Goal: Task Accomplishment & Management: Use online tool/utility

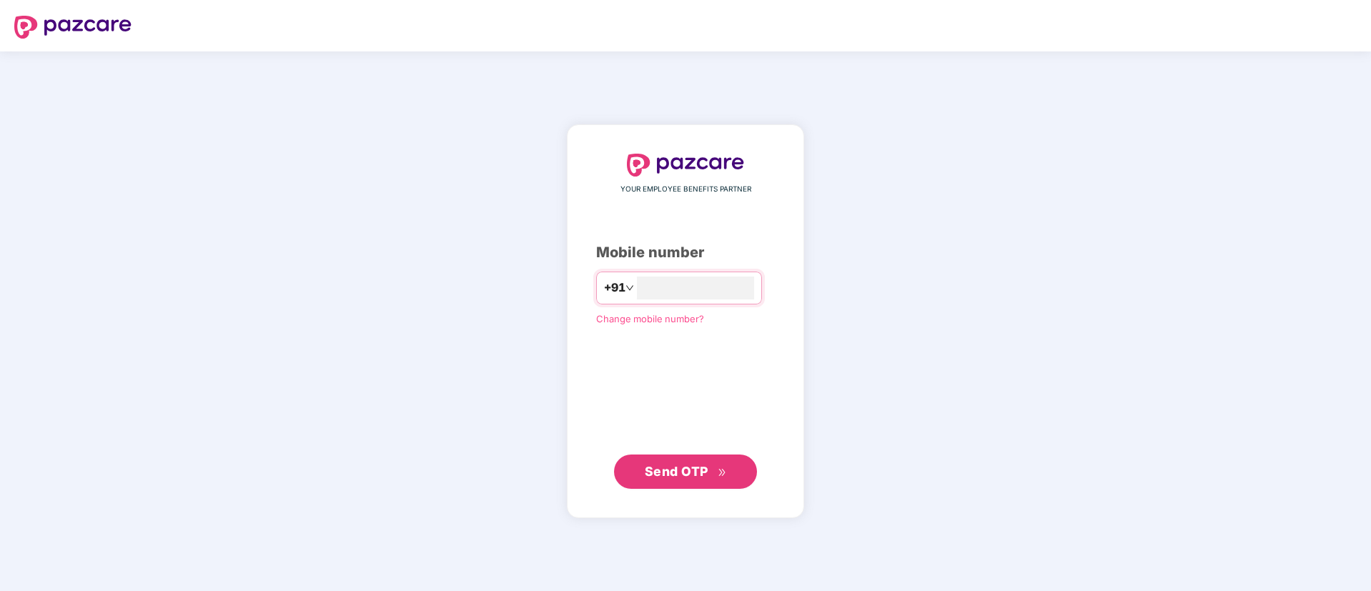
type input "**********"
click at [676, 456] on button "Send OTP" at bounding box center [685, 471] width 143 height 34
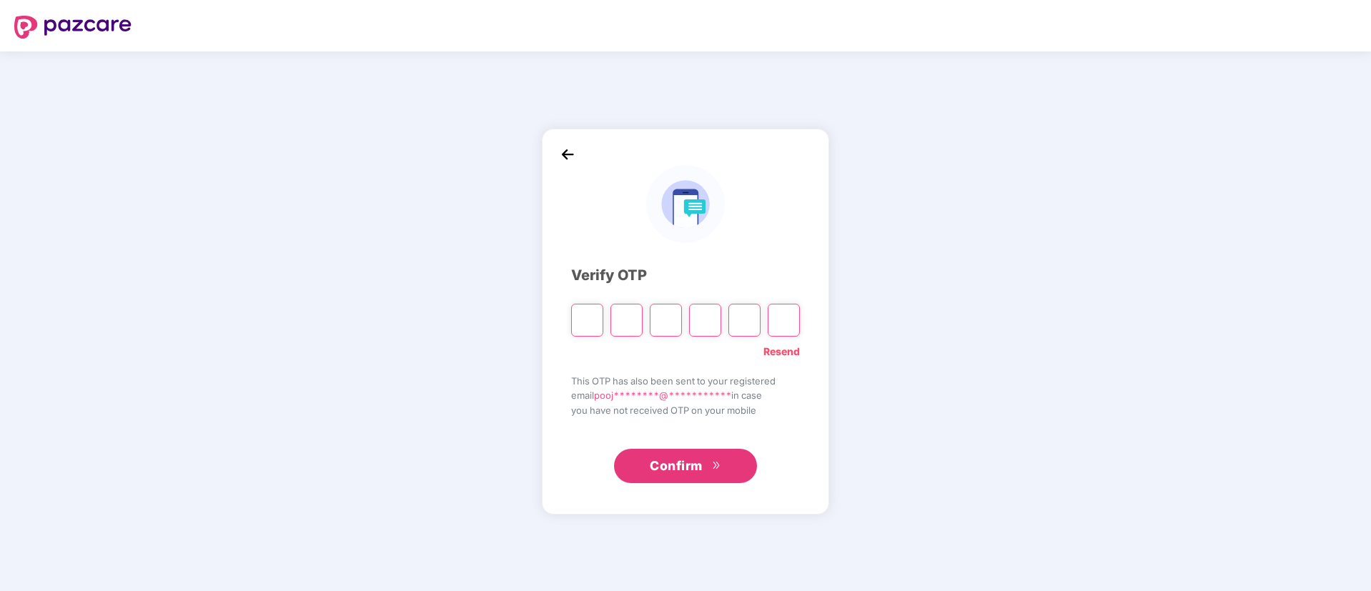
type input "*"
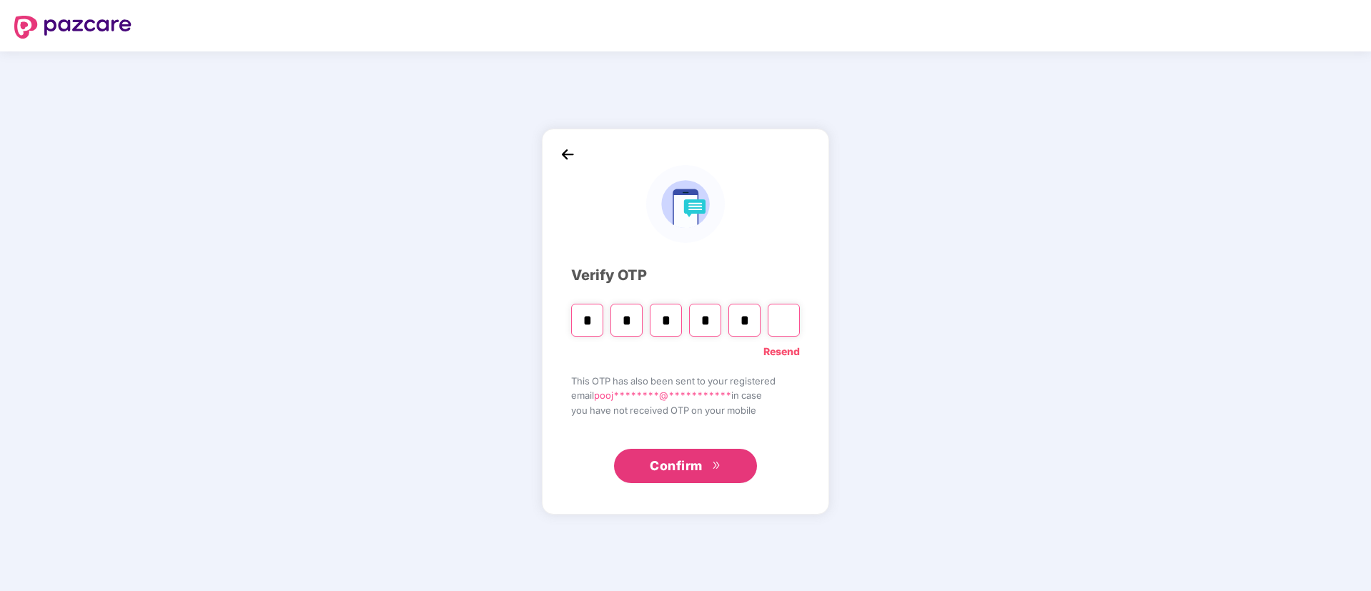
type input "*"
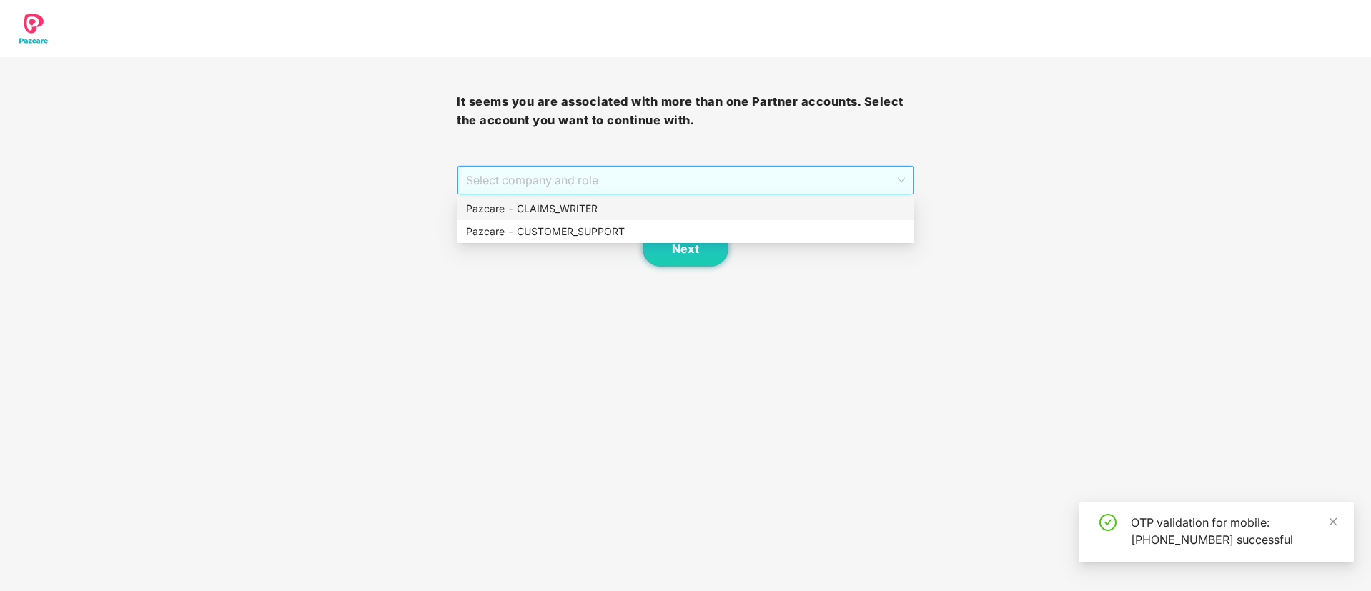
click at [619, 183] on span "Select company and role" at bounding box center [685, 180] width 438 height 27
click at [582, 205] on div "Pazcare - CLAIMS_WRITER" at bounding box center [686, 209] width 440 height 16
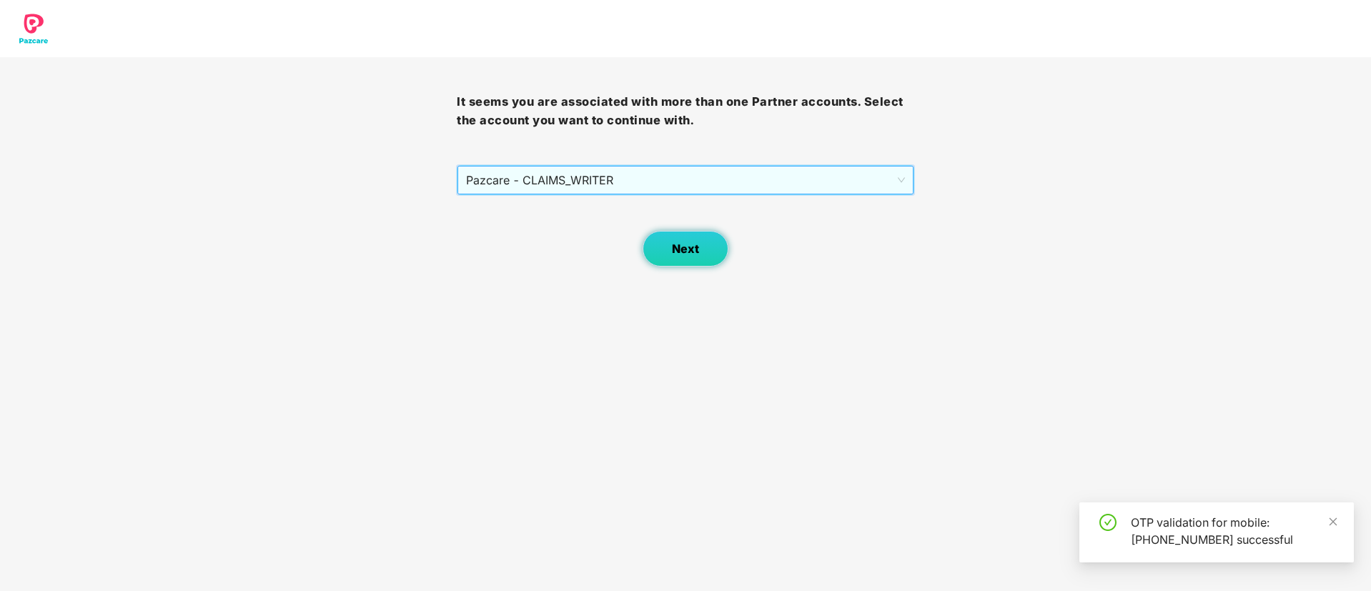
click at [676, 242] on span "Next" at bounding box center [685, 249] width 27 height 14
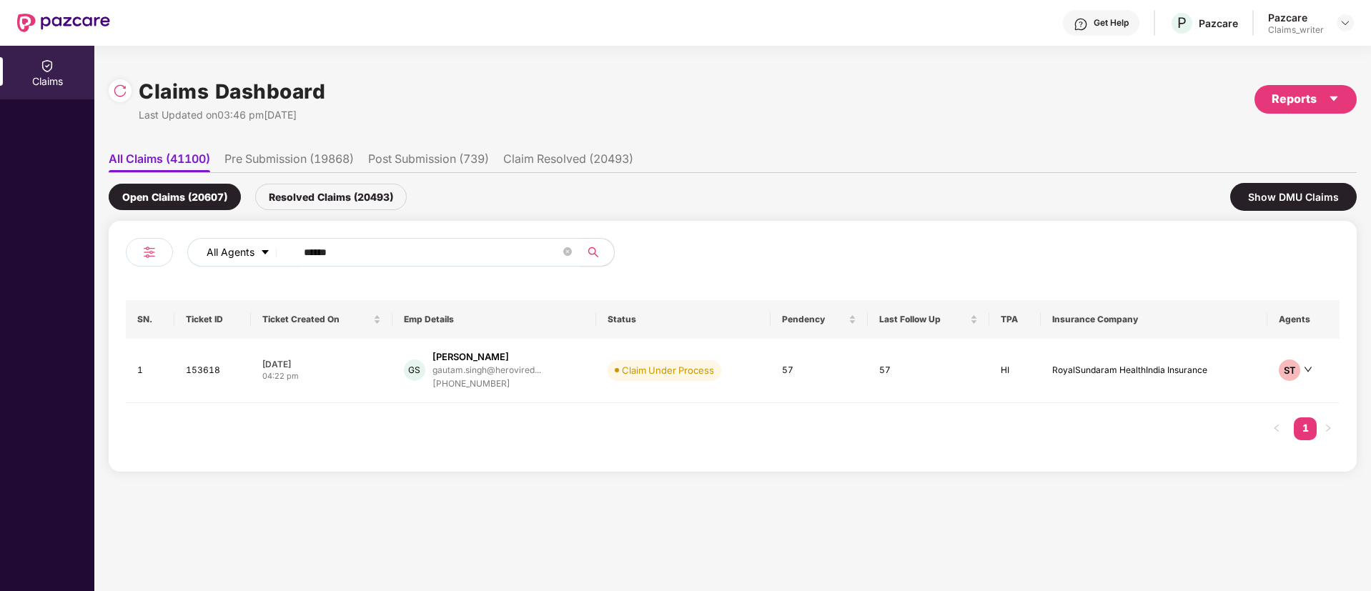
drag, startPoint x: 356, startPoint y: 247, endPoint x: 268, endPoint y: 246, distance: 87.9
click at [268, 246] on div "All Agents ******" at bounding box center [551, 252] width 728 height 29
paste input "text"
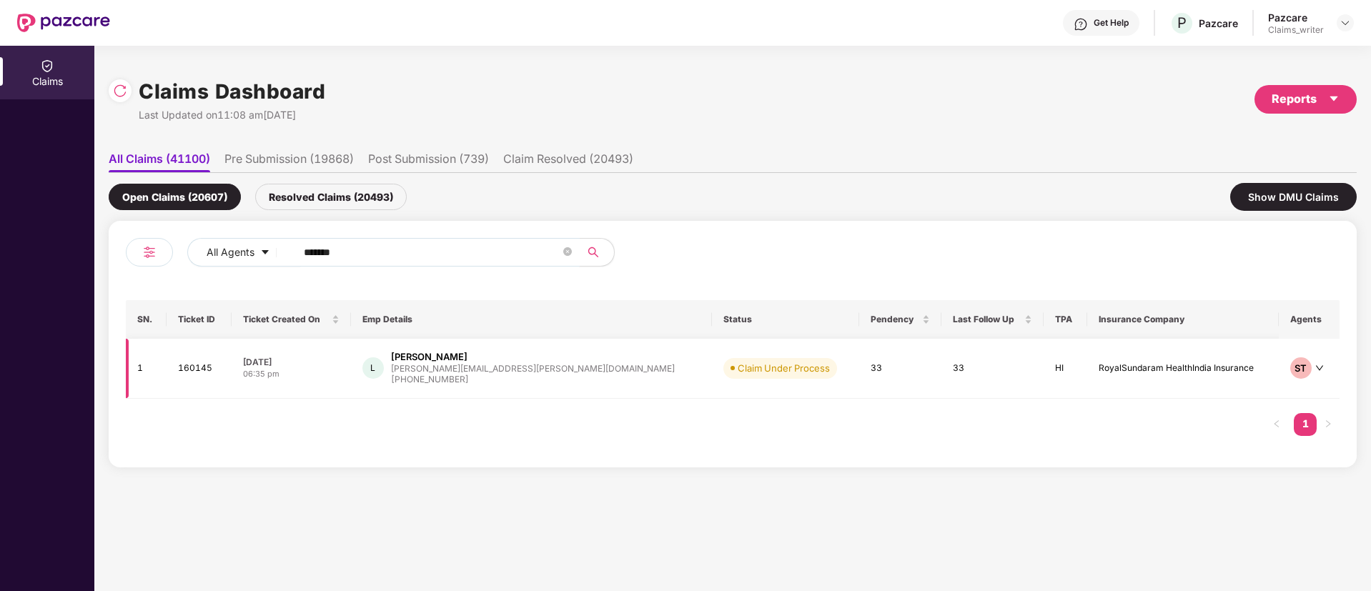
type input "******"
click at [189, 370] on td "160145" at bounding box center [199, 369] width 65 height 60
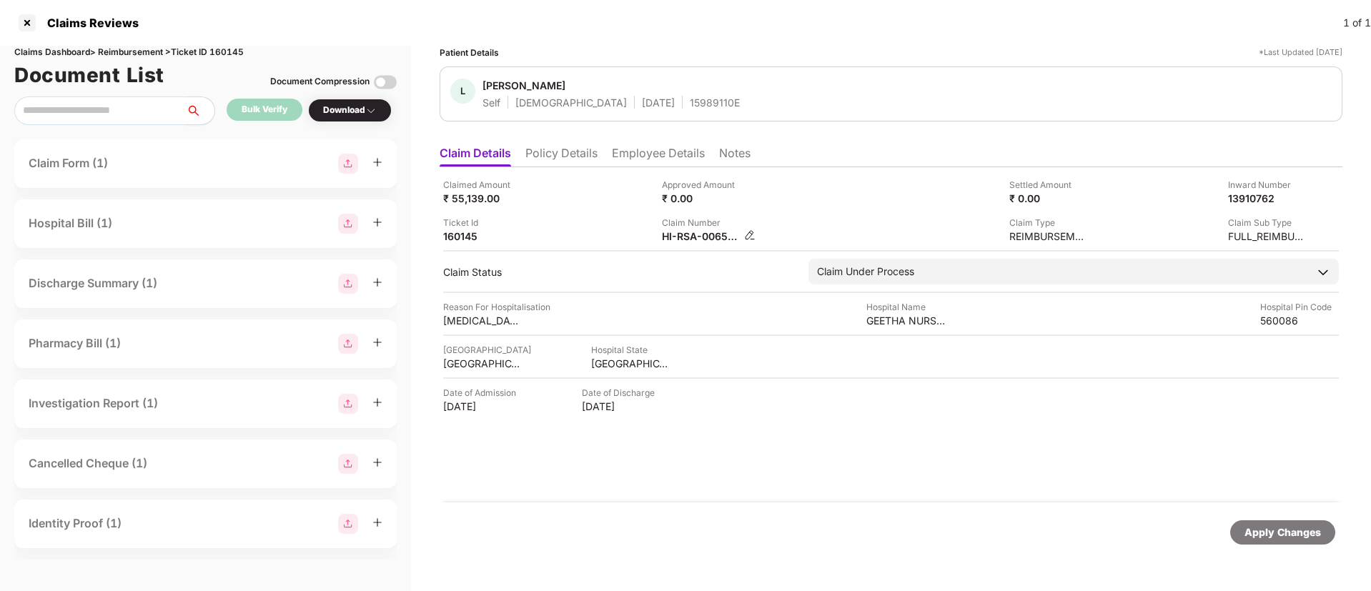
click at [748, 234] on img at bounding box center [749, 234] width 11 height 11
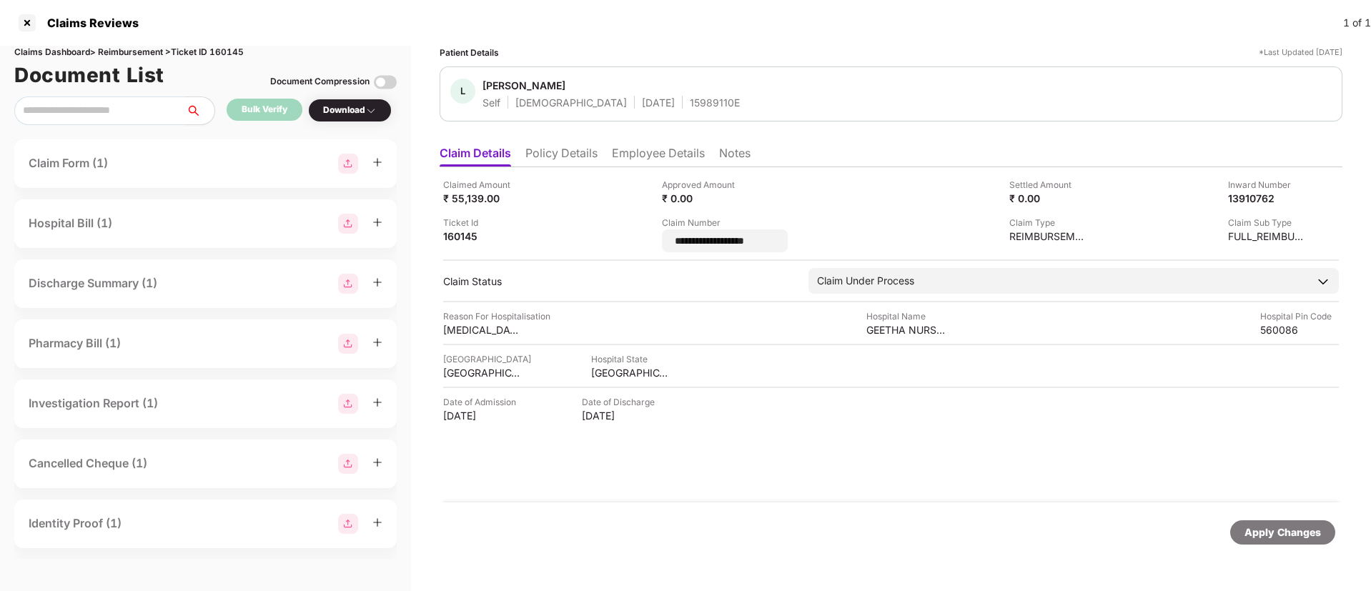
drag, startPoint x: 782, startPoint y: 242, endPoint x: 635, endPoint y: 252, distance: 146.9
click at [635, 252] on div "**********" at bounding box center [891, 215] width 896 height 74
click at [745, 218] on div "**********" at bounding box center [766, 234] width 208 height 36
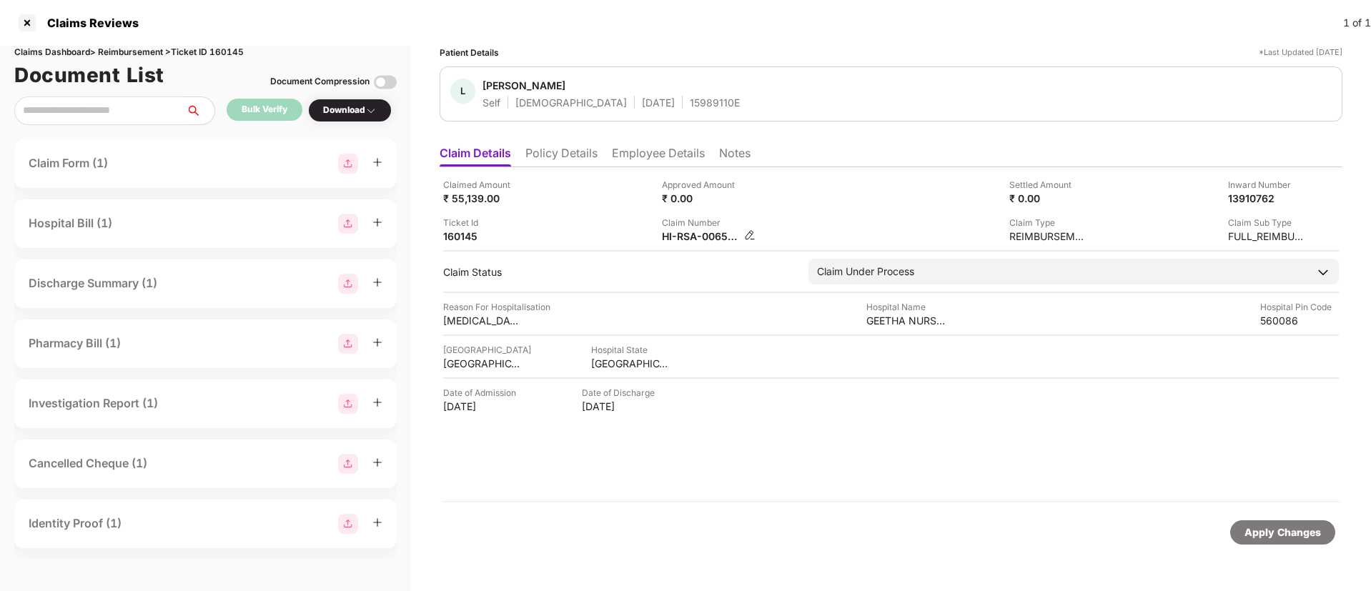
click at [749, 235] on img at bounding box center [749, 234] width 11 height 11
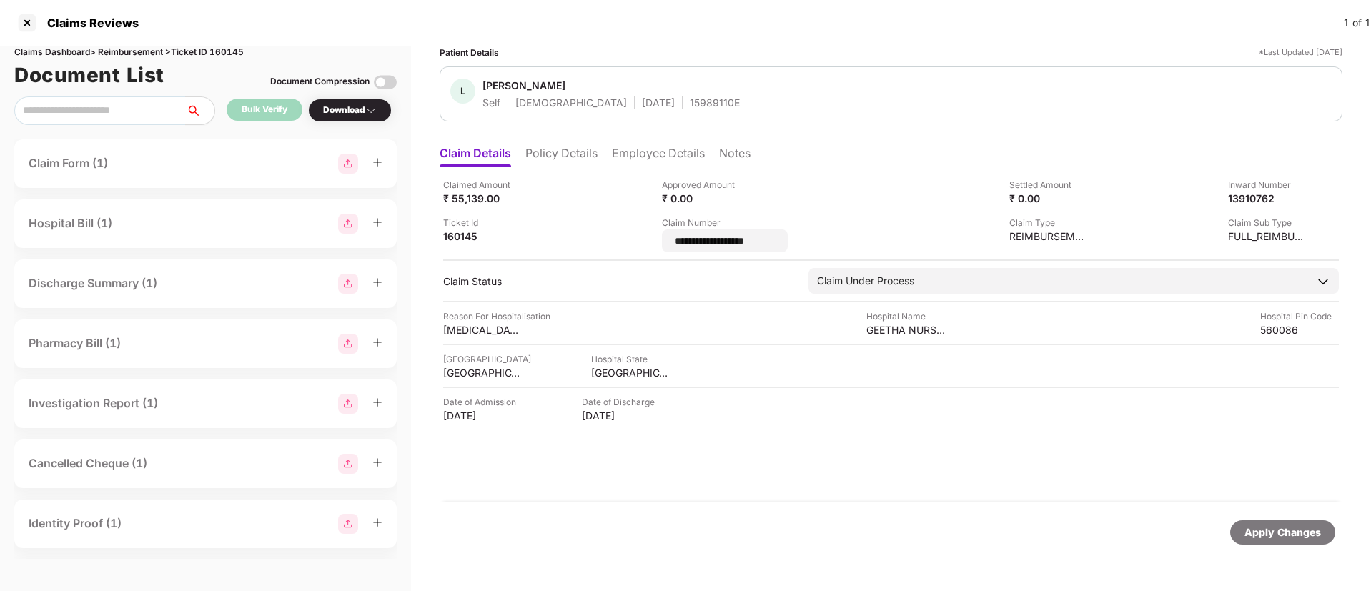
drag, startPoint x: 765, startPoint y: 242, endPoint x: 656, endPoint y: 243, distance: 109.4
click at [656, 243] on div "**********" at bounding box center [891, 215] width 896 height 74
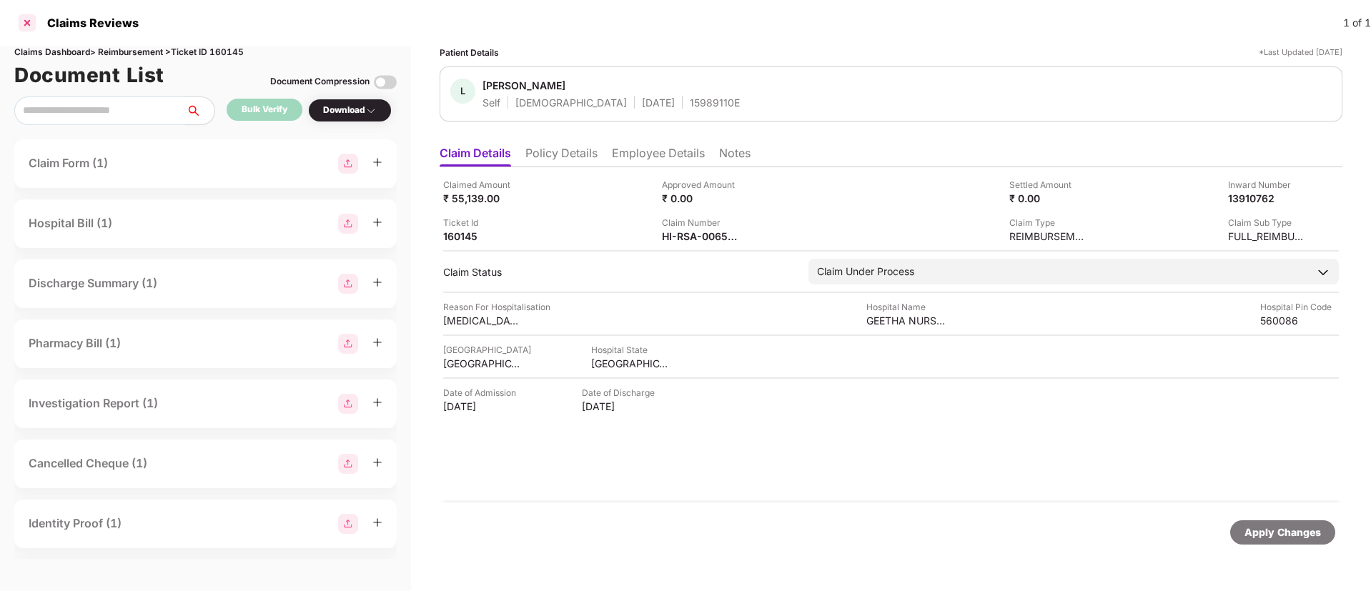
click at [28, 20] on div at bounding box center [27, 22] width 23 height 23
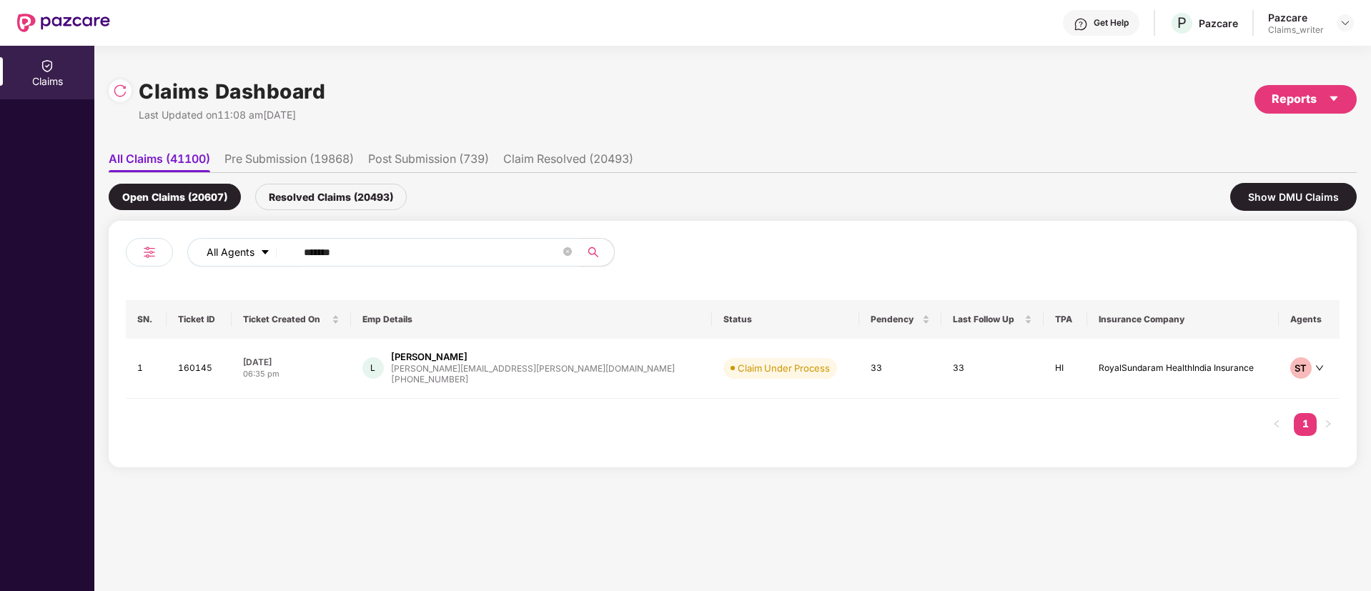
drag, startPoint x: 354, startPoint y: 247, endPoint x: 260, endPoint y: 249, distance: 93.7
click at [260, 249] on div "All Agents ******" at bounding box center [551, 252] width 728 height 29
paste input "text"
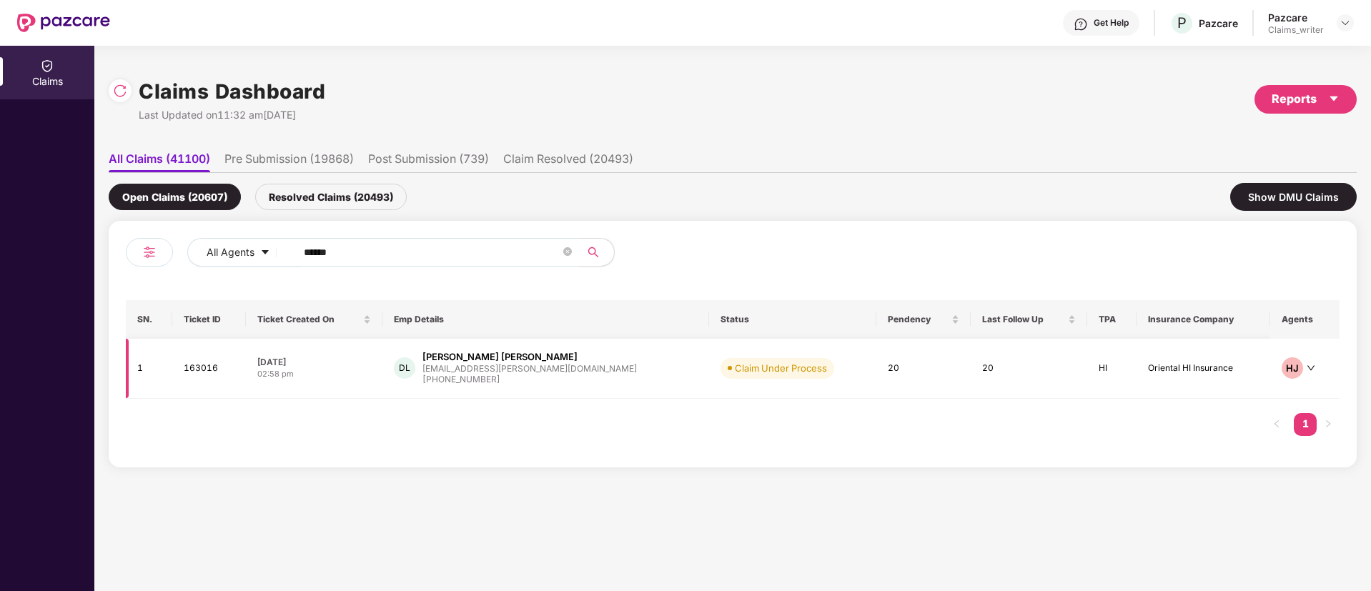
type input "******"
click at [204, 364] on td "163016" at bounding box center [209, 369] width 74 height 60
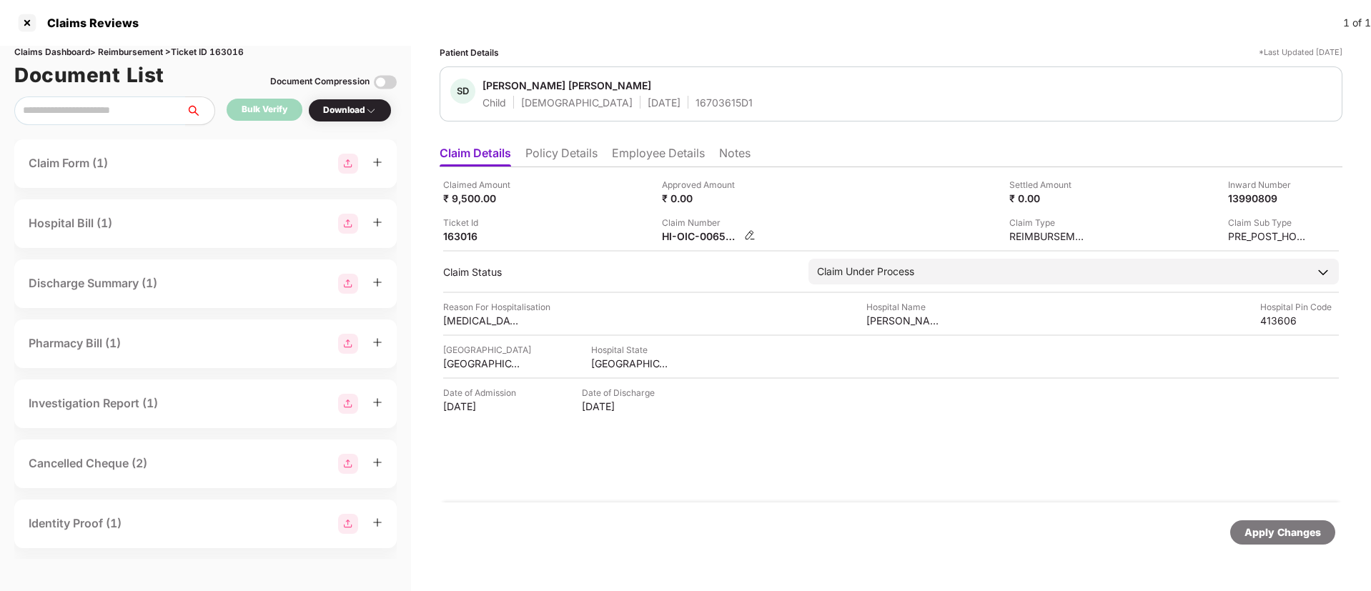
click at [748, 236] on img at bounding box center [749, 234] width 11 height 11
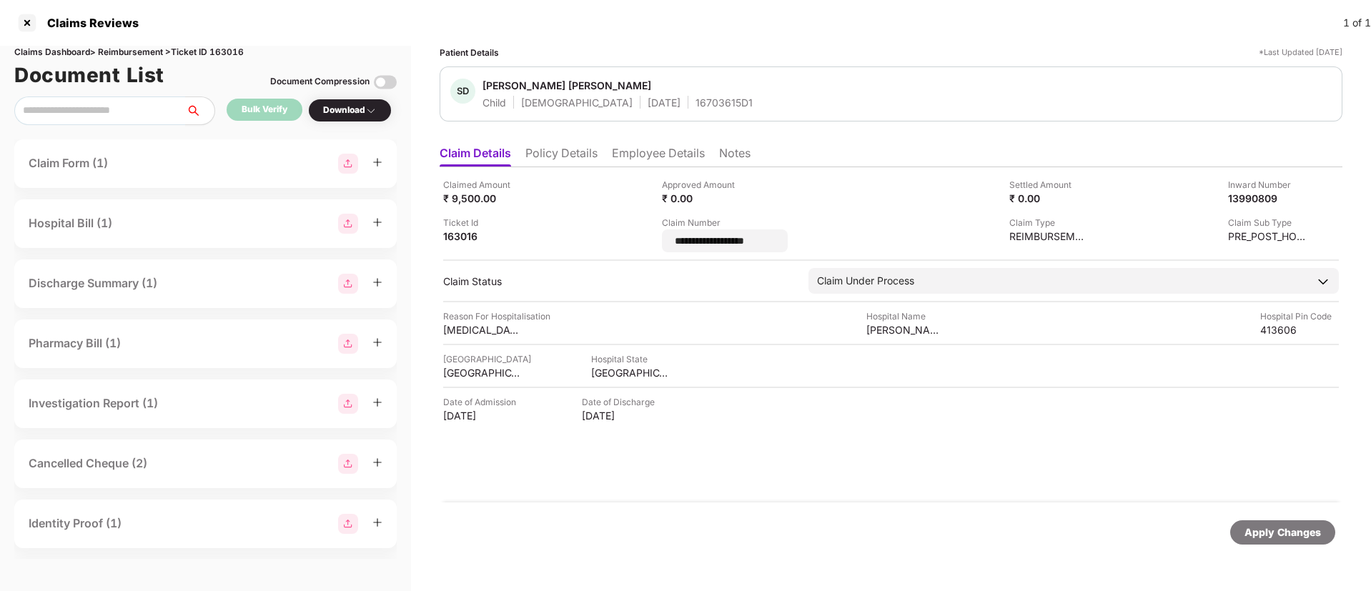
drag, startPoint x: 766, startPoint y: 241, endPoint x: 658, endPoint y: 244, distance: 108.7
click at [658, 244] on div "**********" at bounding box center [891, 215] width 896 height 74
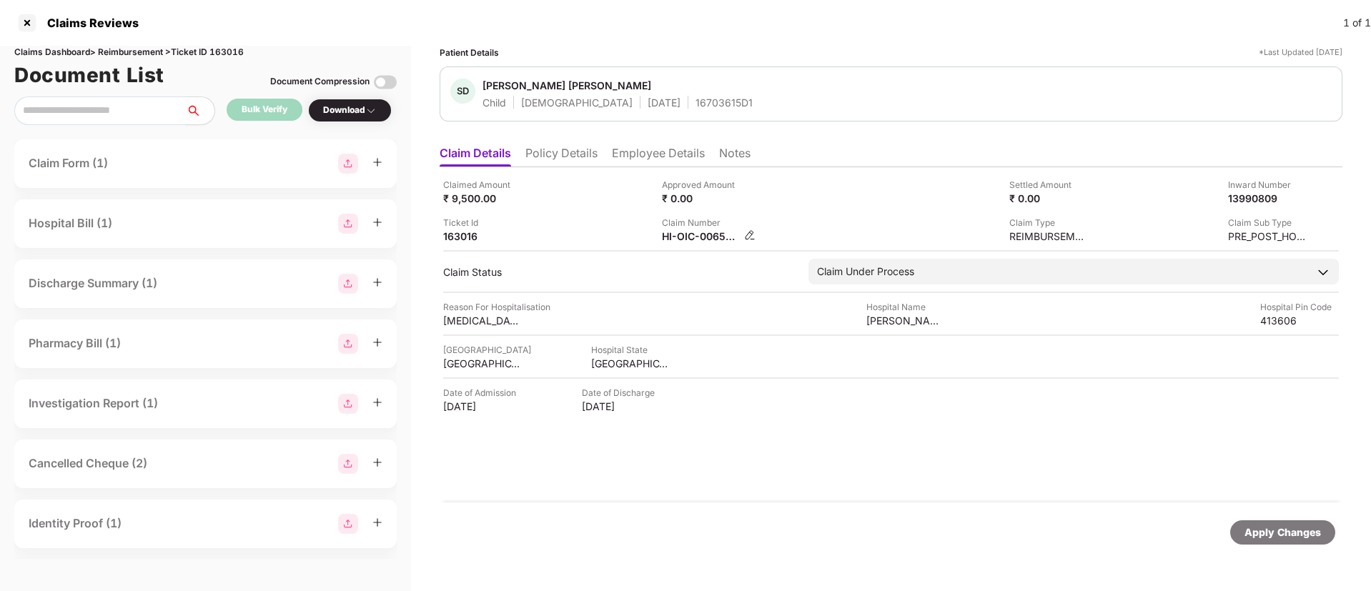
click at [748, 232] on img at bounding box center [749, 234] width 11 height 11
drag, startPoint x: 792, startPoint y: 232, endPoint x: 718, endPoint y: 234, distance: 74.4
click at [755, 233] on img at bounding box center [749, 234] width 11 height 11
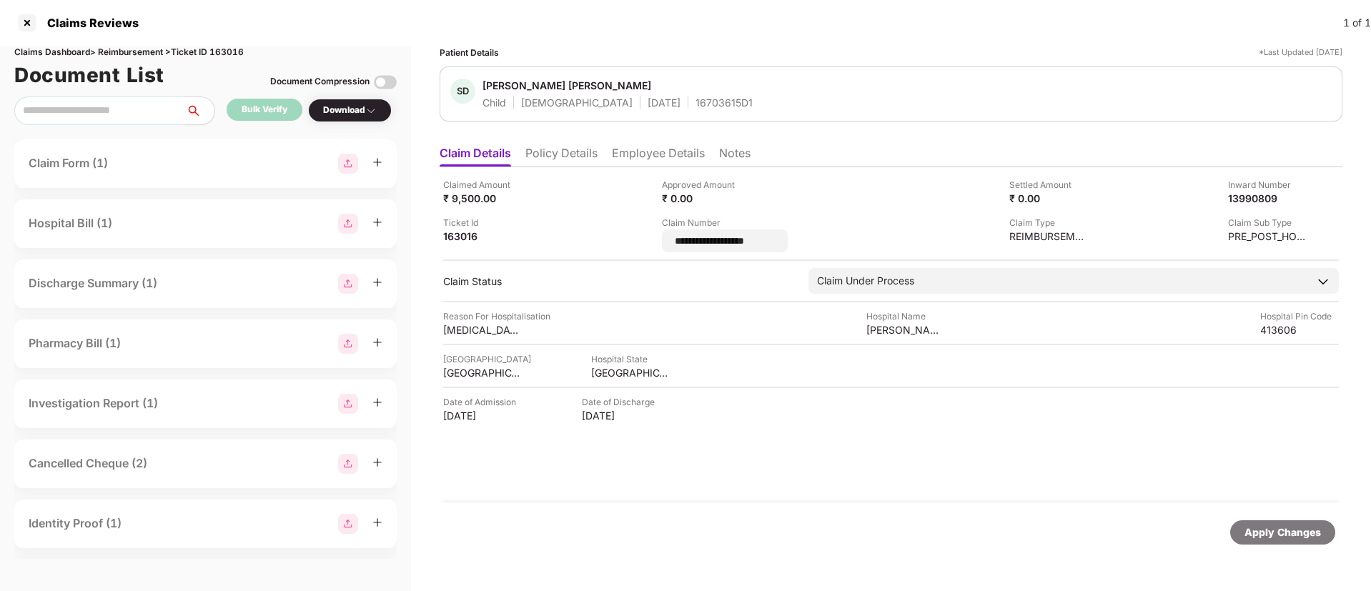
drag, startPoint x: 785, startPoint y: 242, endPoint x: 619, endPoint y: 233, distance: 166.7
click at [619, 233] on div "**********" at bounding box center [891, 215] width 896 height 74
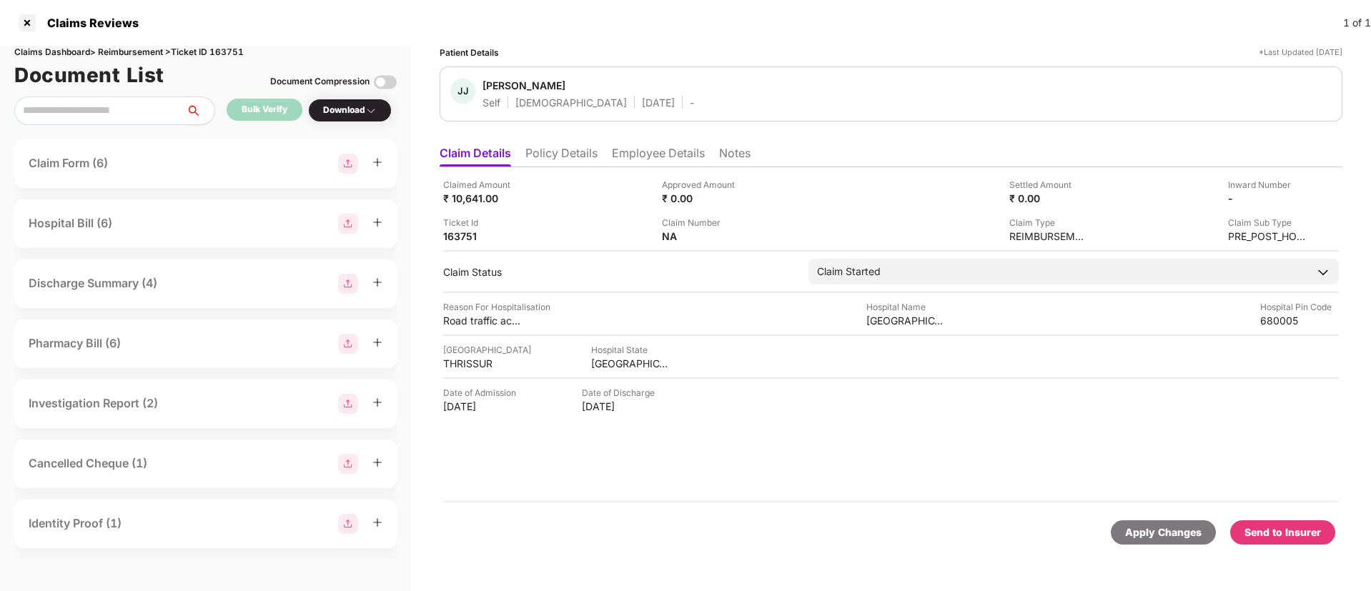
click at [561, 155] on li "Policy Details" at bounding box center [561, 156] width 72 height 21
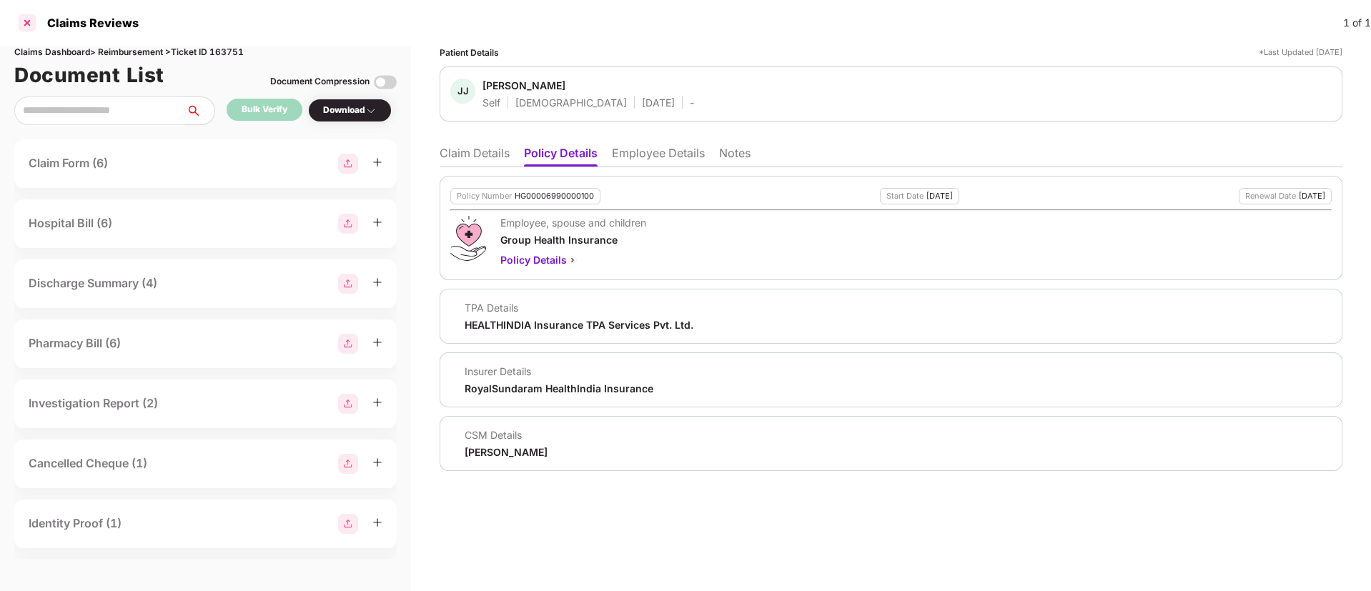
click at [31, 21] on div at bounding box center [27, 22] width 23 height 23
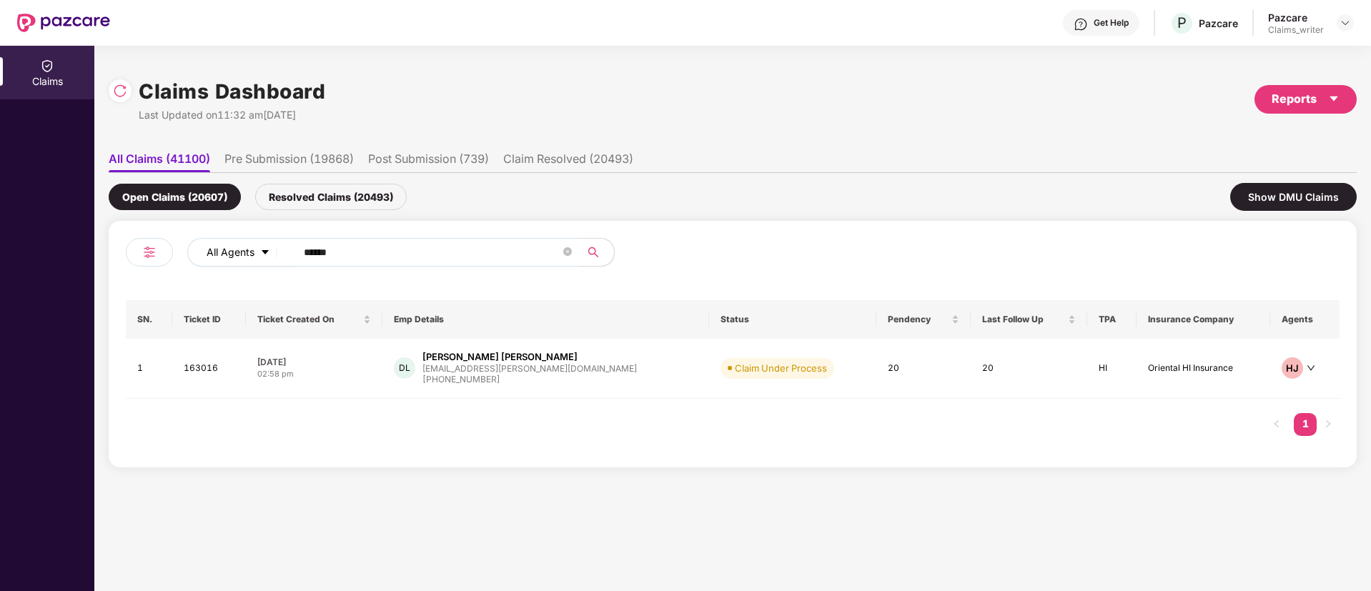
drag, startPoint x: 364, startPoint y: 239, endPoint x: 277, endPoint y: 250, distance: 88.6
click at [277, 250] on div "All Agents ******" at bounding box center [551, 252] width 728 height 29
drag, startPoint x: 354, startPoint y: 249, endPoint x: 267, endPoint y: 252, distance: 87.2
click at [267, 252] on div "All Agents ******" at bounding box center [551, 252] width 728 height 29
paste input "text"
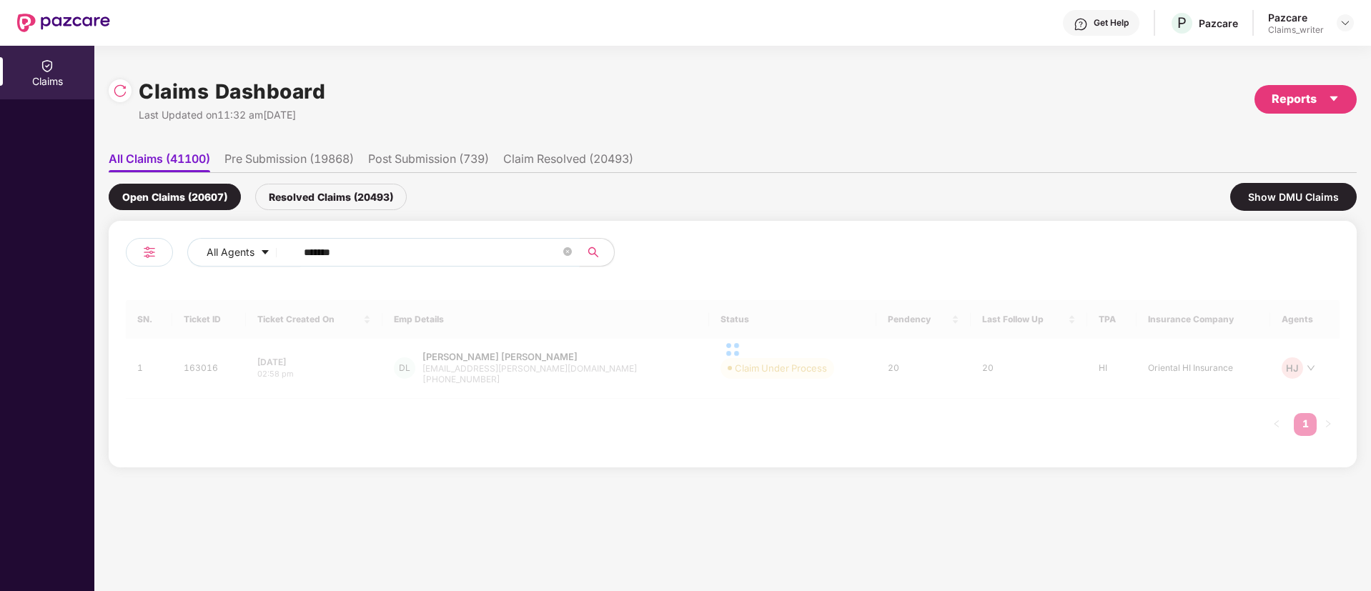
type input "******"
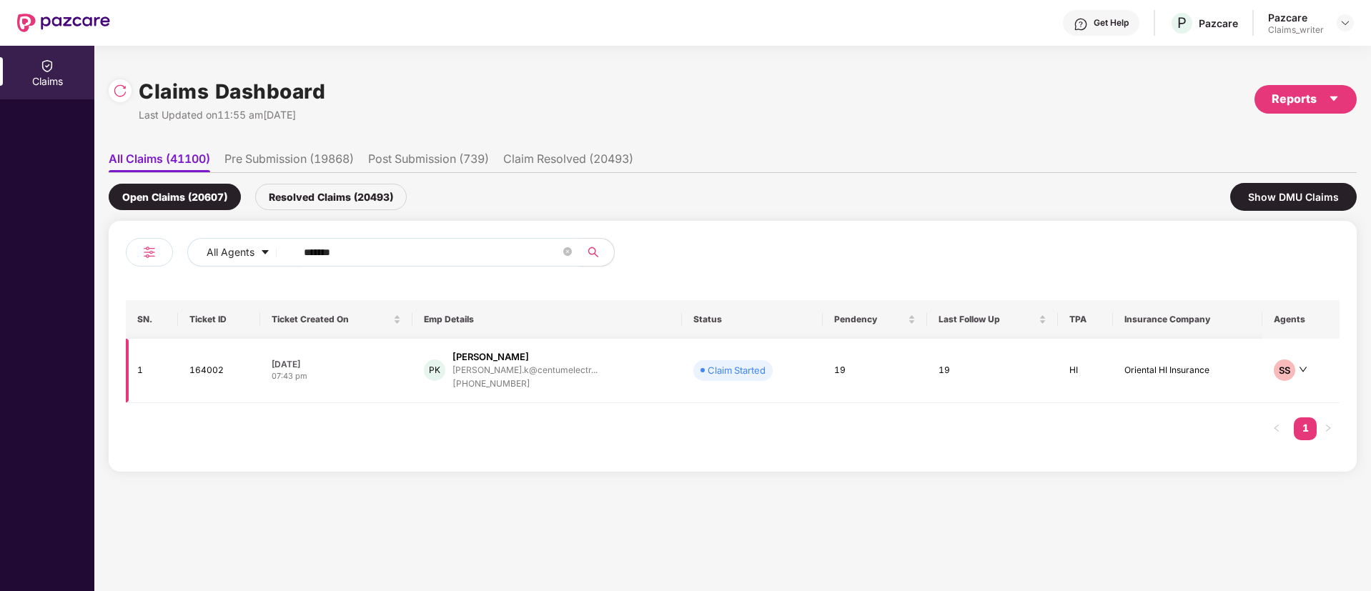
click at [210, 372] on td "164002" at bounding box center [219, 371] width 82 height 64
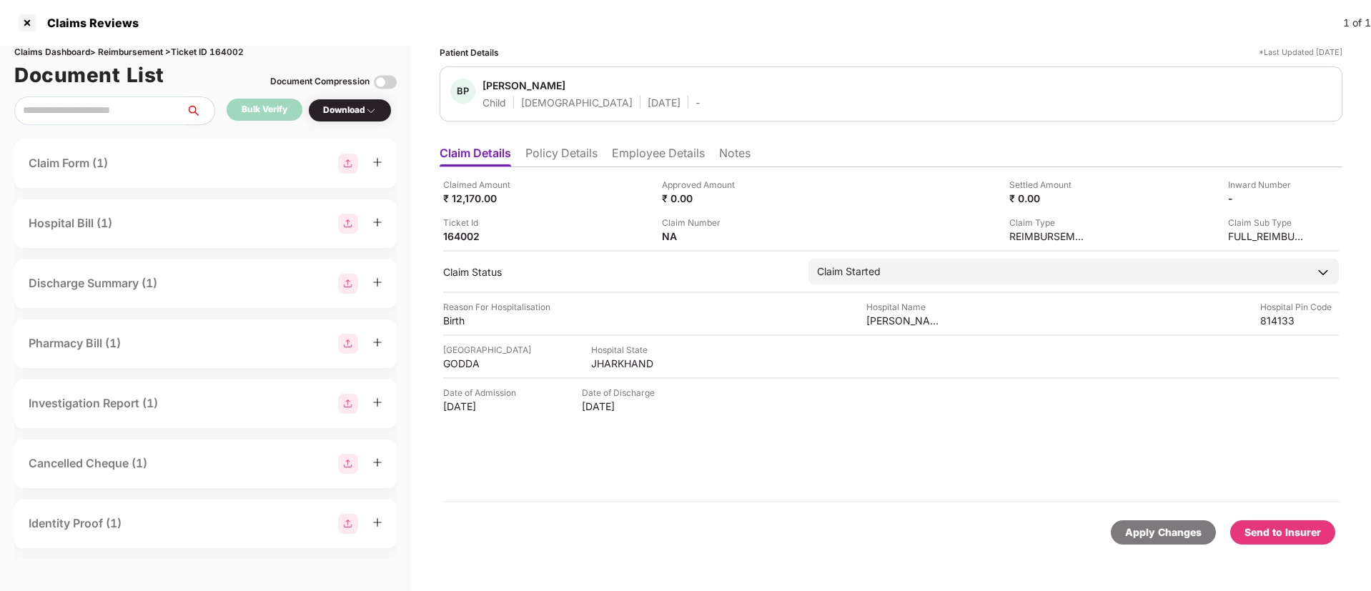
click at [629, 153] on li "Employee Details" at bounding box center [658, 156] width 93 height 21
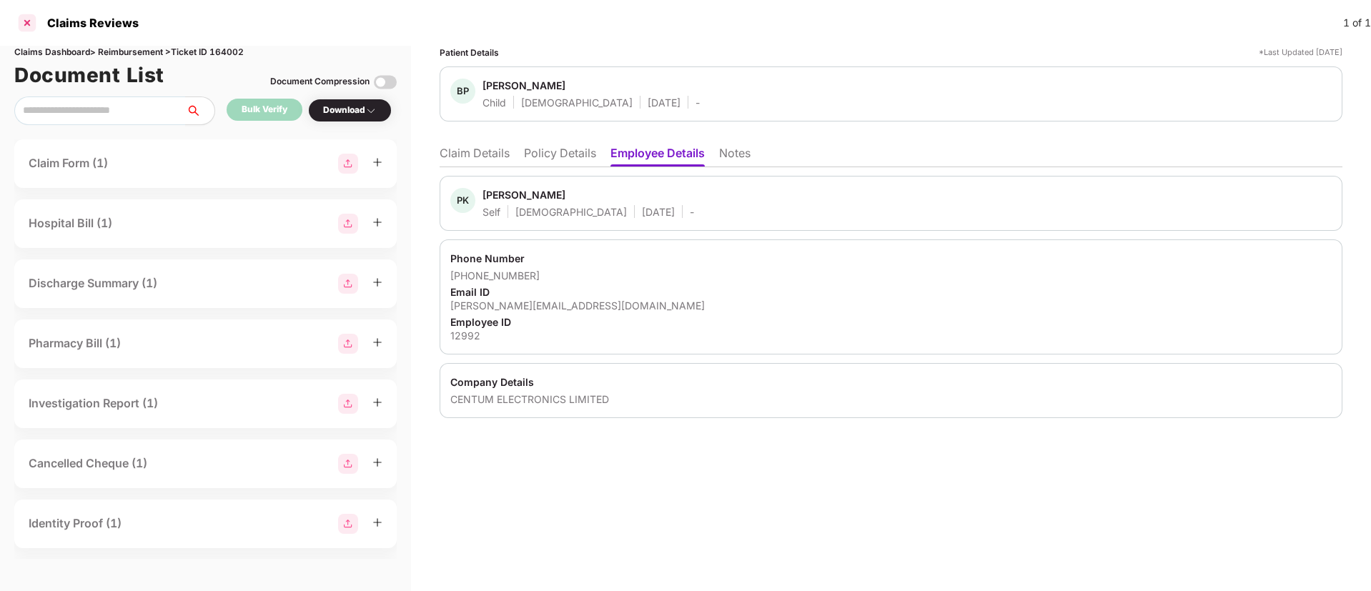
click at [34, 29] on div at bounding box center [27, 22] width 23 height 23
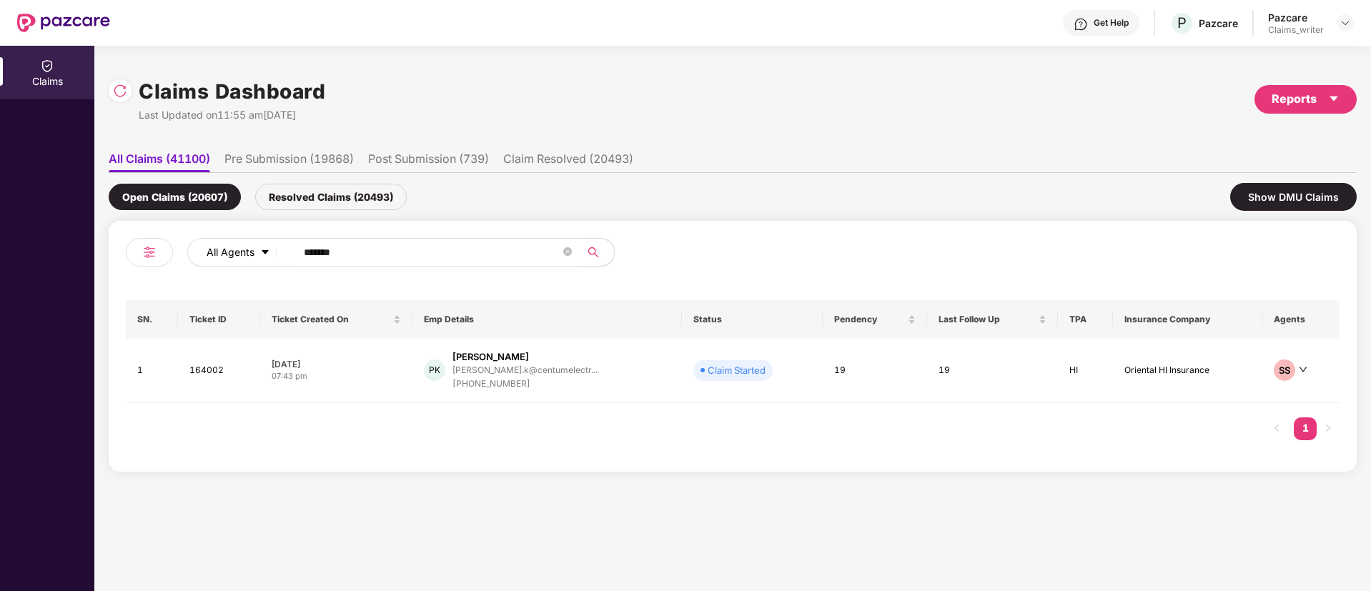
drag, startPoint x: 359, startPoint y: 266, endPoint x: 274, endPoint y: 262, distance: 84.4
click at [274, 263] on div "All Agents ******" at bounding box center [551, 252] width 728 height 29
drag, startPoint x: 363, startPoint y: 251, endPoint x: 269, endPoint y: 249, distance: 93.7
click at [269, 249] on div "All Agents ******" at bounding box center [551, 252] width 728 height 29
paste input "text"
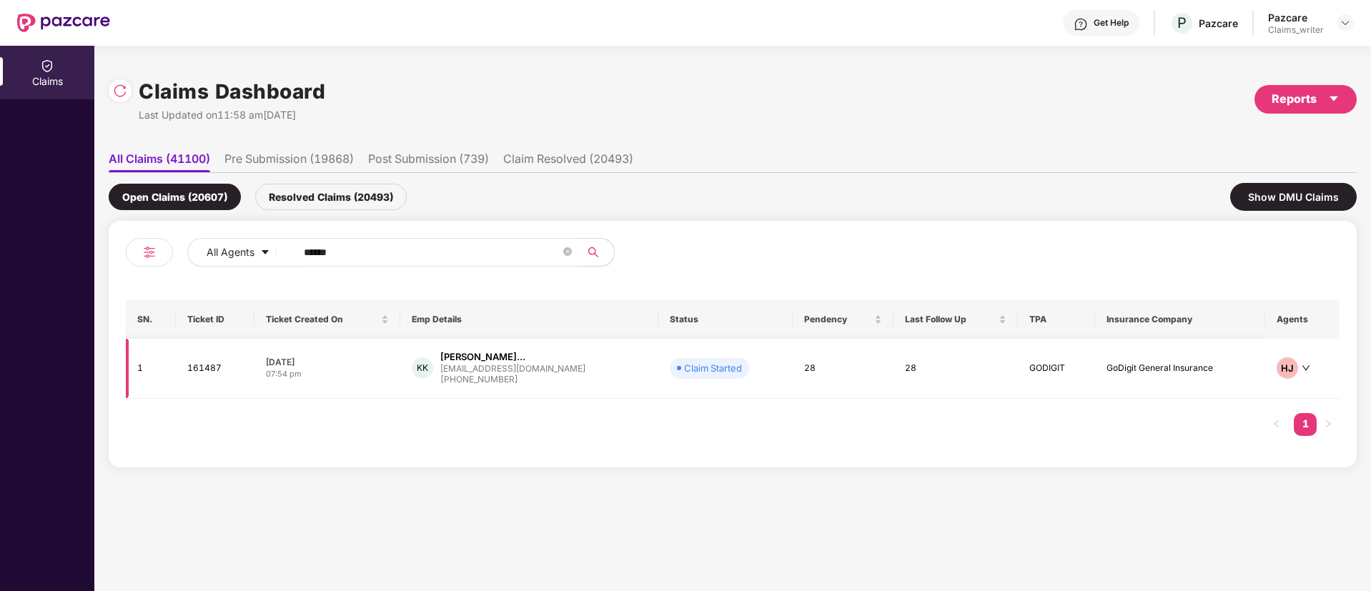
type input "******"
click at [209, 372] on td "161487" at bounding box center [215, 369] width 79 height 60
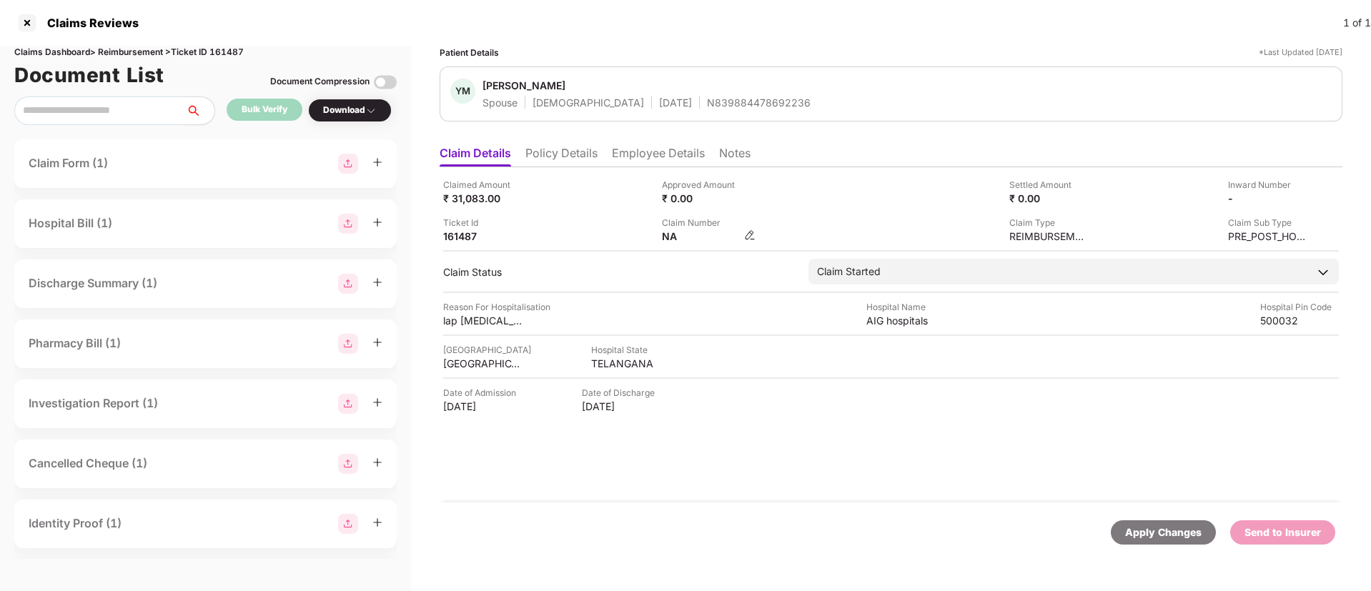
click at [753, 237] on img at bounding box center [749, 234] width 11 height 11
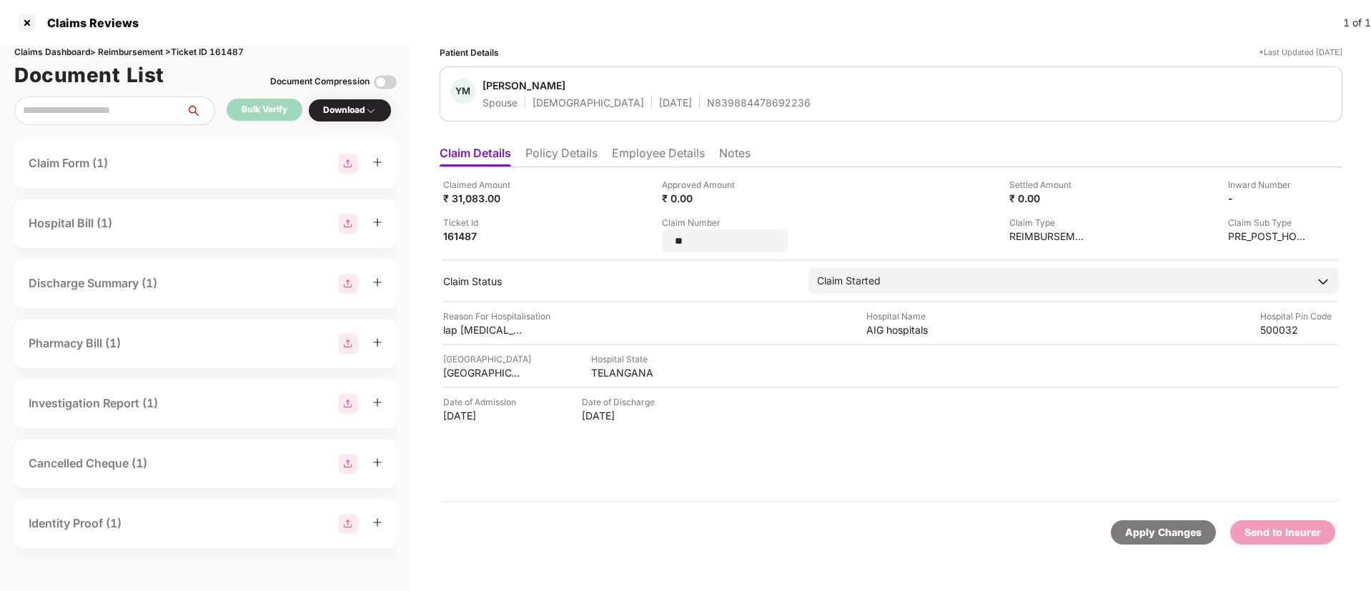
drag, startPoint x: 696, startPoint y: 238, endPoint x: 633, endPoint y: 239, distance: 62.9
click at [634, 239] on div "Claimed Amount ₹ 31,083.00 Approved Amount ₹ 0.00 Settled Amount ₹ 0.00 Inward …" at bounding box center [891, 215] width 896 height 74
type input "**********"
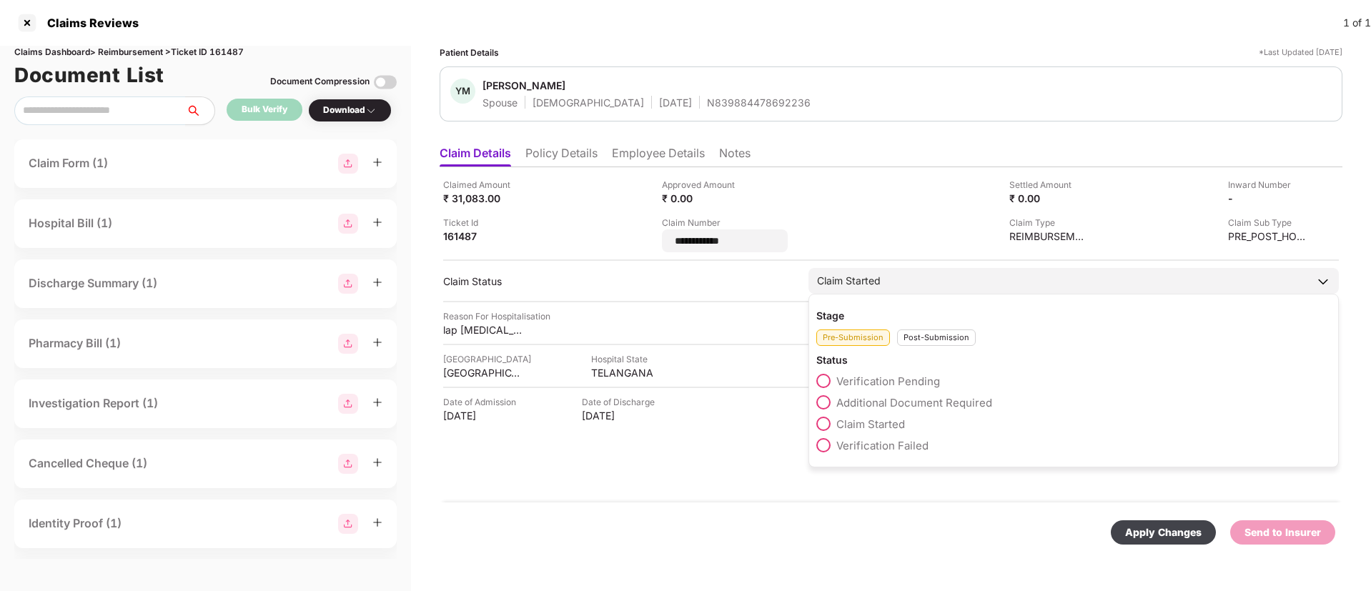
click at [913, 334] on div "Post-Submission" at bounding box center [936, 337] width 79 height 16
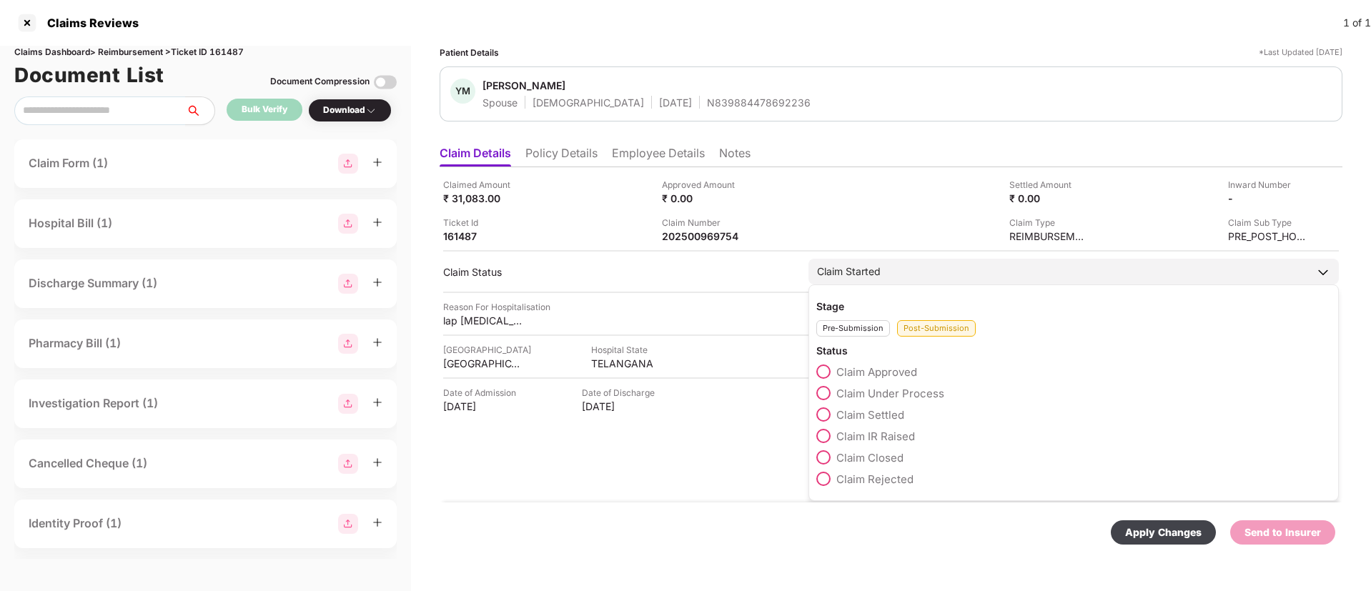
click at [828, 392] on span at bounding box center [823, 393] width 14 height 14
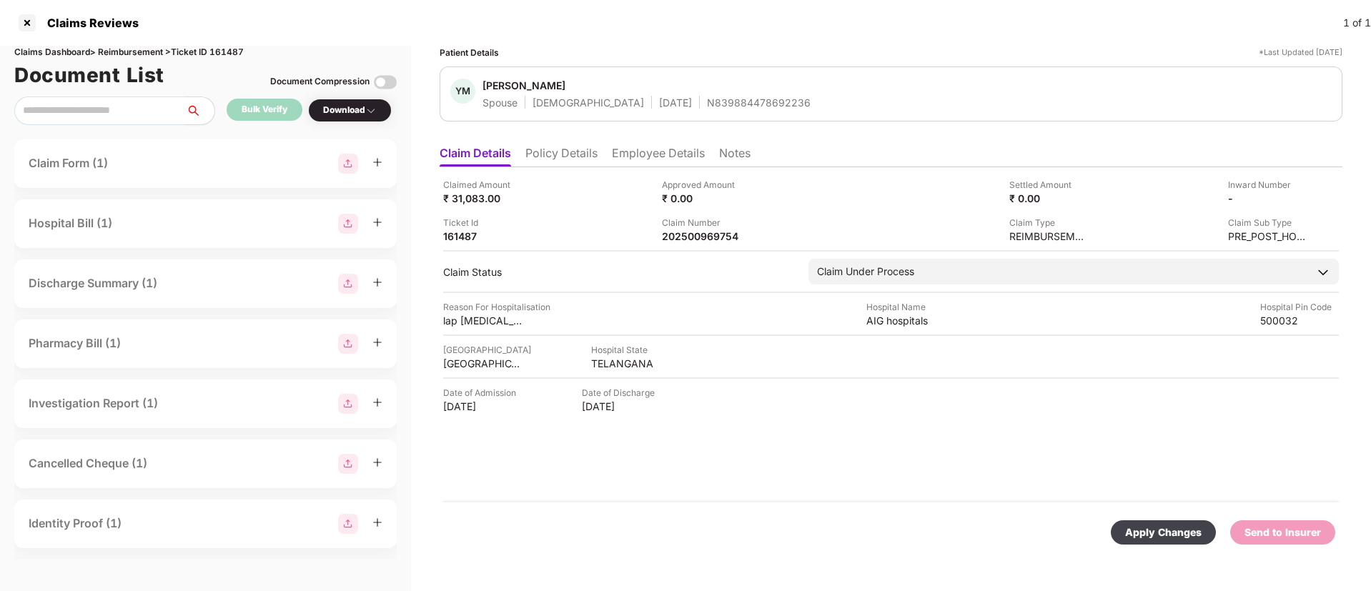
click at [913, 393] on div "Apply Changes" at bounding box center [1163, 533] width 76 height 16
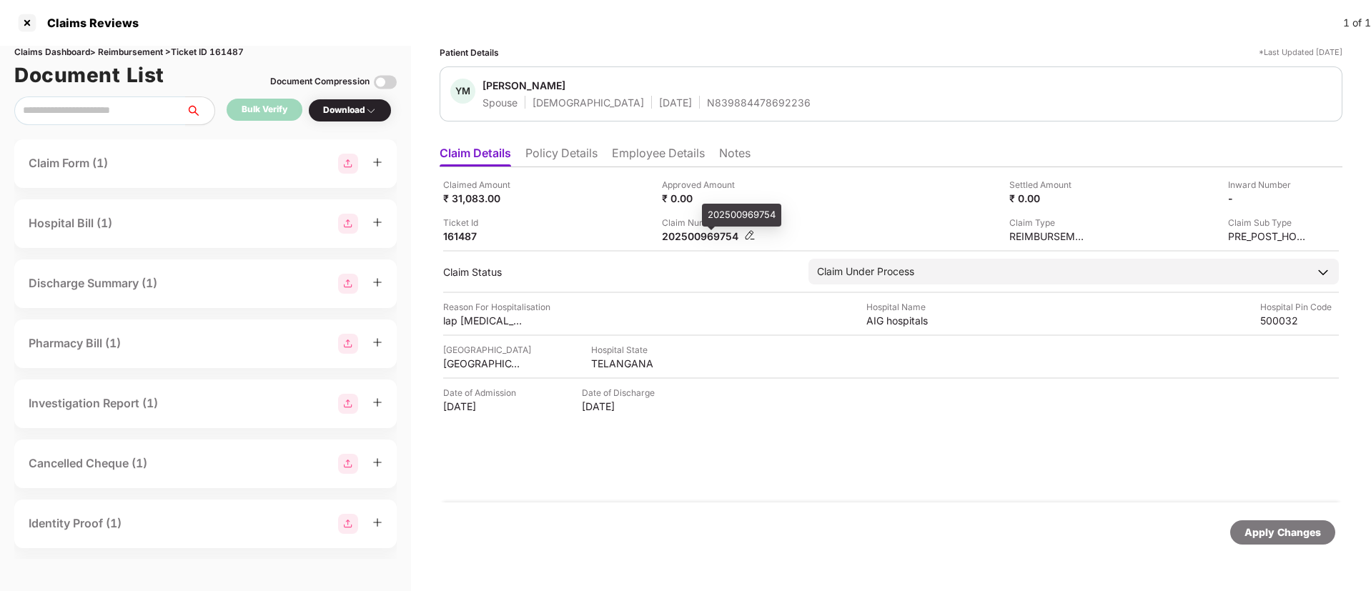
click at [691, 240] on div "202500969754" at bounding box center [701, 236] width 79 height 14
copy div "202500969754"
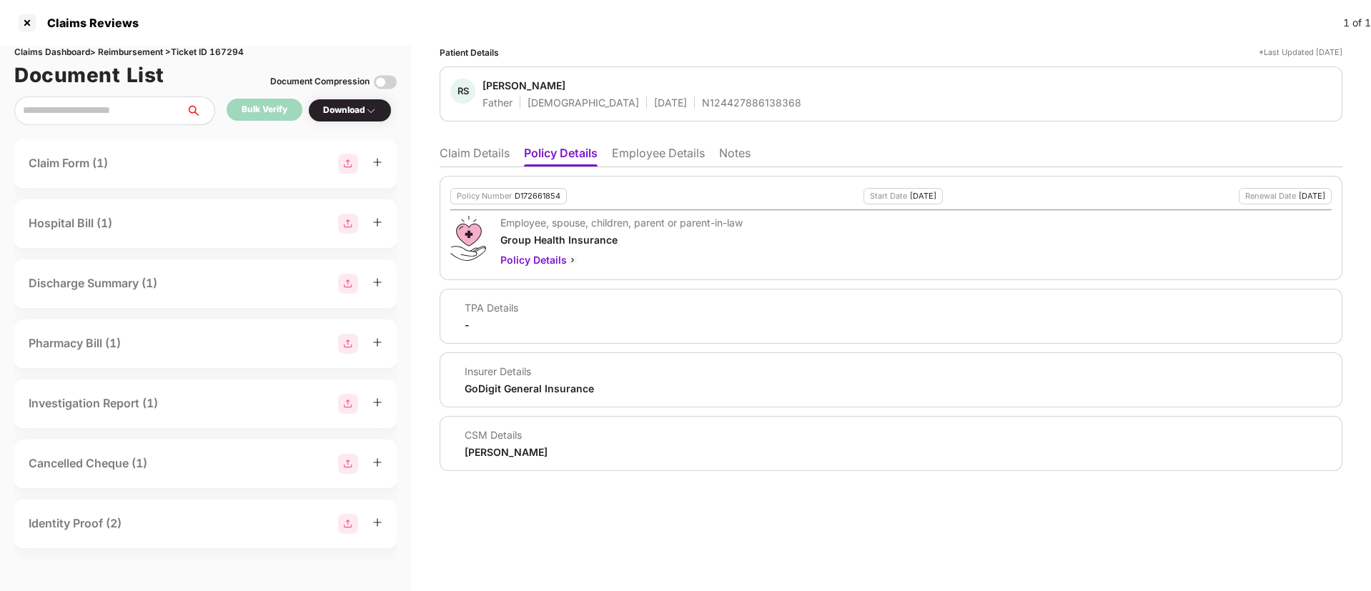
click at [488, 161] on li "Claim Details" at bounding box center [475, 156] width 70 height 21
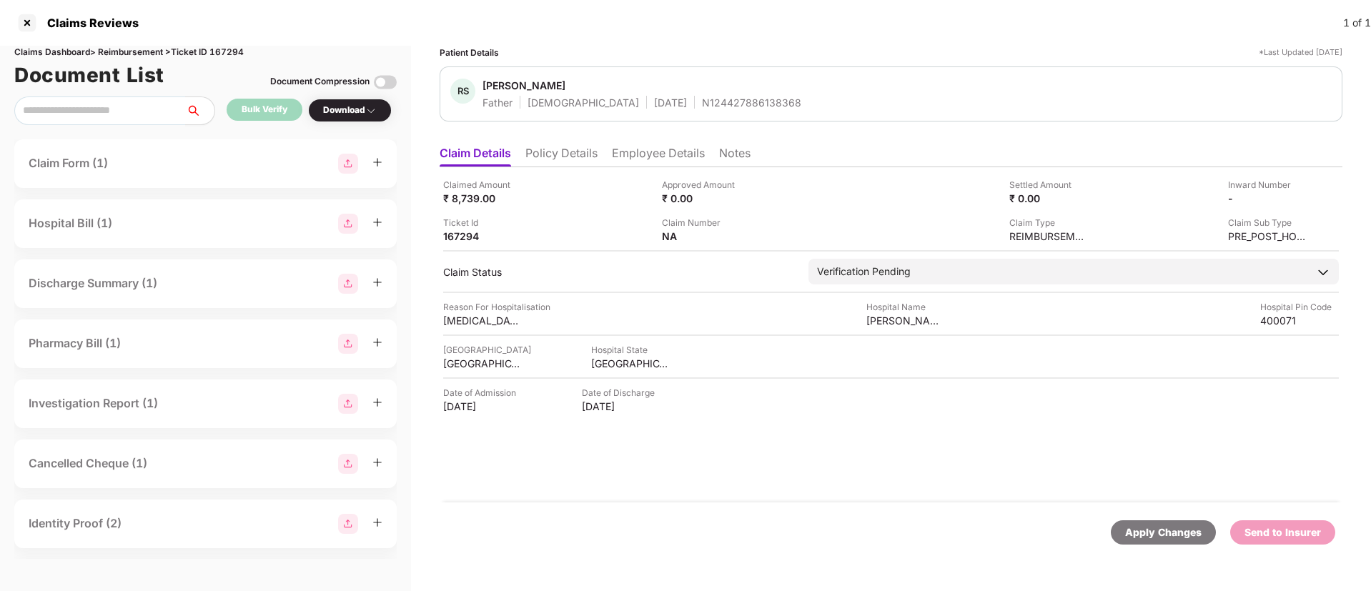
click at [762, 239] on div "Claim Number NA" at bounding box center [766, 229] width 208 height 27
click at [751, 237] on img at bounding box center [749, 234] width 11 height 11
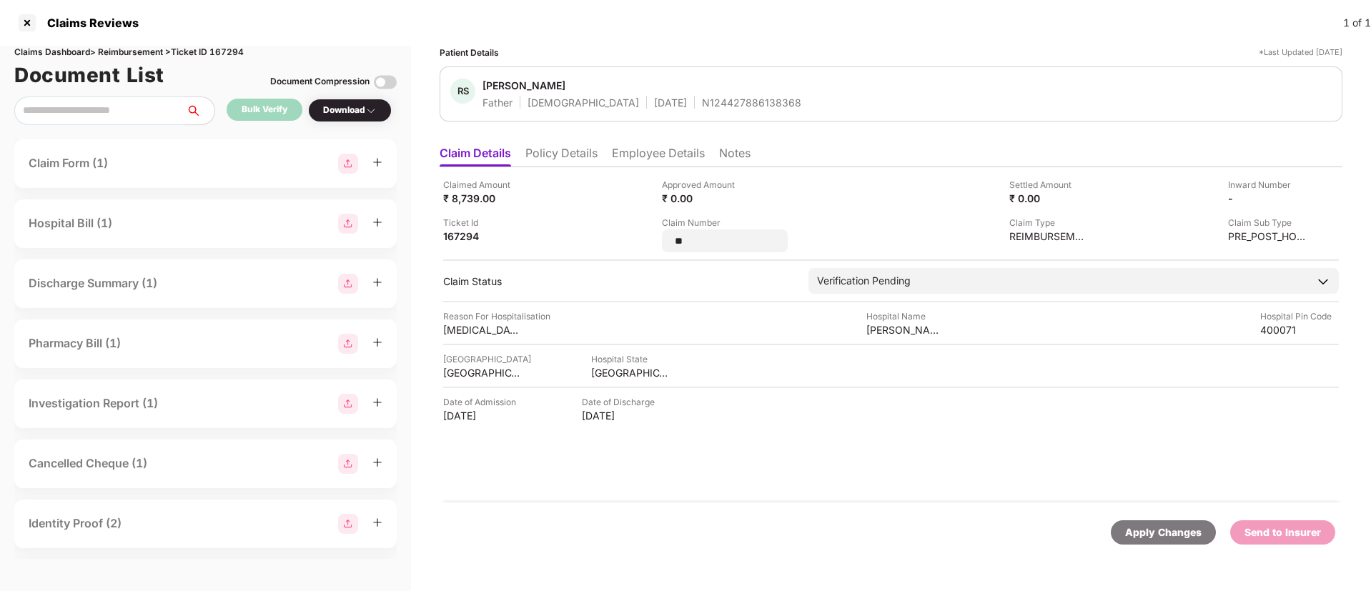
drag, startPoint x: 710, startPoint y: 238, endPoint x: 645, endPoint y: 234, distance: 65.8
click at [645, 235] on div "Claimed Amount ₹ 8,739.00 Approved Amount ₹ 0.00 Settled Amount ₹ 0.00 Inward N…" at bounding box center [891, 215] width 896 height 74
type input "**********"
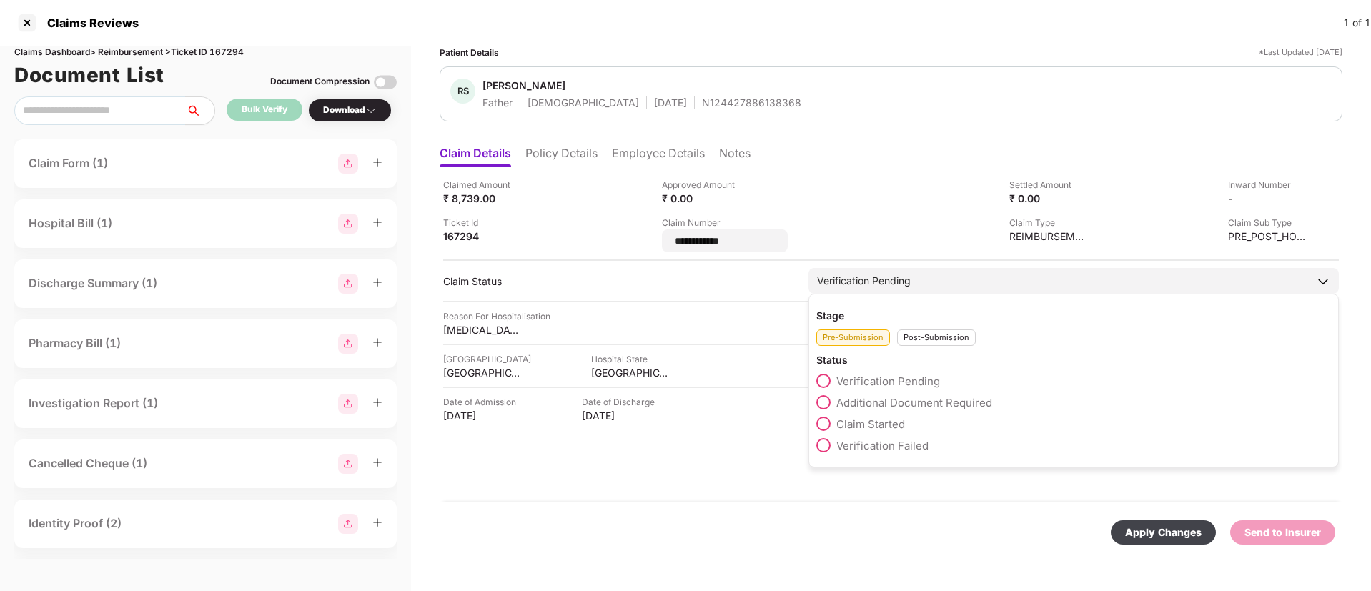
click at [927, 338] on div "Stage Pre-Submission Post-Submission Status Verification Pending Additional Doc…" at bounding box center [1073, 381] width 530 height 174
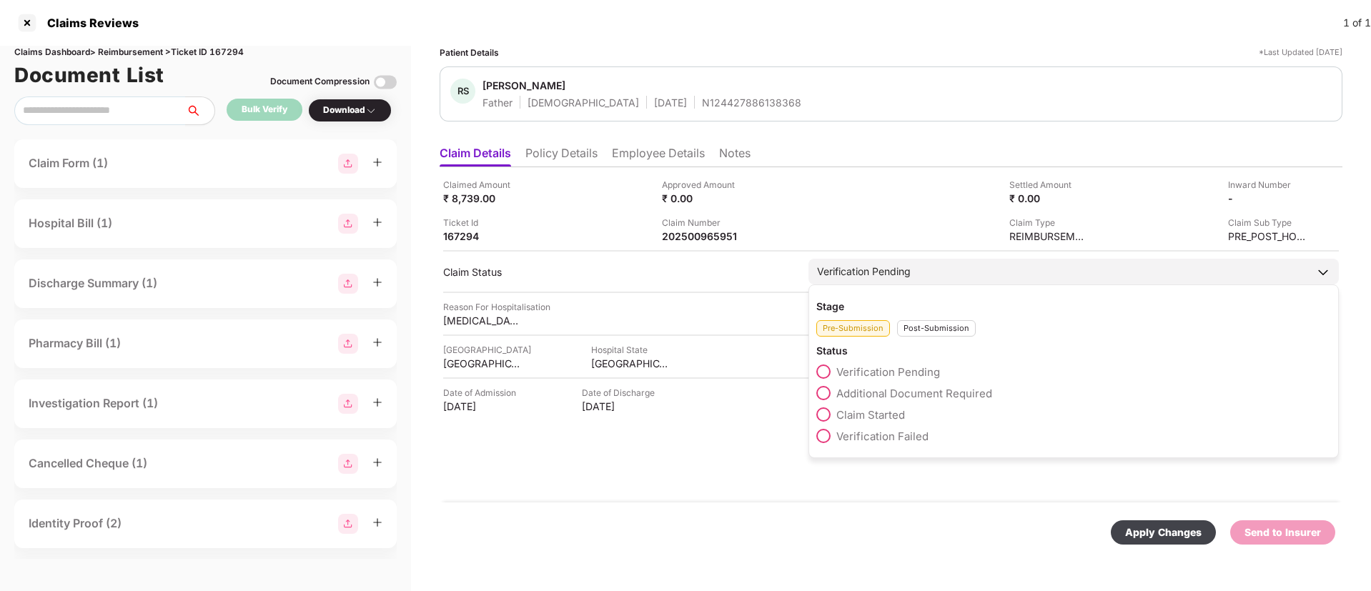
click at [928, 322] on div "Post-Submission" at bounding box center [936, 328] width 79 height 16
click at [830, 389] on span at bounding box center [823, 393] width 14 height 14
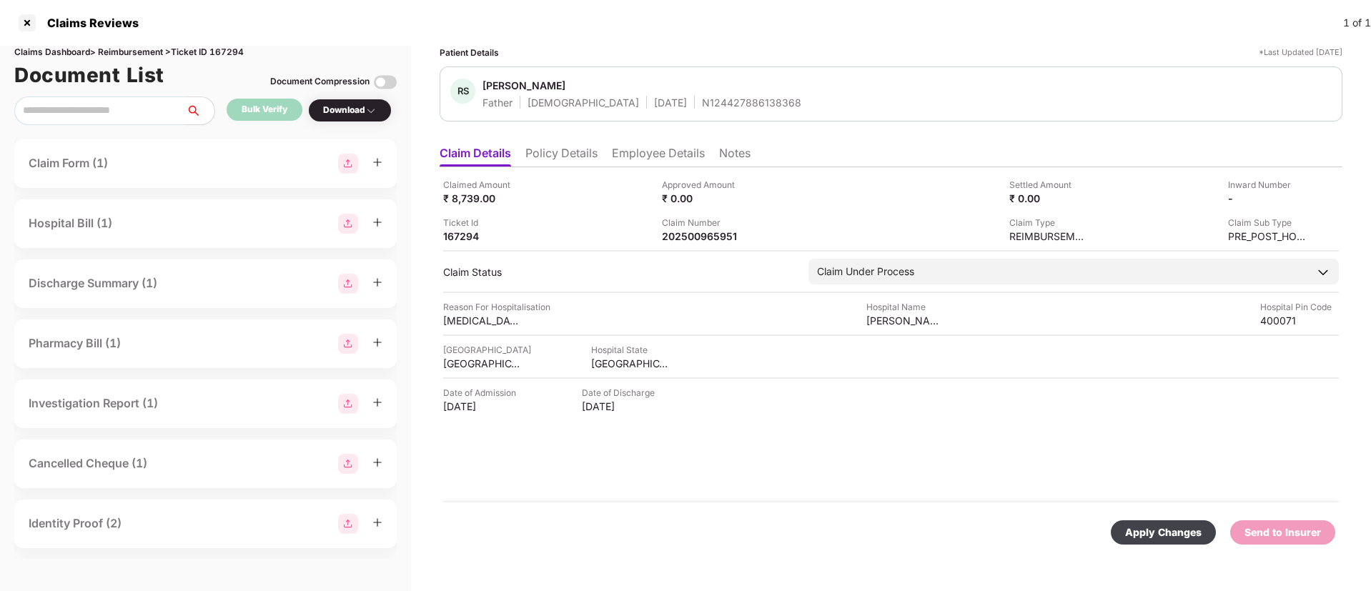
click at [1183, 542] on div "Apply Changes" at bounding box center [1163, 532] width 105 height 24
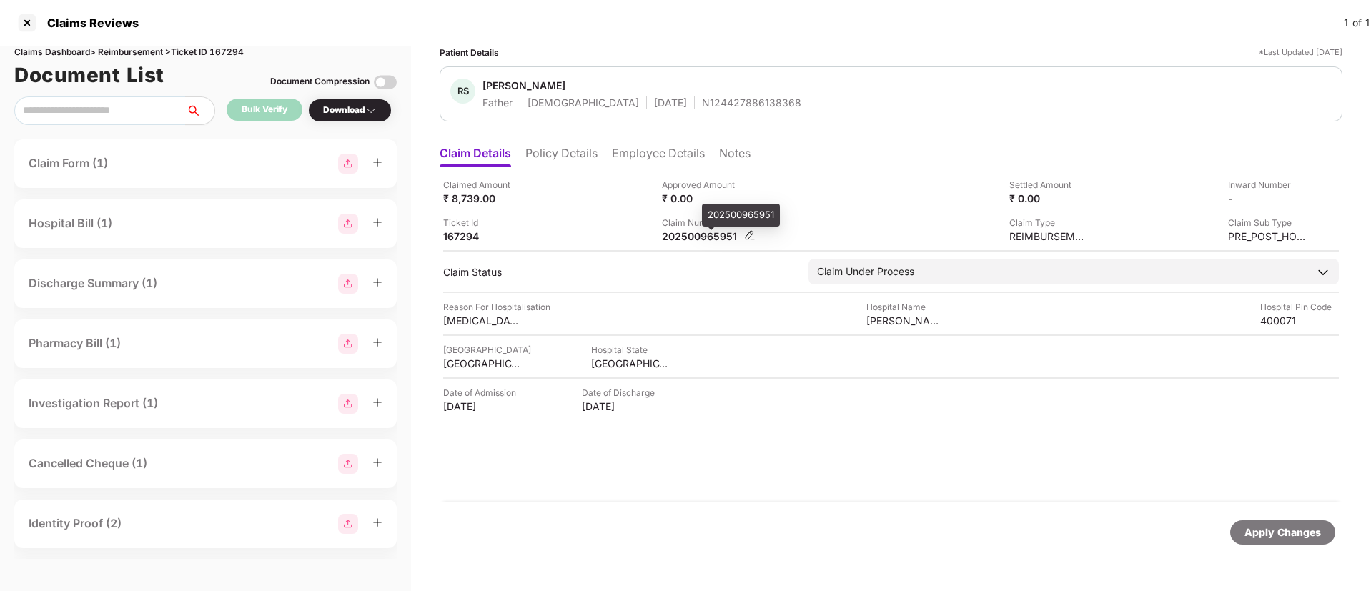
click at [698, 239] on div "202500965951" at bounding box center [701, 236] width 79 height 14
copy div "202500965951"
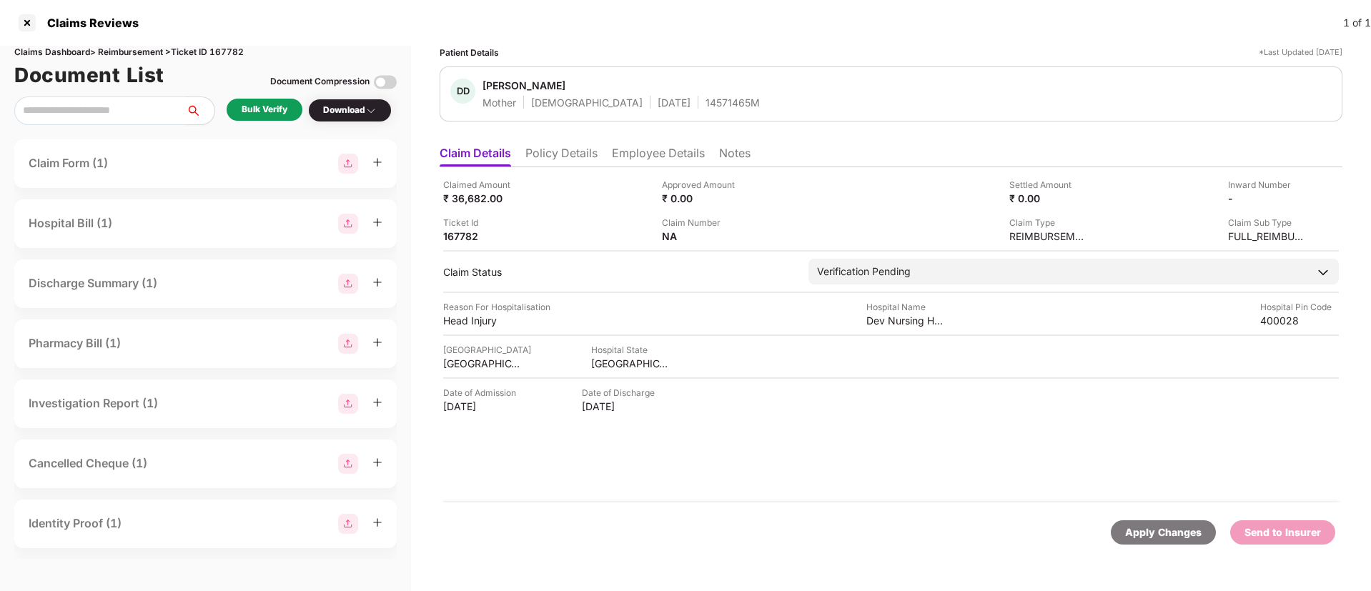
click at [265, 103] on div "Bulk Verify" at bounding box center [265, 110] width 46 height 14
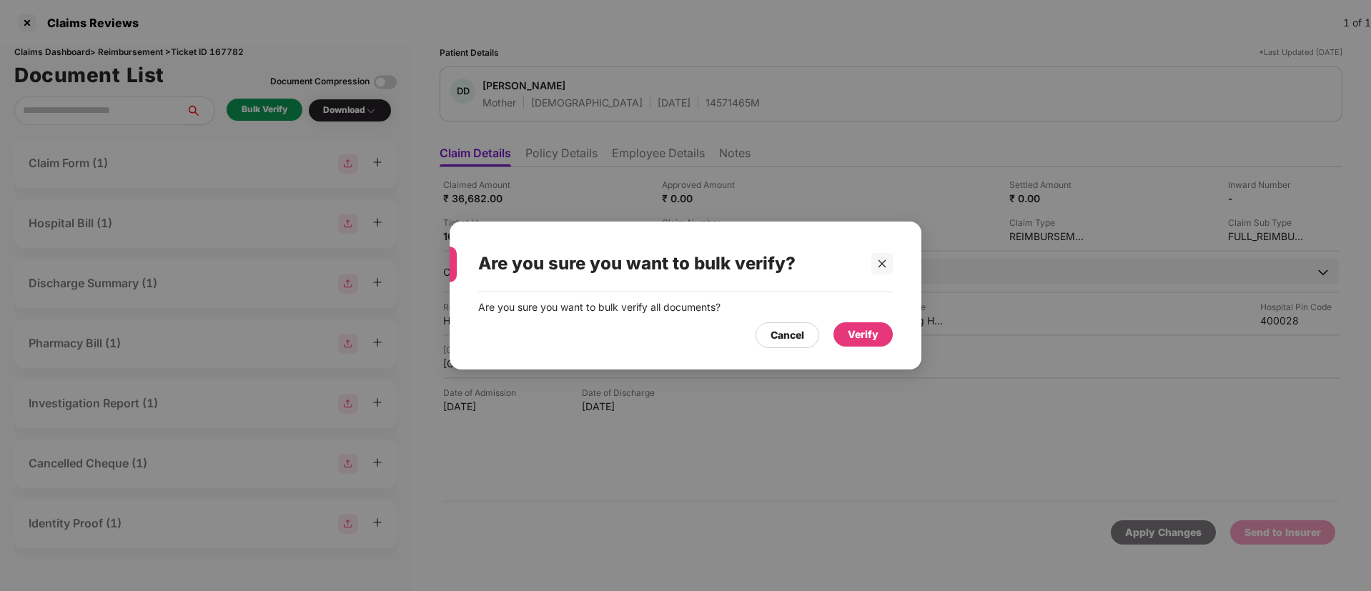
click at [853, 333] on div "Verify" at bounding box center [863, 335] width 31 height 16
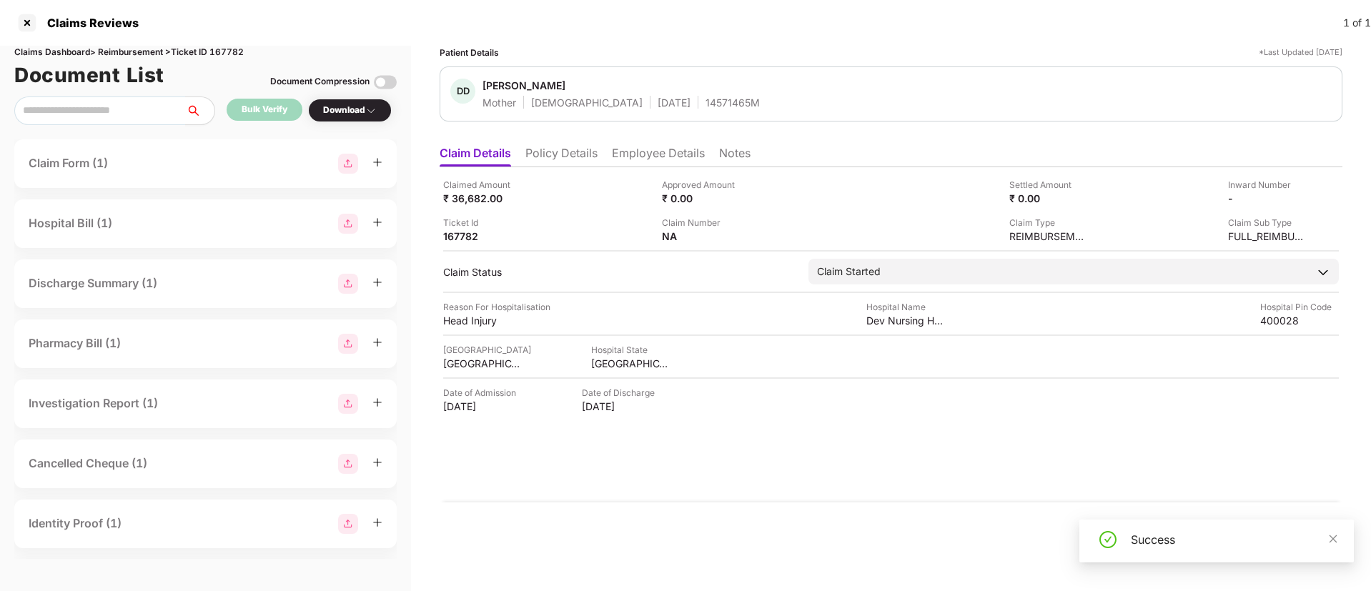
click at [347, 116] on div "Download" at bounding box center [350, 111] width 54 height 14
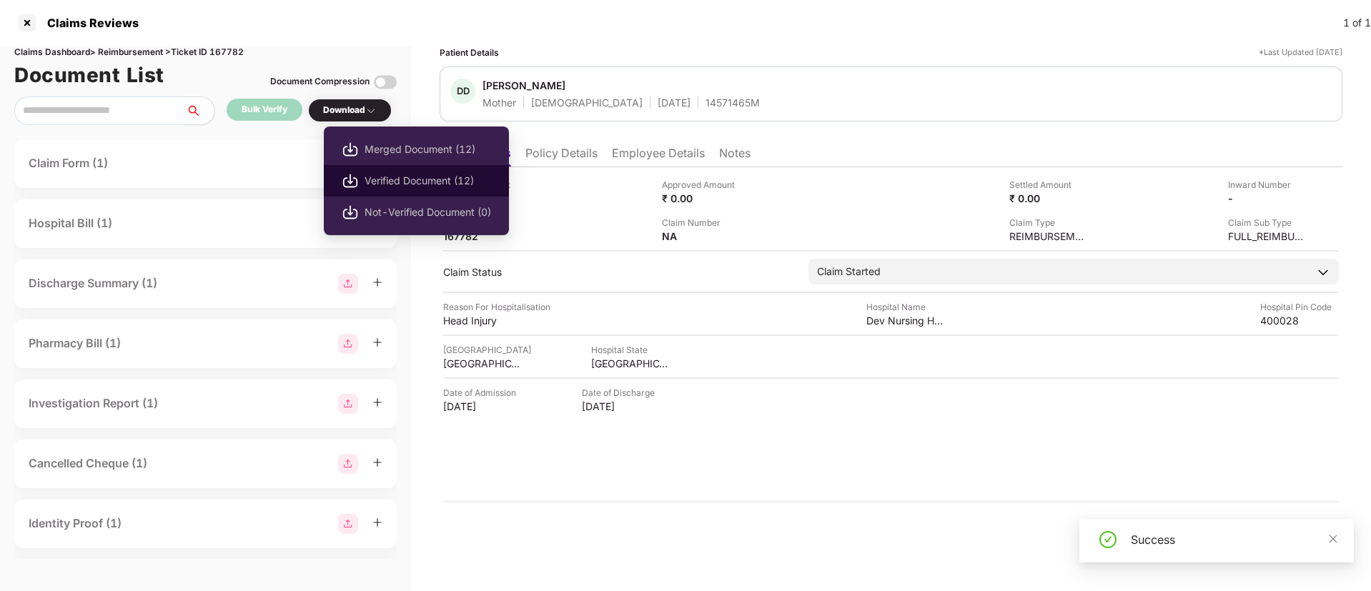
click at [365, 173] on span "Verified Document (12)" at bounding box center [427, 181] width 127 height 16
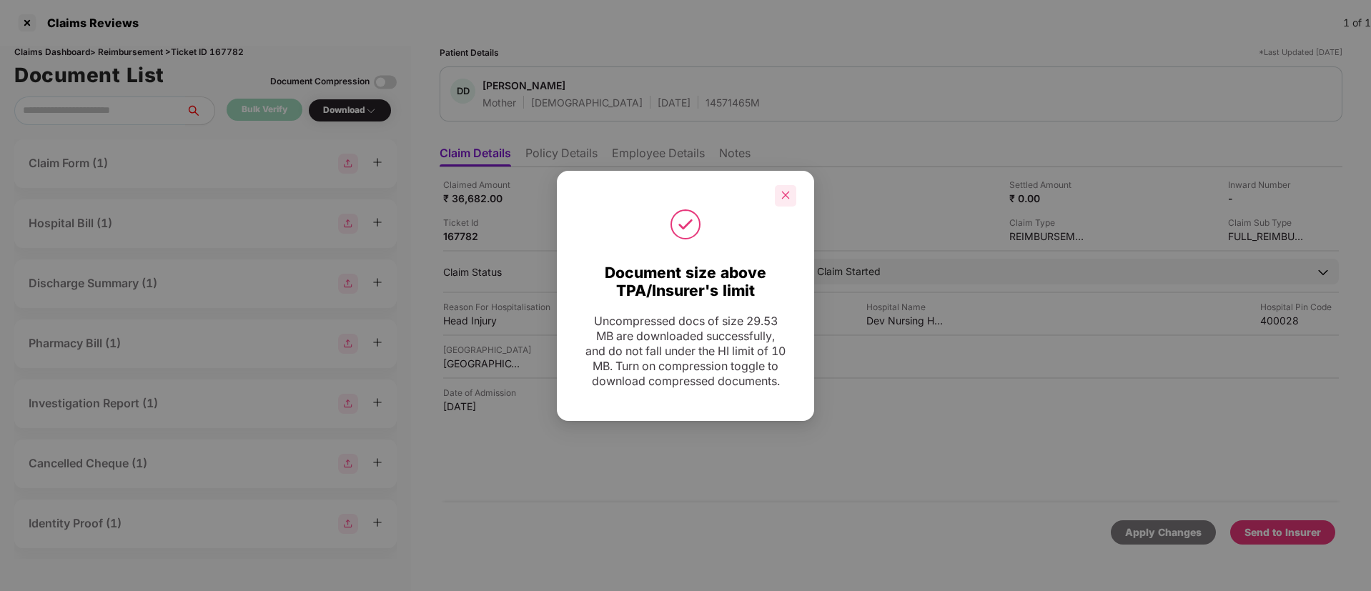
click at [786, 190] on icon "close" at bounding box center [785, 195] width 10 height 10
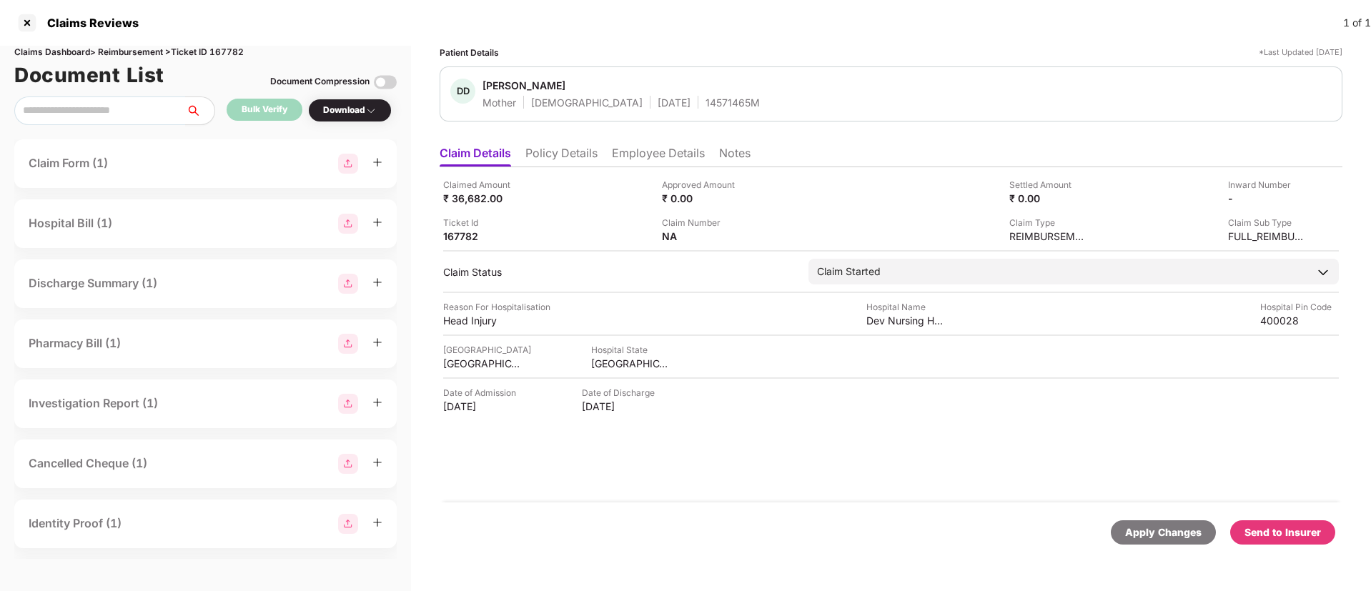
click at [1284, 531] on div "Send to Insurer" at bounding box center [1282, 533] width 76 height 16
click at [550, 161] on li "Policy Details" at bounding box center [561, 156] width 72 height 21
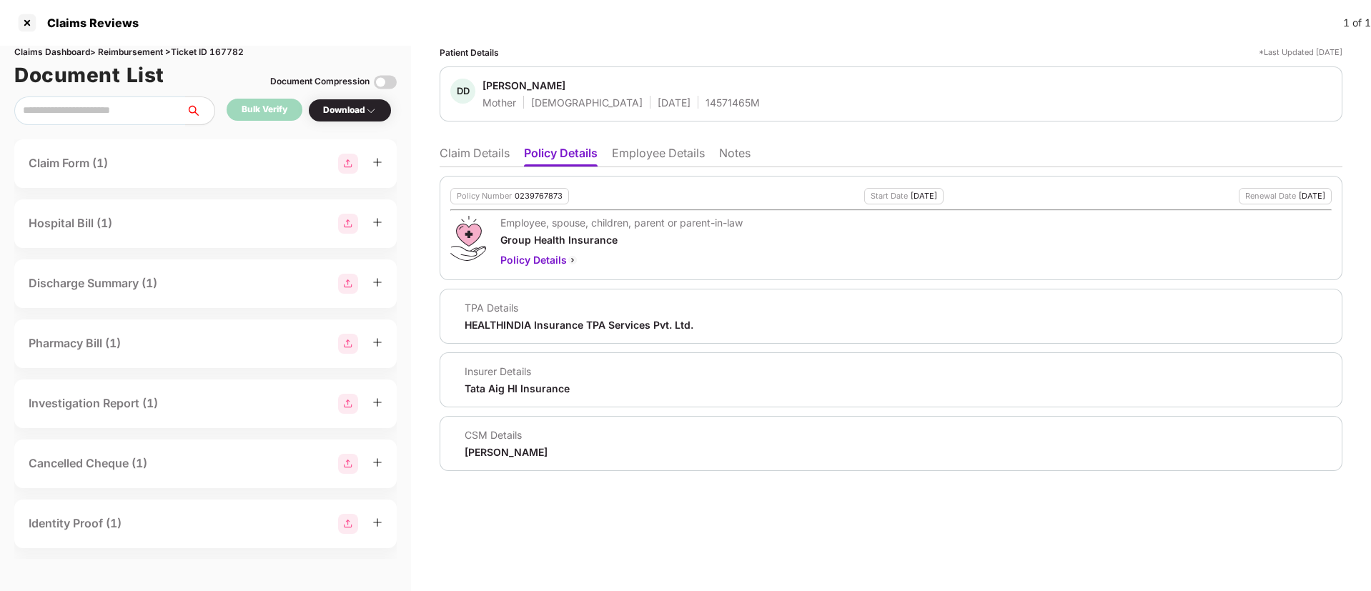
click at [629, 152] on li "Employee Details" at bounding box center [658, 156] width 93 height 21
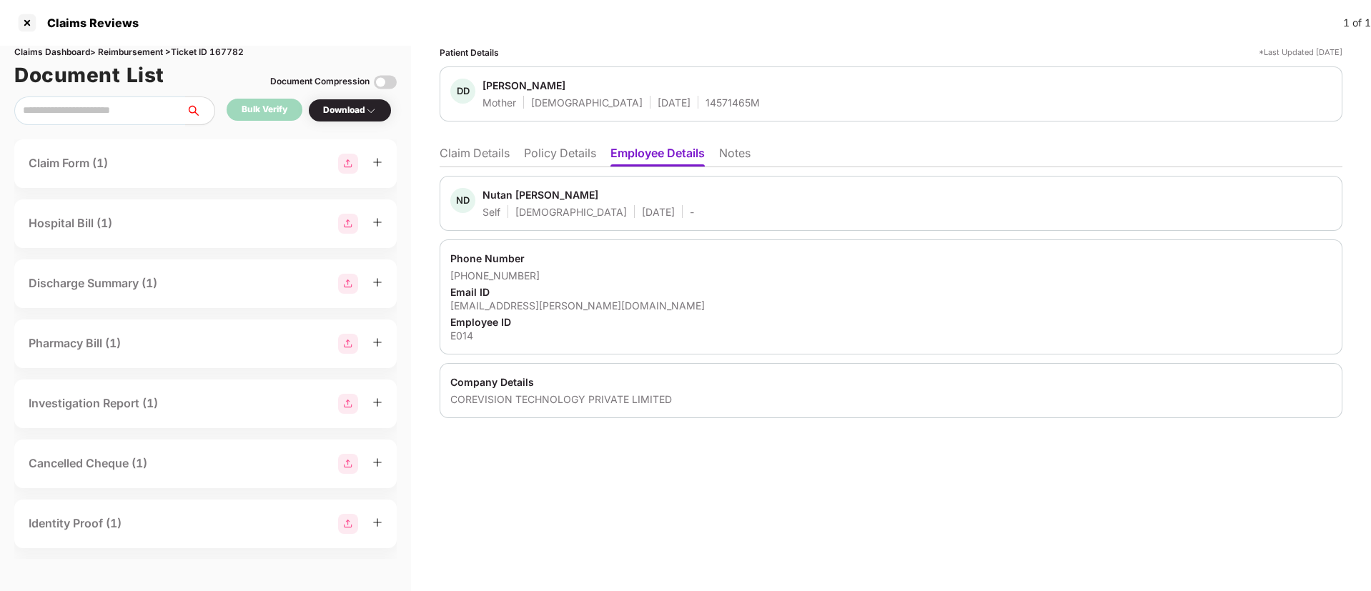
click at [538, 157] on li "Policy Details" at bounding box center [560, 156] width 72 height 21
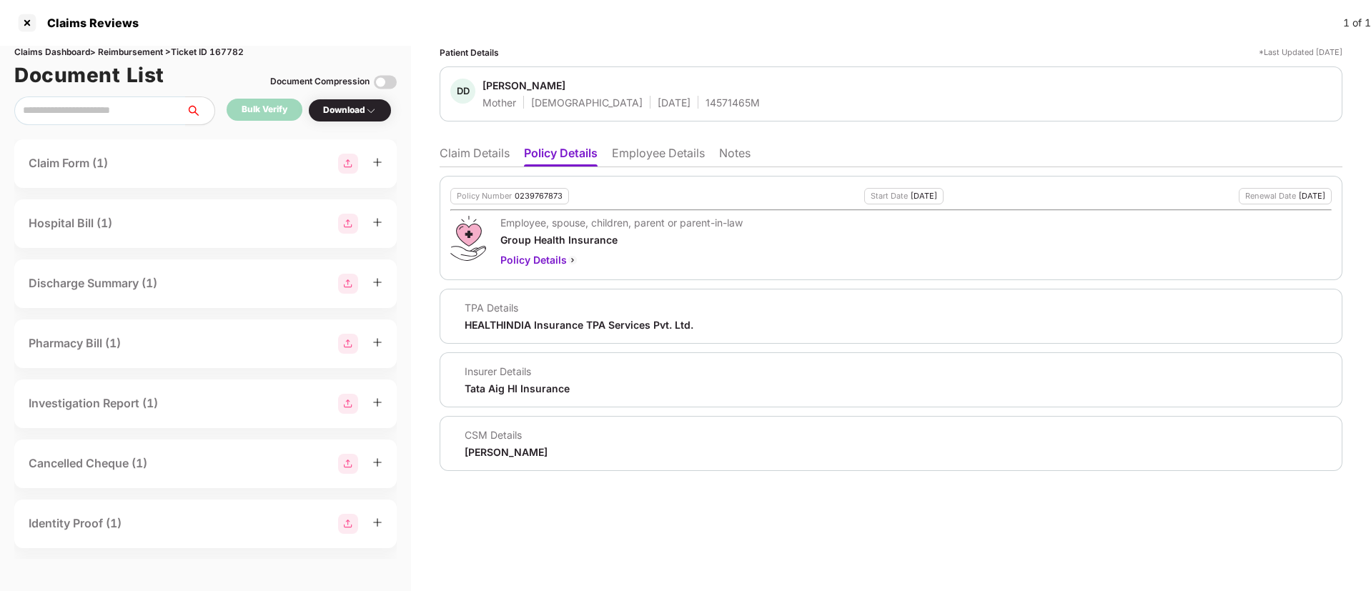
click at [498, 144] on ul "Claim Details Policy Details Employee Details Notes" at bounding box center [891, 153] width 903 height 29
click at [495, 164] on li "Claim Details" at bounding box center [475, 156] width 70 height 21
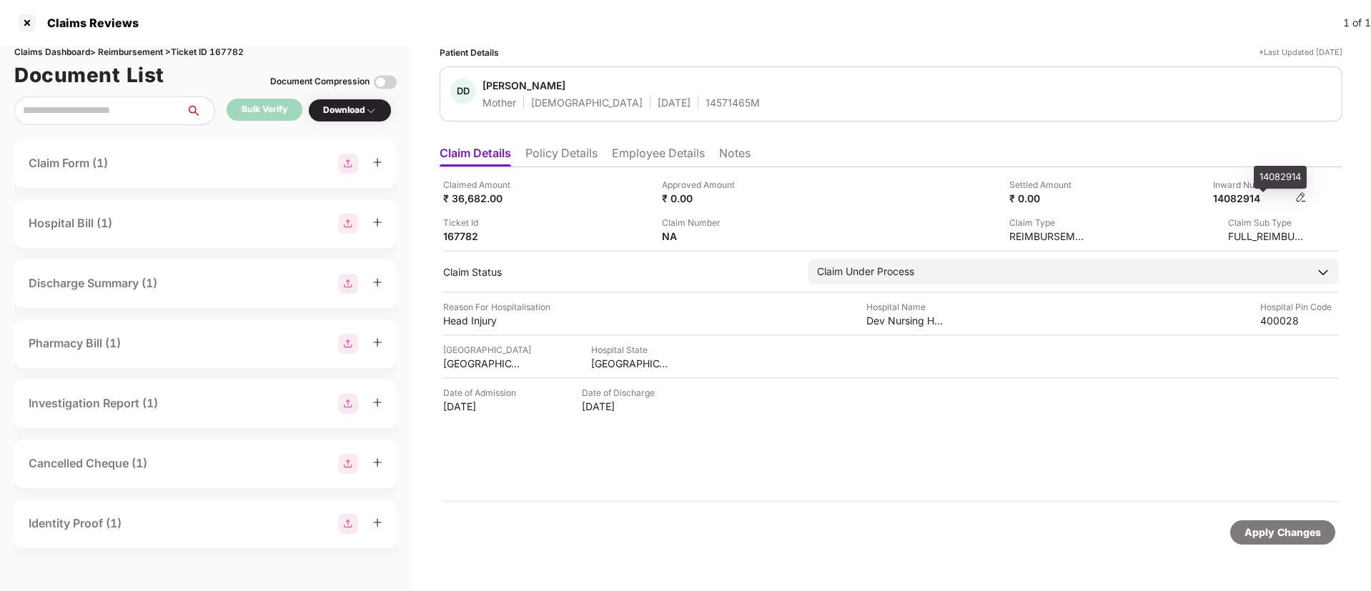
click at [1245, 199] on div "14082914" at bounding box center [1252, 199] width 79 height 14
copy div "14082914"
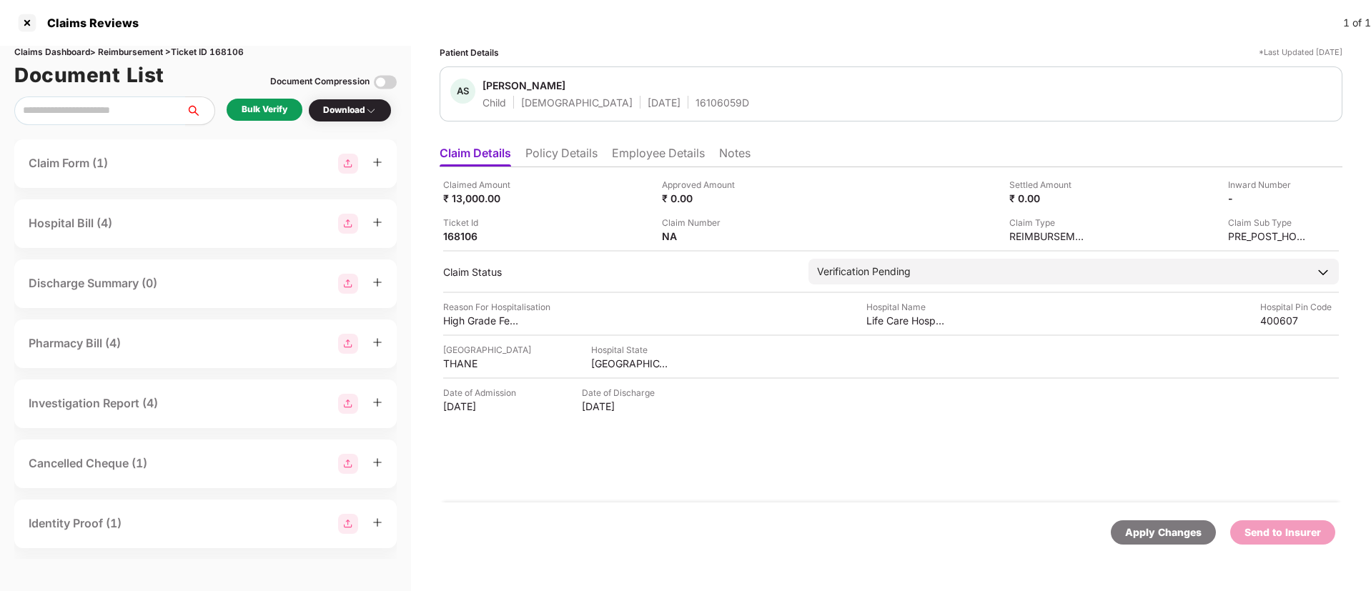
click at [267, 114] on div "Bulk Verify" at bounding box center [265, 110] width 46 height 14
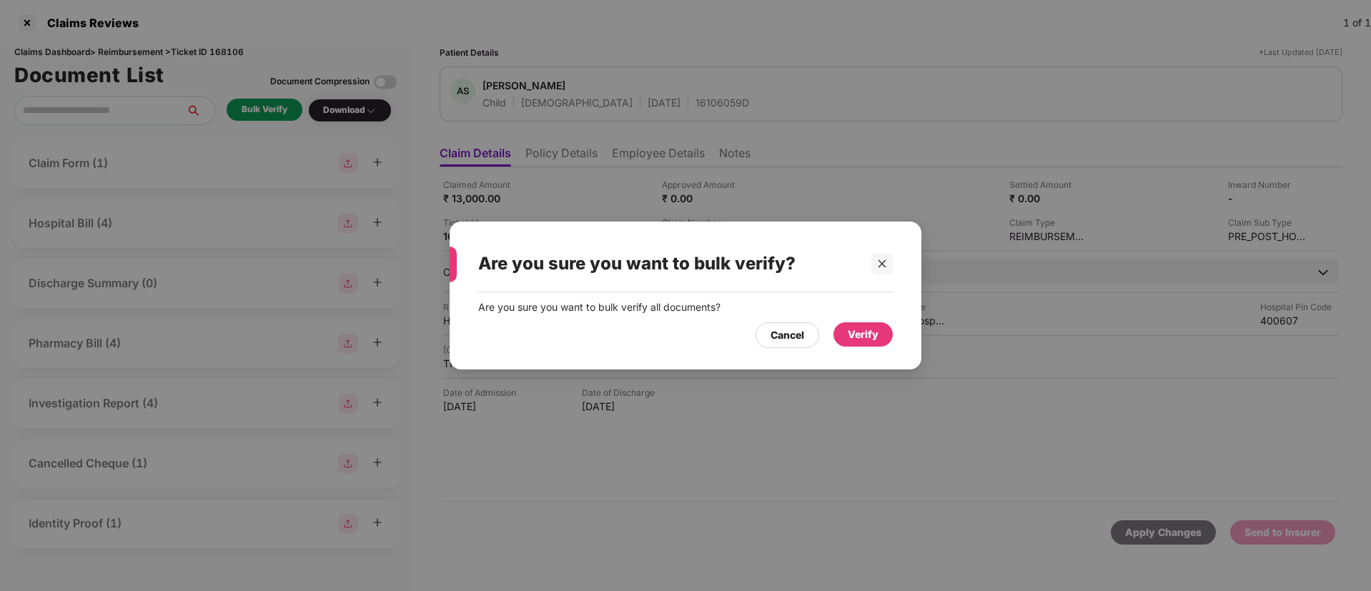
click at [851, 337] on div "Verify" at bounding box center [863, 335] width 31 height 16
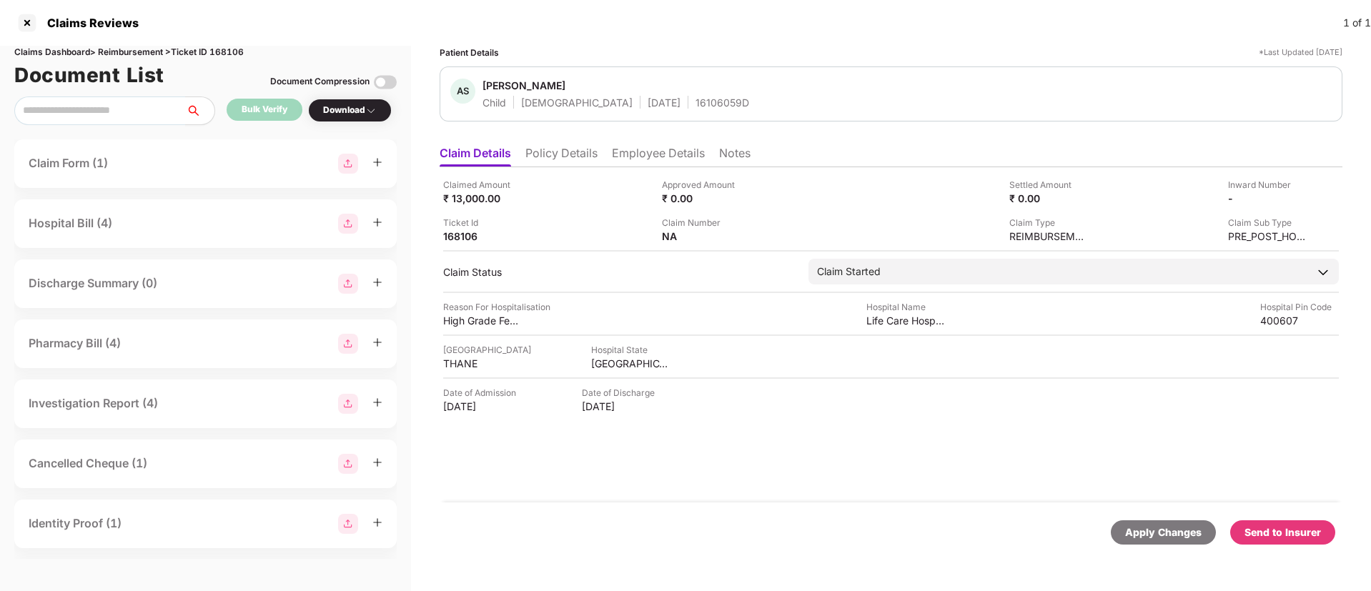
click at [347, 113] on div "Download" at bounding box center [350, 111] width 54 height 14
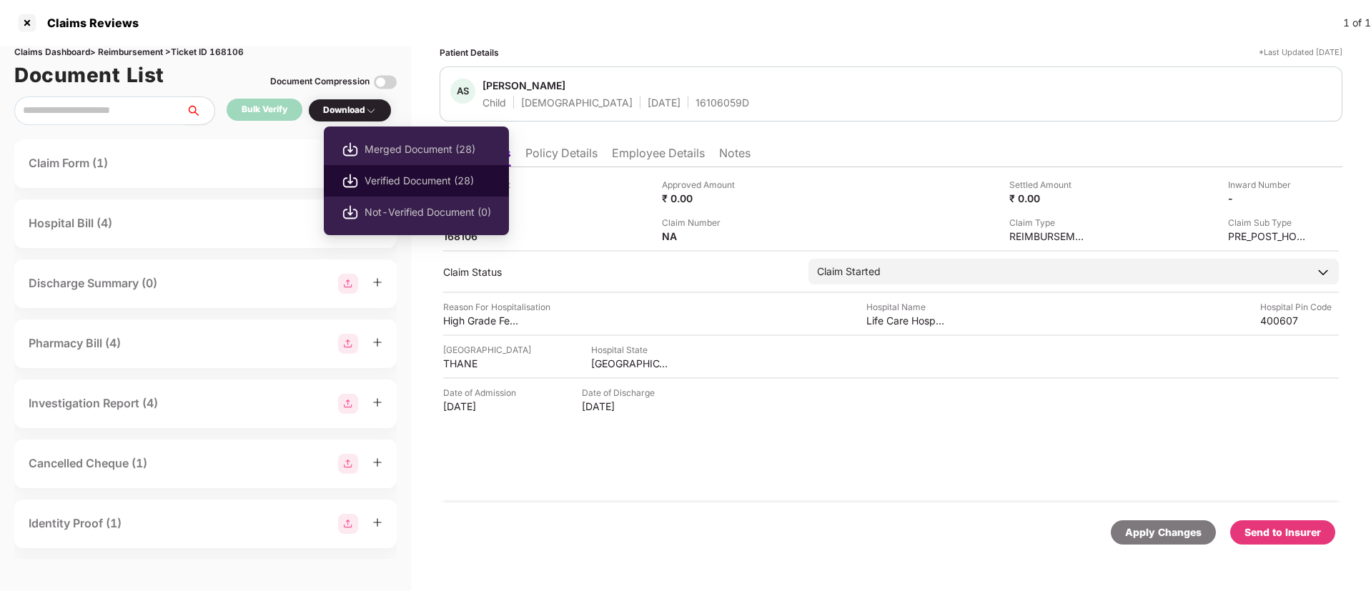
click at [400, 179] on span "Verified Document (28)" at bounding box center [427, 181] width 127 height 16
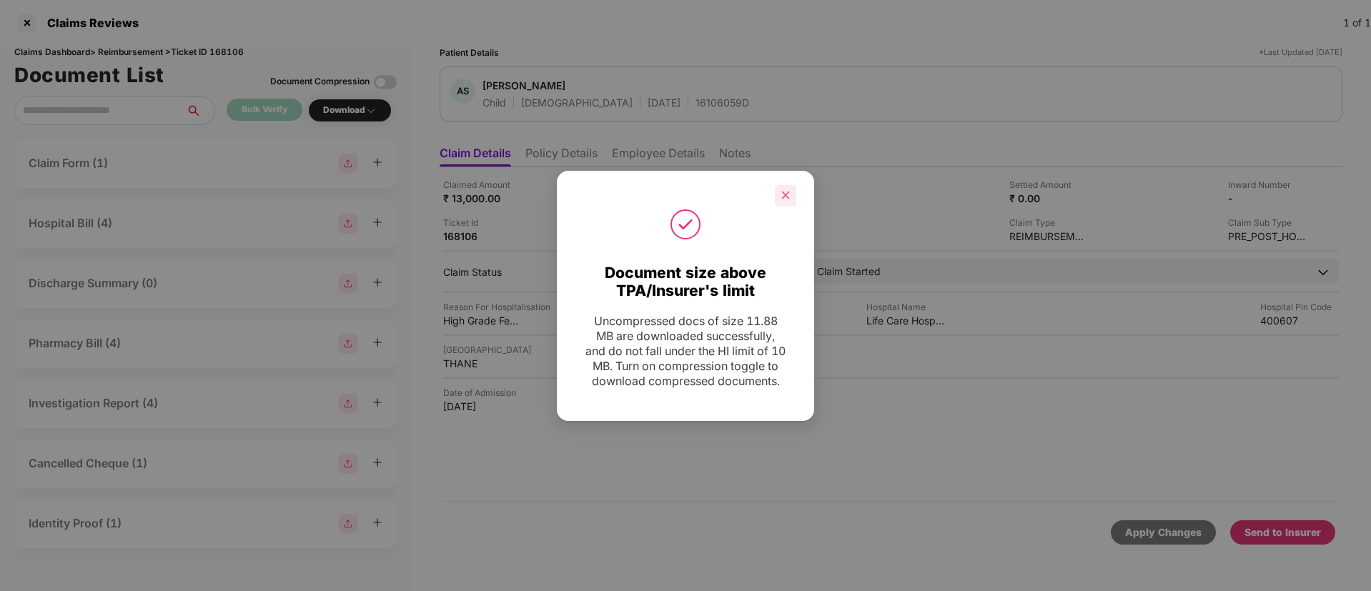
click at [784, 192] on icon "close" at bounding box center [785, 195] width 10 height 10
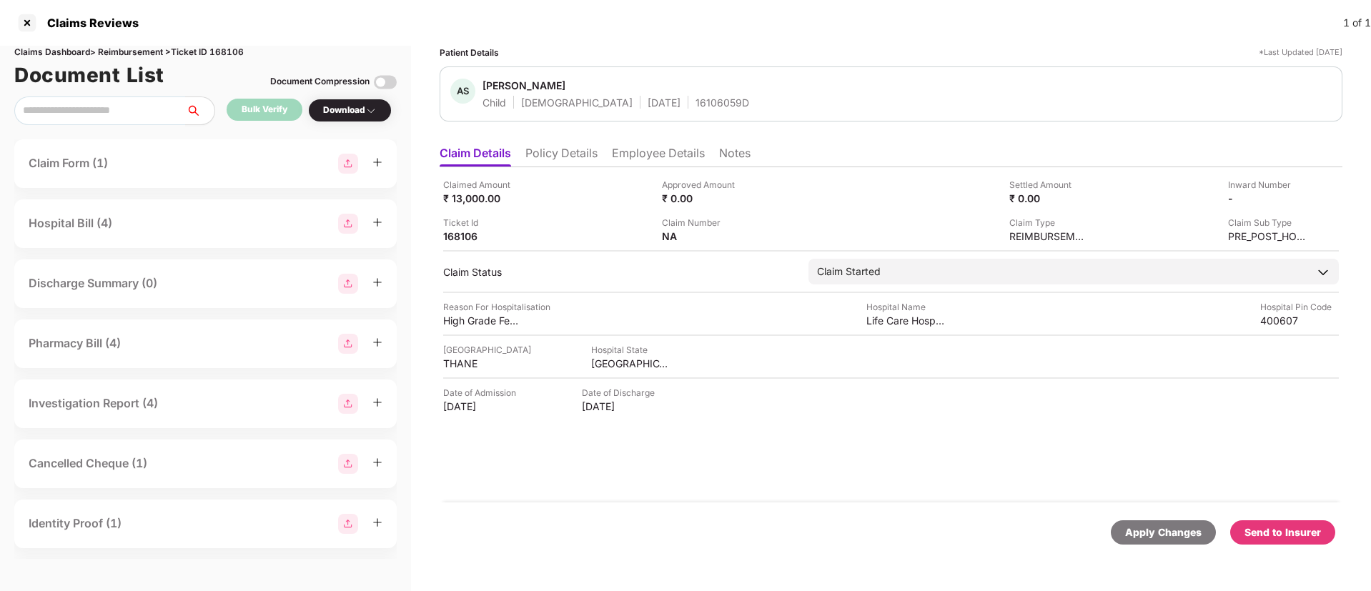
click at [1245, 528] on div "Send to Insurer" at bounding box center [1282, 532] width 105 height 24
click at [540, 157] on li "Policy Details" at bounding box center [561, 156] width 72 height 21
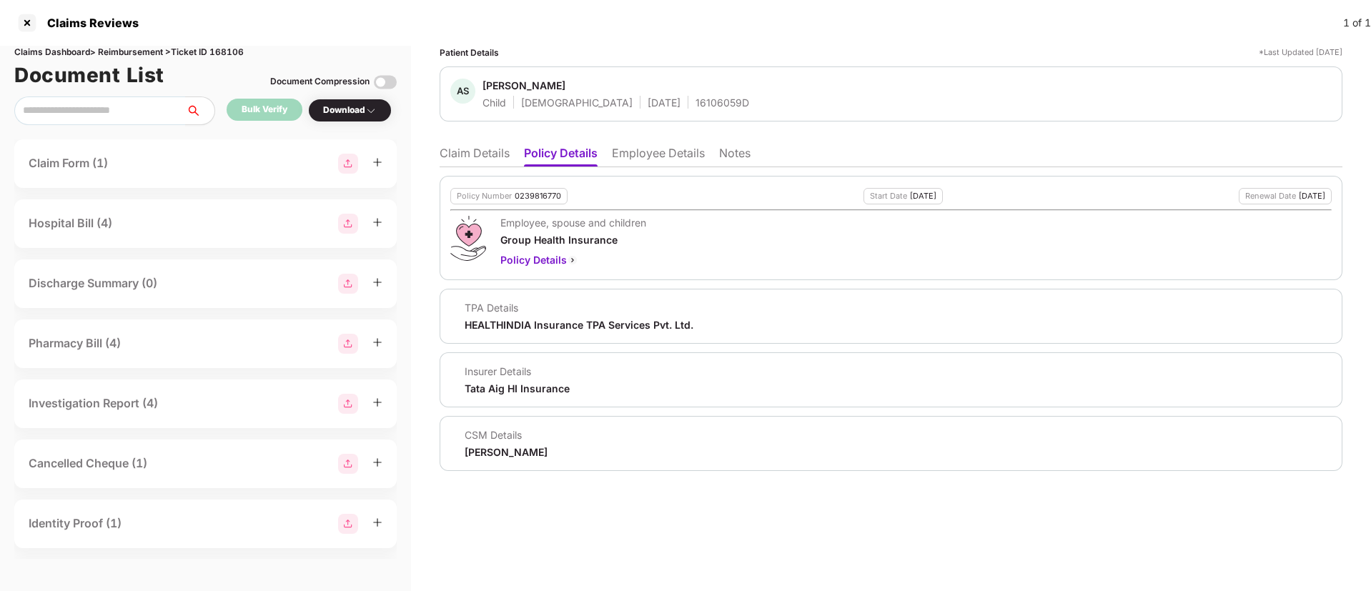
click at [481, 157] on li "Claim Details" at bounding box center [475, 156] width 70 height 21
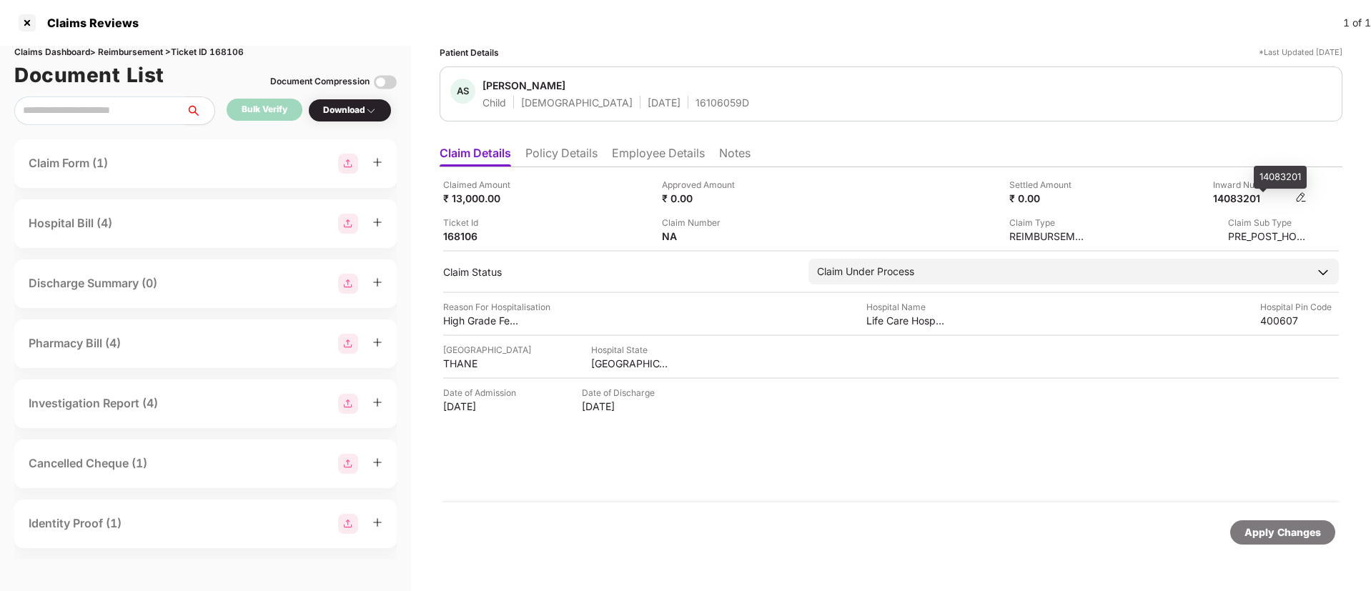
click at [1240, 203] on div "14083201" at bounding box center [1252, 199] width 79 height 14
copy div "14083201"
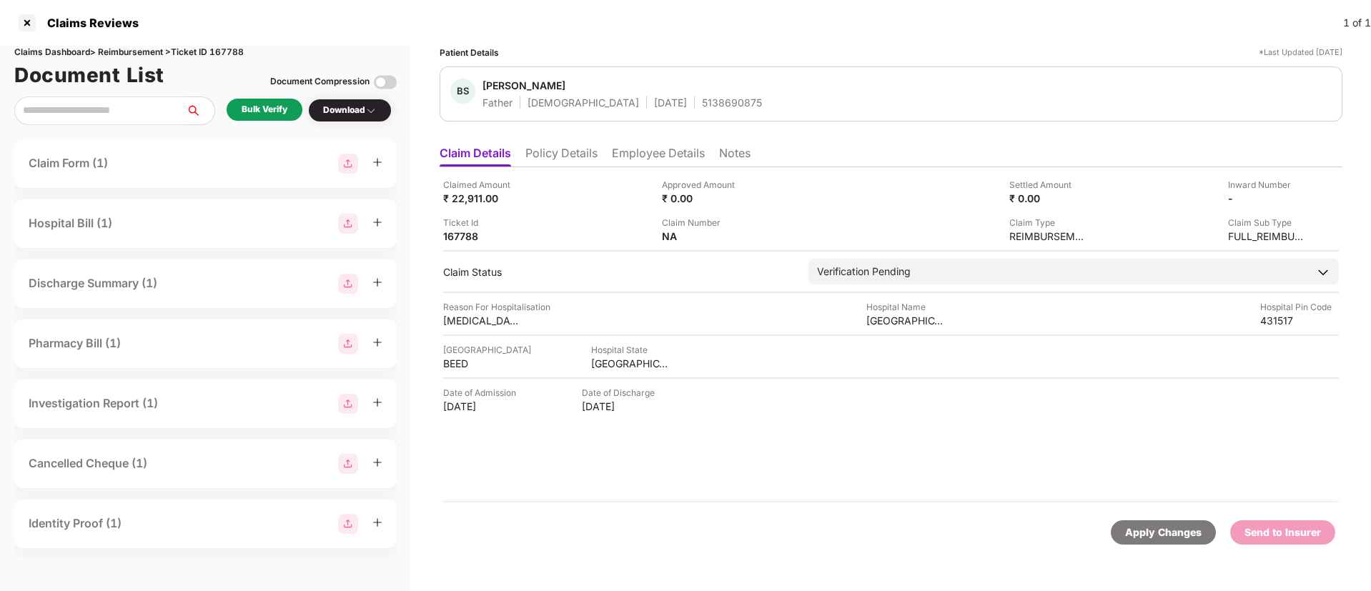
click at [244, 109] on div "Bulk Verify" at bounding box center [265, 110] width 46 height 14
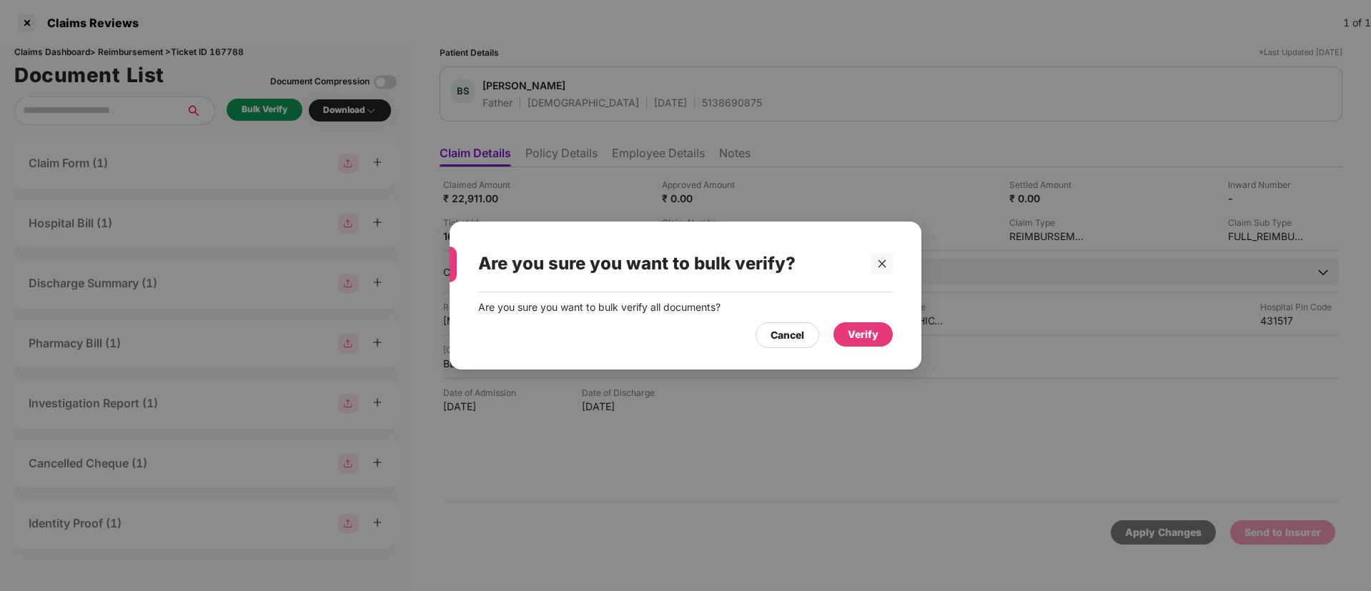
click at [852, 335] on div "Verify" at bounding box center [863, 335] width 31 height 16
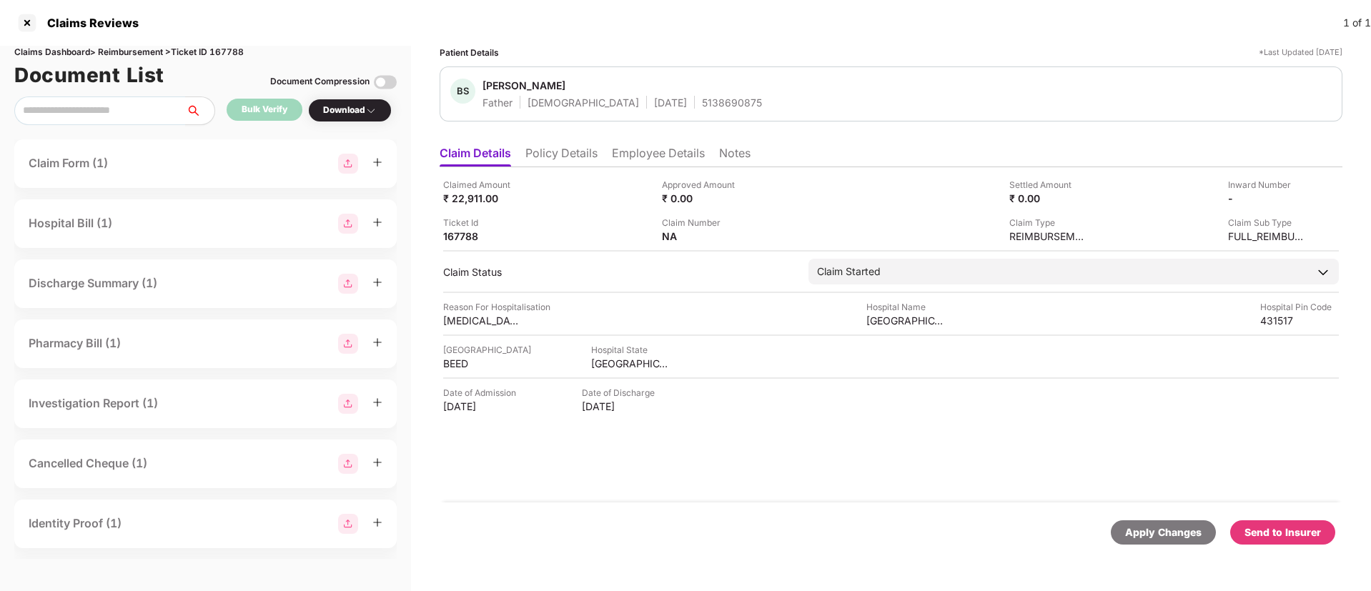
click at [348, 113] on div "Download" at bounding box center [350, 111] width 54 height 14
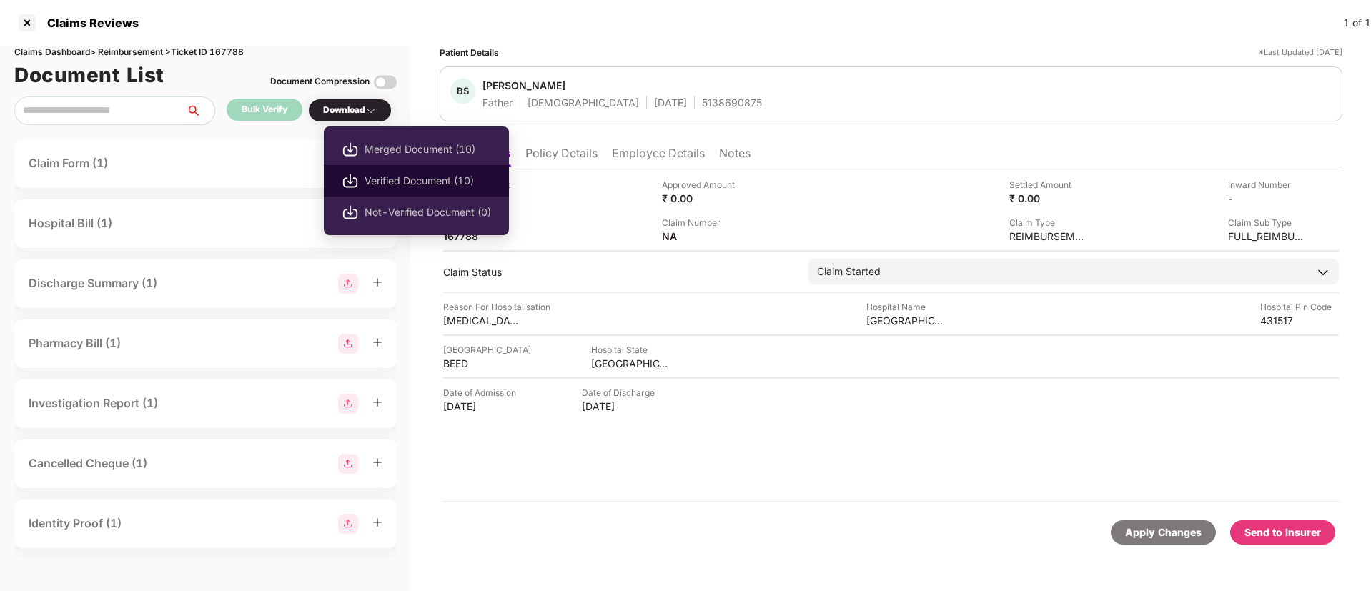
click at [386, 179] on span "Verified Document (10)" at bounding box center [427, 181] width 127 height 16
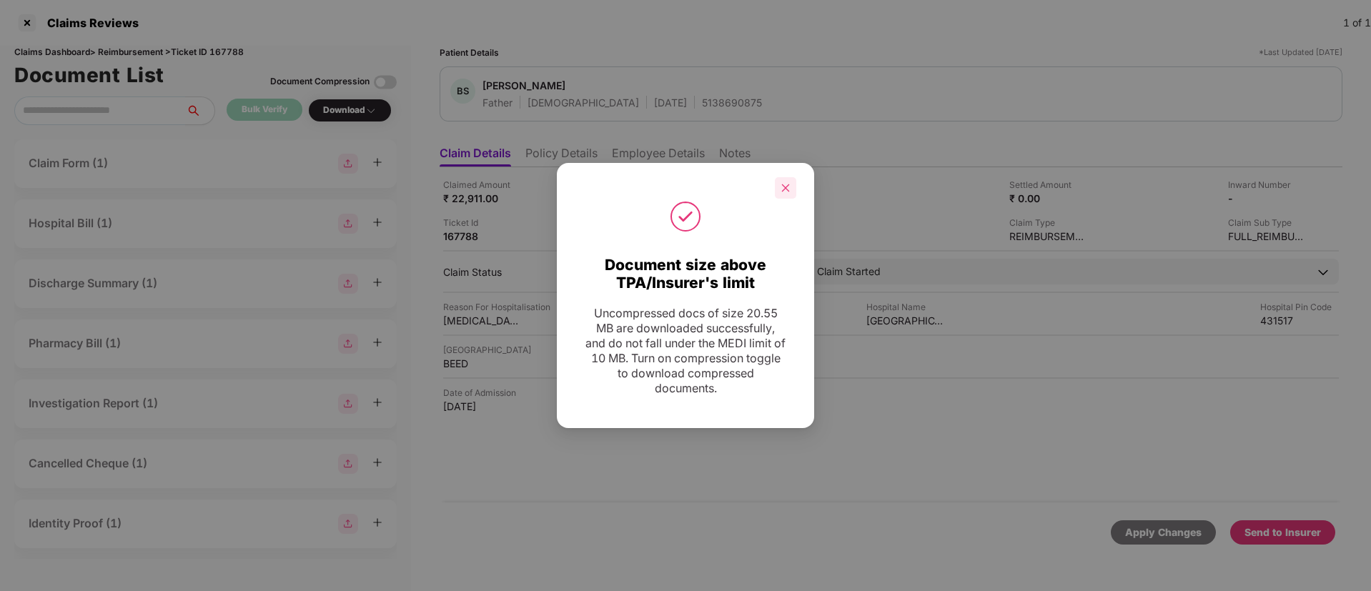
click at [787, 183] on icon "close" at bounding box center [785, 188] width 10 height 10
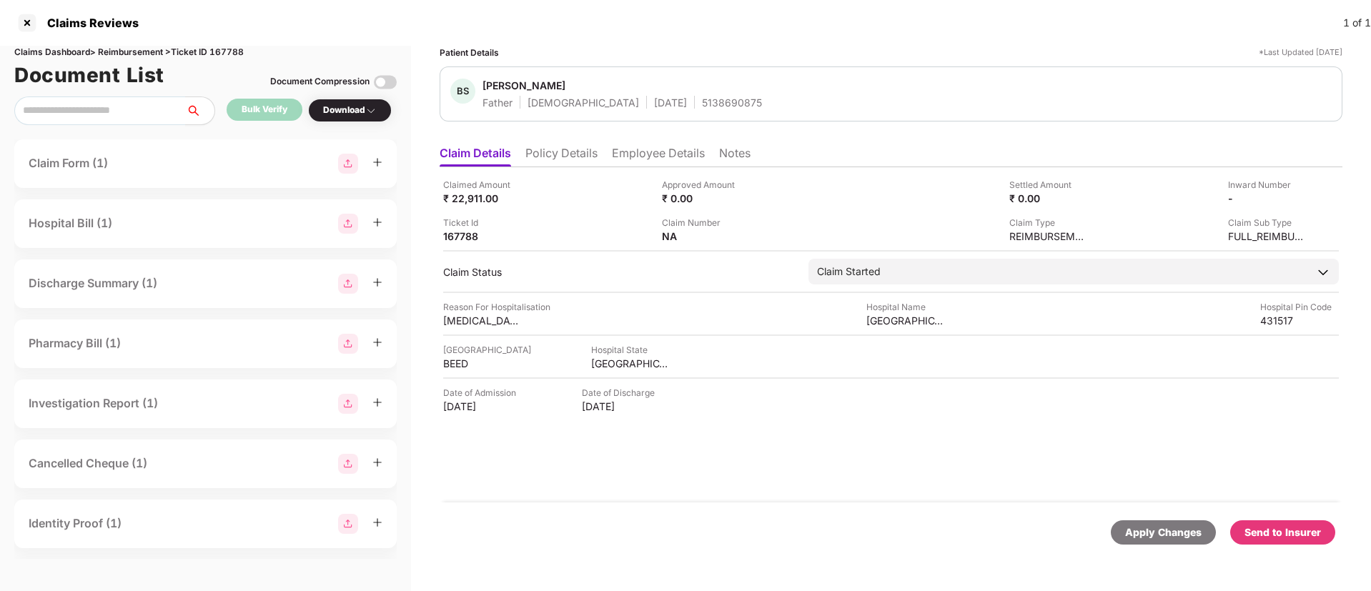
click at [1269, 527] on div "Send to Insurer" at bounding box center [1282, 533] width 76 height 16
click at [544, 162] on li "Policy Details" at bounding box center [561, 156] width 72 height 21
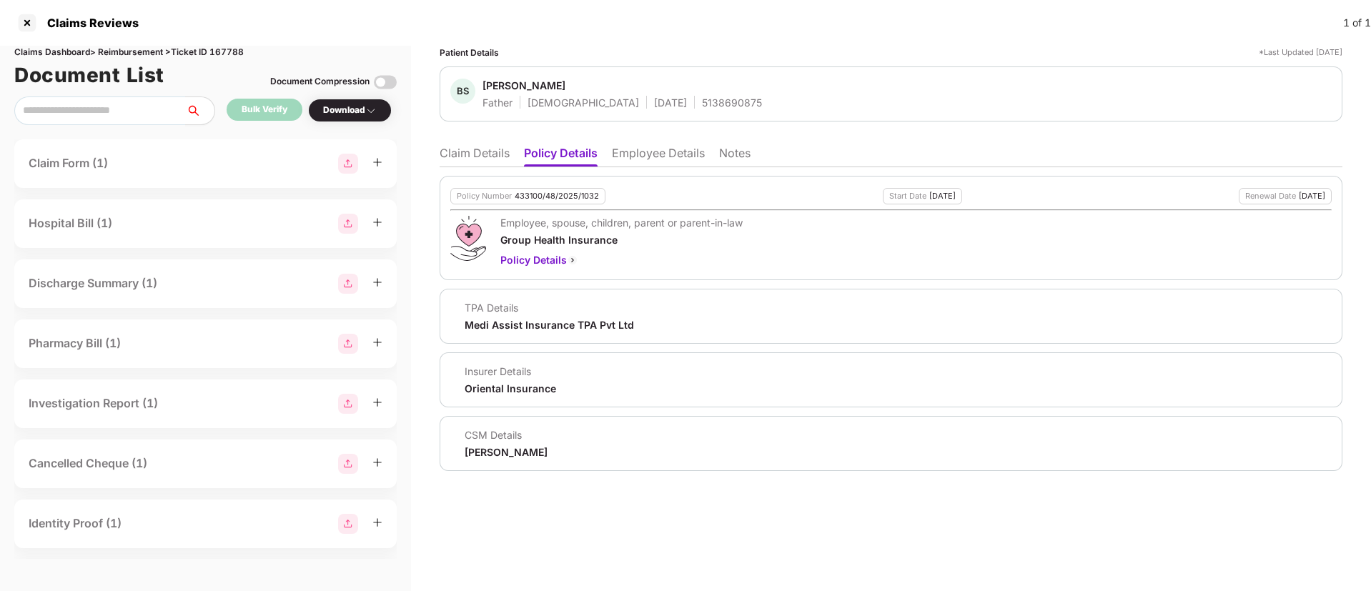
click at [621, 157] on li "Employee Details" at bounding box center [658, 156] width 93 height 21
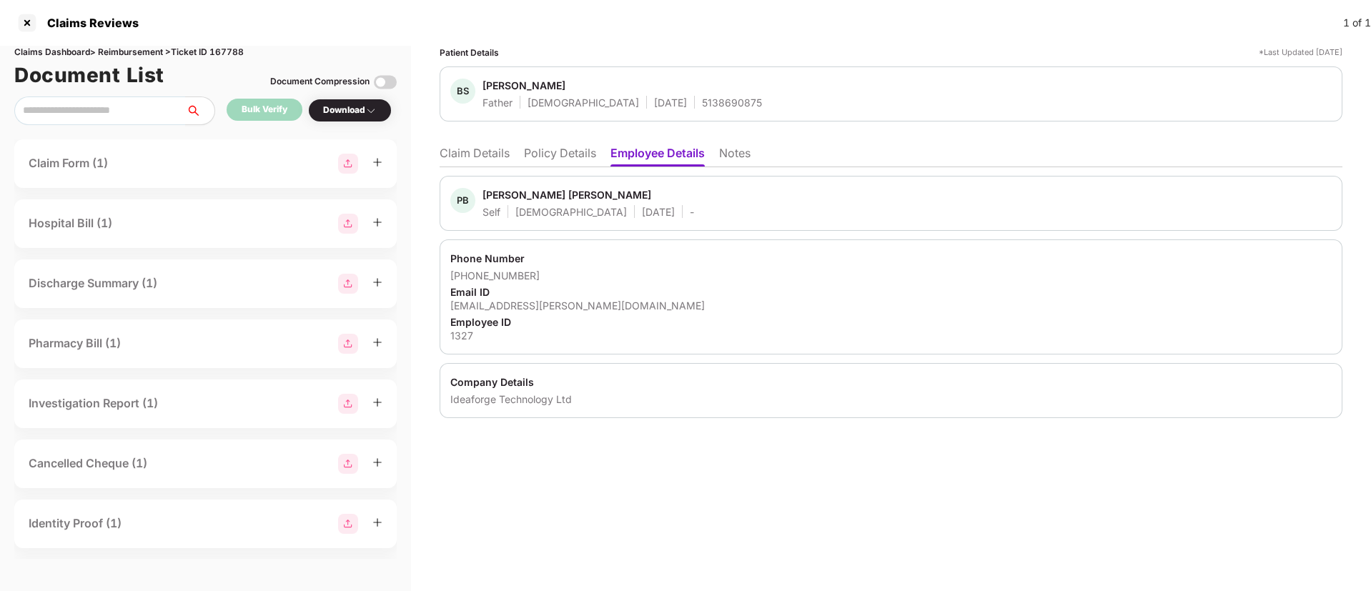
click at [469, 158] on li "Claim Details" at bounding box center [475, 156] width 70 height 21
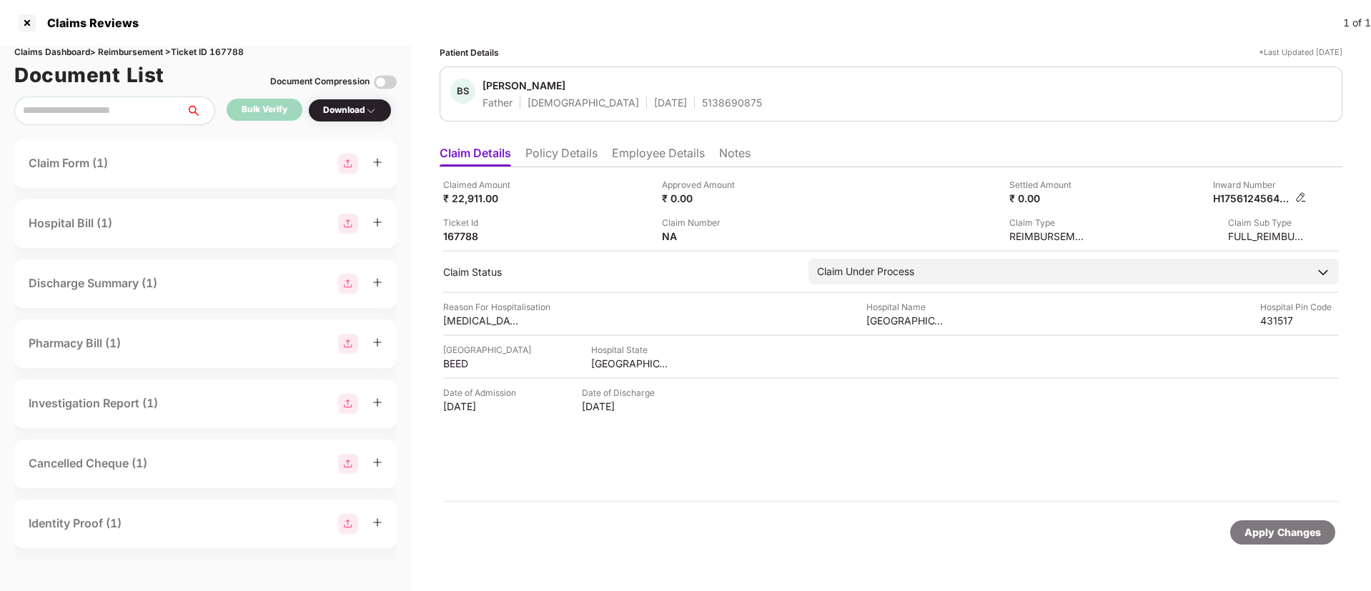
click at [1295, 199] on div "H17561245643301327" at bounding box center [1260, 199] width 94 height 14
click at [1299, 197] on img at bounding box center [1300, 197] width 11 height 11
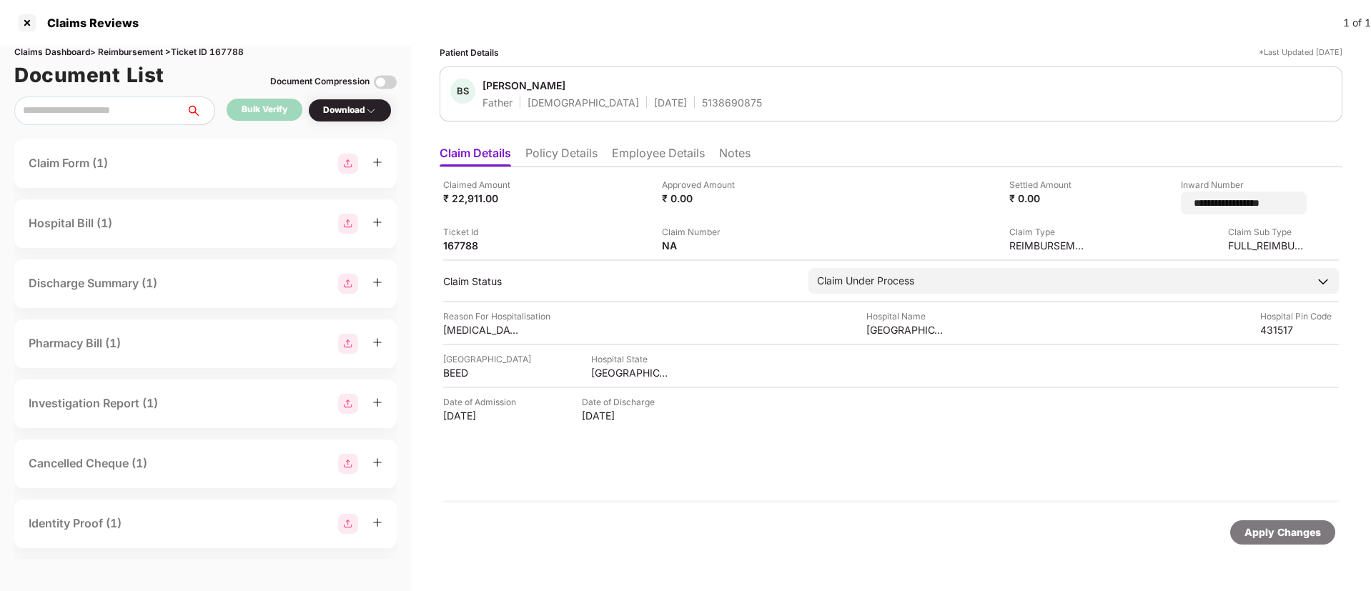
drag, startPoint x: 1287, startPoint y: 209, endPoint x: 1076, endPoint y: 201, distance: 211.0
click at [1076, 201] on div "**********" at bounding box center [891, 215] width 896 height 74
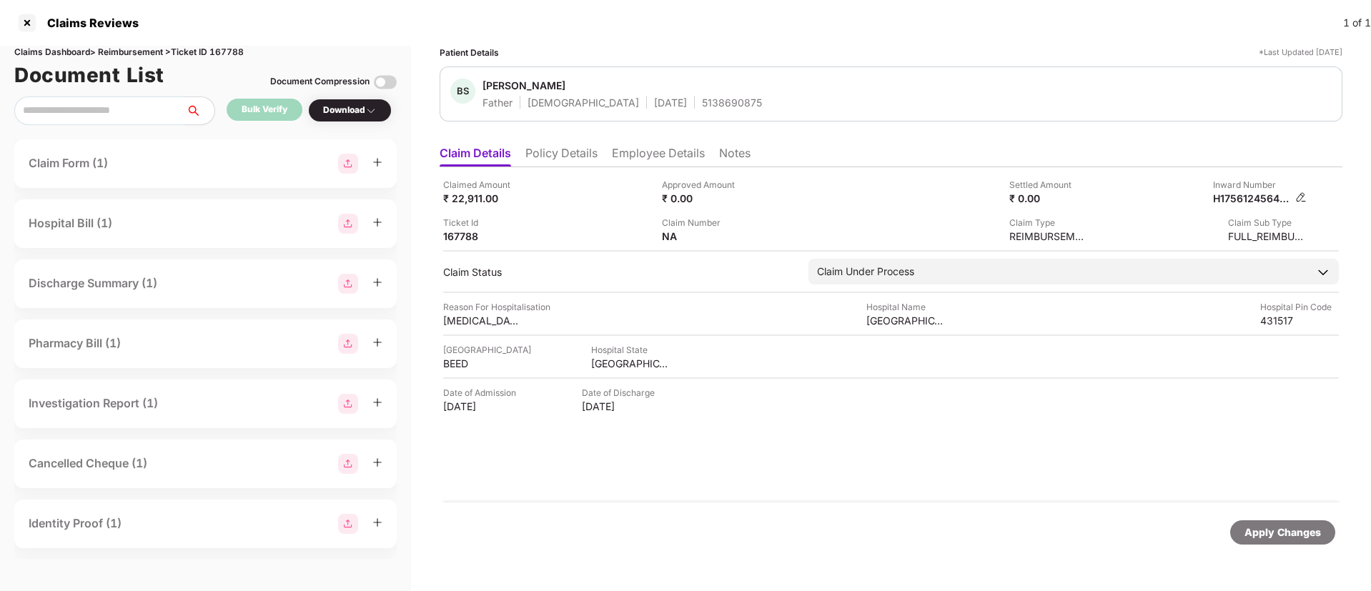
click at [1299, 194] on img at bounding box center [1300, 197] width 11 height 11
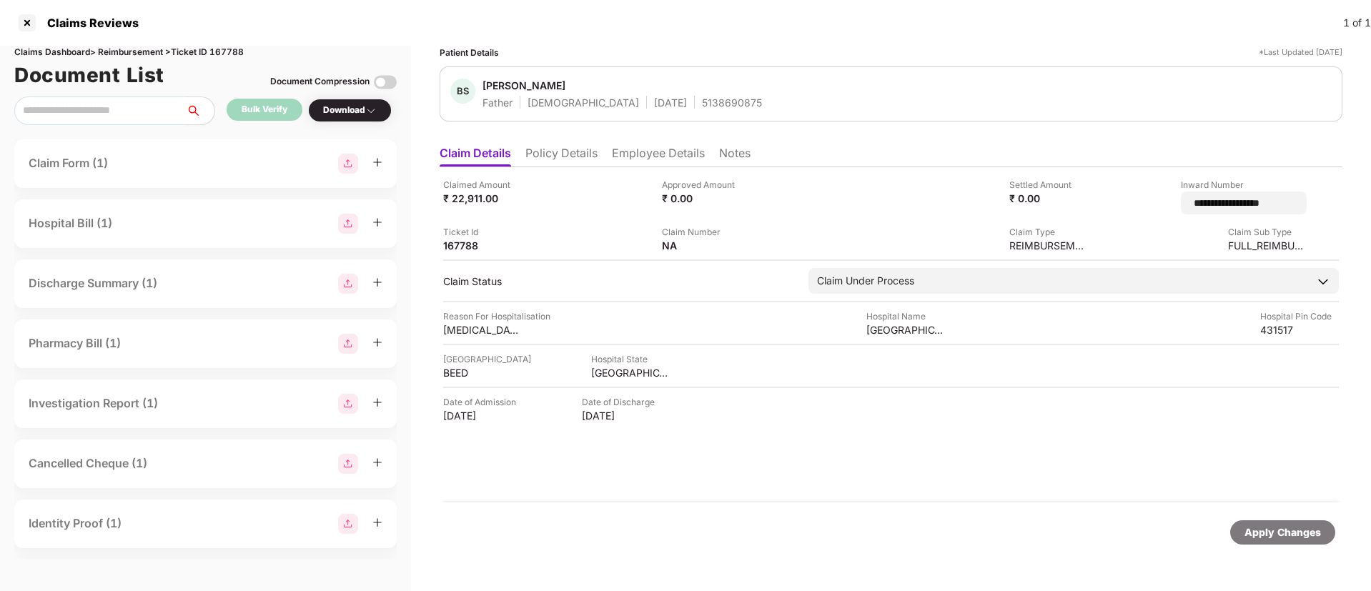
drag, startPoint x: 1269, startPoint y: 203, endPoint x: 1119, endPoint y: 202, distance: 150.8
click at [1119, 202] on div "**********" at bounding box center [1203, 196] width 208 height 36
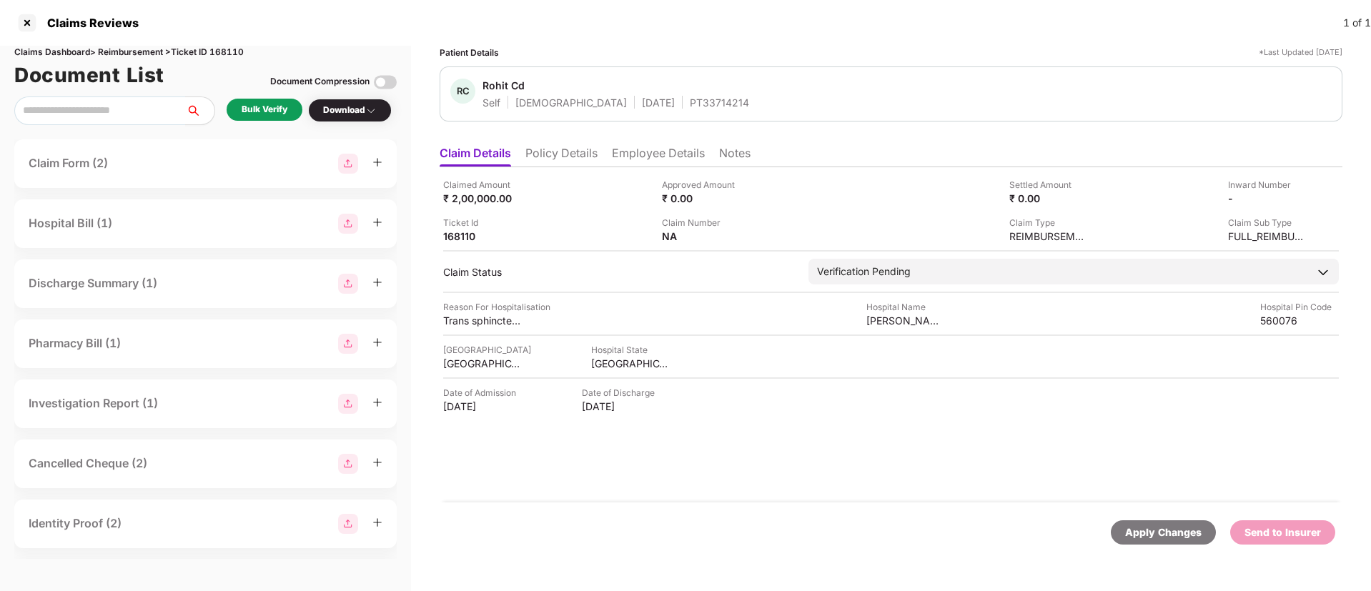
click at [648, 159] on li "Employee Details" at bounding box center [658, 156] width 93 height 21
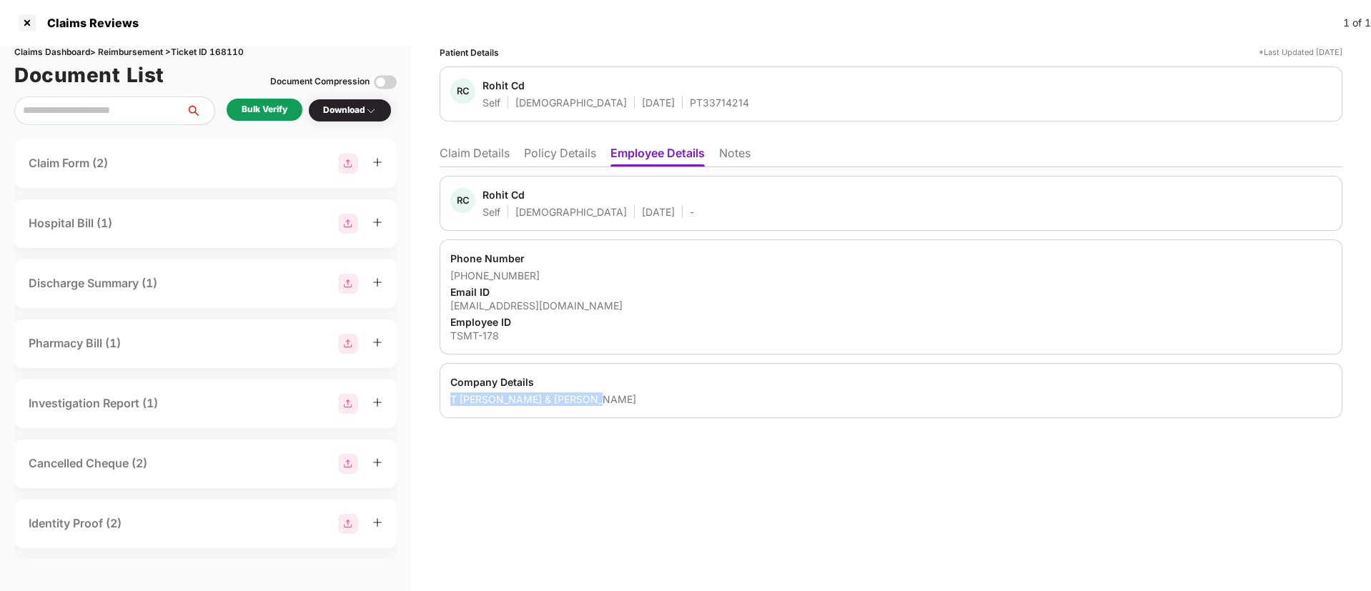
drag, startPoint x: 449, startPoint y: 399, endPoint x: 615, endPoint y: 400, distance: 165.8
click at [615, 400] on div "Company Details T [PERSON_NAME] & TADIMALLA" at bounding box center [891, 390] width 903 height 55
copy div "T SRIRAM MEHTA & TADIMALLA"
click at [532, 150] on li "Policy Details" at bounding box center [560, 156] width 72 height 21
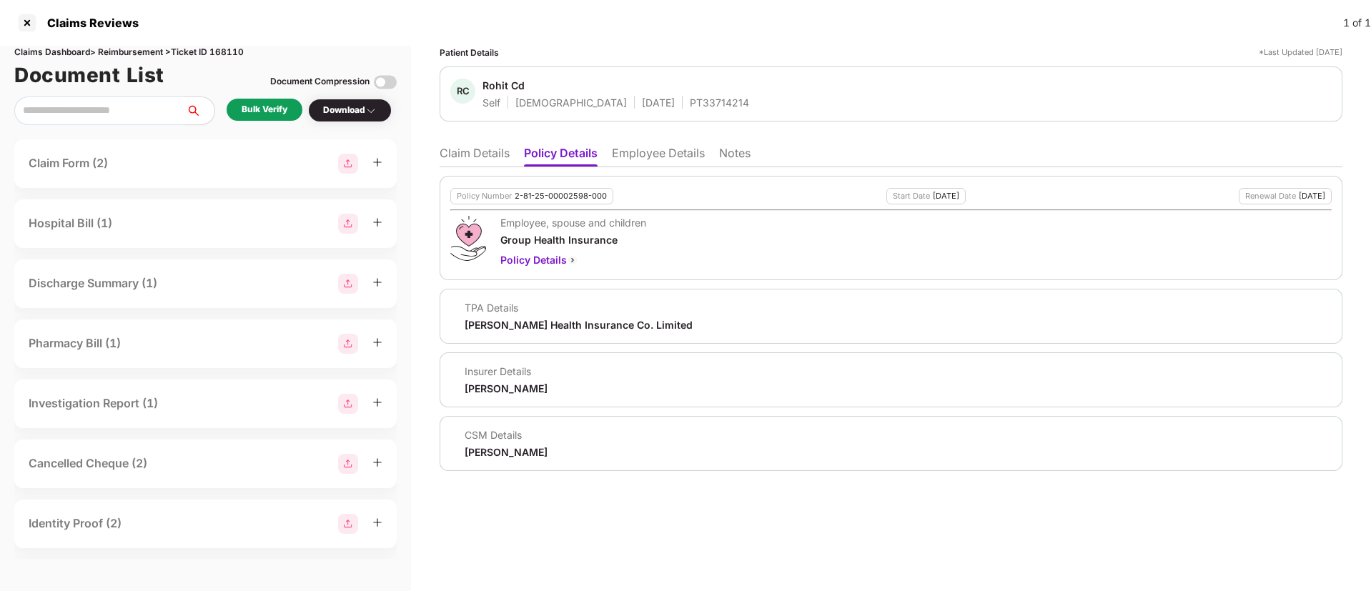
click at [625, 162] on li "Employee Details" at bounding box center [658, 156] width 93 height 21
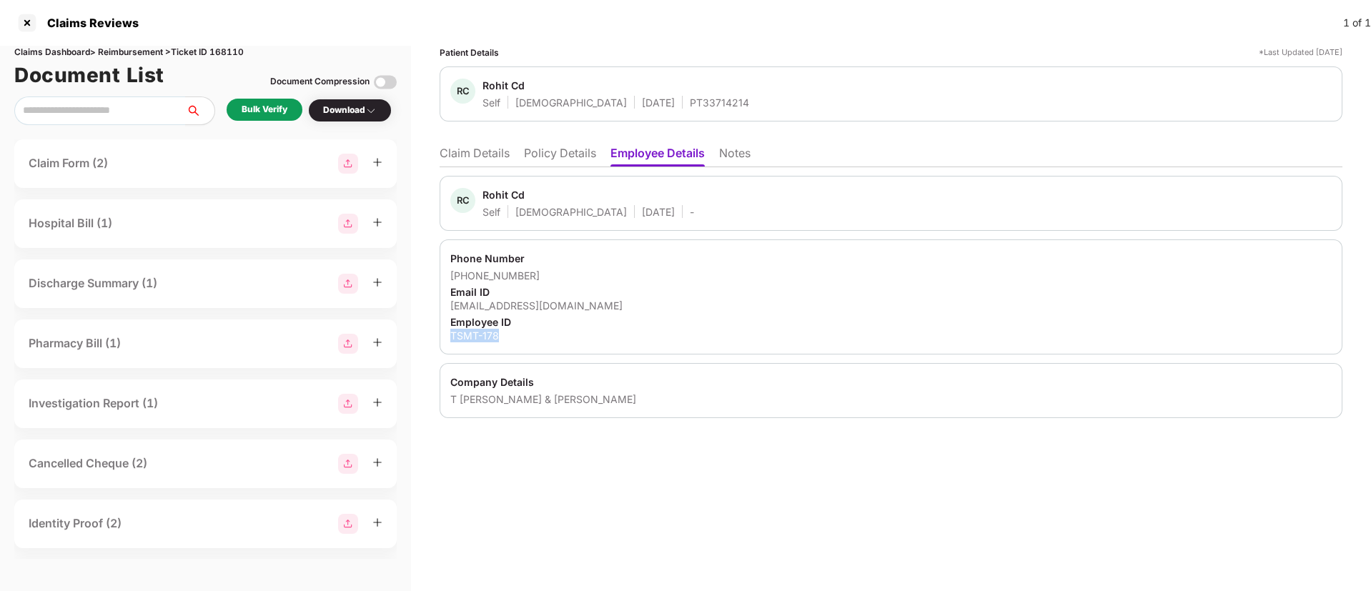
drag, startPoint x: 453, startPoint y: 333, endPoint x: 537, endPoint y: 333, distance: 83.6
click at [537, 333] on div "TSMT-178" at bounding box center [890, 336] width 881 height 14
copy div "TSMT-178"
click at [480, 152] on li "Claim Details" at bounding box center [475, 156] width 70 height 21
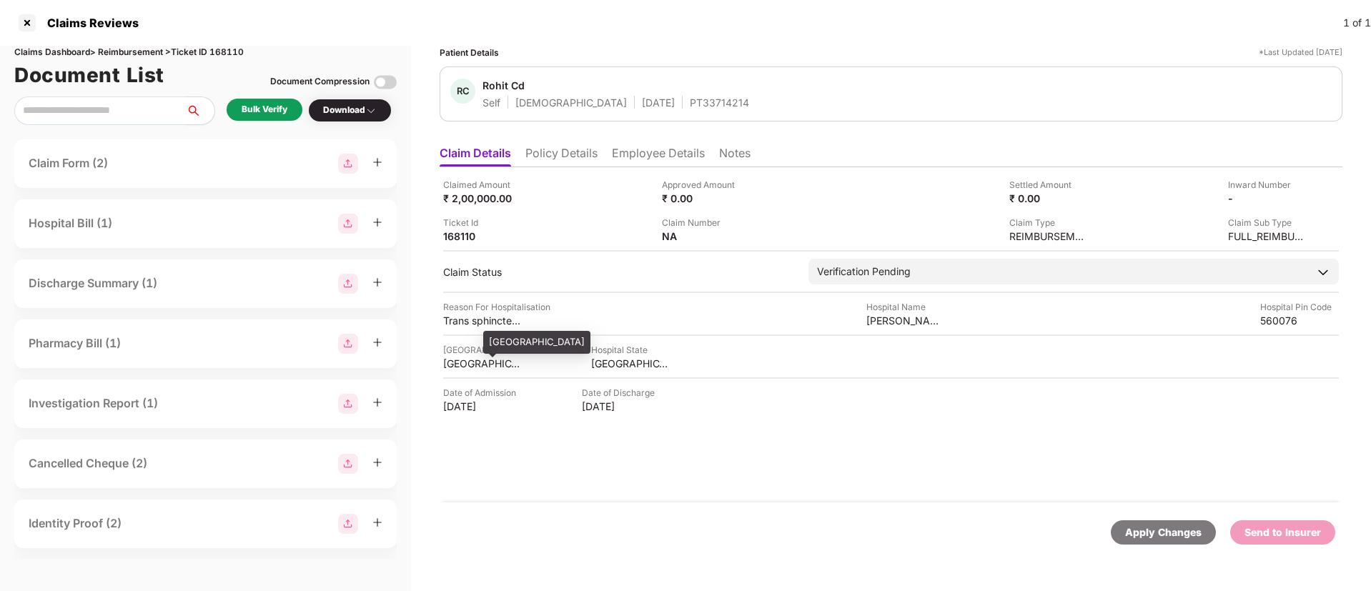
click at [467, 365] on div "BANGALORE" at bounding box center [482, 364] width 79 height 14
copy div "BANGALORE"
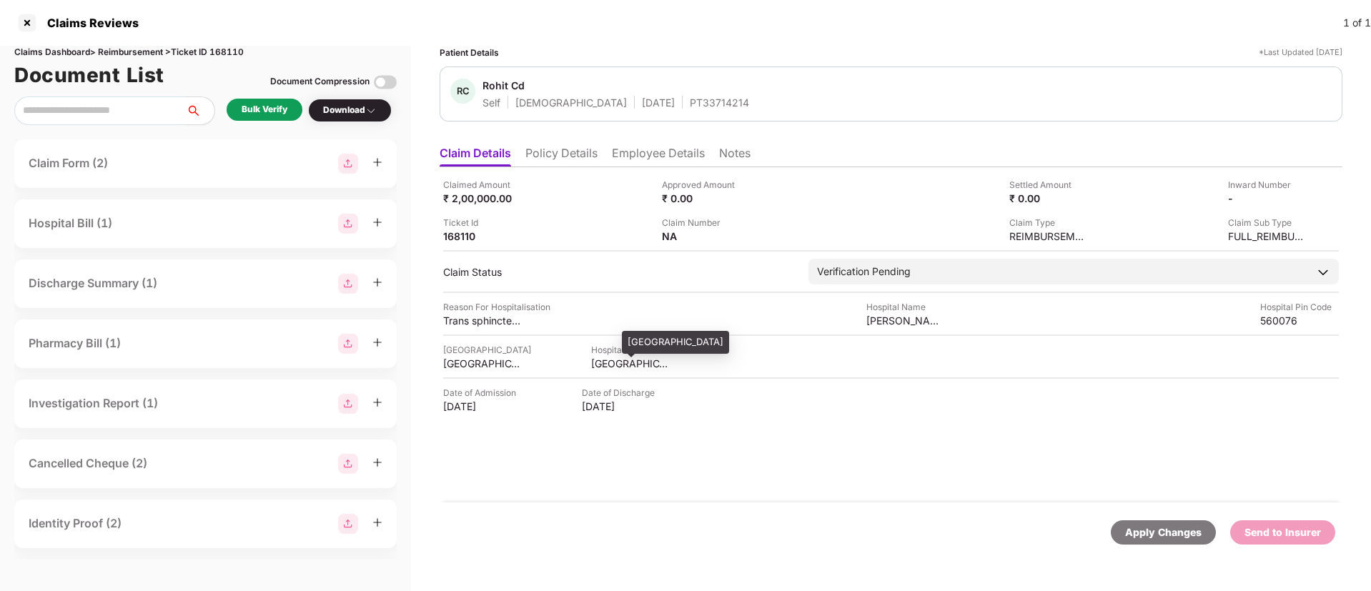
click at [615, 367] on div "KARNATAKA" at bounding box center [630, 364] width 79 height 14
copy div "KARNATAKA"
drag, startPoint x: 864, startPoint y: 326, endPoint x: 966, endPoint y: 317, distance: 101.8
click at [966, 317] on div "Reason For Hospitalisation Trans sphincteric sinus with abcess and sphincteric …" at bounding box center [891, 313] width 896 height 27
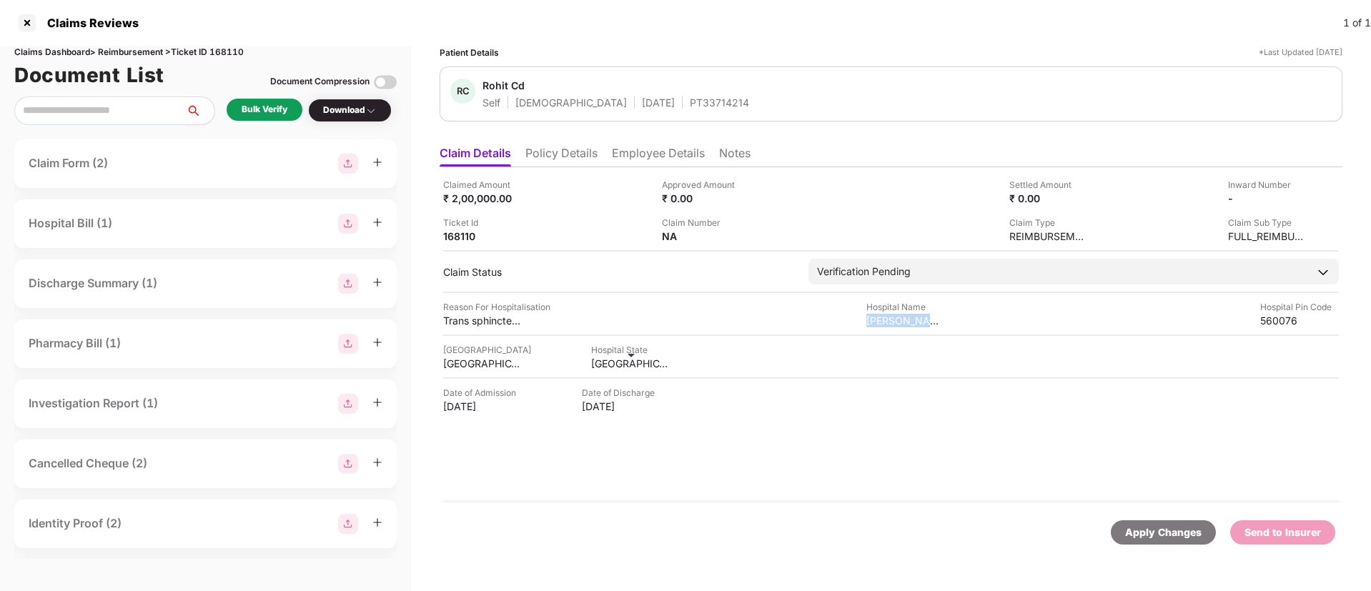
copy div "Chirag Global Hospit"
click at [254, 103] on div "Bulk Verify" at bounding box center [265, 110] width 46 height 14
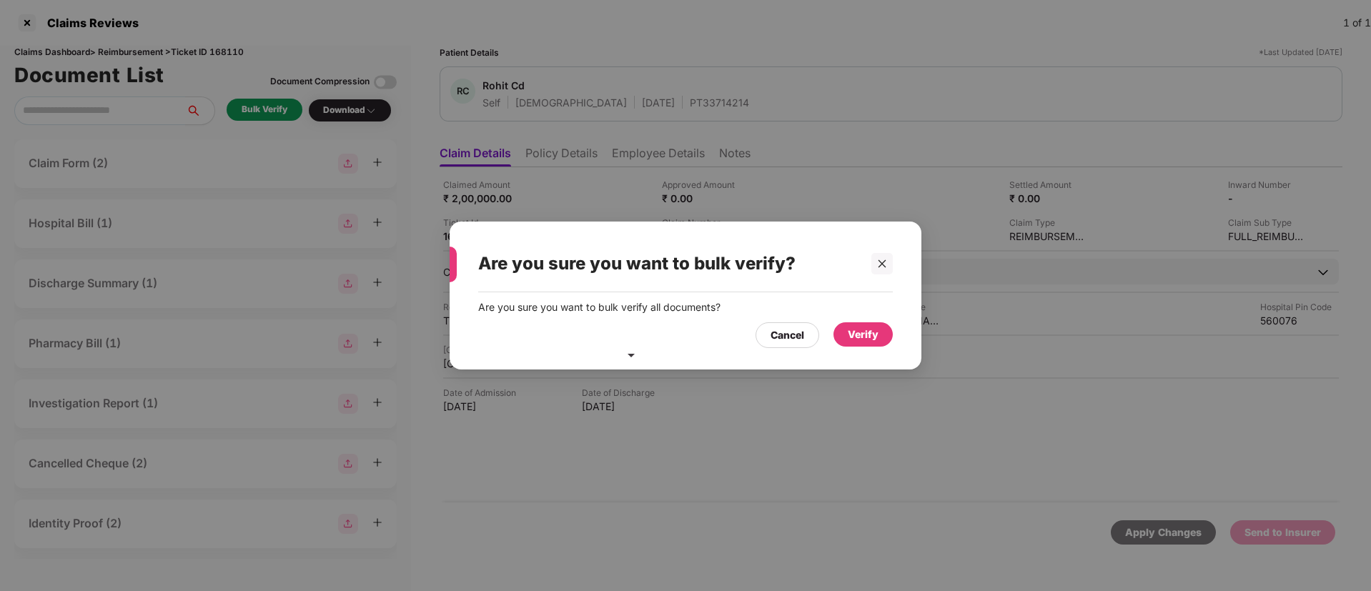
click at [850, 337] on div "Verify" at bounding box center [863, 335] width 31 height 16
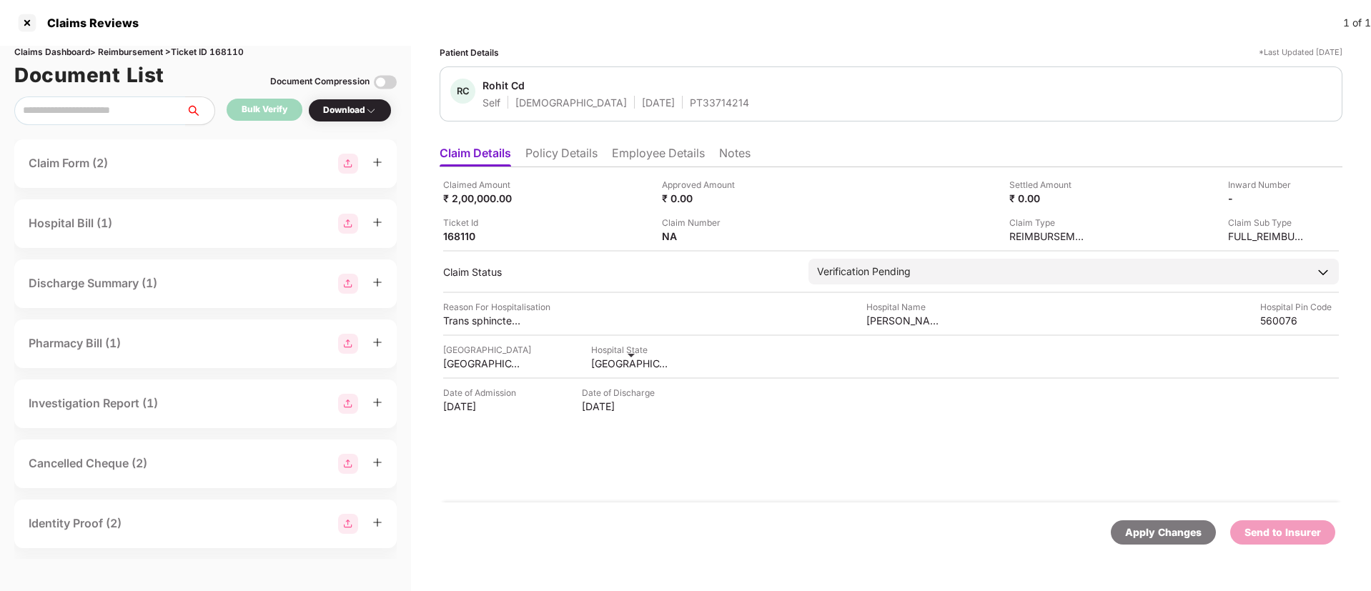
click at [344, 115] on div "Download" at bounding box center [350, 111] width 54 height 14
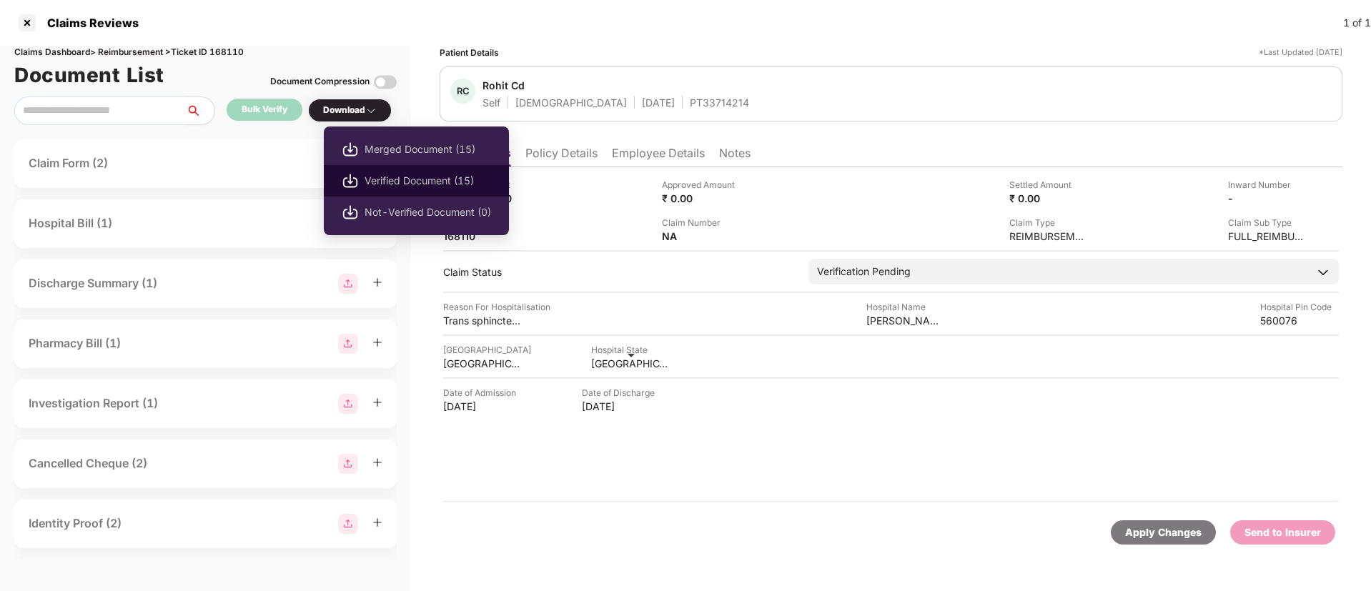
click at [410, 182] on span "Verified Document (15)" at bounding box center [427, 181] width 127 height 16
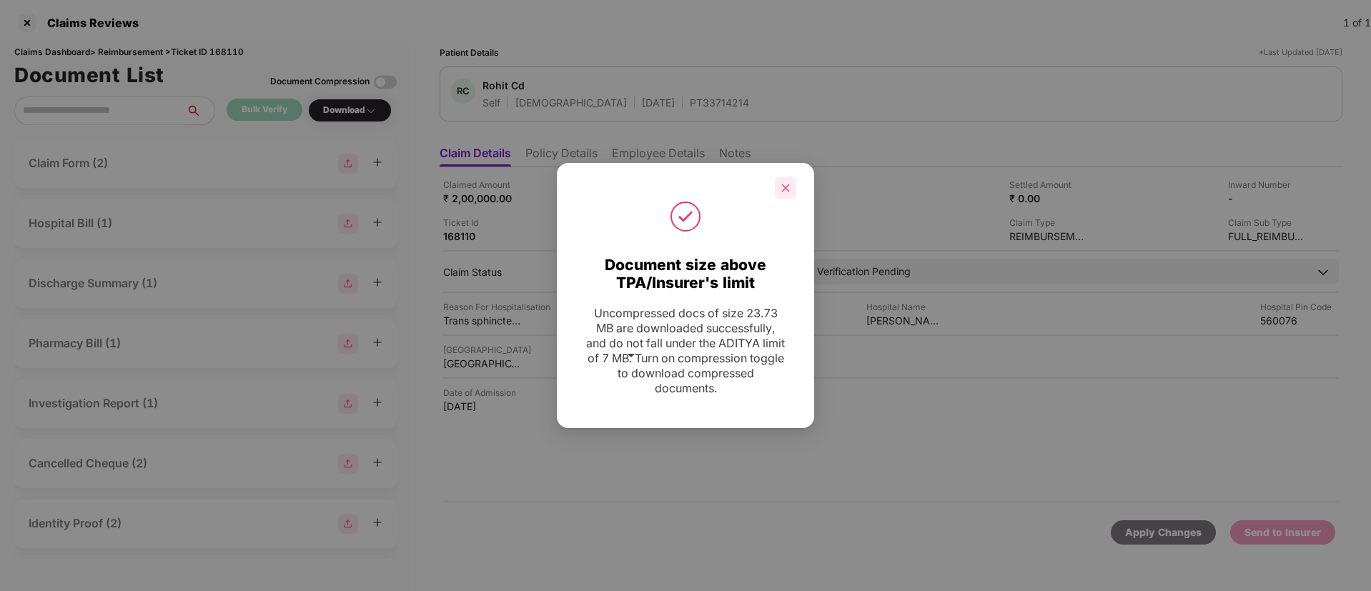
click at [788, 190] on icon "close" at bounding box center [786, 188] width 8 height 8
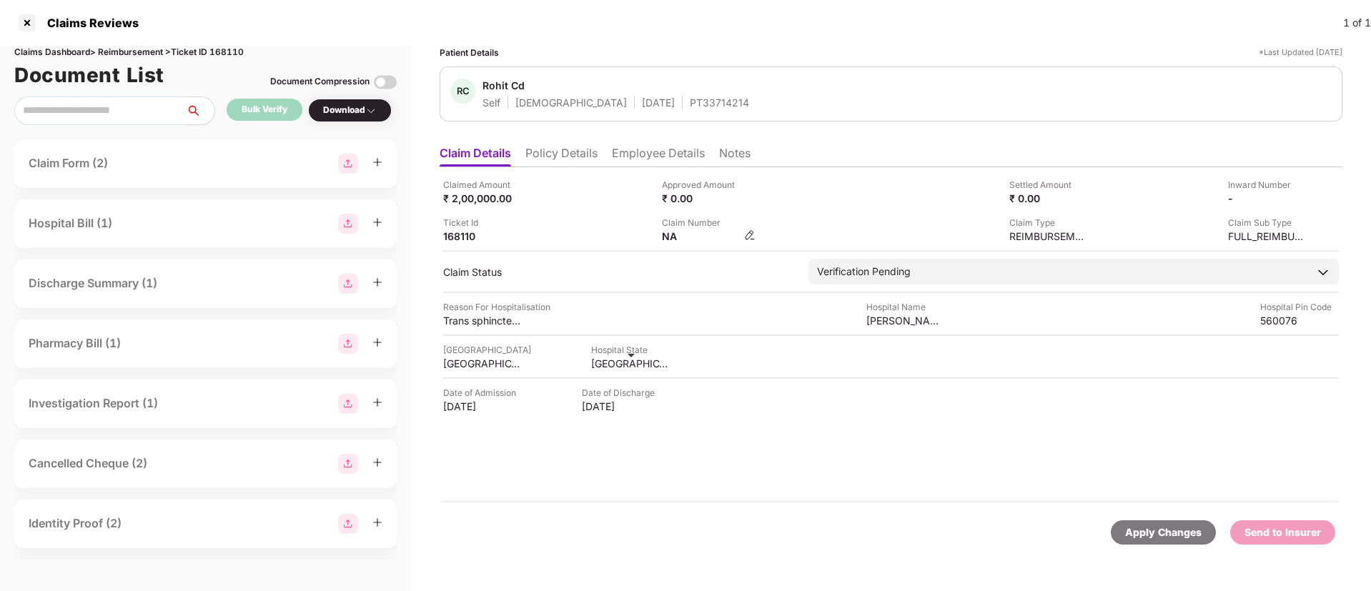
click at [749, 236] on img at bounding box center [749, 234] width 11 height 11
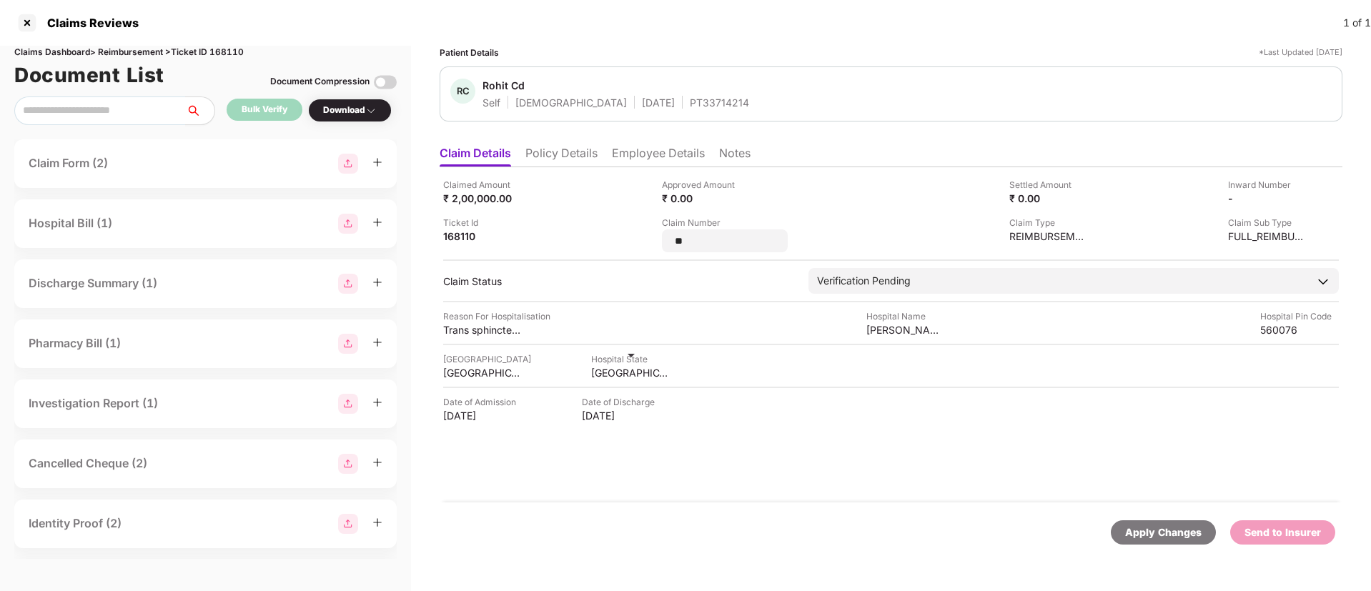
drag, startPoint x: 702, startPoint y: 246, endPoint x: 651, endPoint y: 237, distance: 51.5
click at [651, 237] on div "Claimed Amount ₹ 2,00,000.00 Approved Amount ₹ 0.00 Settled Amount ₹ 0.00 Inwar…" at bounding box center [891, 215] width 896 height 74
type input "**********"
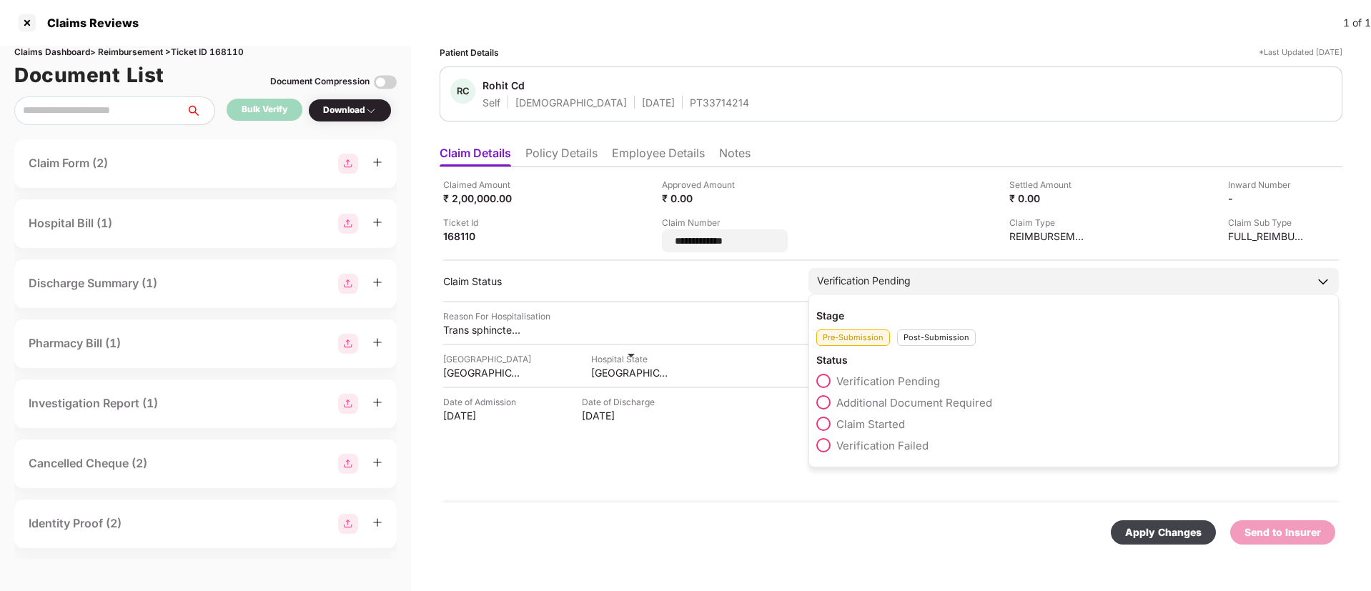
click at [937, 339] on div "Stage Pre-Submission Post-Submission Status Verification Pending Additional Doc…" at bounding box center [1073, 381] width 530 height 174
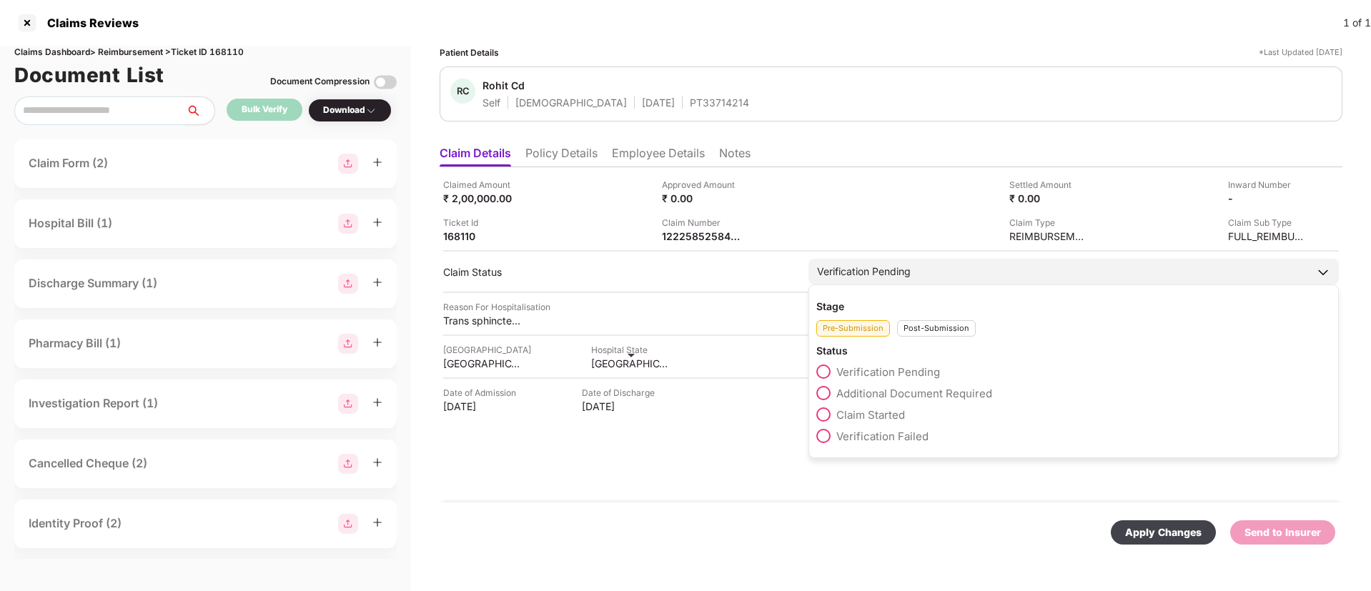
click at [916, 332] on div "Post-Submission" at bounding box center [936, 328] width 79 height 16
click at [825, 389] on span at bounding box center [823, 393] width 14 height 14
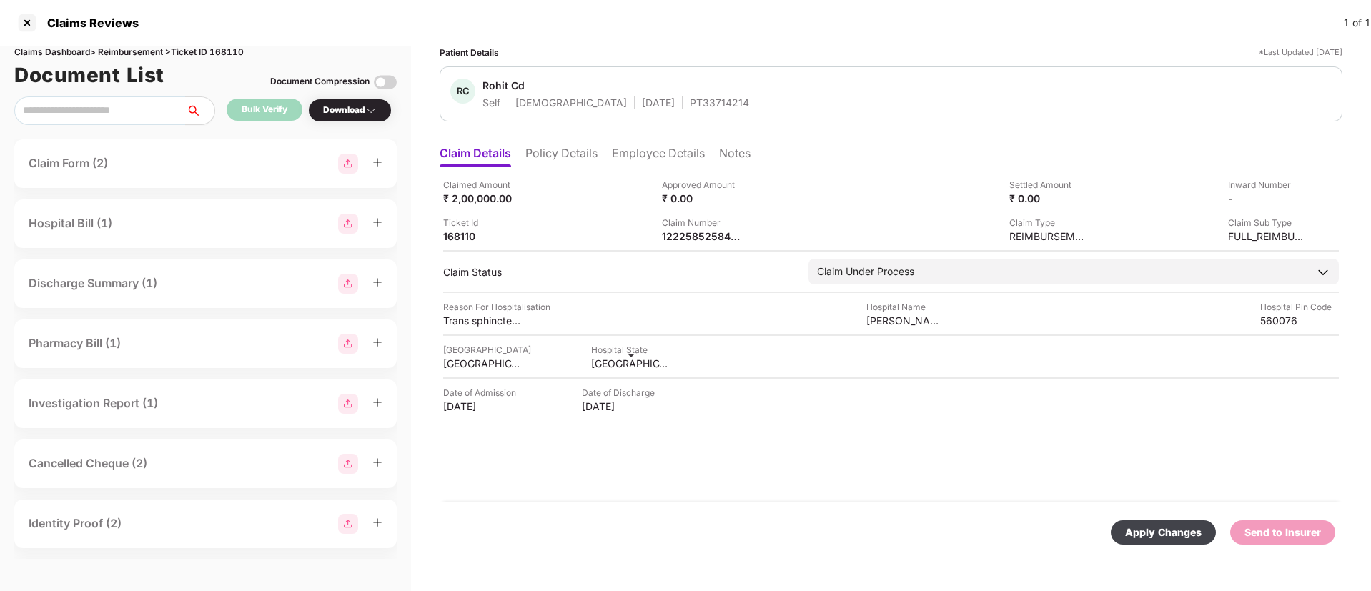
drag, startPoint x: 1147, startPoint y: 523, endPoint x: 1131, endPoint y: 516, distance: 17.3
click at [1149, 523] on div "Apply Changes" at bounding box center [1163, 532] width 105 height 24
click at [748, 234] on img at bounding box center [749, 234] width 11 height 11
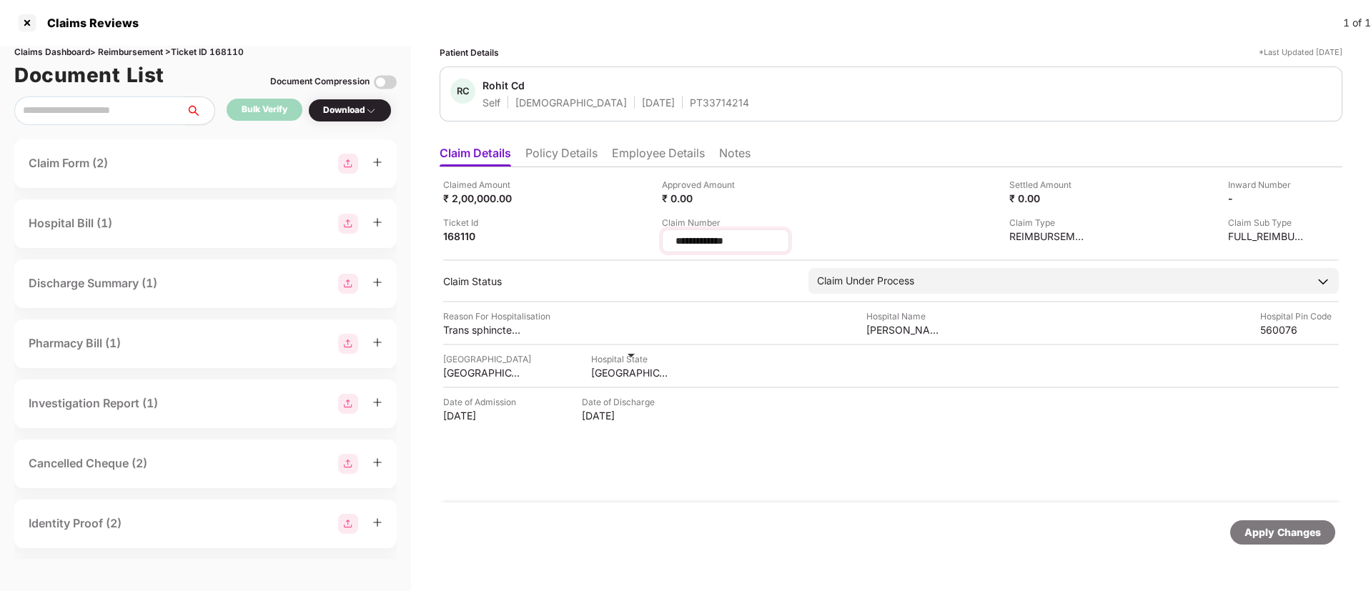
click at [707, 237] on input "**********" at bounding box center [725, 241] width 103 height 15
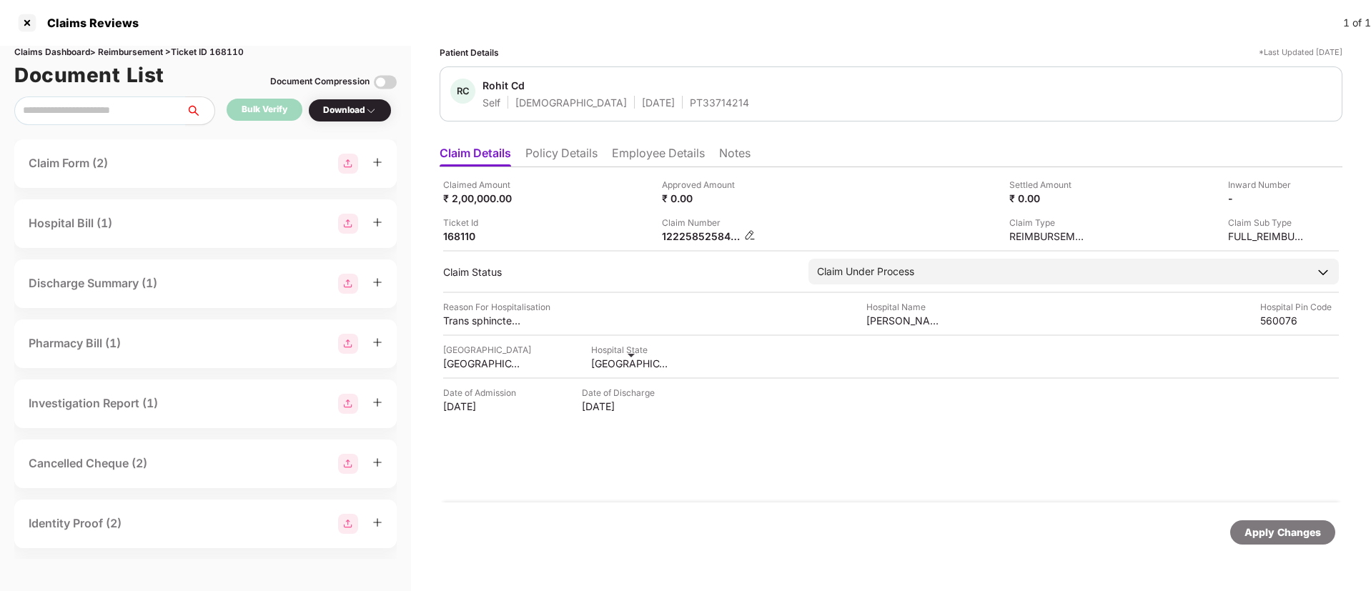
click at [747, 238] on img at bounding box center [749, 234] width 11 height 11
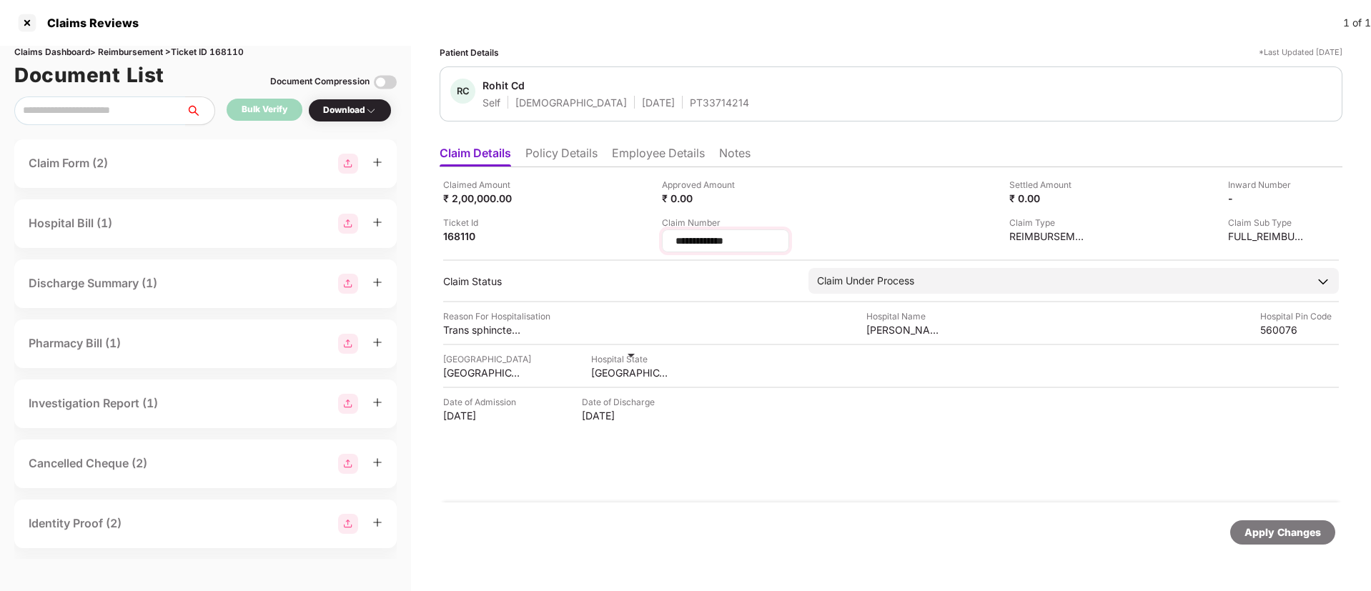
click at [713, 243] on input "**********" at bounding box center [725, 241] width 103 height 15
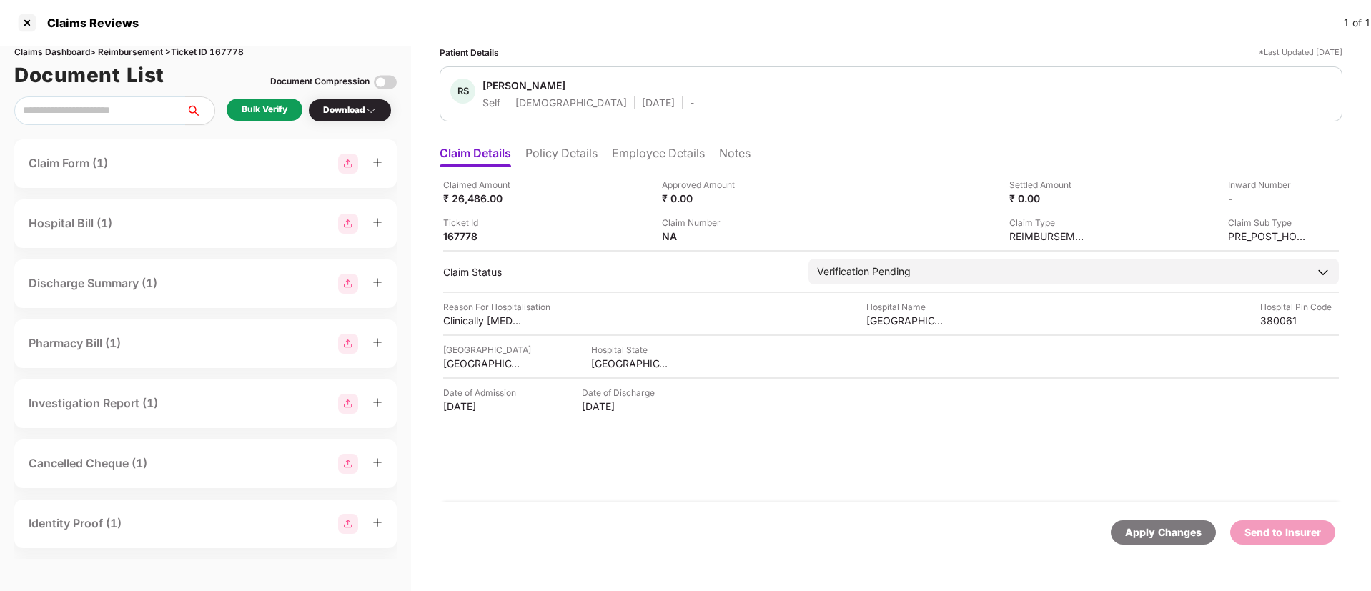
click at [662, 160] on li "Employee Details" at bounding box center [658, 156] width 93 height 21
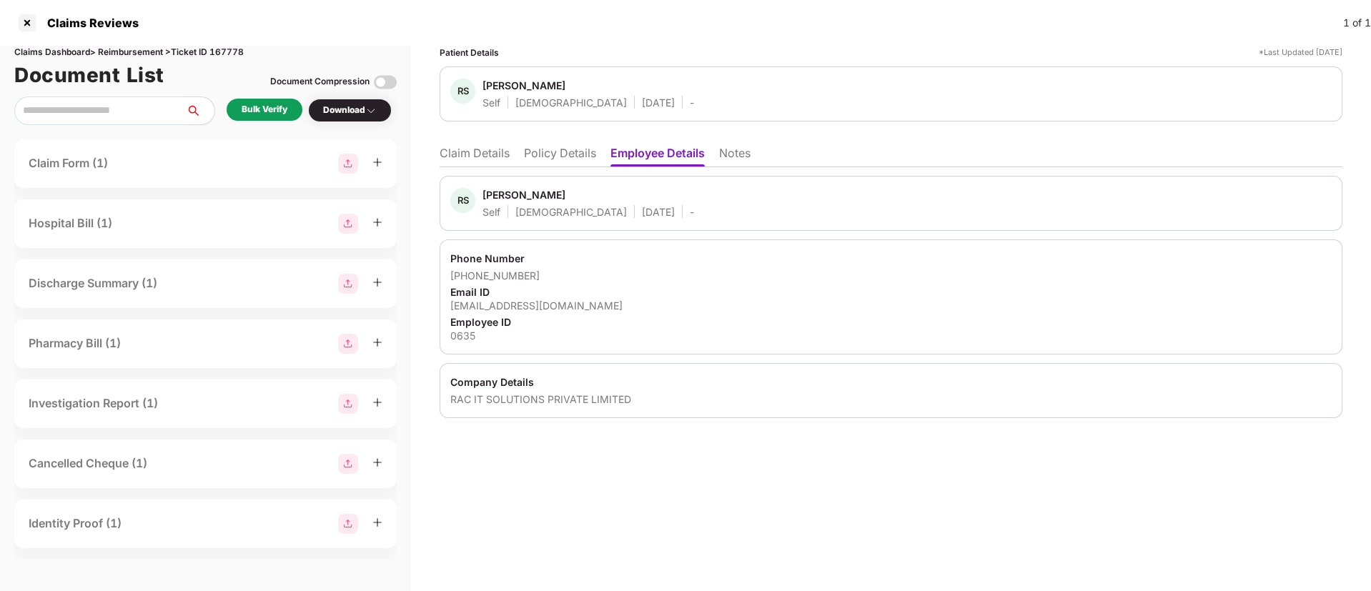
click at [535, 160] on li "Policy Details" at bounding box center [560, 156] width 72 height 21
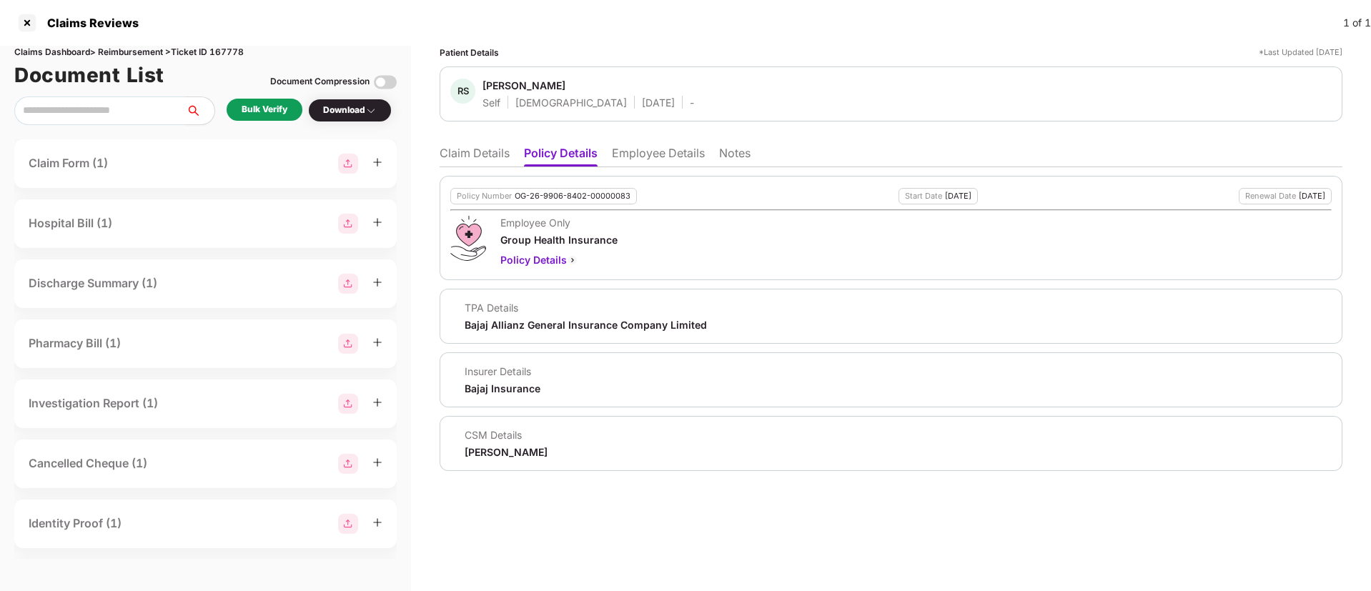
drag, startPoint x: 462, startPoint y: 450, endPoint x: 589, endPoint y: 447, distance: 126.5
click at [589, 447] on div "CSM Details Yash Nandkumar Kharde" at bounding box center [890, 443] width 881 height 31
copy div "Yash Nandkumar Kharde"
drag, startPoint x: 477, startPoint y: 91, endPoint x: 550, endPoint y: 91, distance: 72.2
click at [550, 91] on div "RS Ram Shesh Self Male 01 July 1999 -" at bounding box center [572, 94] width 244 height 31
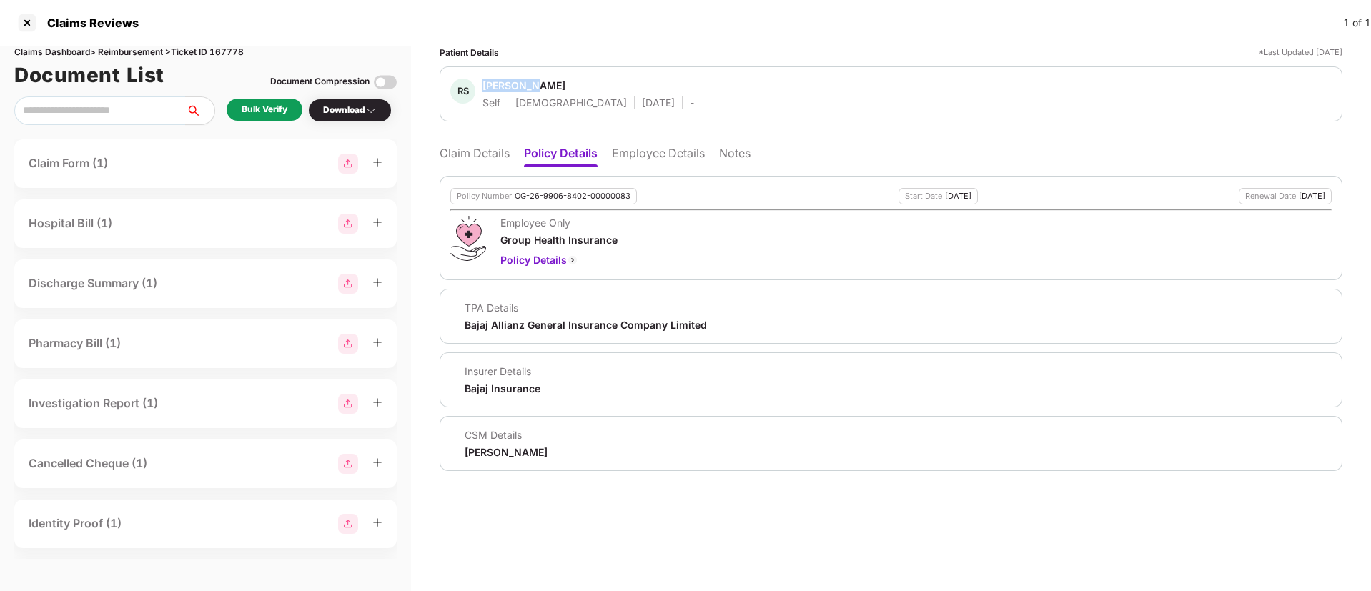
copy div "Ram Shesh"
click at [643, 162] on li "Employee Details" at bounding box center [658, 156] width 93 height 21
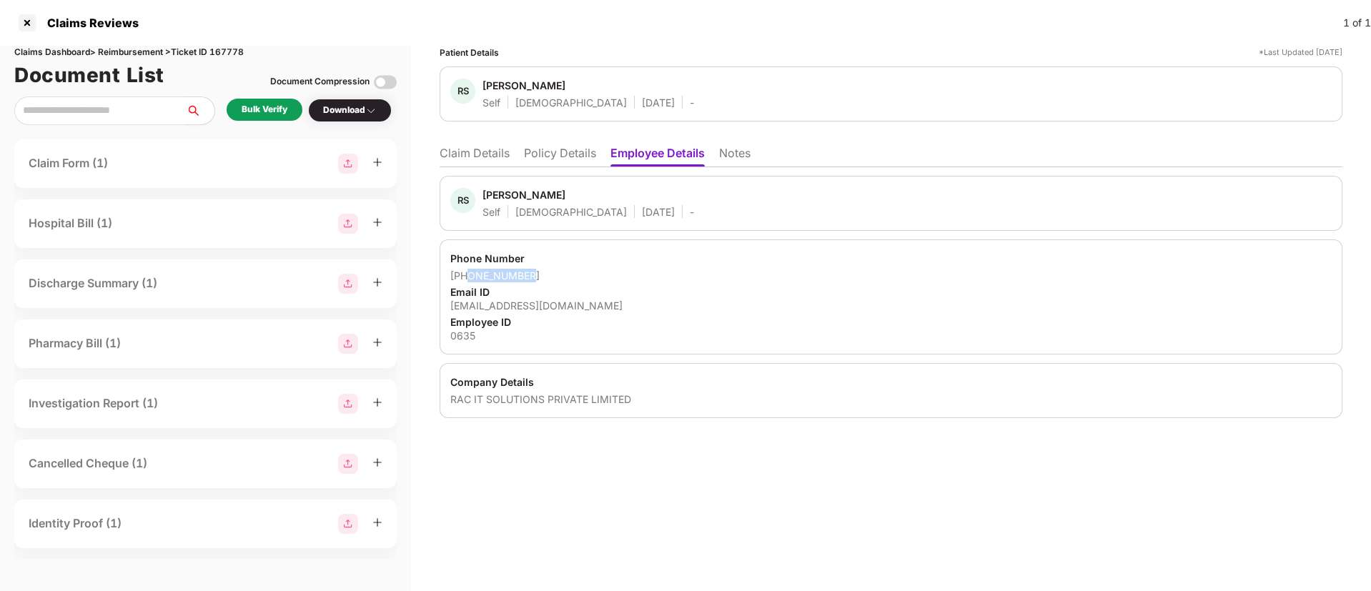
drag, startPoint x: 470, startPoint y: 277, endPoint x: 535, endPoint y: 279, distance: 64.3
click at [535, 279] on div "+919140602483" at bounding box center [890, 276] width 881 height 14
copy div "9140602483"
drag, startPoint x: 452, startPoint y: 304, endPoint x: 605, endPoint y: 312, distance: 153.9
click at [605, 312] on div "Phone Number +919140602483 Email ID ramshesh00054@gmail.com Employee ID 0635" at bounding box center [891, 296] width 903 height 115
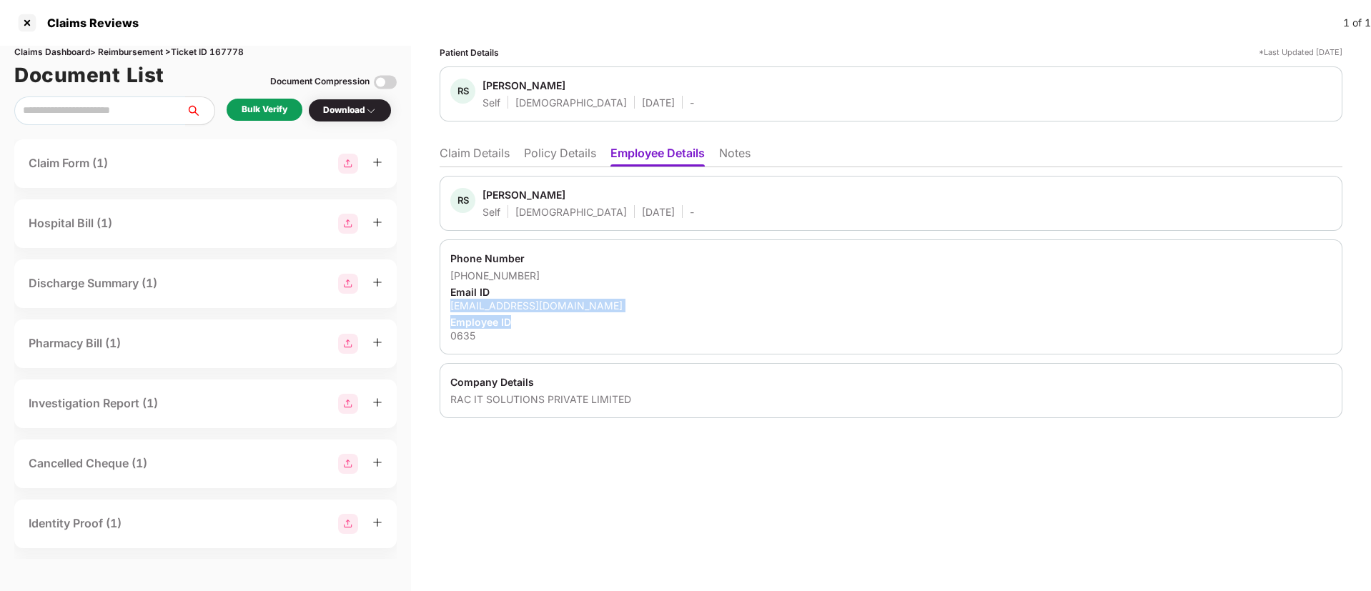
copy div "ramshesh00054@gmail.com Employee ID"
click at [565, 291] on div "Email ID" at bounding box center [890, 292] width 881 height 14
drag, startPoint x: 450, startPoint y: 304, endPoint x: 629, endPoint y: 307, distance: 179.4
click at [629, 307] on div "Phone Number +919140602483 Email ID ramshesh00054@gmail.com Employee ID 0635" at bounding box center [891, 296] width 903 height 115
copy div "ramshesh00054@gmail.com"
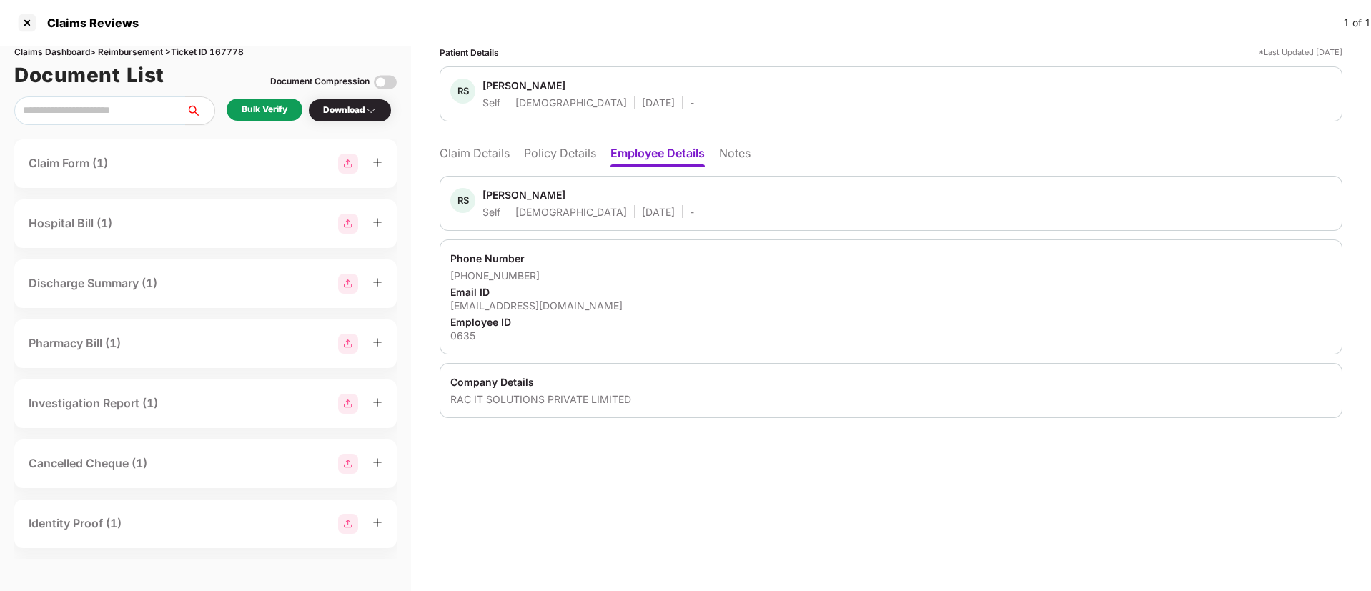
click at [464, 335] on div "0635" at bounding box center [890, 336] width 881 height 14
copy div "0635"
drag, startPoint x: 524, startPoint y: 402, endPoint x: 656, endPoint y: 404, distance: 132.2
click at [656, 404] on div "Company Details RAC IT SOLUTIONS PRIVATE LIMITED" at bounding box center [891, 390] width 903 height 55
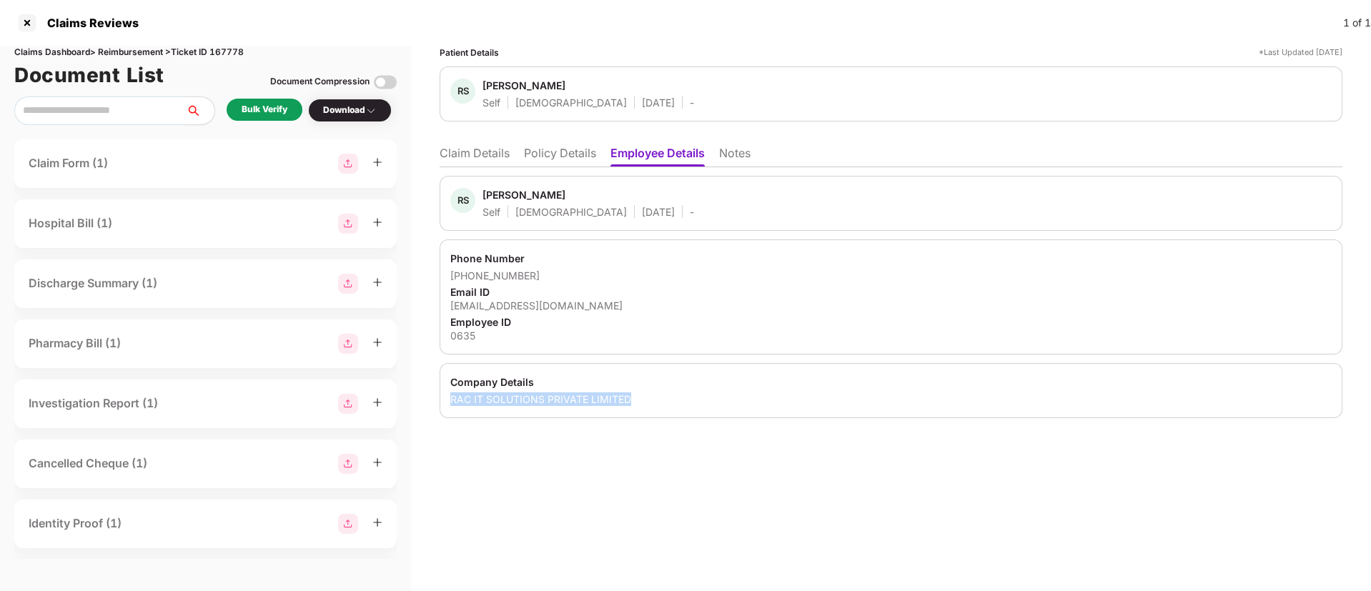
copy div "RAC IT SOLUTIONS PRIVATE LIMITED"
click at [654, 252] on div "Phone Number" at bounding box center [890, 259] width 881 height 14
drag, startPoint x: 655, startPoint y: 470, endPoint x: 663, endPoint y: 447, distance: 24.2
click at [655, 470] on div "Patient Details *Last Updated 22 Aug 2025 RS Ram Shesh Self Male 01 July 1999 -…" at bounding box center [891, 318] width 960 height 545
click at [240, 99] on div "Bulk Verify" at bounding box center [265, 110] width 76 height 22
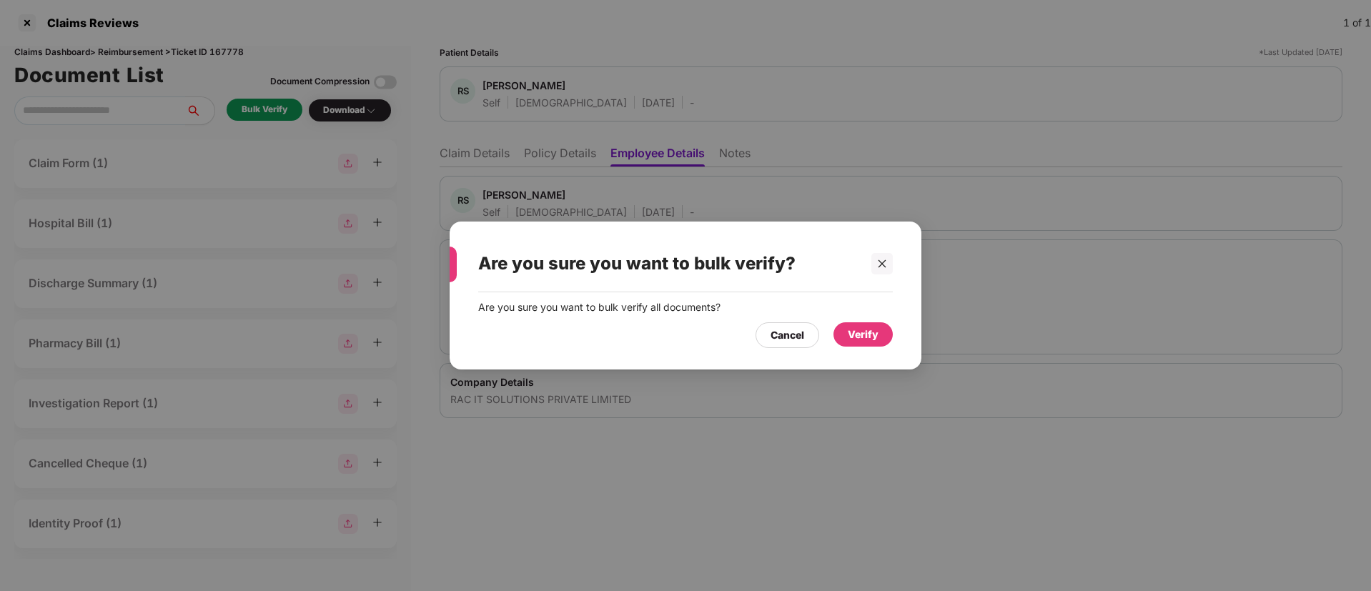
click at [866, 337] on div "Verify" at bounding box center [863, 335] width 31 height 16
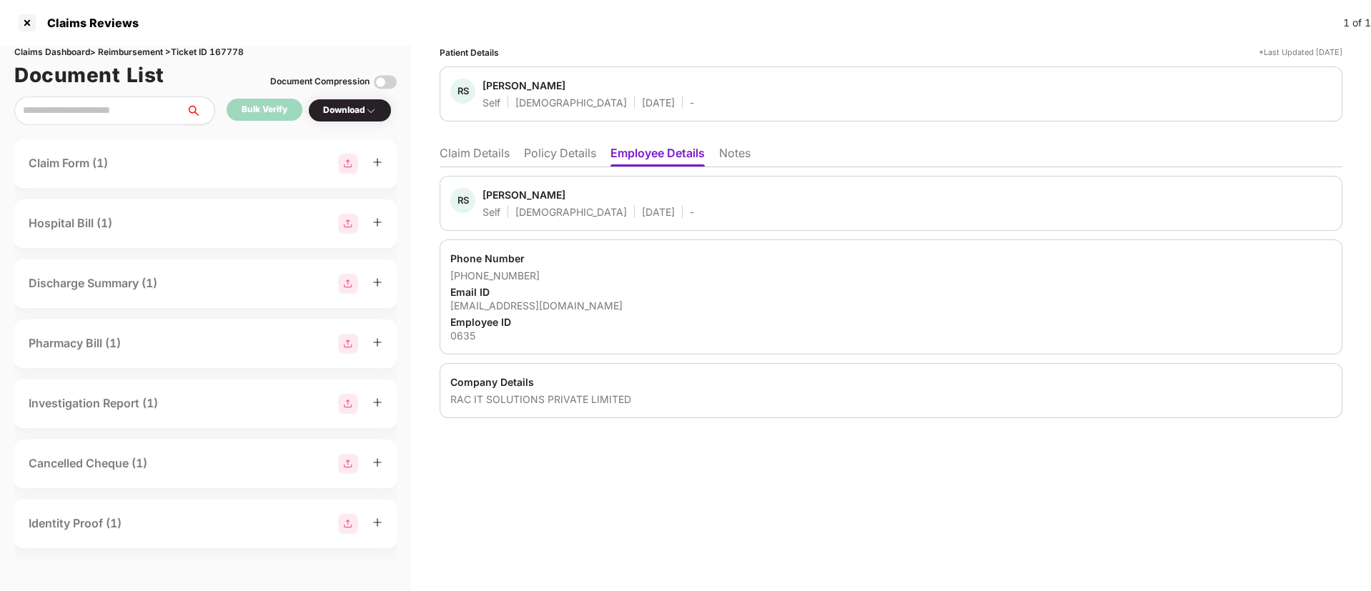
click at [482, 158] on li "Claim Details" at bounding box center [475, 156] width 70 height 21
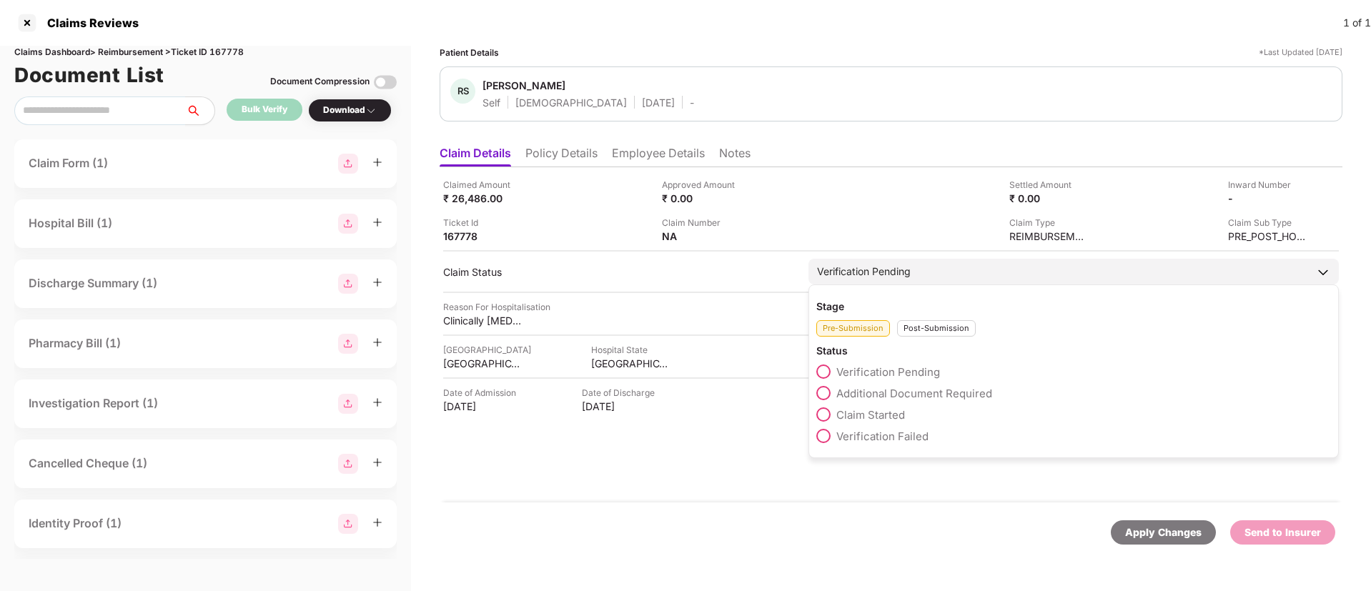
click at [827, 417] on span at bounding box center [823, 414] width 14 height 14
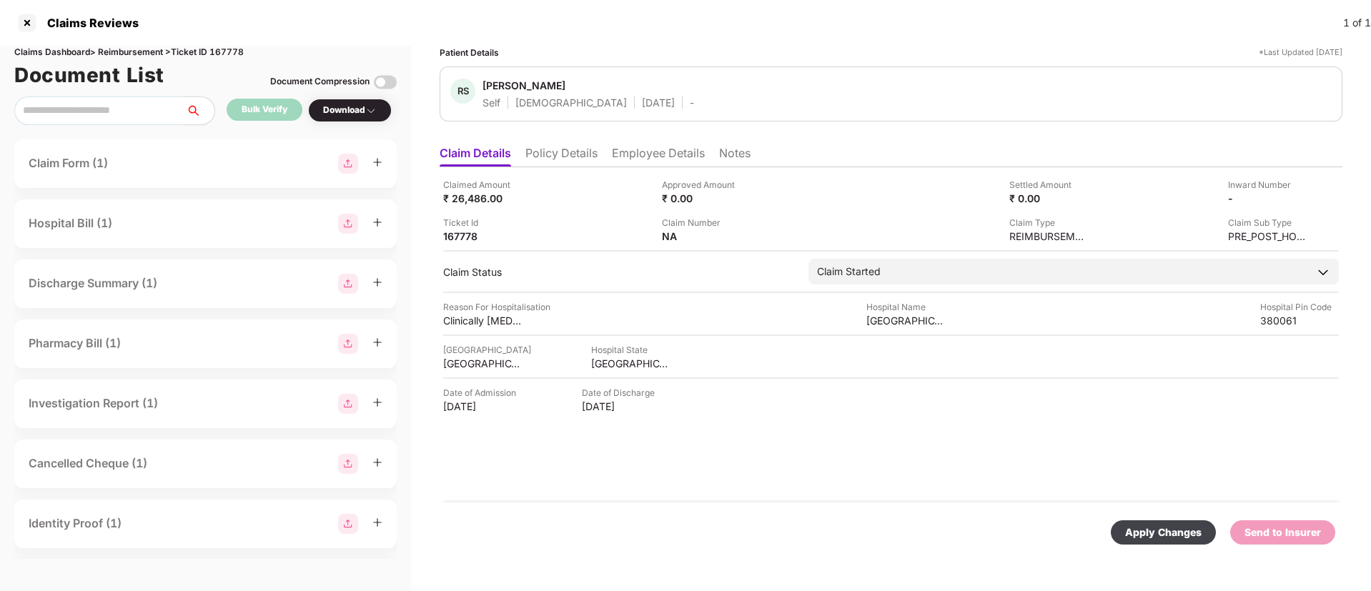
click at [1156, 534] on div "Apply Changes" at bounding box center [1163, 533] width 76 height 16
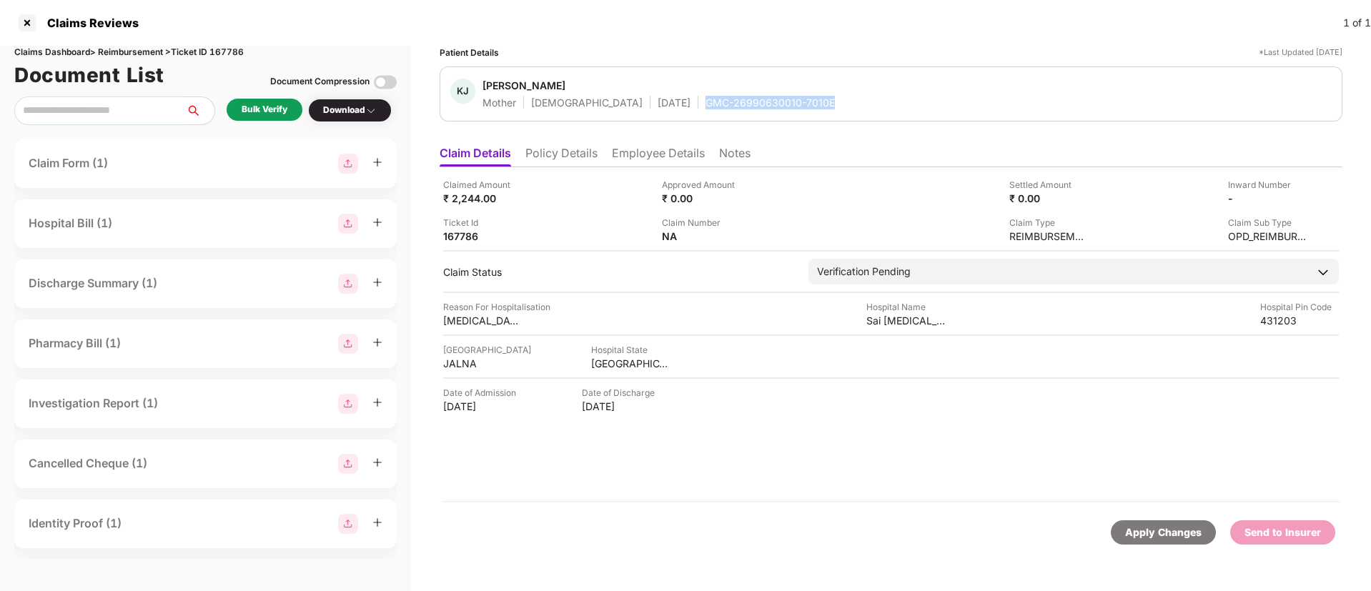
drag, startPoint x: 654, startPoint y: 100, endPoint x: 789, endPoint y: 108, distance: 135.3
click at [789, 108] on div "[PERSON_NAME] [PERSON_NAME][DEMOGRAPHIC_DATA] Mother [DEMOGRAPHIC_DATA] [DATE] …" at bounding box center [890, 94] width 881 height 31
copy div "GMC-26990630010-7010E"
drag, startPoint x: 863, startPoint y: 324, endPoint x: 951, endPoint y: 321, distance: 88.0
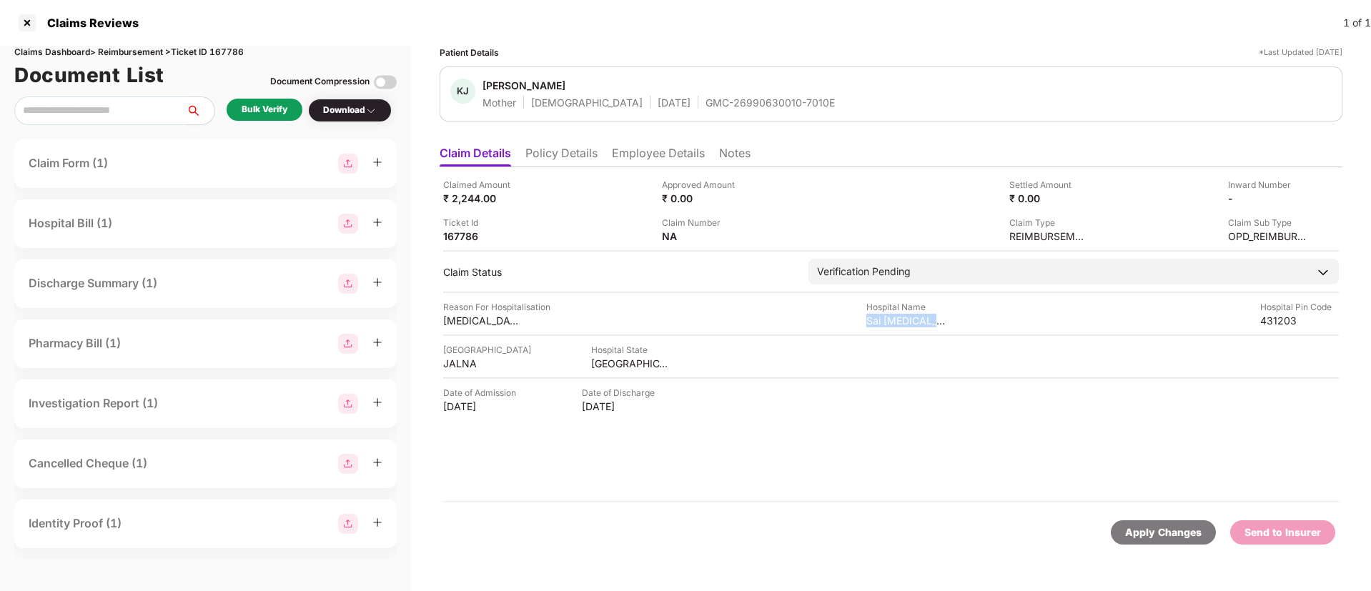
click at [951, 321] on div "Reason For Hospitalisation [MEDICAL_DATA] Hospital Name Sai [MEDICAL_DATA] and …" at bounding box center [891, 313] width 896 height 27
copy div "Sai [MEDICAL_DATA] and"
click at [455, 365] on div "JALNA" at bounding box center [482, 364] width 79 height 14
copy div "JALNA"
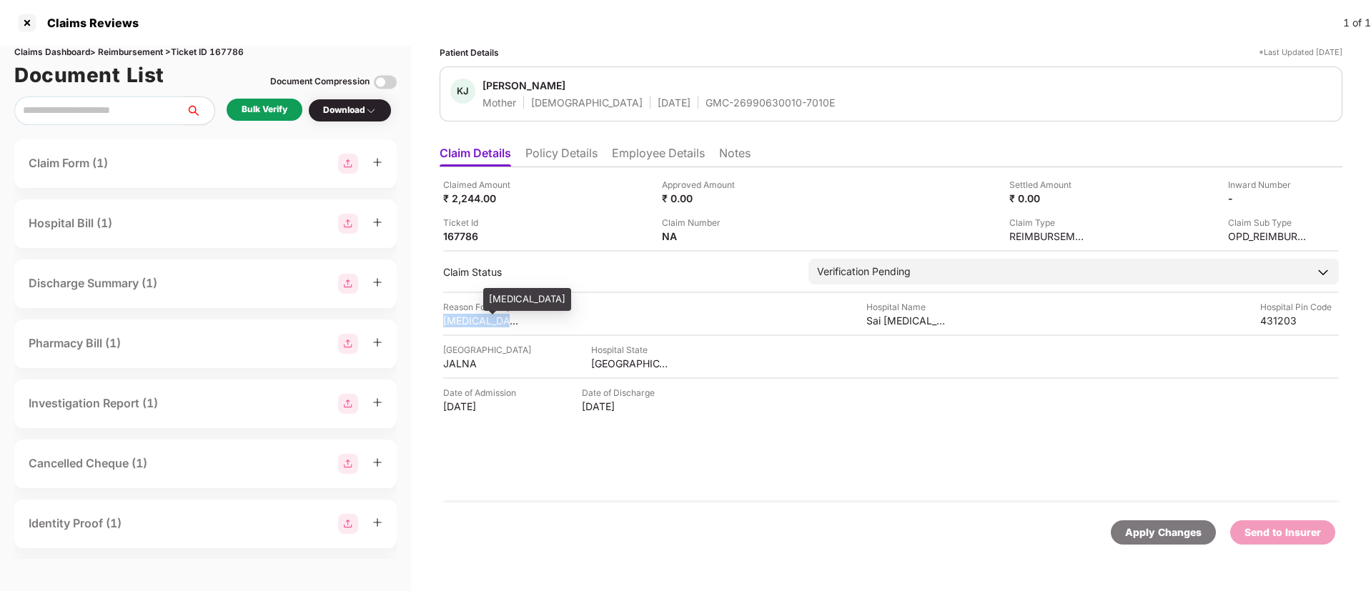
drag, startPoint x: 440, startPoint y: 318, endPoint x: 521, endPoint y: 316, distance: 80.8
click at [521, 316] on div "Patient Details *Last Updated 22 Aug 2025 KJ Kalpana Jain Mother Female 04 Jan …" at bounding box center [891, 318] width 960 height 545
copy div "Skin Infection"
click at [628, 152] on li "Employee Details" at bounding box center [658, 156] width 93 height 21
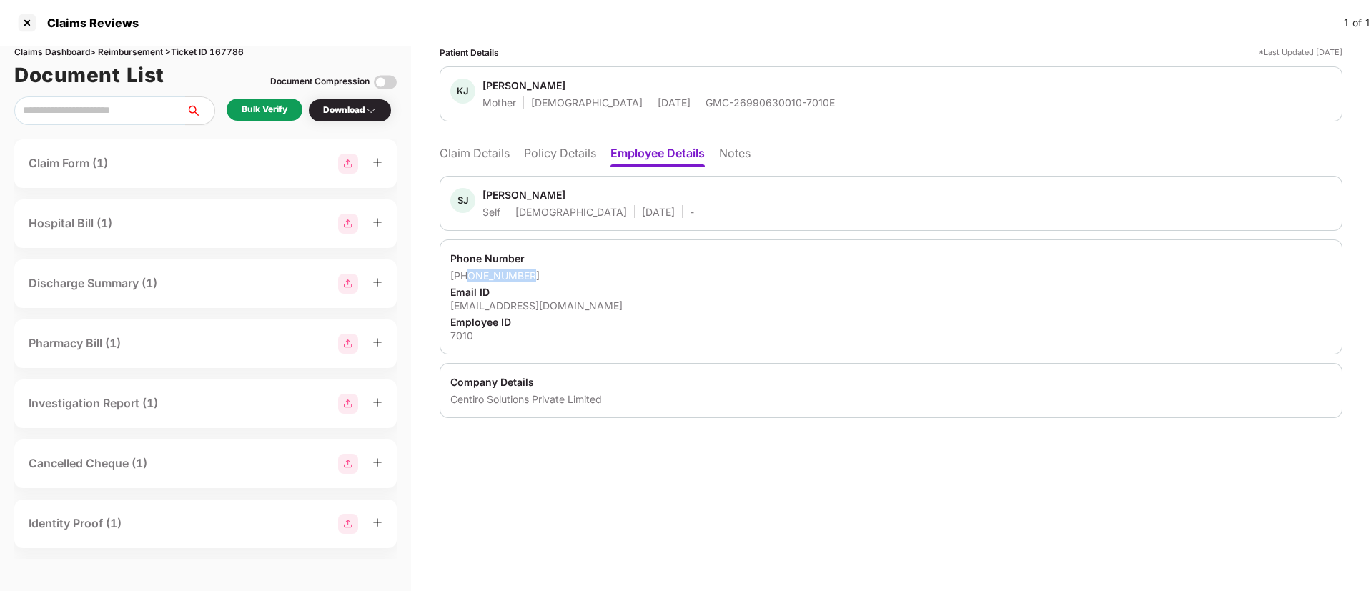
drag, startPoint x: 470, startPoint y: 274, endPoint x: 548, endPoint y: 274, distance: 77.9
click at [548, 274] on div "+918956978289" at bounding box center [890, 276] width 881 height 14
copy div "8956978289"
drag, startPoint x: 448, startPoint y: 306, endPoint x: 598, endPoint y: 311, distance: 150.2
click at [598, 311] on div "Phone Number +918956978289 Email ID suvidhee.jain@centiro.com Employee ID 7010" at bounding box center [891, 296] width 903 height 115
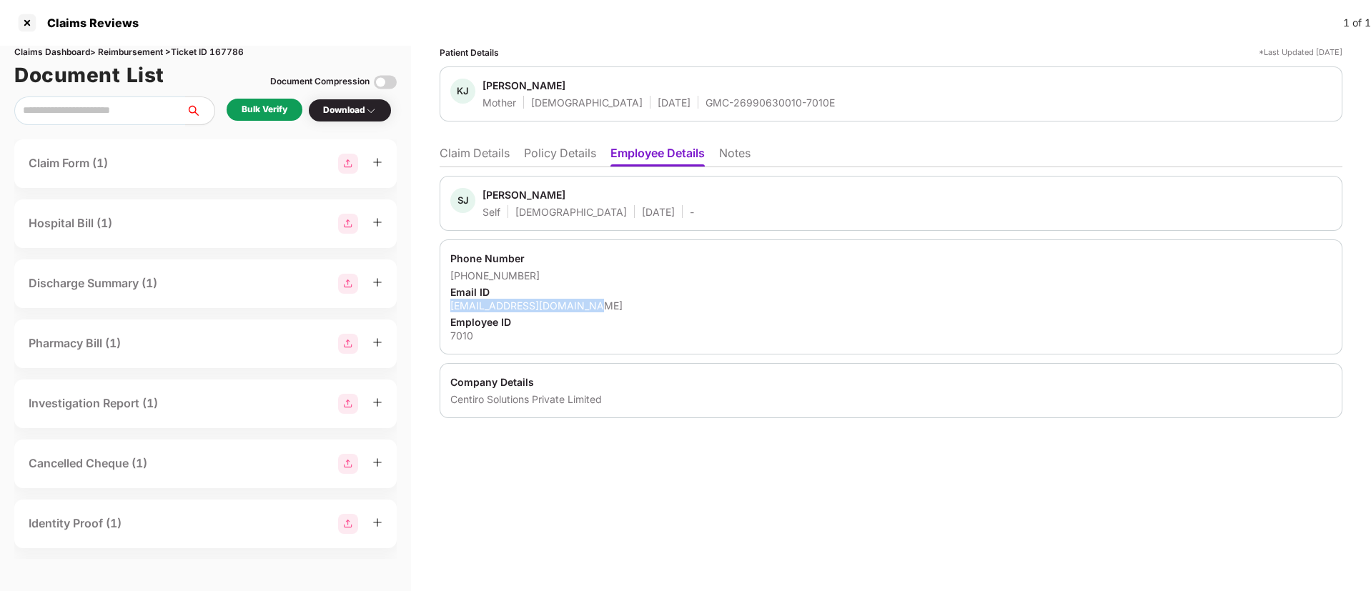
copy div "suvidhee.jain@centiro.com"
click at [462, 155] on li "Claim Details" at bounding box center [475, 156] width 70 height 21
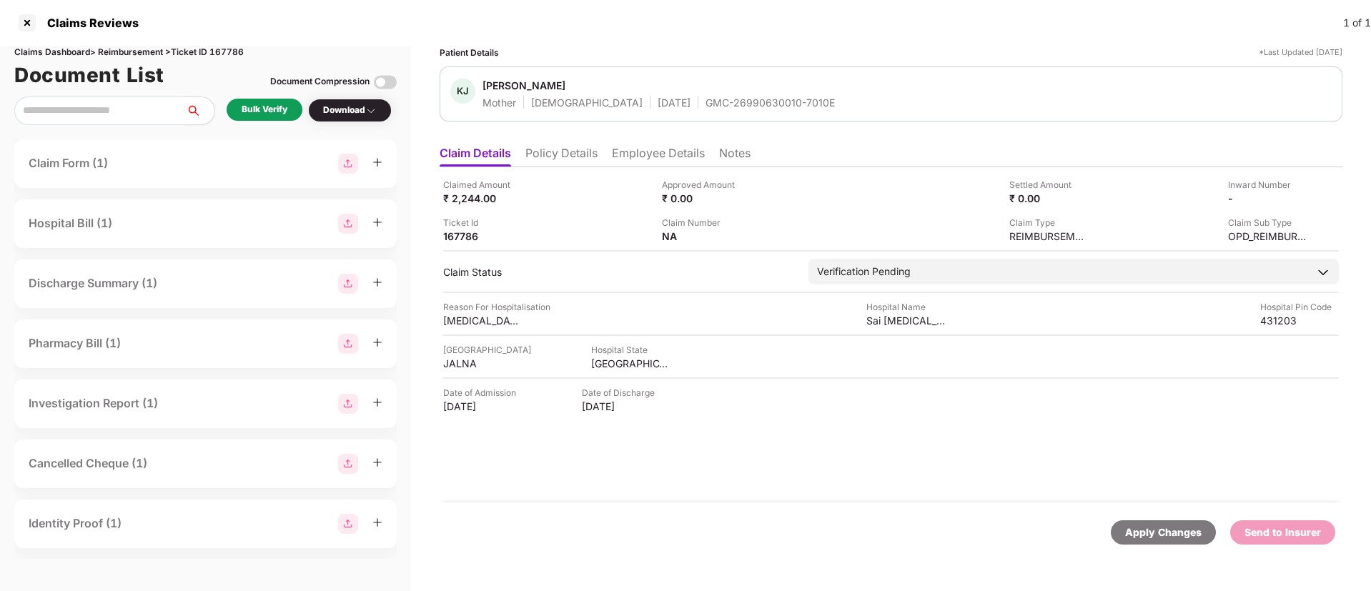
click at [263, 110] on div "Bulk Verify" at bounding box center [265, 110] width 46 height 14
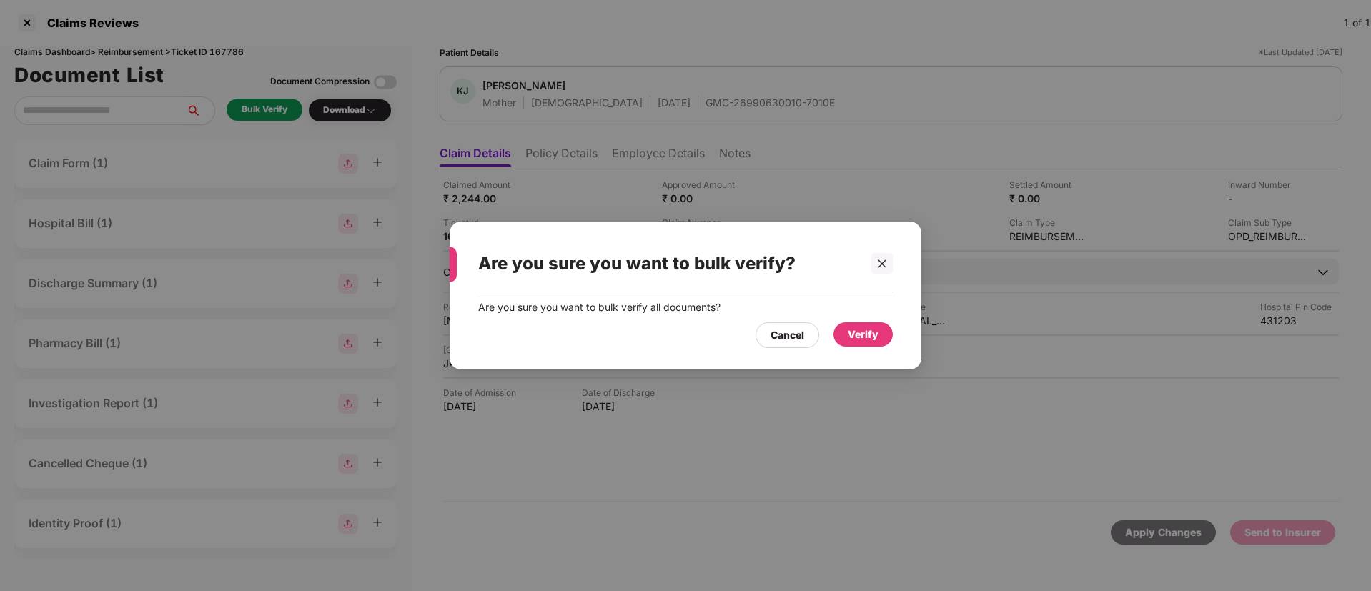
click at [863, 331] on div "Verify" at bounding box center [863, 335] width 31 height 16
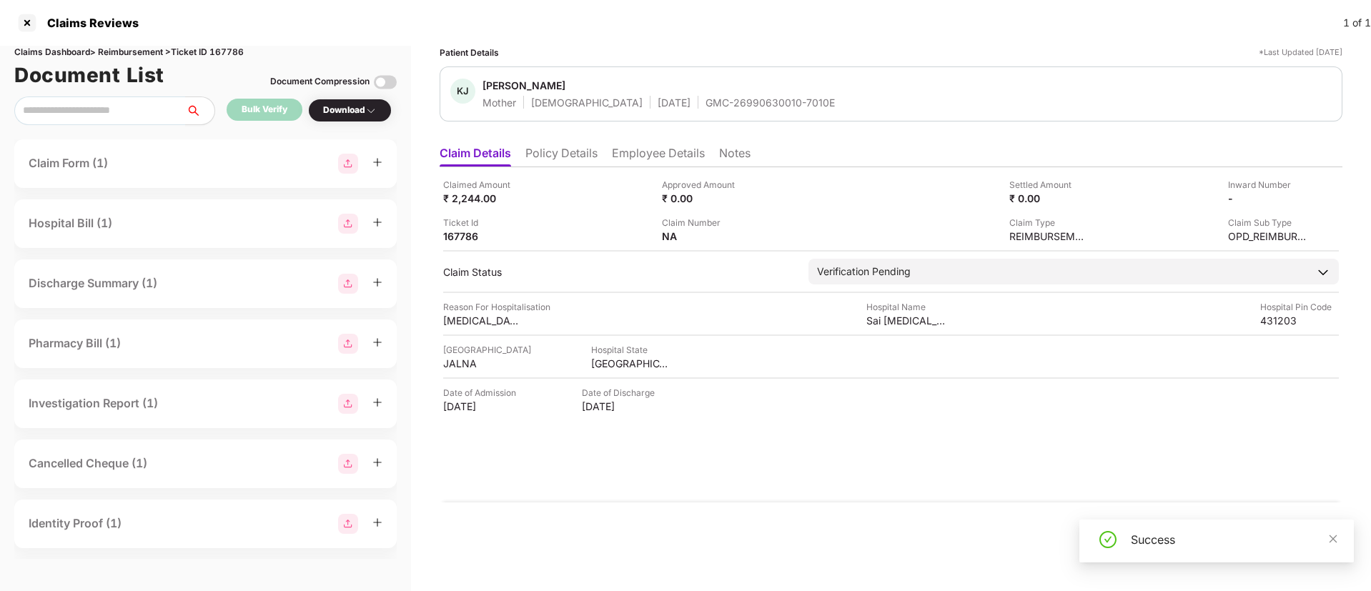
click at [343, 114] on div "Download" at bounding box center [350, 111] width 54 height 14
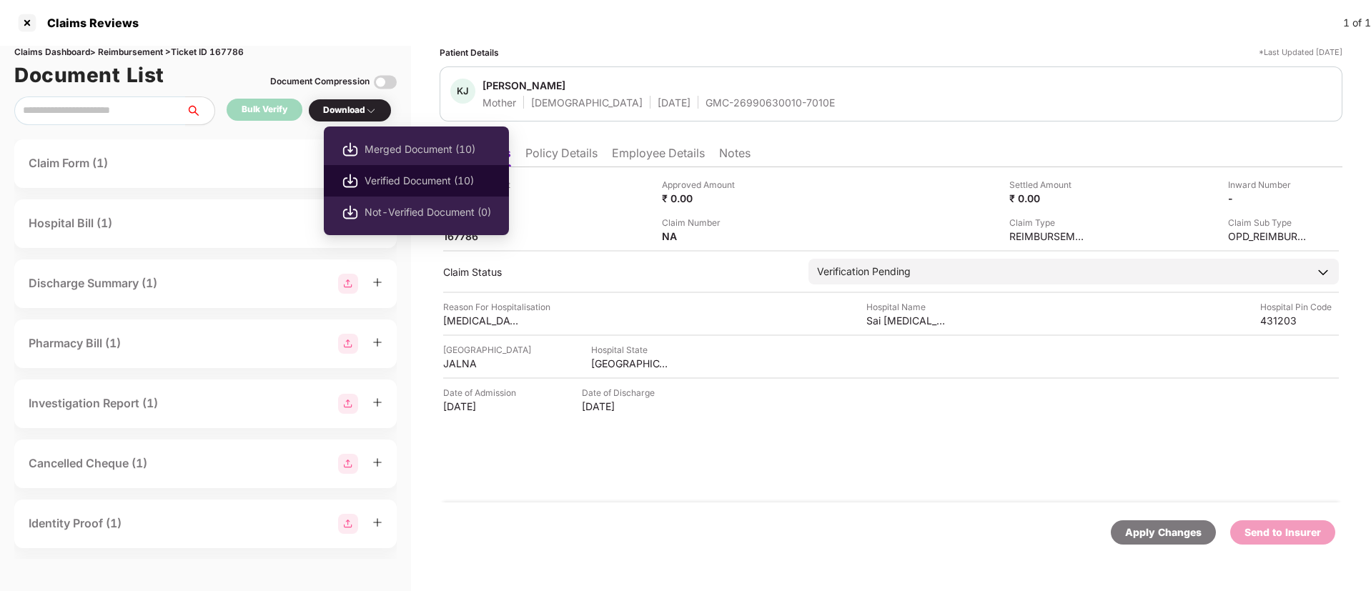
click at [378, 177] on span "Verified Document (10)" at bounding box center [427, 181] width 127 height 16
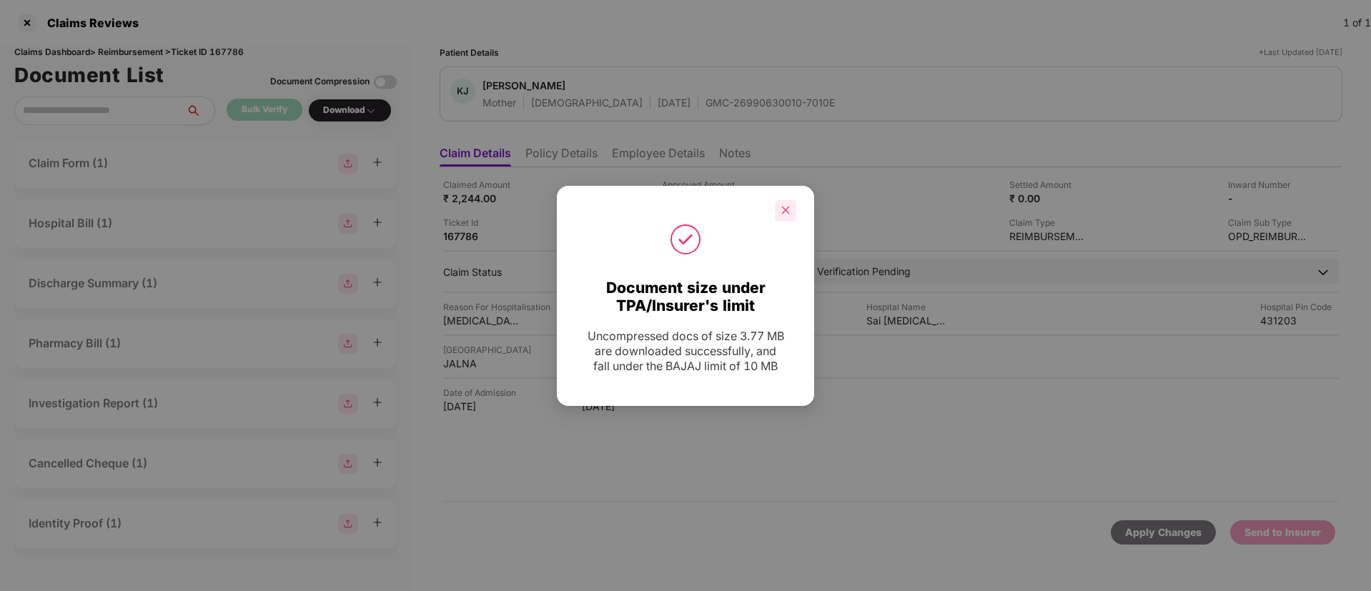
click at [785, 212] on icon "close" at bounding box center [785, 210] width 10 height 10
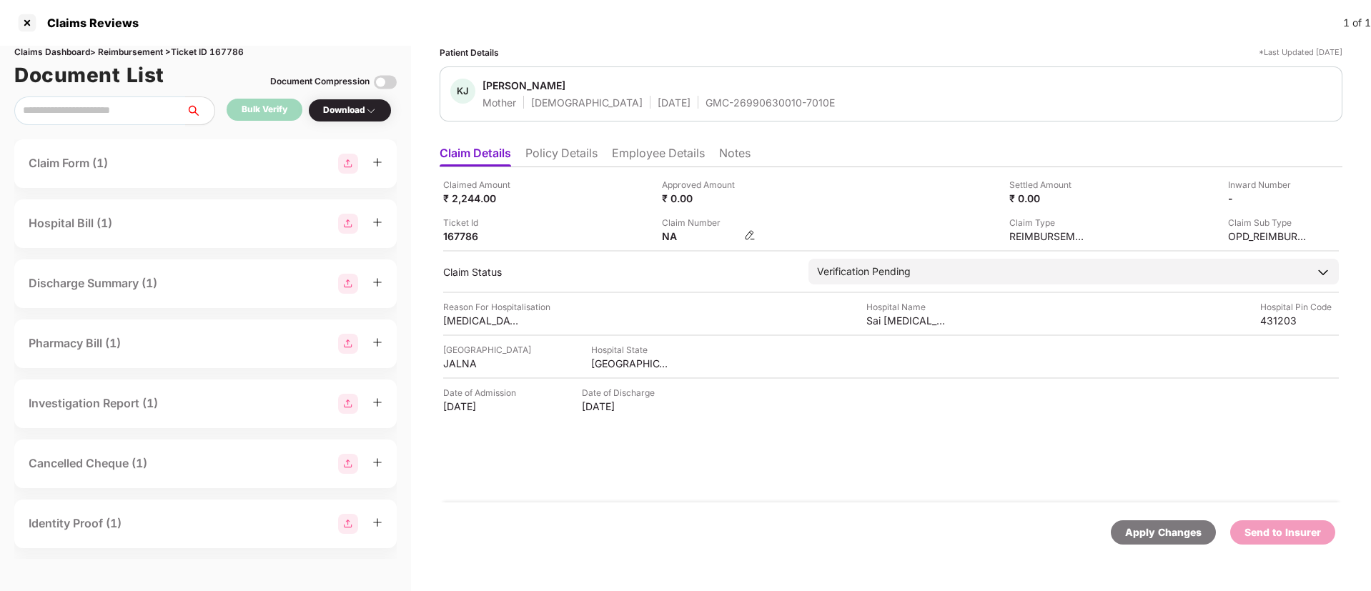
click at [750, 231] on img at bounding box center [749, 234] width 11 height 11
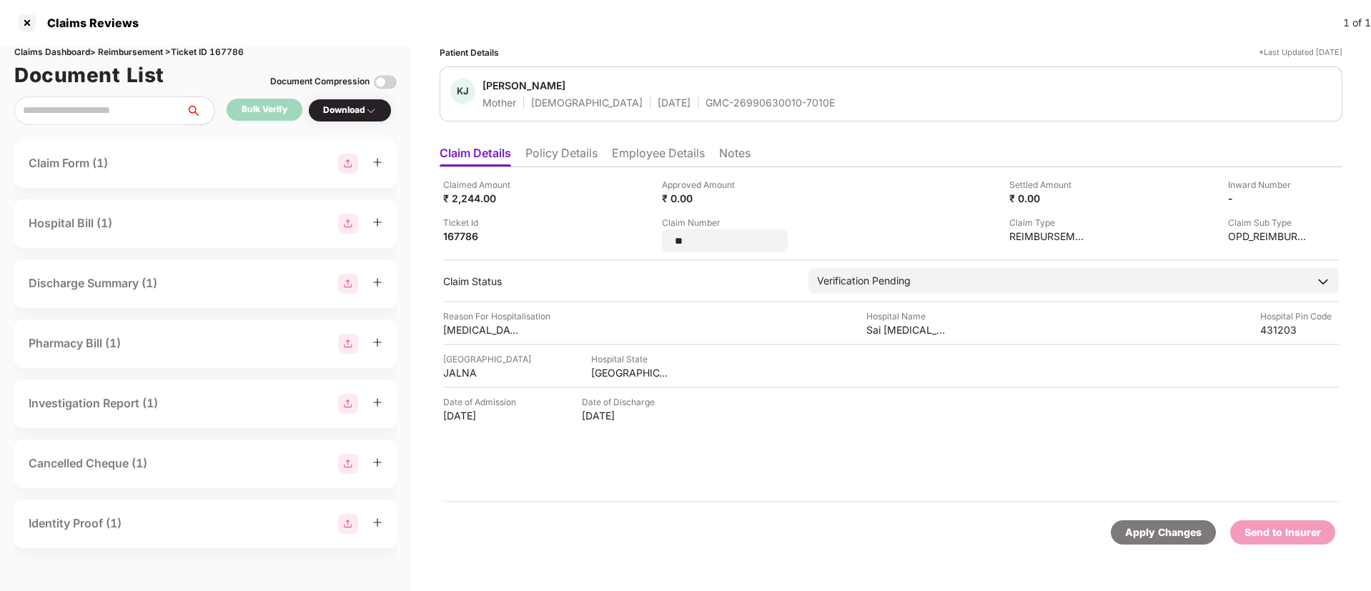
drag, startPoint x: 666, startPoint y: 239, endPoint x: 654, endPoint y: 237, distance: 12.3
click at [654, 237] on div "Claimed Amount ₹ 2,244.00 Approved Amount ₹ 0.00 Settled Amount ₹ 0.00 Inward N…" at bounding box center [891, 215] width 896 height 74
drag, startPoint x: 699, startPoint y: 238, endPoint x: 658, endPoint y: 233, distance: 41.0
click at [658, 233] on div "Claimed Amount ₹ 2,244.00 Approved Amount ₹ 0.00 Settled Amount ₹ 0.00 Inward N…" at bounding box center [891, 215] width 896 height 74
type input "**********"
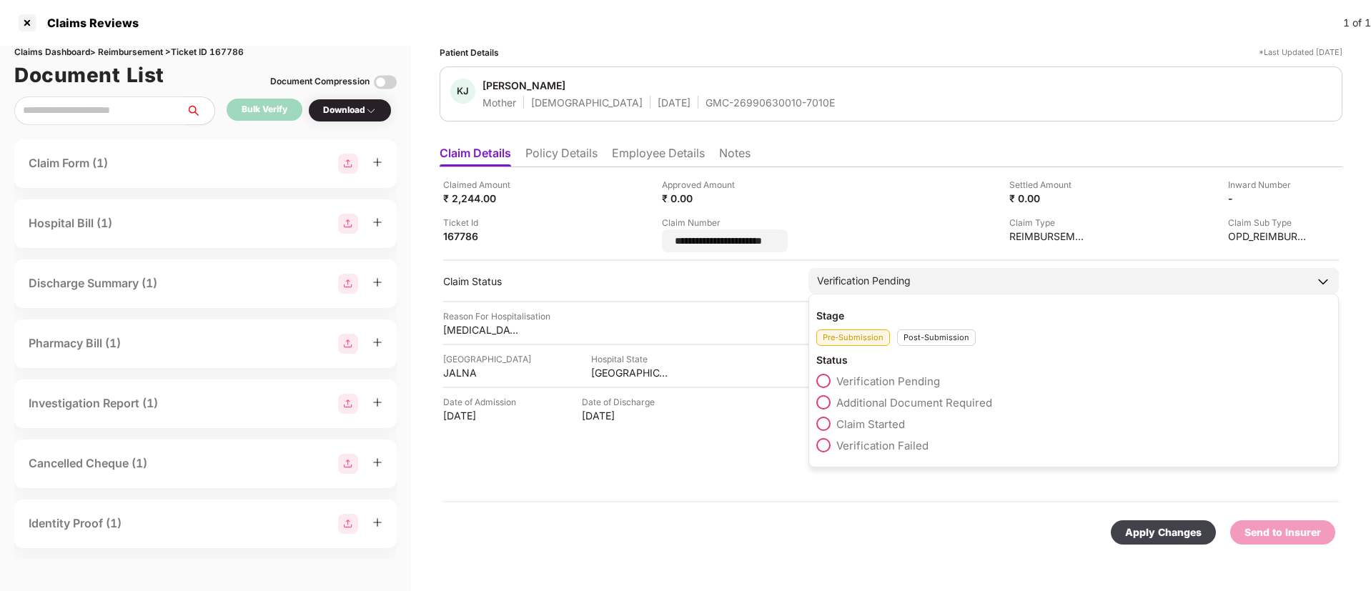
click at [941, 332] on div "Post-Submission" at bounding box center [936, 337] width 79 height 16
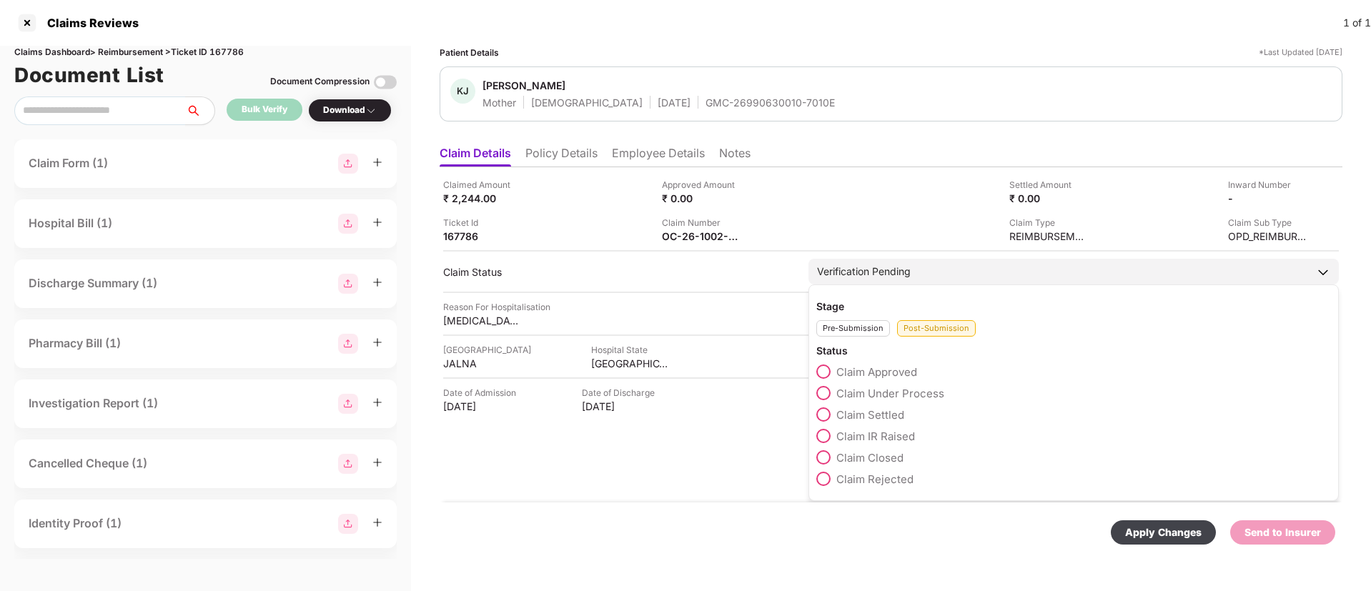
click at [823, 391] on span at bounding box center [823, 393] width 14 height 14
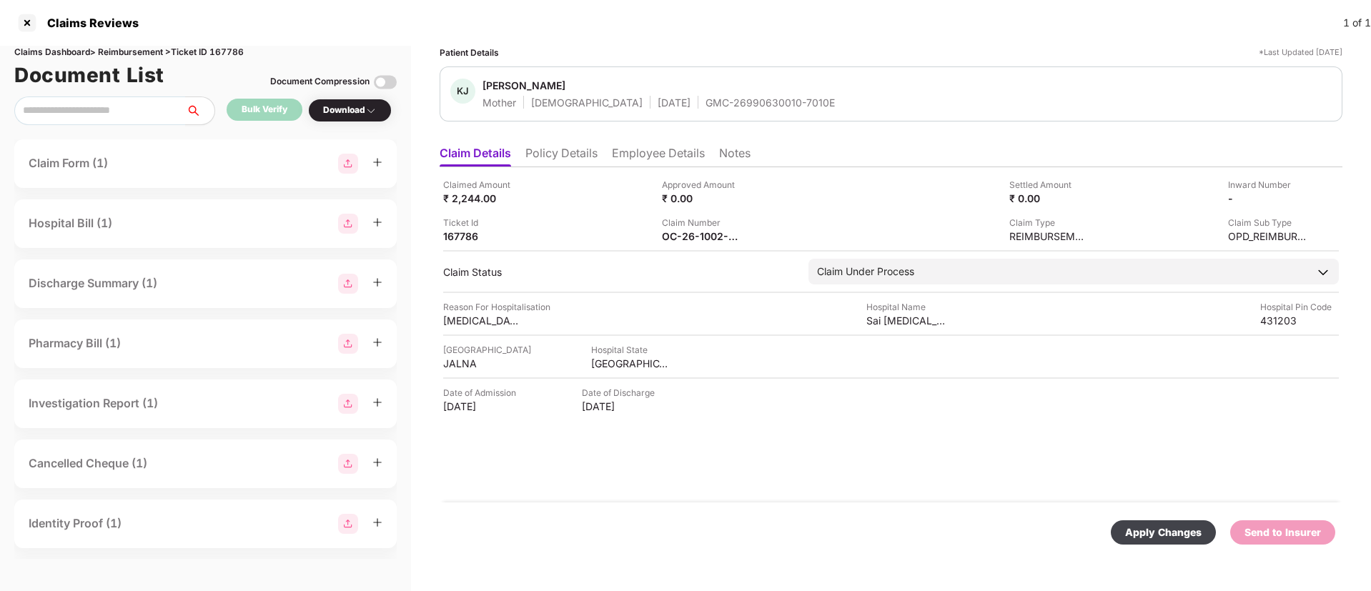
drag, startPoint x: 1149, startPoint y: 528, endPoint x: 1133, endPoint y: 509, distance: 25.3
click at [1150, 529] on div "Apply Changes" at bounding box center [1163, 533] width 76 height 16
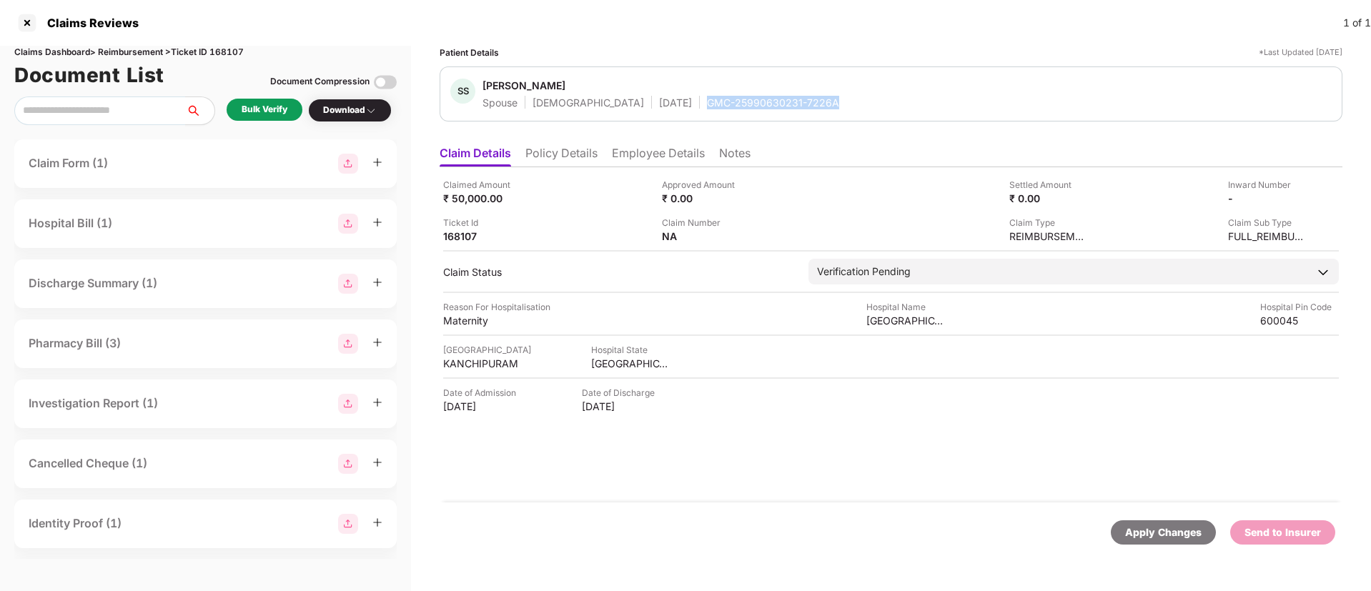
drag, startPoint x: 657, startPoint y: 103, endPoint x: 837, endPoint y: 102, distance: 180.1
click at [837, 102] on div "SS [PERSON_NAME] Spouse [DEMOGRAPHIC_DATA] [DATE] GMC-25990630231-7226A" at bounding box center [890, 94] width 881 height 31
copy div "GMC-25990630231-7226A"
drag, startPoint x: 867, startPoint y: 323, endPoint x: 934, endPoint y: 325, distance: 67.2
click at [934, 325] on div "[GEOGRAPHIC_DATA]" at bounding box center [905, 321] width 79 height 14
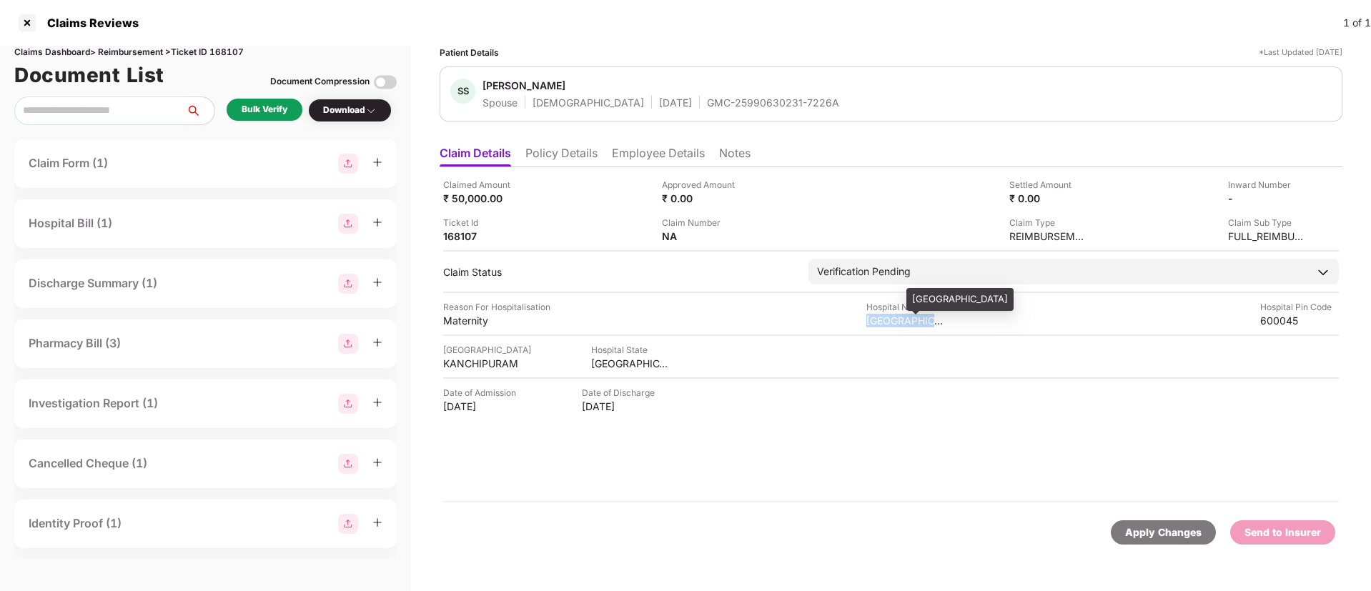
copy div "Pankajam Me"
drag, startPoint x: 585, startPoint y: 364, endPoint x: 673, endPoint y: 364, distance: 87.9
click at [673, 364] on div "[GEOGRAPHIC_DATA] [GEOGRAPHIC_DATA] [GEOGRAPHIC_DATA]" at bounding box center [891, 356] width 896 height 27
copy div "[GEOGRAPHIC_DATA]"
click at [470, 355] on div "[GEOGRAPHIC_DATA]" at bounding box center [487, 350] width 88 height 14
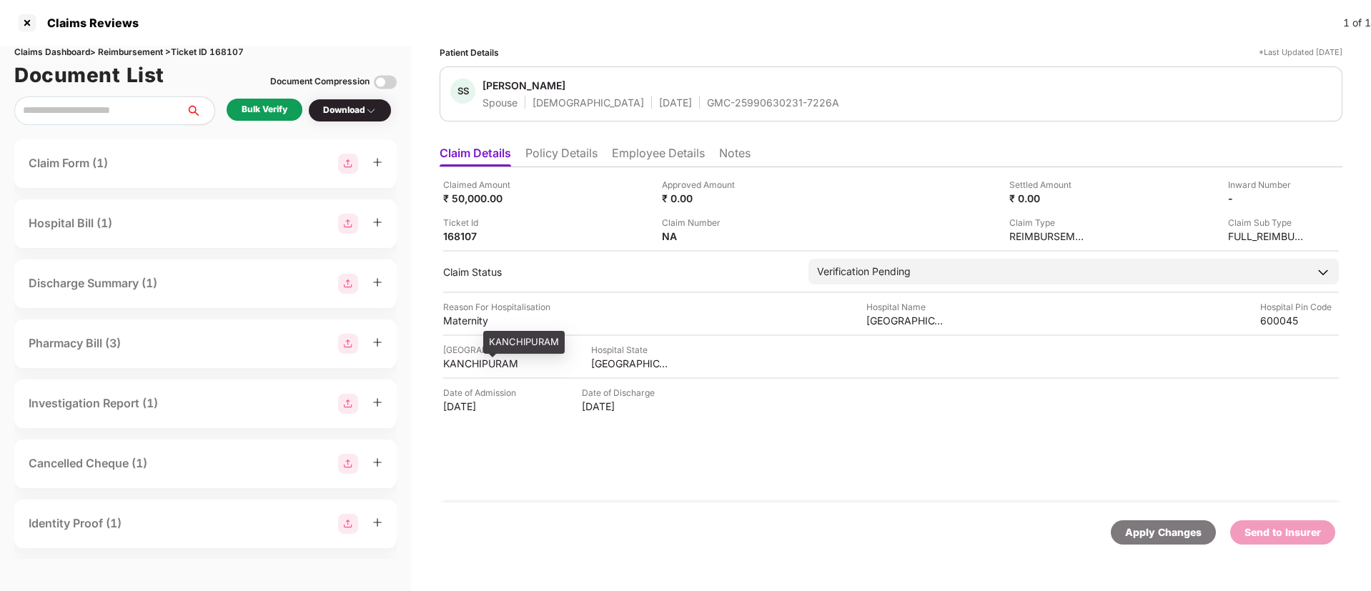
click at [475, 363] on div "KANCHIPURAM" at bounding box center [482, 364] width 79 height 14
copy div "KANCHIPURAM"
click at [460, 315] on div "Maternity" at bounding box center [482, 321] width 79 height 14
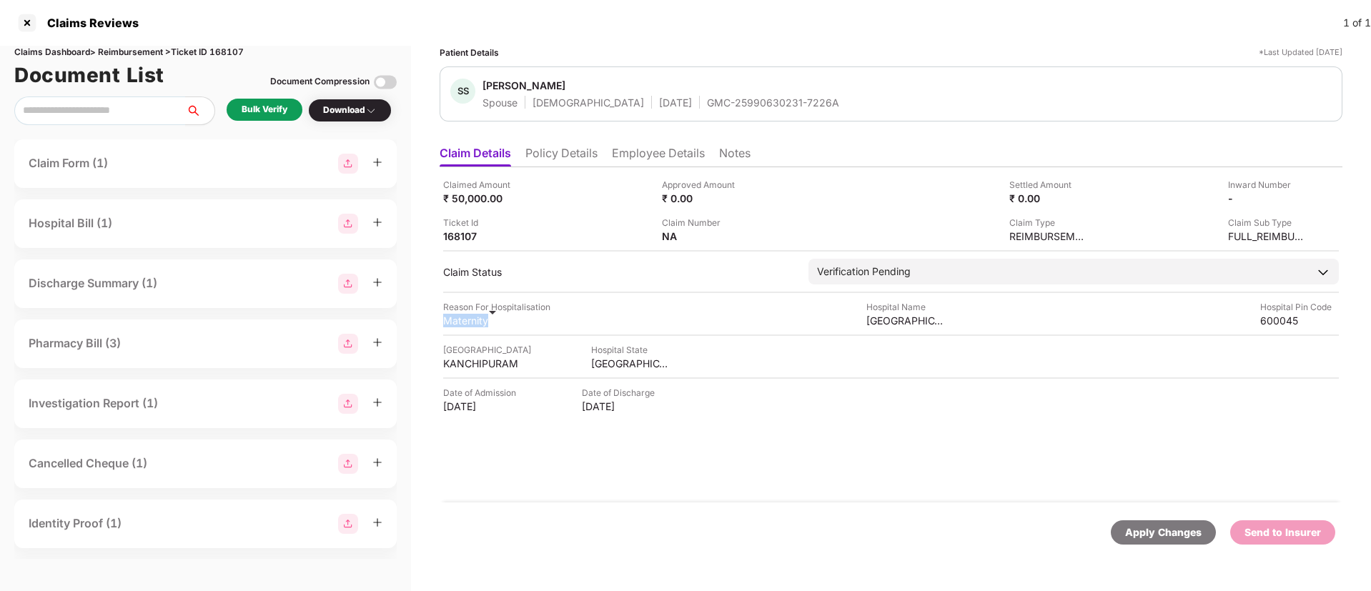
click at [460, 315] on div "Maternity" at bounding box center [482, 321] width 79 height 14
copy div "Maternity"
click at [556, 151] on li "Policy Details" at bounding box center [561, 156] width 72 height 21
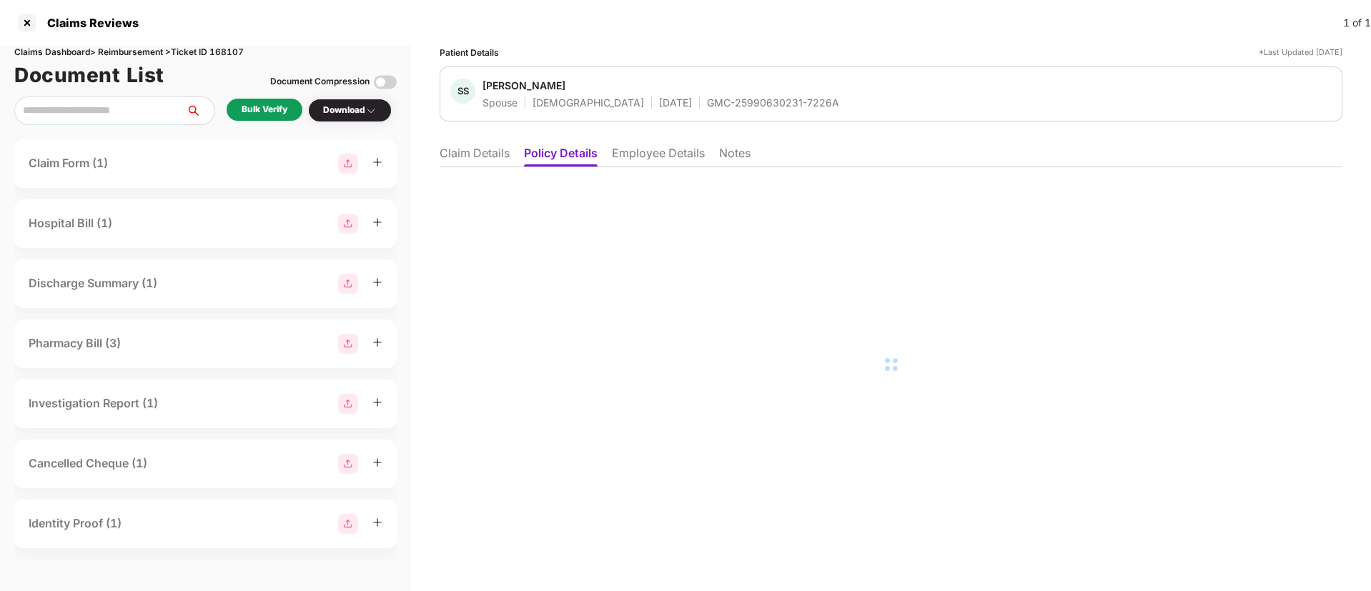
click at [633, 156] on li "Employee Details" at bounding box center [658, 156] width 93 height 21
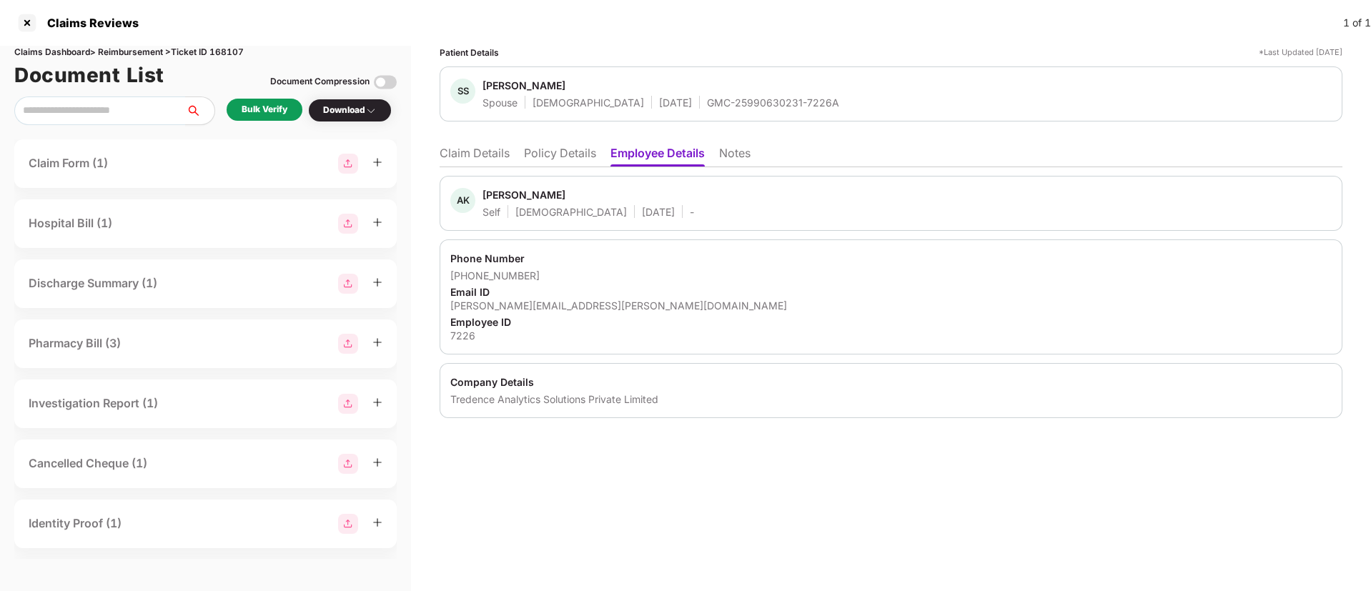
click at [470, 274] on div "[PHONE_NUMBER]" at bounding box center [890, 276] width 881 height 14
drag, startPoint x: 470, startPoint y: 274, endPoint x: 535, endPoint y: 274, distance: 65.0
click at [535, 274] on div "[PHONE_NUMBER]" at bounding box center [890, 276] width 881 height 14
click at [537, 269] on div "[PHONE_NUMBER]" at bounding box center [890, 276] width 881 height 14
drag, startPoint x: 469, startPoint y: 273, endPoint x: 552, endPoint y: 274, distance: 83.6
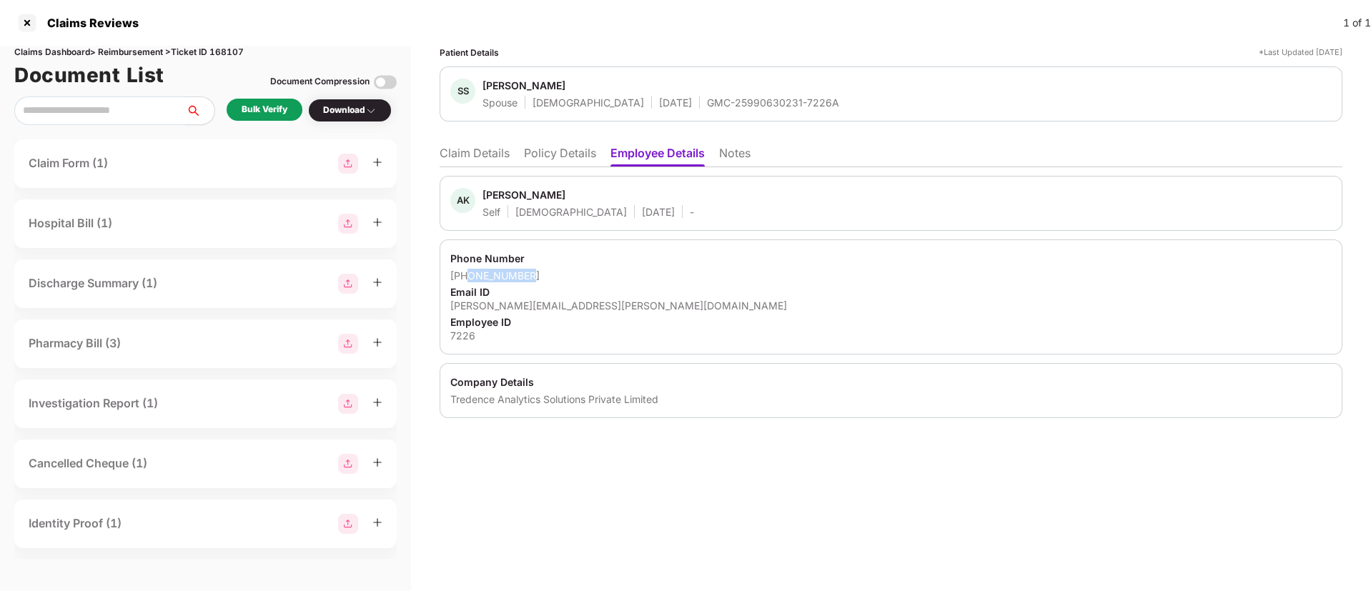
click at [552, 274] on div "[PHONE_NUMBER]" at bounding box center [890, 276] width 881 height 14
drag, startPoint x: 450, startPoint y: 304, endPoint x: 638, endPoint y: 304, distance: 188.0
click at [638, 304] on div "Phone Number [PHONE_NUMBER] Email ID [EMAIL_ADDRESS][PERSON_NAME][DOMAIN_NAME] …" at bounding box center [891, 296] width 903 height 115
copy div "[PERSON_NAME][EMAIL_ADDRESS][PERSON_NAME][DOMAIN_NAME]"
click at [475, 154] on li "Claim Details" at bounding box center [475, 156] width 70 height 21
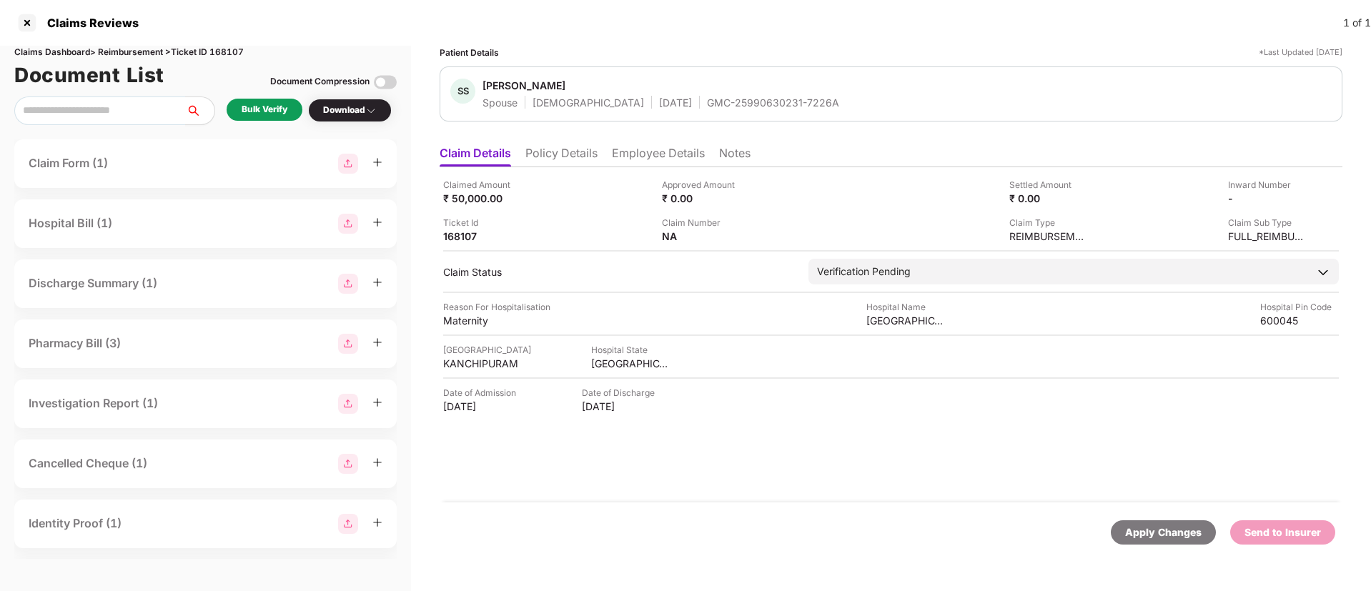
click at [267, 114] on div "Bulk Verify" at bounding box center [265, 110] width 46 height 14
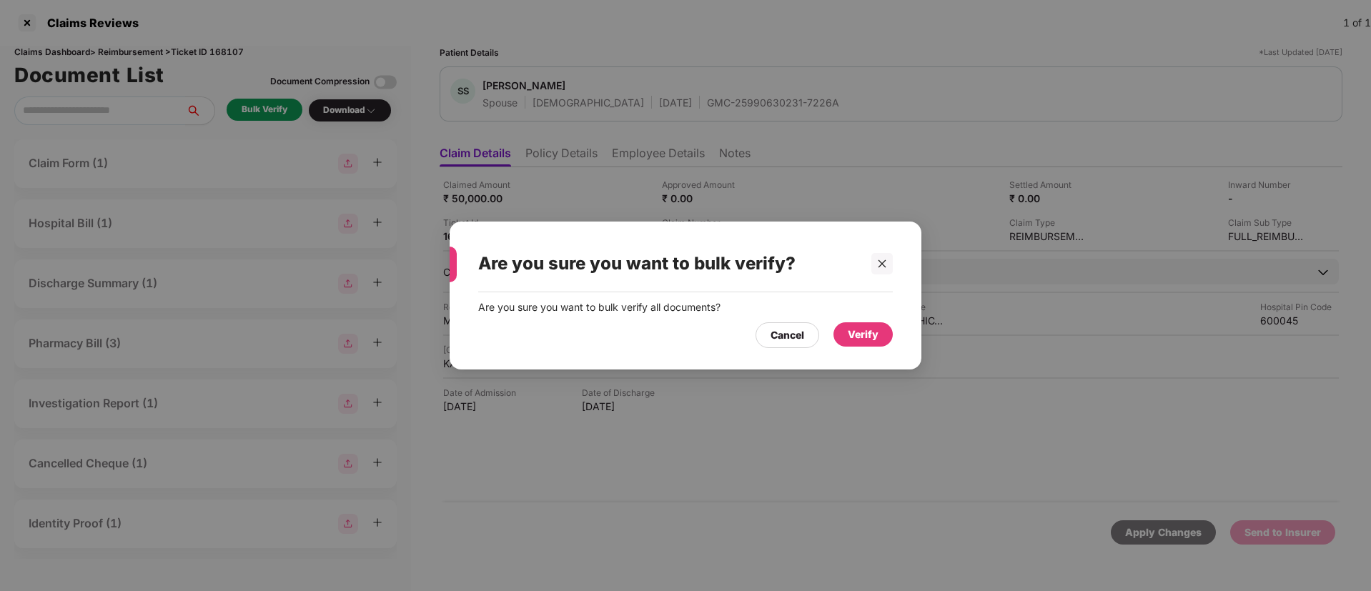
click at [866, 344] on div "Verify" at bounding box center [862, 334] width 59 height 24
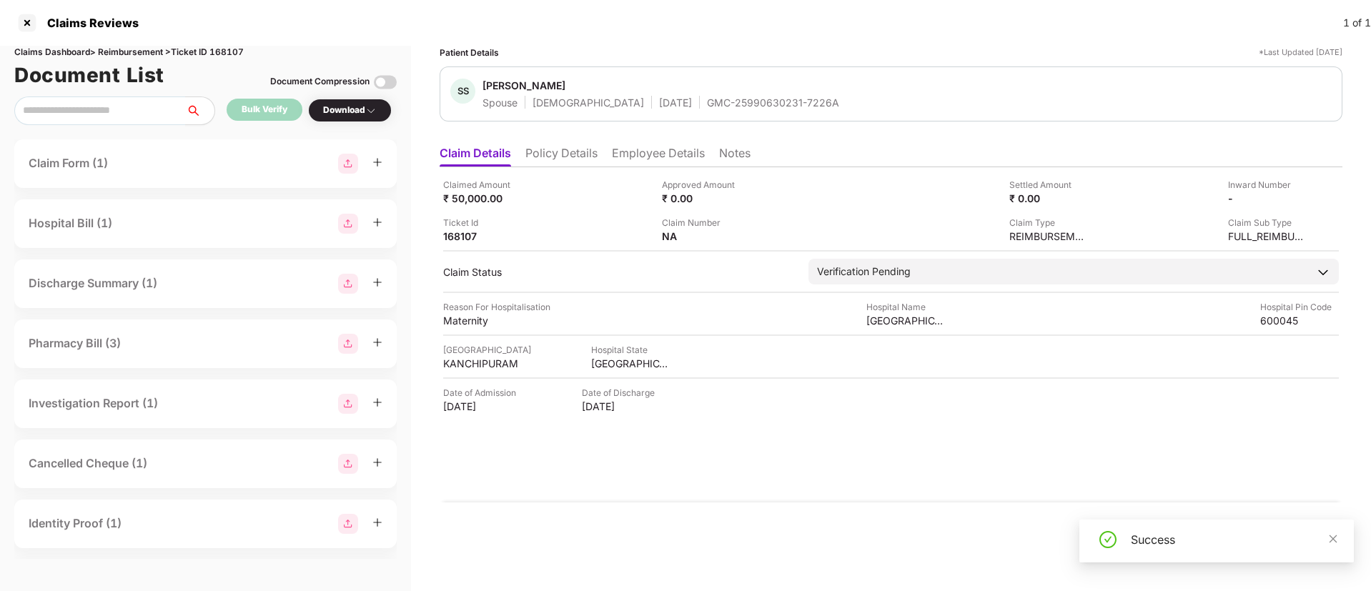
click at [338, 110] on div "Download" at bounding box center [350, 111] width 54 height 14
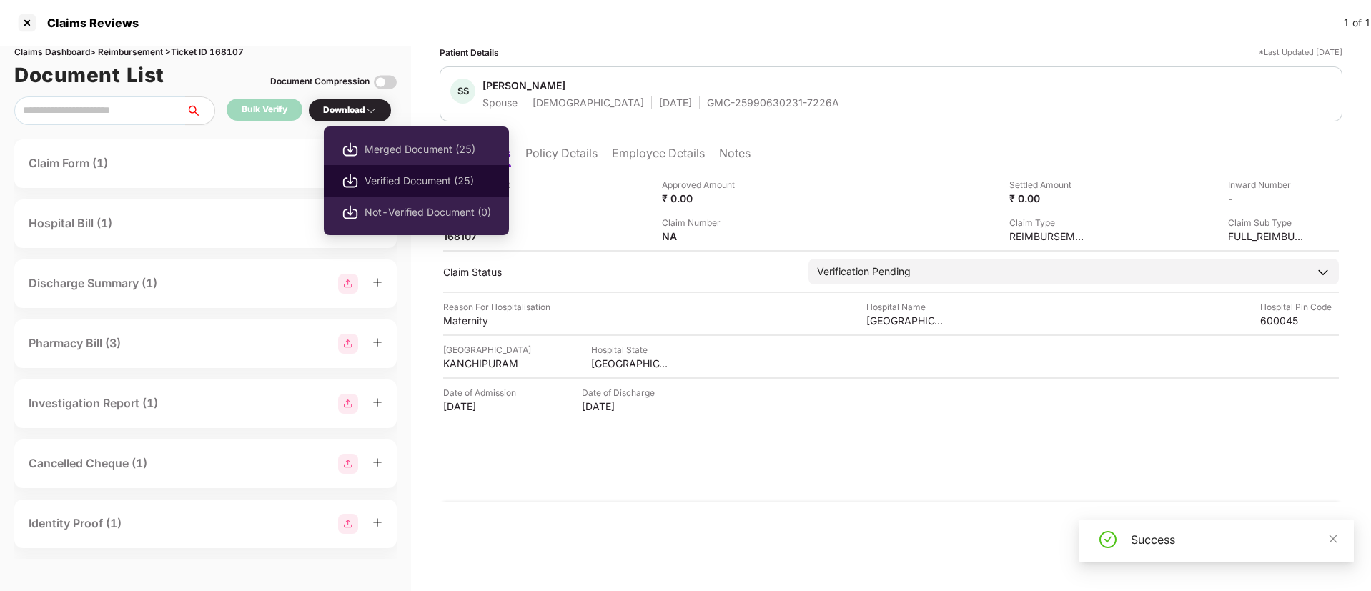
click at [382, 173] on span "Verified Document (25)" at bounding box center [427, 181] width 127 height 16
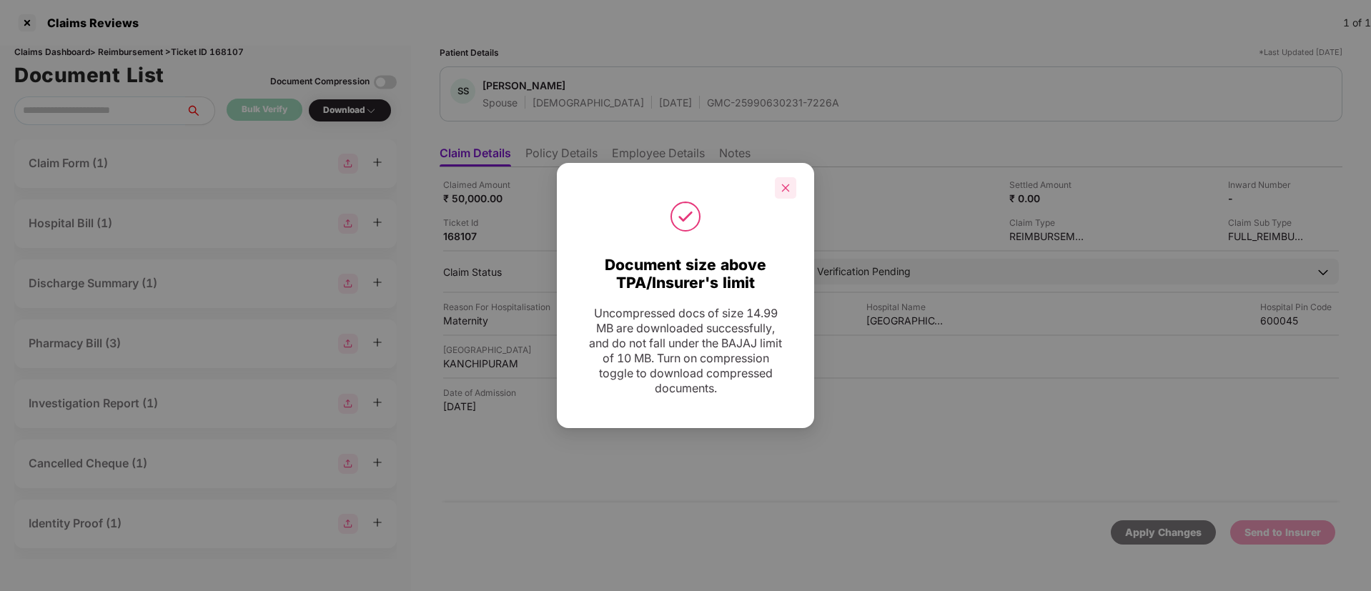
click at [780, 181] on div at bounding box center [785, 187] width 21 height 21
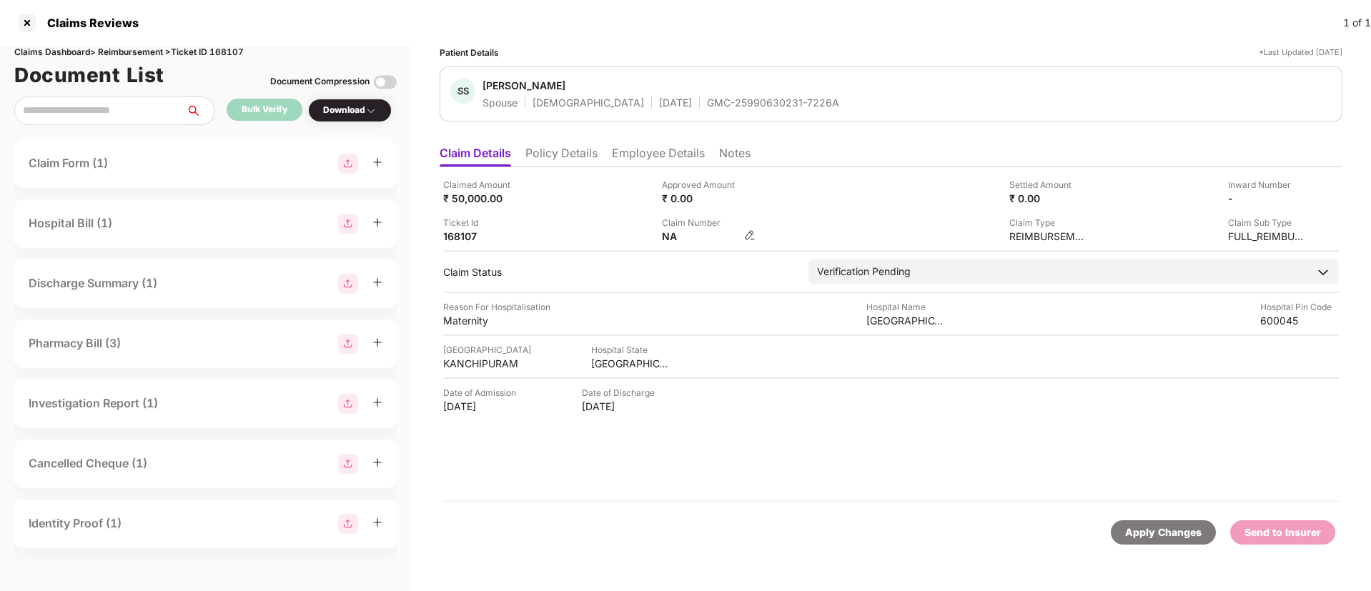
click at [746, 238] on img at bounding box center [749, 234] width 11 height 11
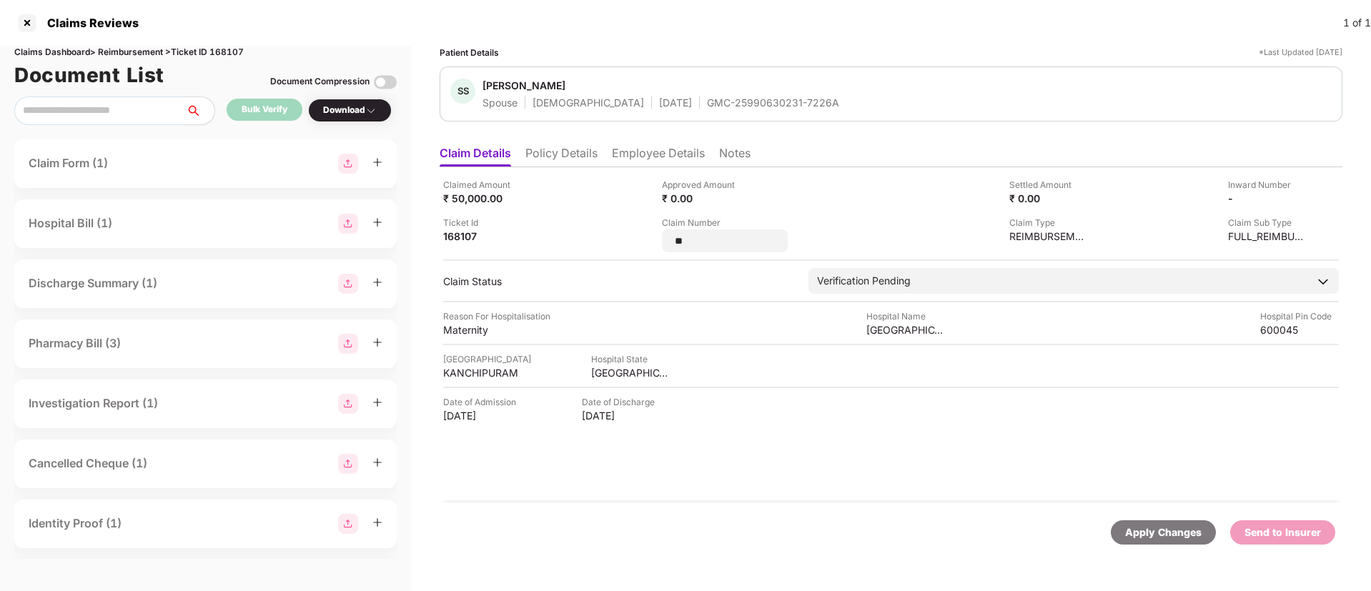
drag, startPoint x: 701, startPoint y: 244, endPoint x: 657, endPoint y: 239, distance: 44.6
click at [657, 239] on div "Claimed Amount ₹ 50,000.00 Approved Amount ₹ 0.00 Settled Amount ₹ 0.00 Inward …" at bounding box center [891, 215] width 896 height 74
type input "**********"
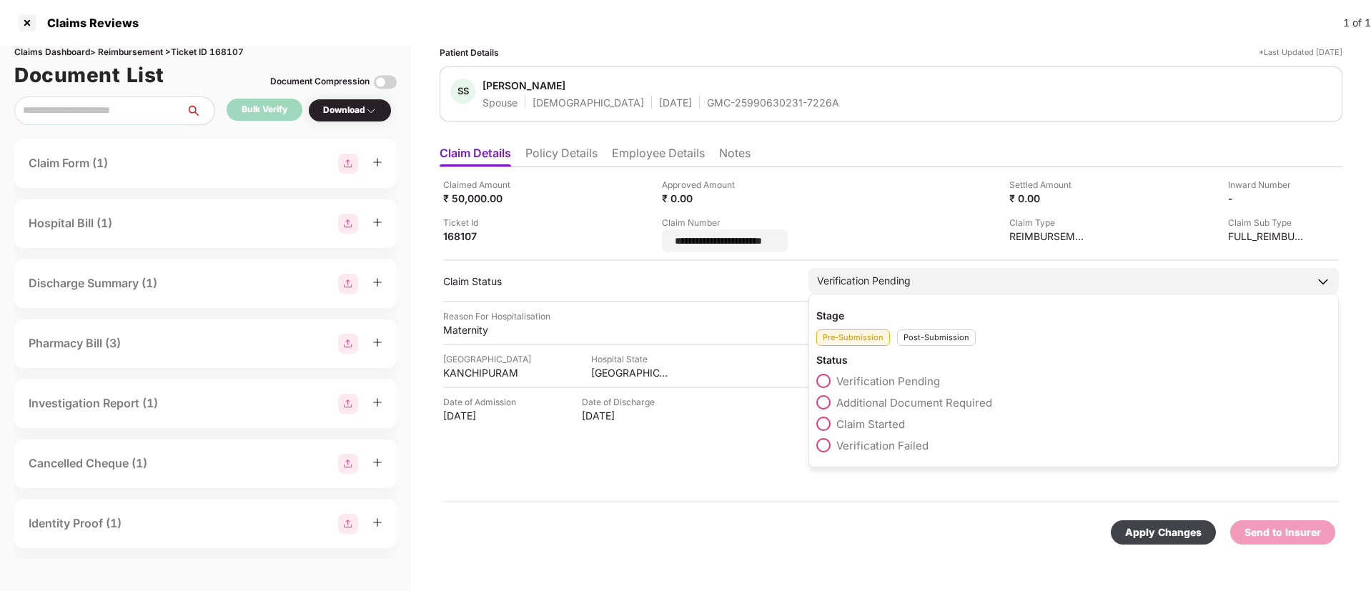
click at [917, 335] on div "Post-Submission" at bounding box center [936, 337] width 79 height 16
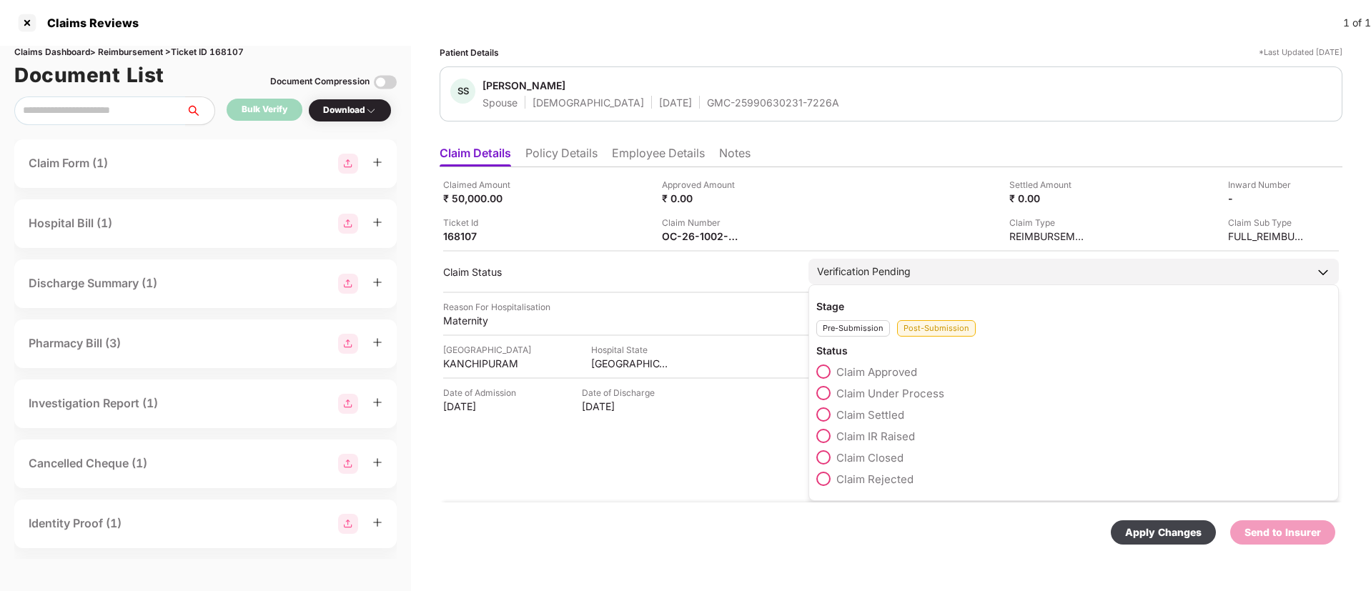
click at [823, 394] on span at bounding box center [823, 393] width 14 height 14
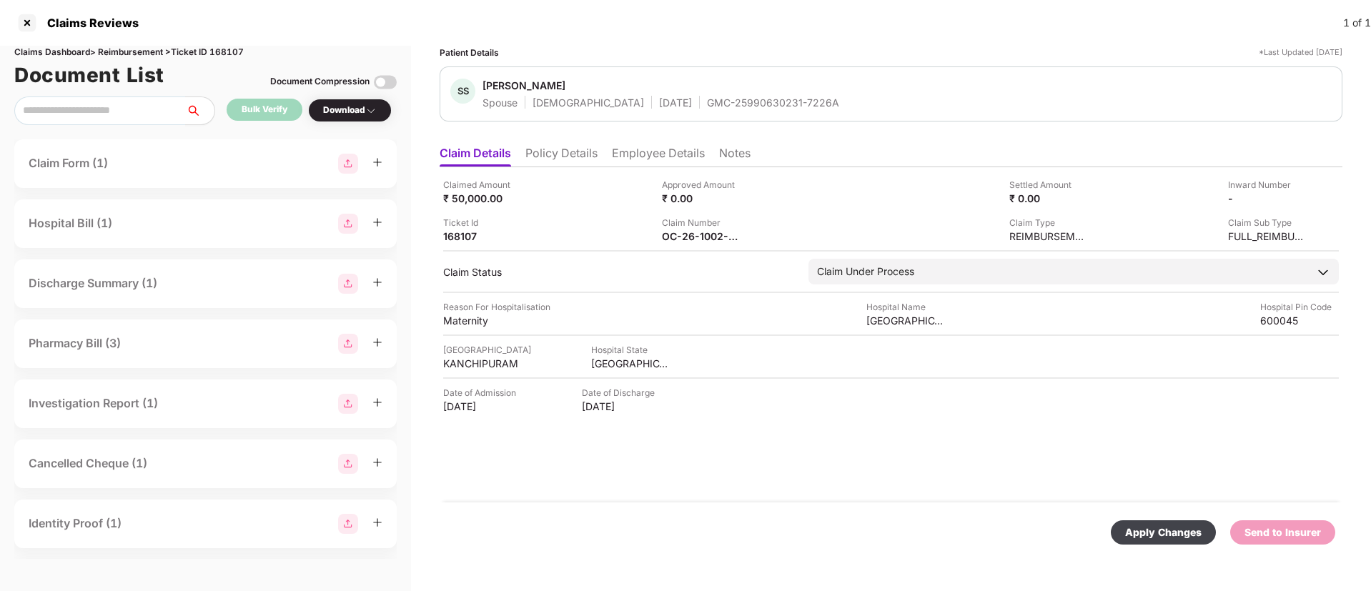
click at [1158, 525] on div "Apply Changes" at bounding box center [1163, 533] width 76 height 16
click at [227, 54] on div "Claims Dashboard > Reimbursement > Ticket ID 168107" at bounding box center [205, 53] width 382 height 14
copy div "168107"
click at [553, 159] on li "Policy Details" at bounding box center [561, 156] width 72 height 21
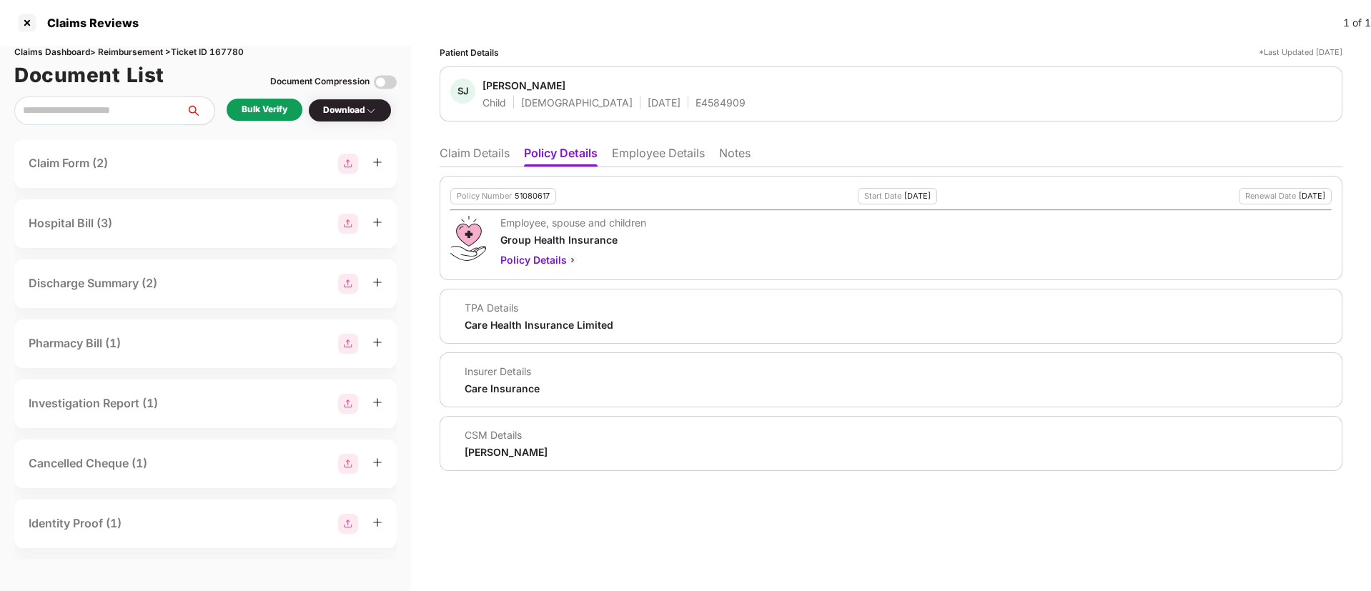
click at [526, 195] on div "51080617" at bounding box center [532, 196] width 35 height 9
copy div "51080617"
click at [695, 99] on div "E4584909" at bounding box center [720, 103] width 50 height 14
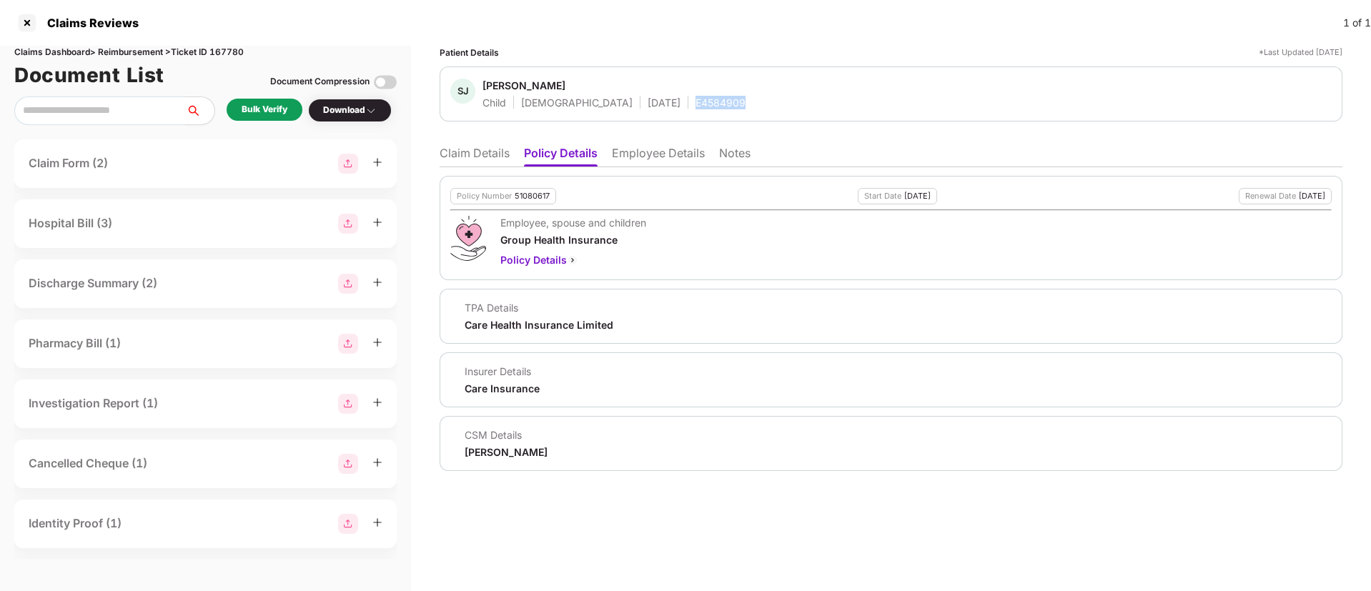
copy div "E4584909"
click at [454, 152] on li "Claim Details" at bounding box center [475, 156] width 70 height 21
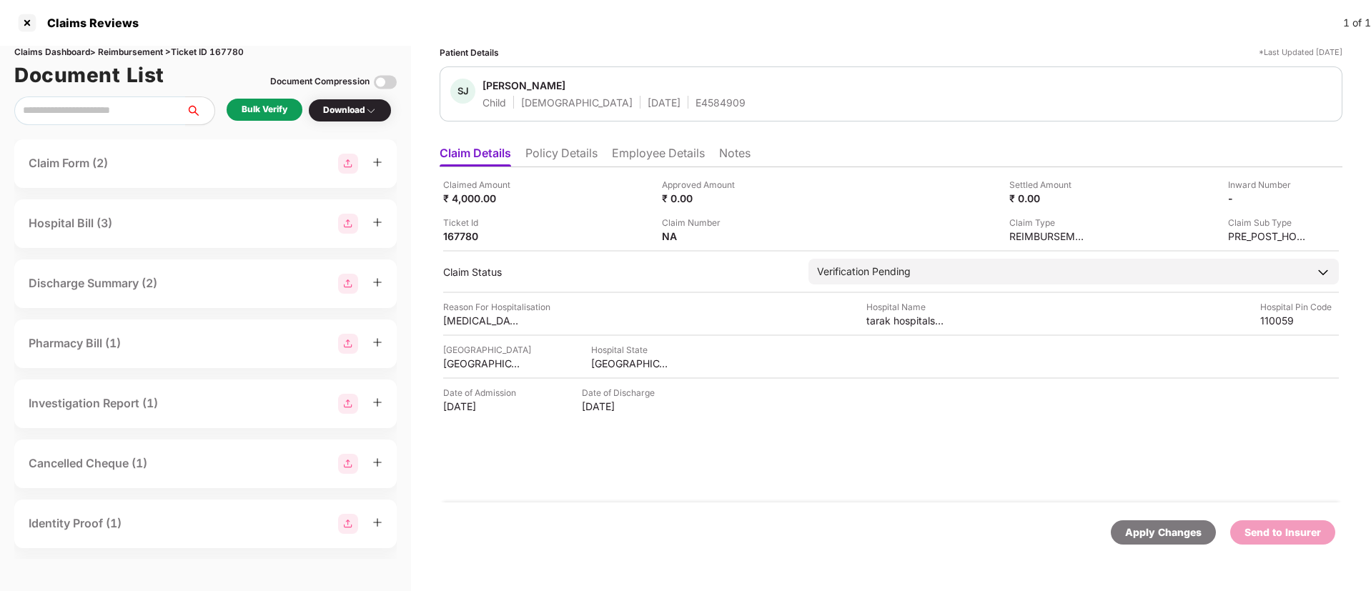
click at [648, 156] on li "Employee Details" at bounding box center [658, 156] width 93 height 21
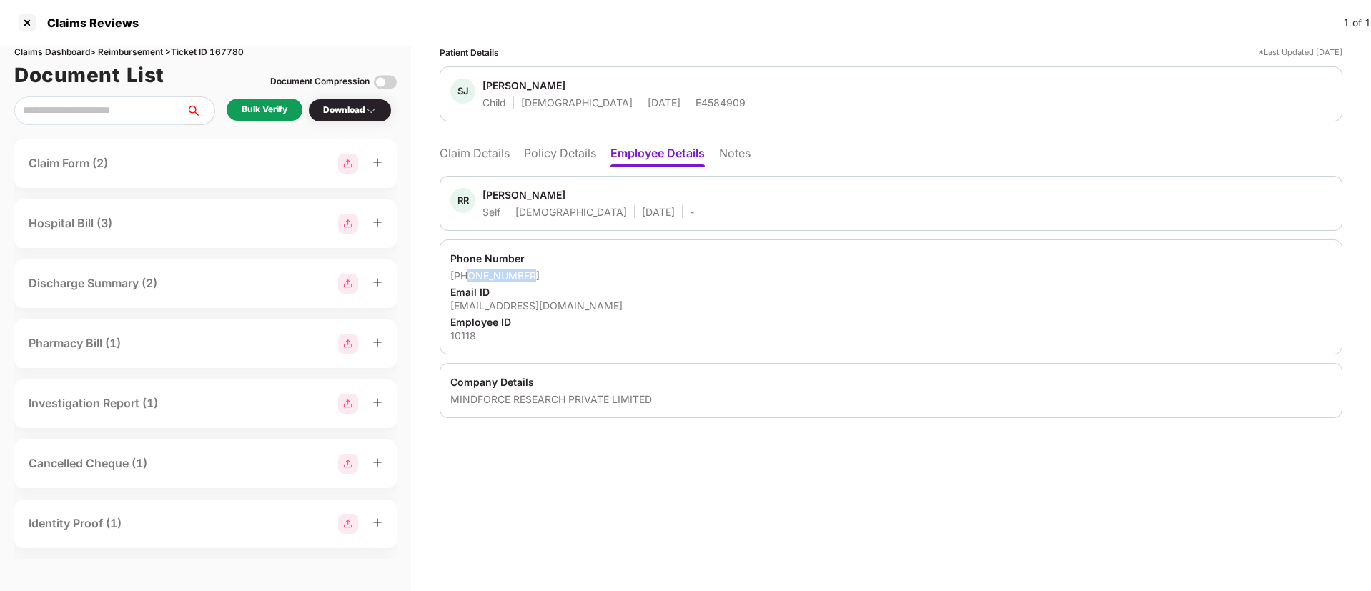
drag, startPoint x: 470, startPoint y: 278, endPoint x: 552, endPoint y: 280, distance: 82.9
click at [552, 280] on div "+918587913140" at bounding box center [890, 276] width 881 height 14
copy div "8587913140"
drag, startPoint x: 450, startPoint y: 309, endPoint x: 581, endPoint y: 301, distance: 131.8
click at [581, 301] on div "Phone Number +918587913140 Email ID rashn14@gmail.com Employee ID 10118" at bounding box center [891, 296] width 903 height 115
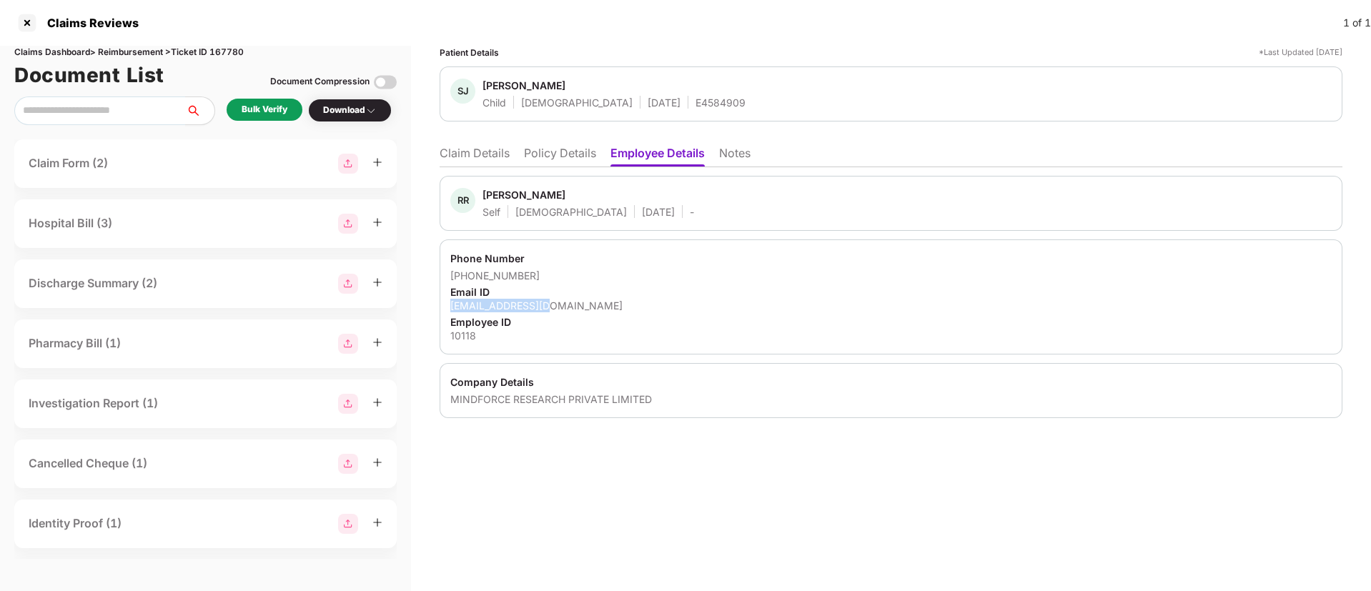
copy div "rashn14@gmail.com"
click at [261, 107] on div "Bulk Verify" at bounding box center [265, 110] width 46 height 14
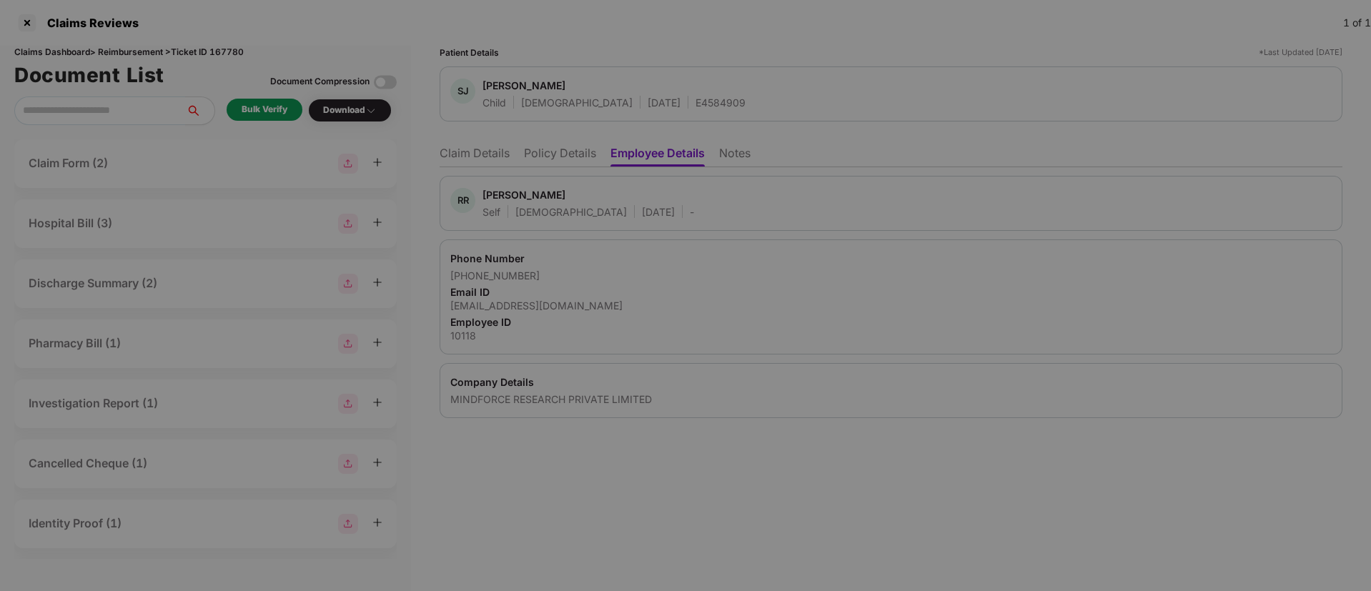
click at [261, 107] on div "Are you sure you want to bulk verify? Are you sure you want to bulk verify all …" at bounding box center [685, 295] width 1371 height 591
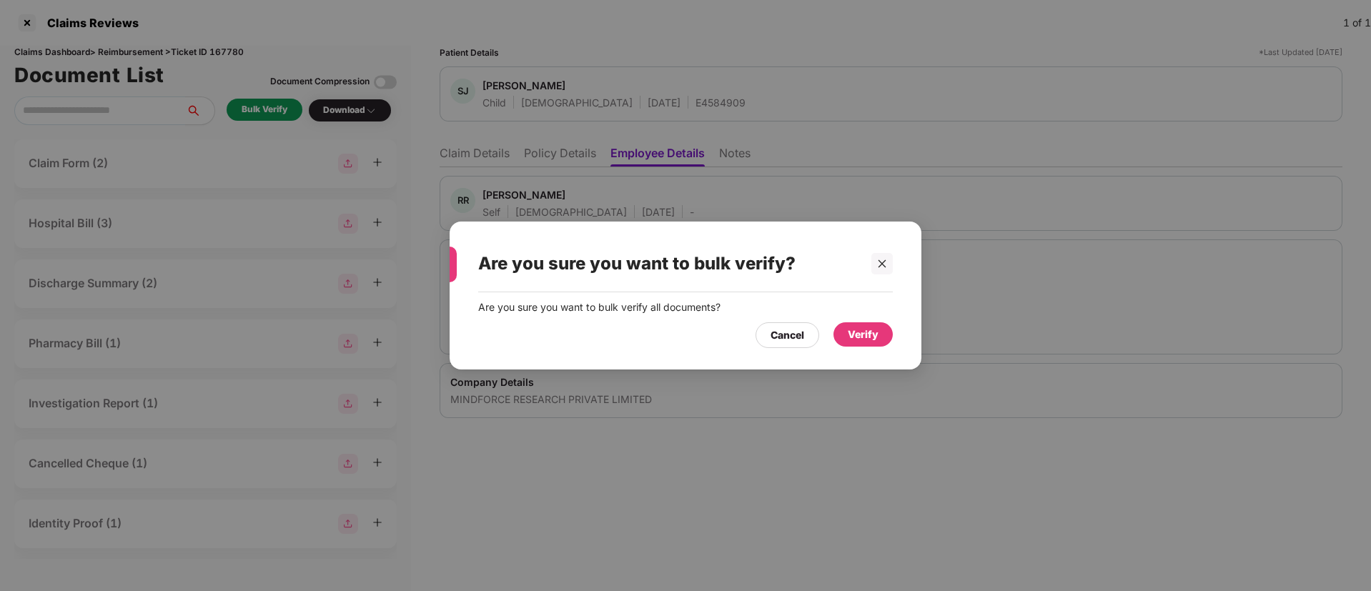
click at [858, 344] on div "Verify" at bounding box center [862, 334] width 59 height 24
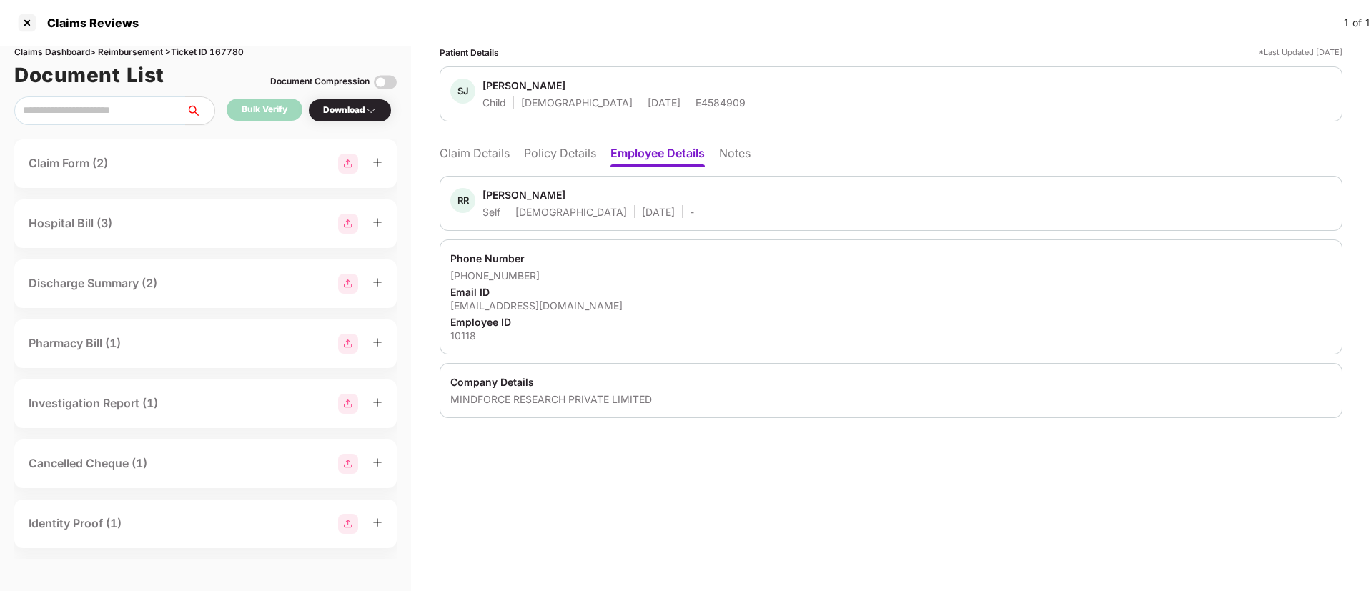
click at [542, 156] on li "Policy Details" at bounding box center [560, 156] width 72 height 21
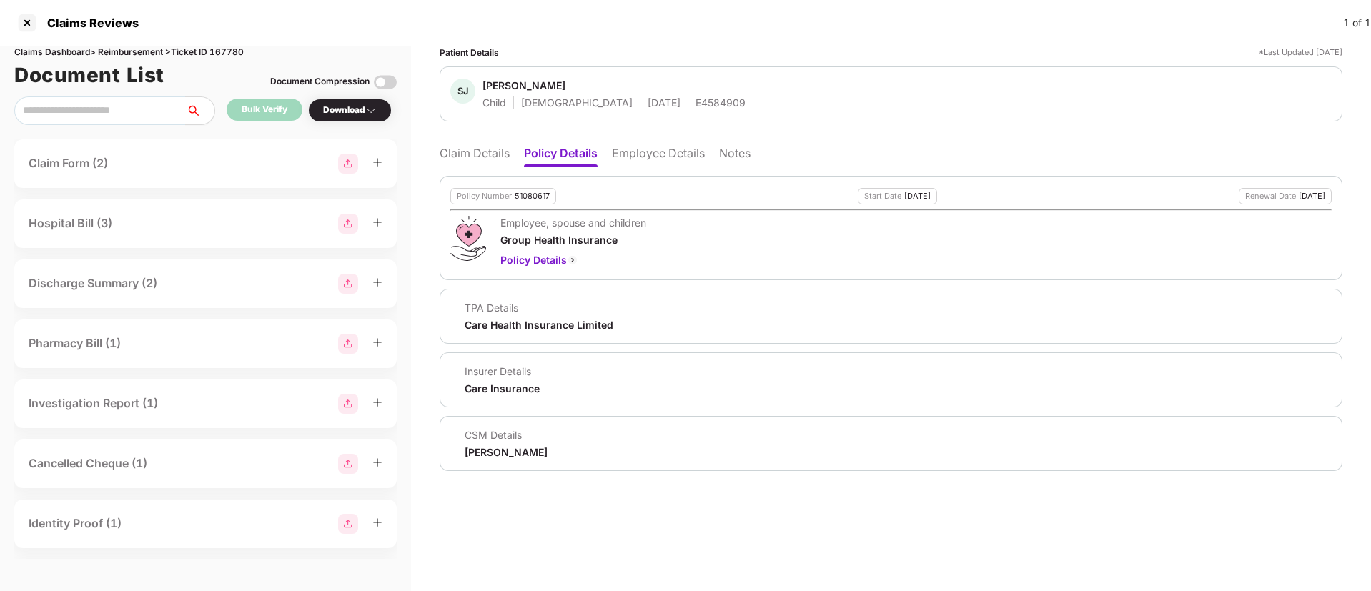
click at [371, 116] on img at bounding box center [370, 110] width 11 height 11
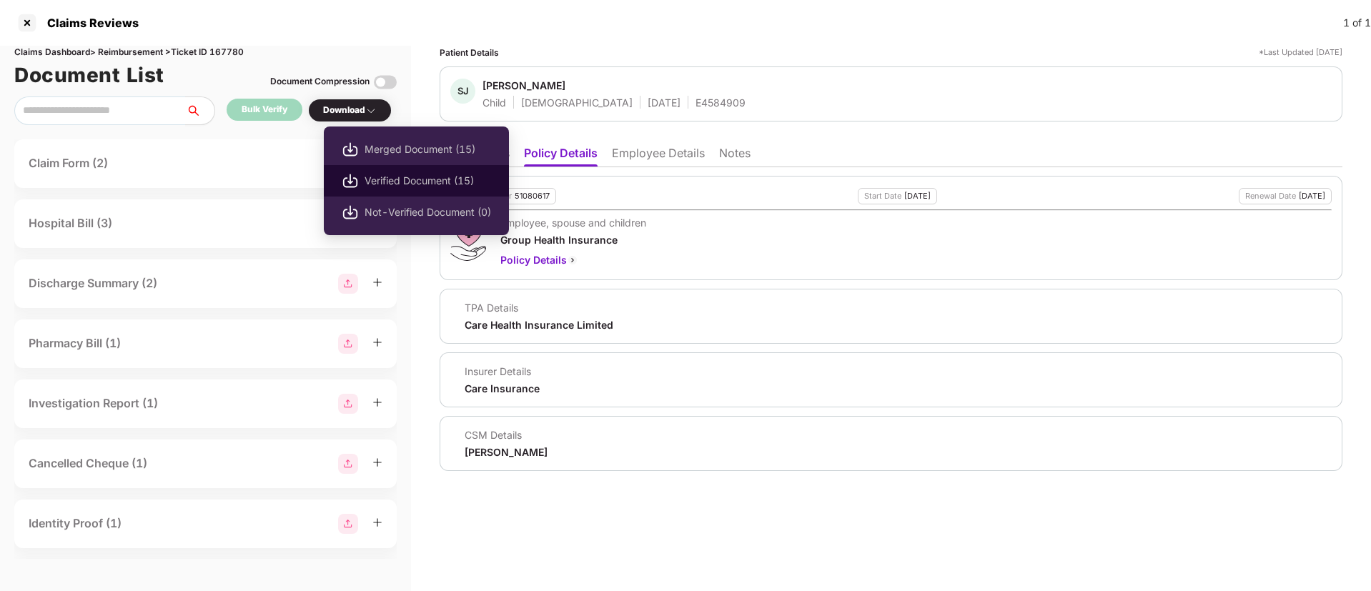
click at [382, 185] on span "Verified Document (15)" at bounding box center [427, 181] width 127 height 16
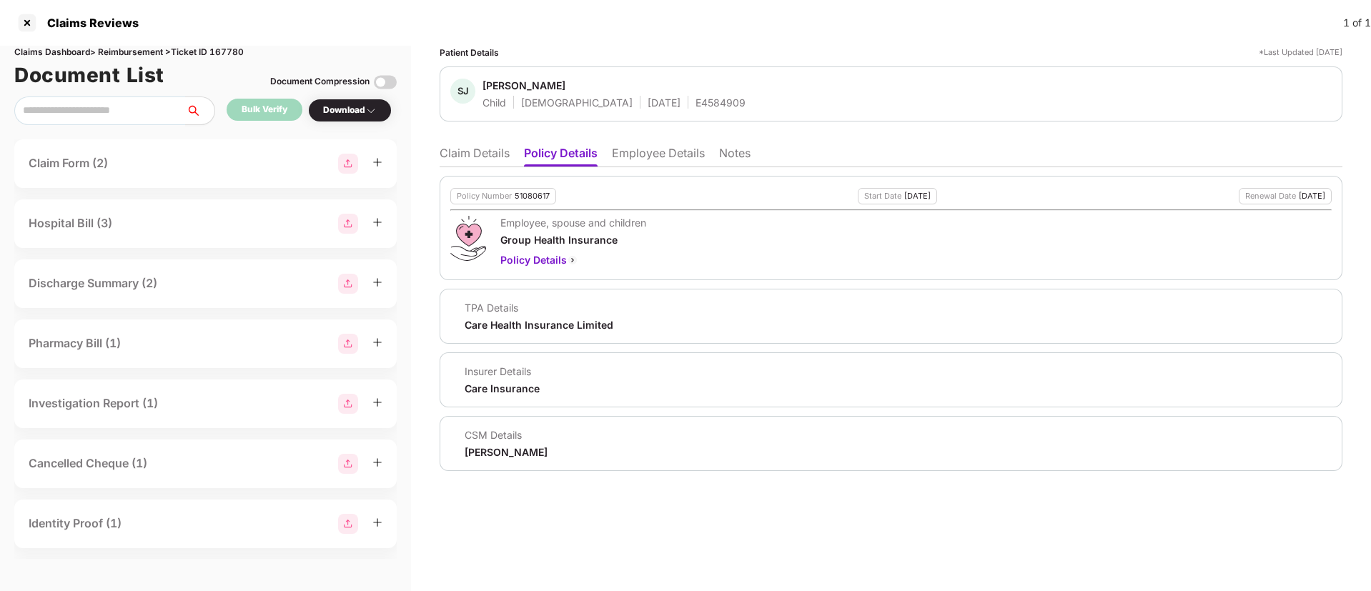
click at [339, 109] on div "Download" at bounding box center [350, 111] width 54 height 14
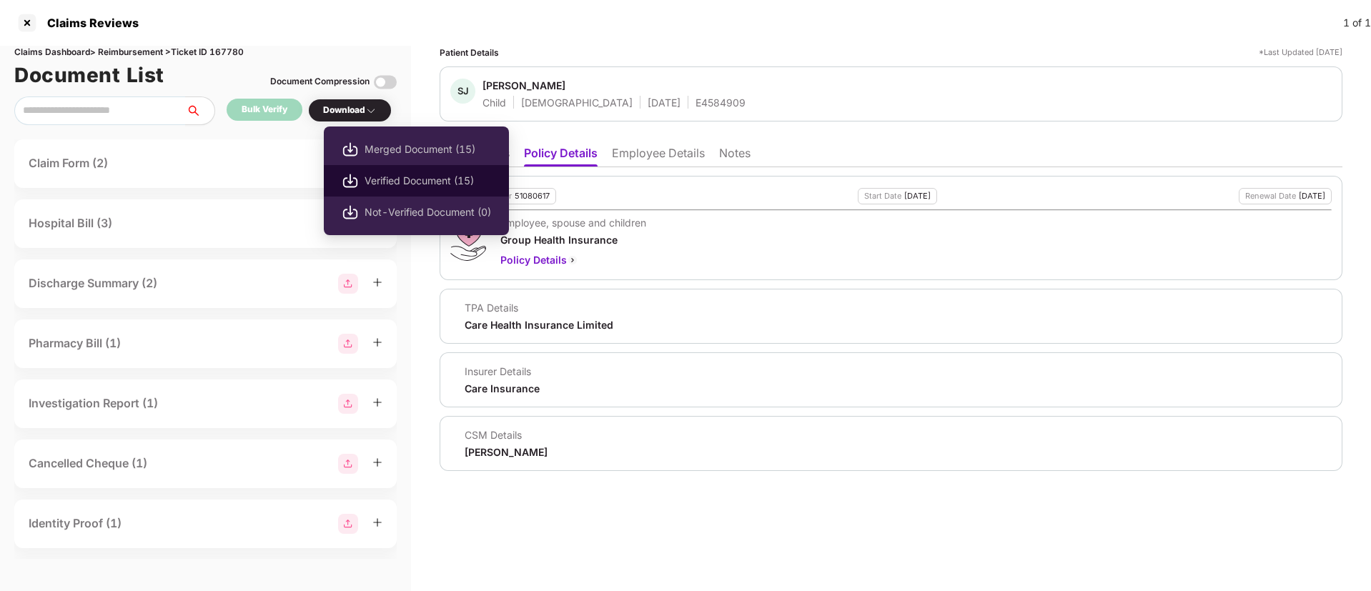
click at [376, 182] on span "Verified Document (15)" at bounding box center [427, 181] width 127 height 16
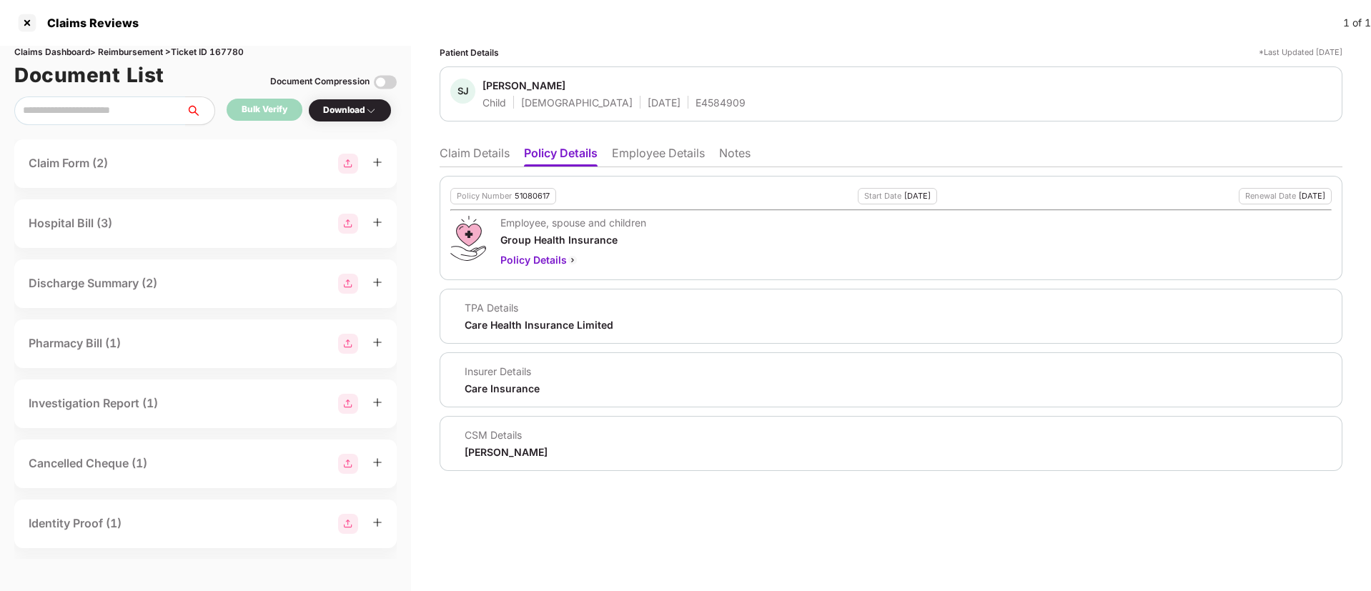
click at [329, 119] on div "Download" at bounding box center [350, 111] width 84 height 24
click at [344, 109] on div "Download" at bounding box center [350, 111] width 54 height 14
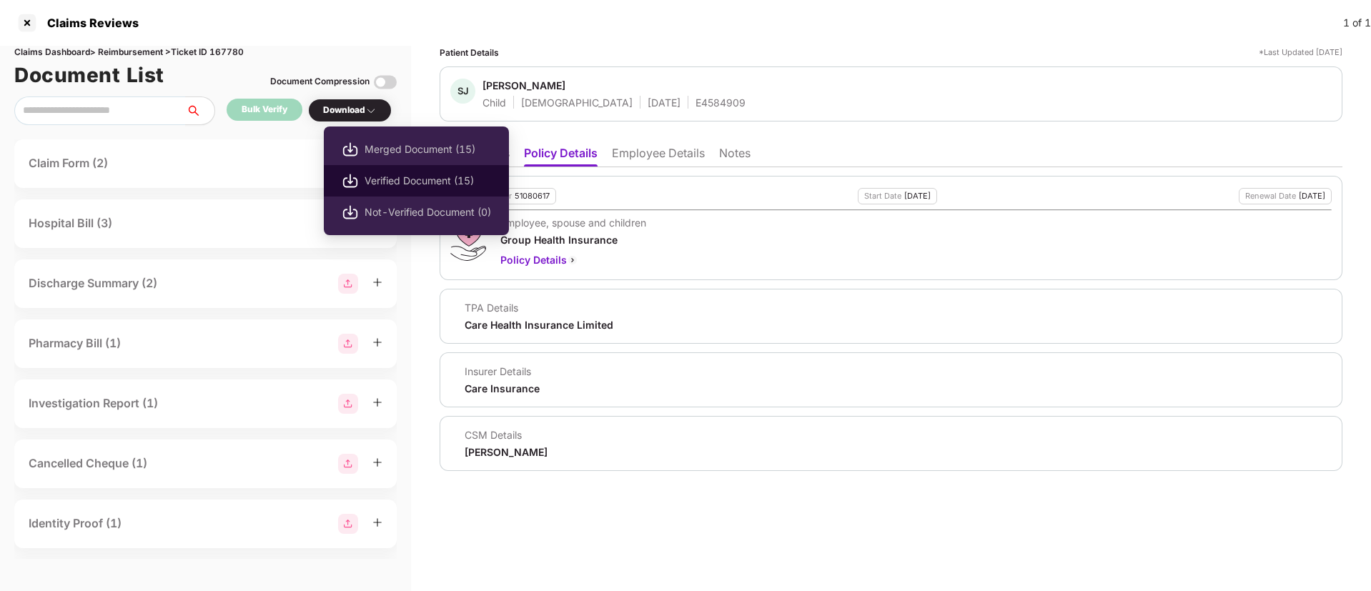
click at [380, 177] on span "Verified Document (15)" at bounding box center [427, 181] width 127 height 16
click at [349, 109] on div "Download" at bounding box center [350, 111] width 54 height 14
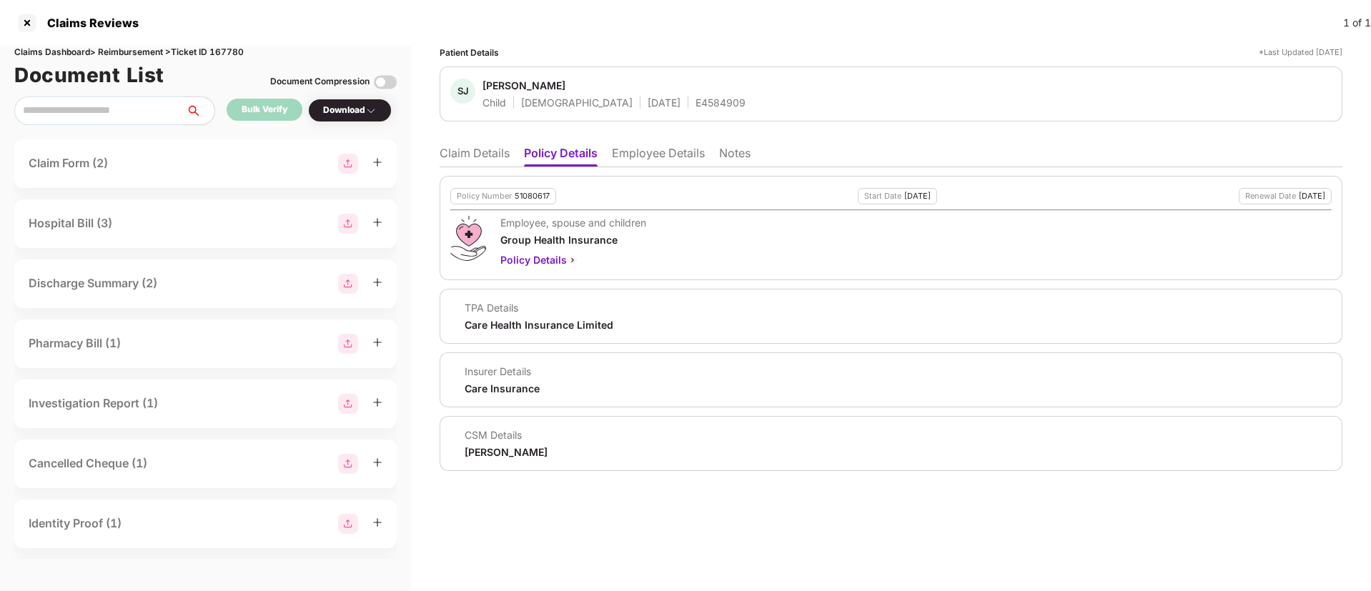
click at [349, 109] on div "Download" at bounding box center [350, 111] width 54 height 14
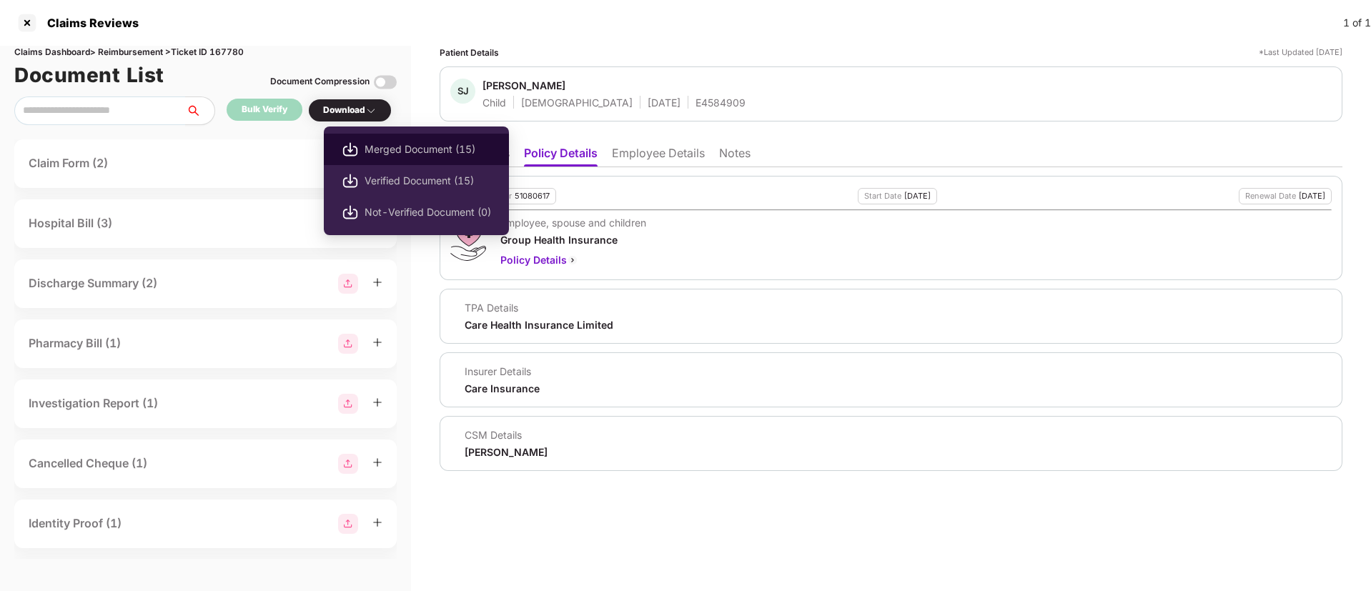
click at [363, 150] on li "Merged Document (15)" at bounding box center [416, 149] width 185 height 31
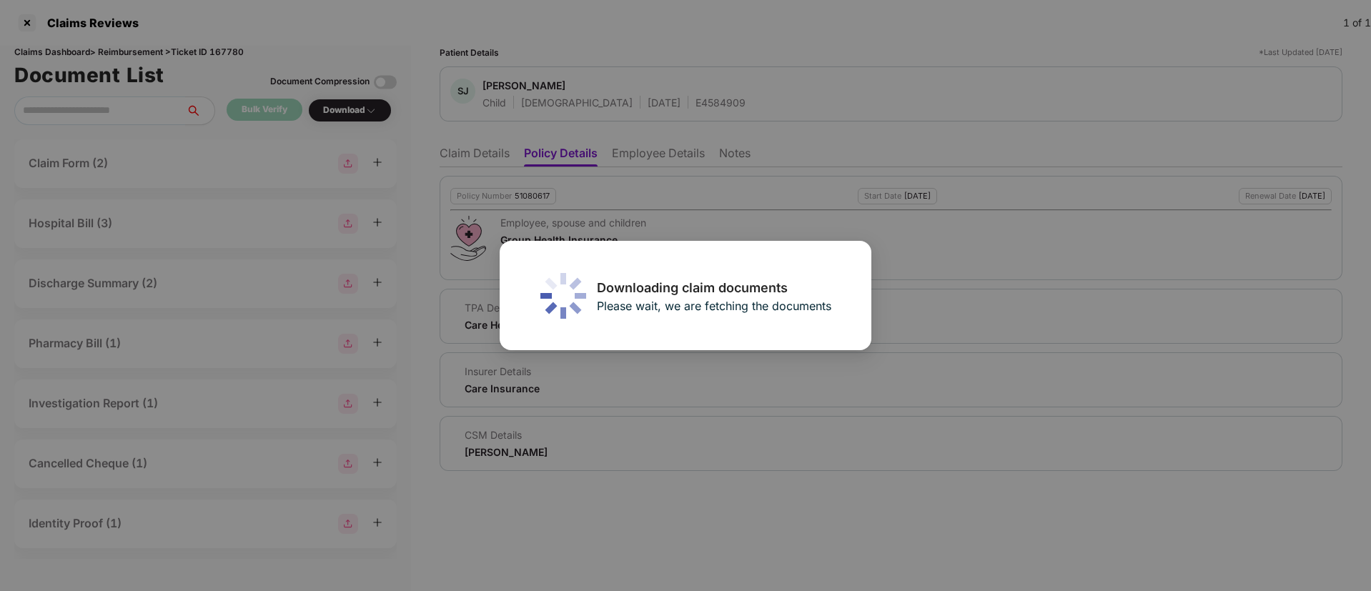
click at [480, 162] on div "Downloading claim documents Please wait, we are fetching the documents" at bounding box center [685, 295] width 1371 height 591
click at [472, 158] on div "Downloading claim documents Please wait, we are fetching the documents" at bounding box center [685, 295] width 1371 height 591
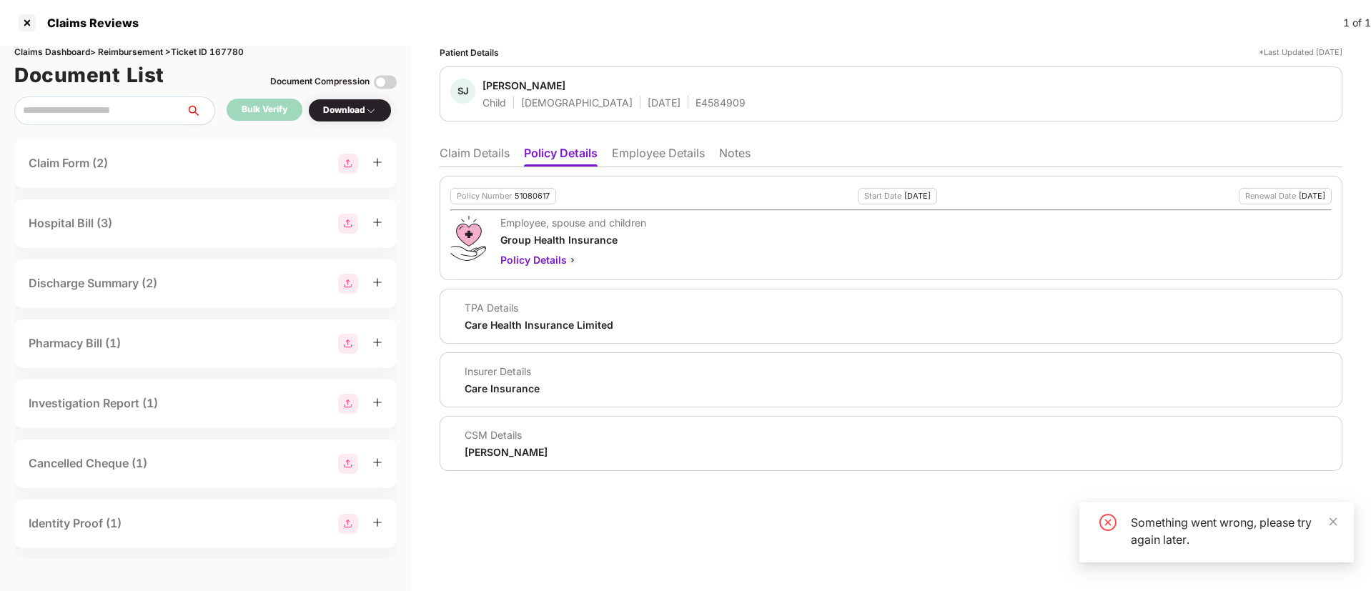
click at [485, 164] on li "Claim Details" at bounding box center [475, 156] width 70 height 21
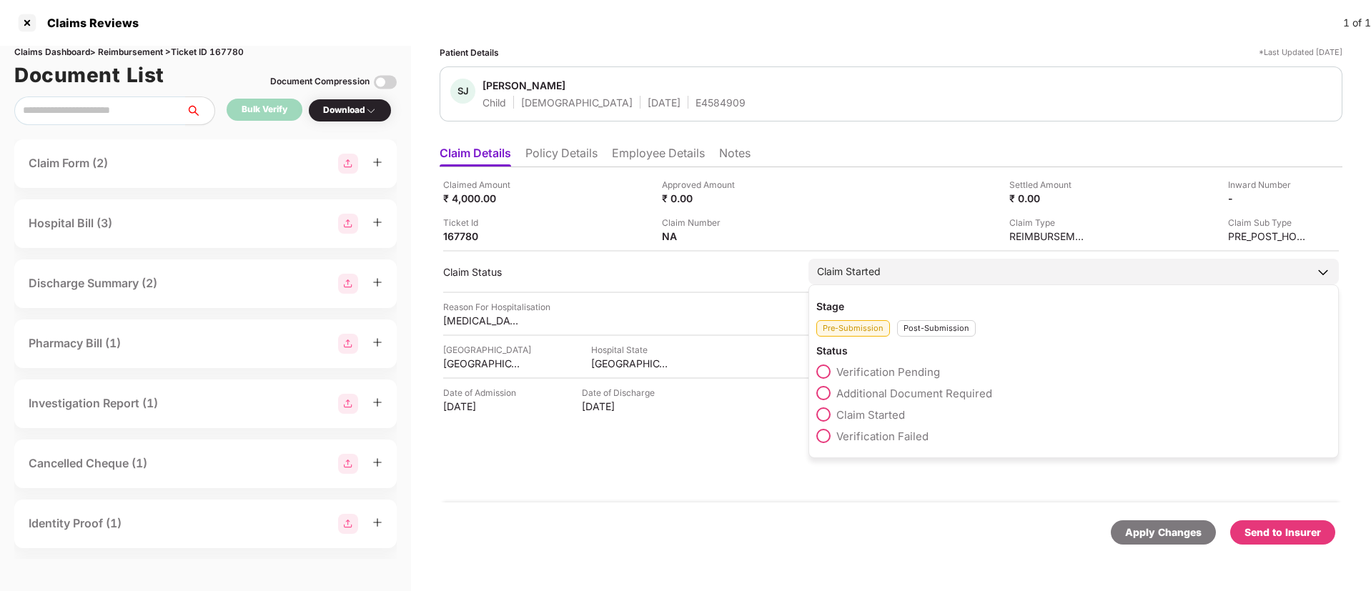
click at [826, 368] on span at bounding box center [823, 371] width 14 height 14
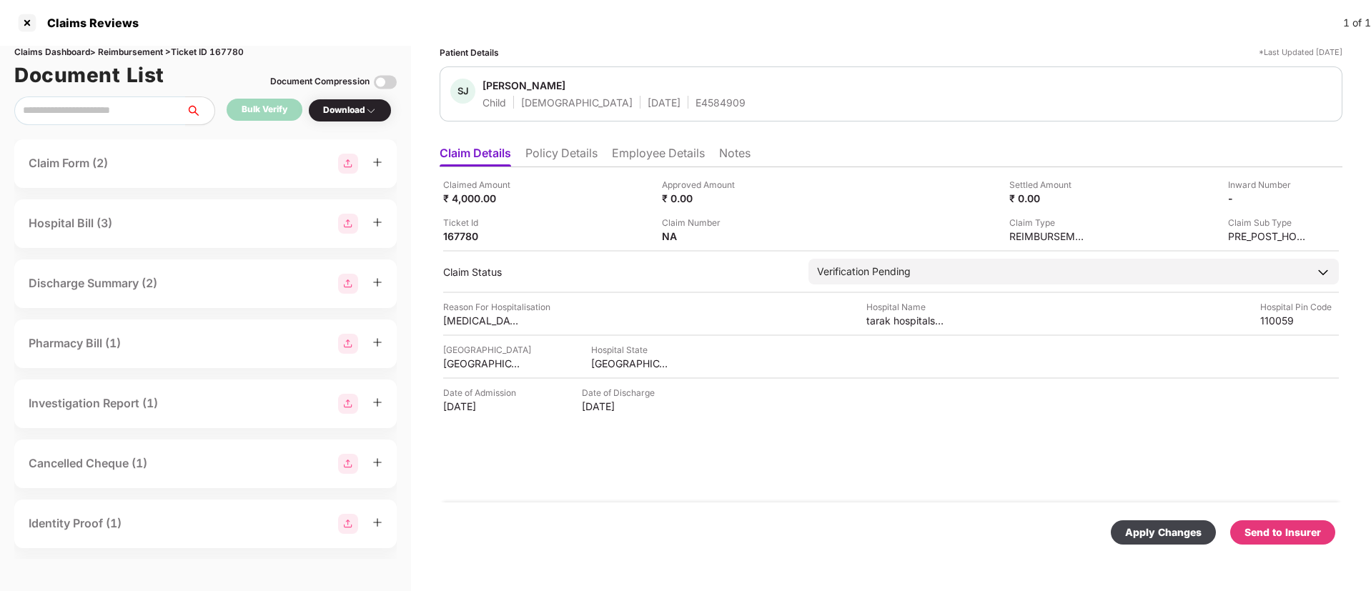
click at [1149, 538] on div "Apply Changes" at bounding box center [1163, 533] width 76 height 16
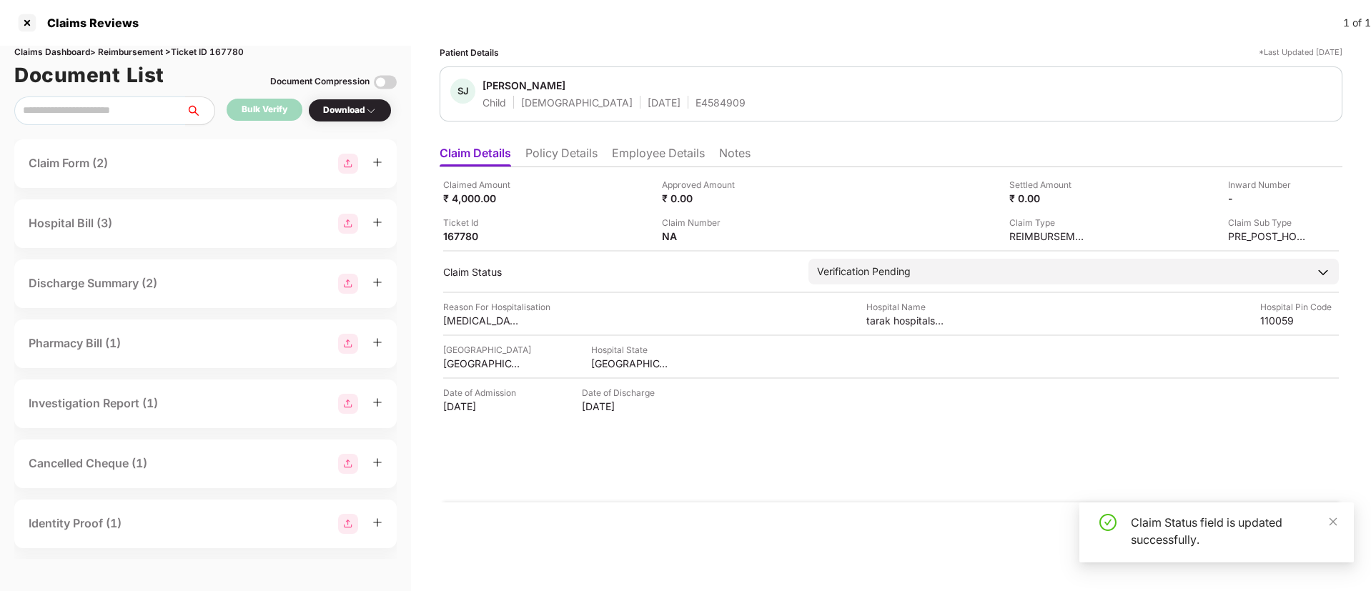
click at [277, 109] on div "Bulk Verify" at bounding box center [265, 110] width 46 height 14
click at [264, 117] on div "Bulk Verify" at bounding box center [265, 110] width 76 height 22
click at [605, 276] on div "Claim Status" at bounding box center [618, 272] width 351 height 14
click at [276, 117] on div "Bulk Verify" at bounding box center [265, 110] width 76 height 22
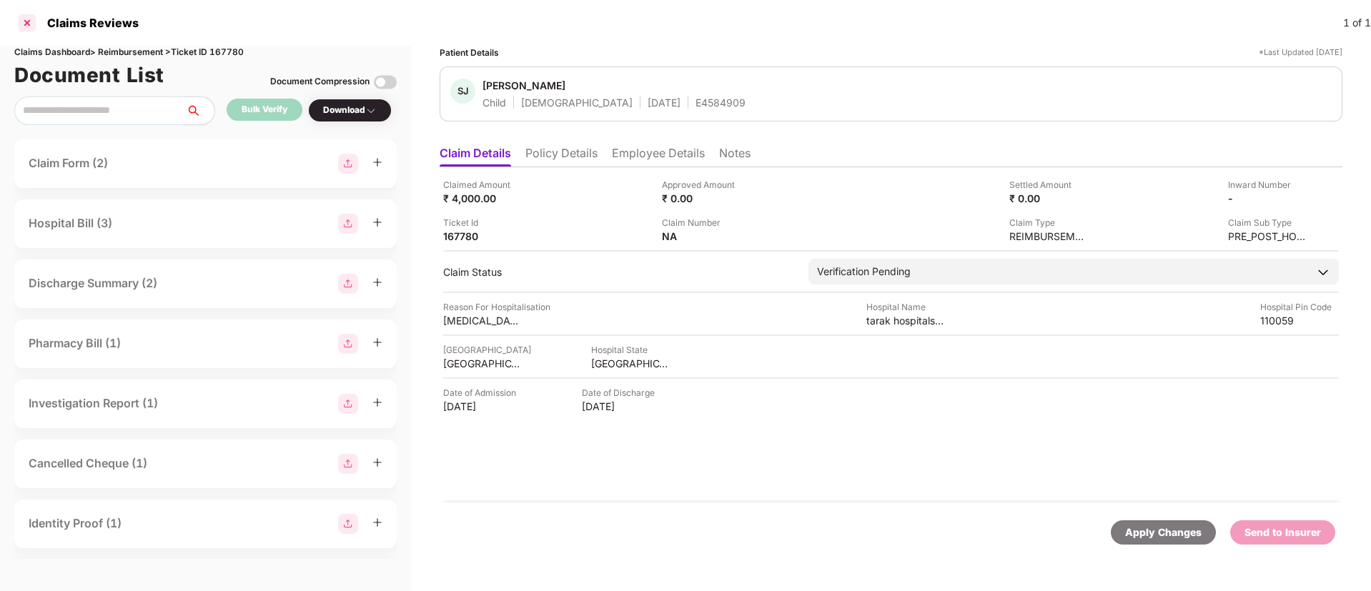
click at [27, 29] on div at bounding box center [27, 22] width 23 height 23
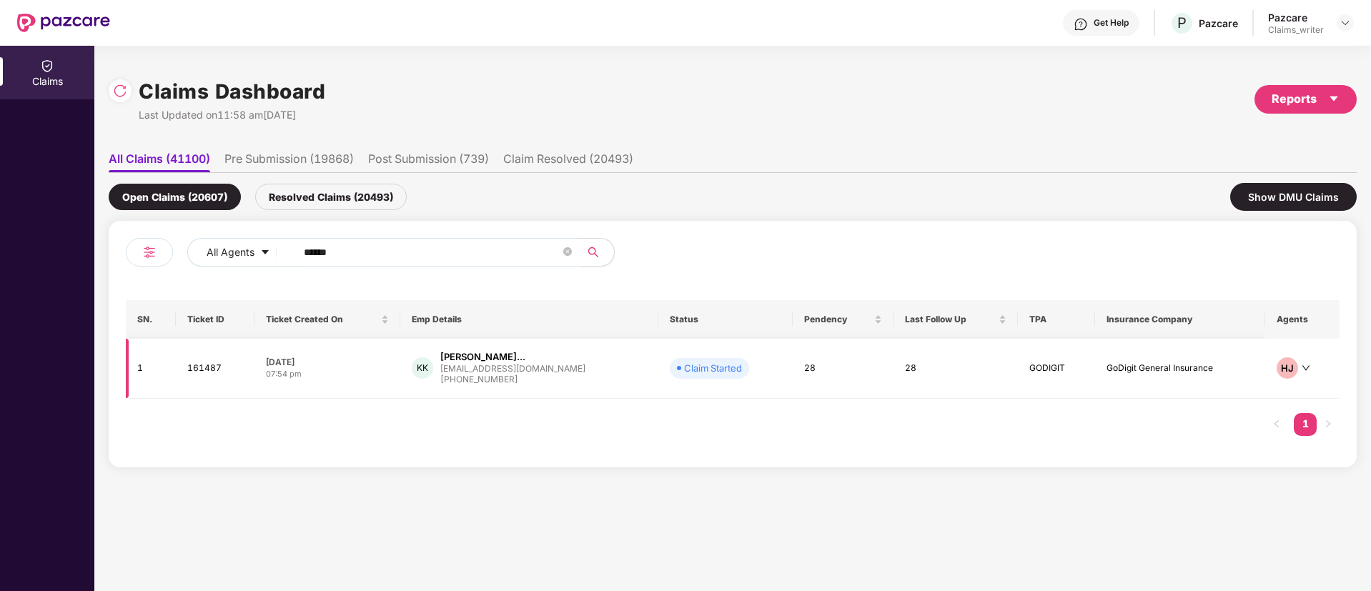
click at [221, 371] on td "161487" at bounding box center [215, 369] width 79 height 60
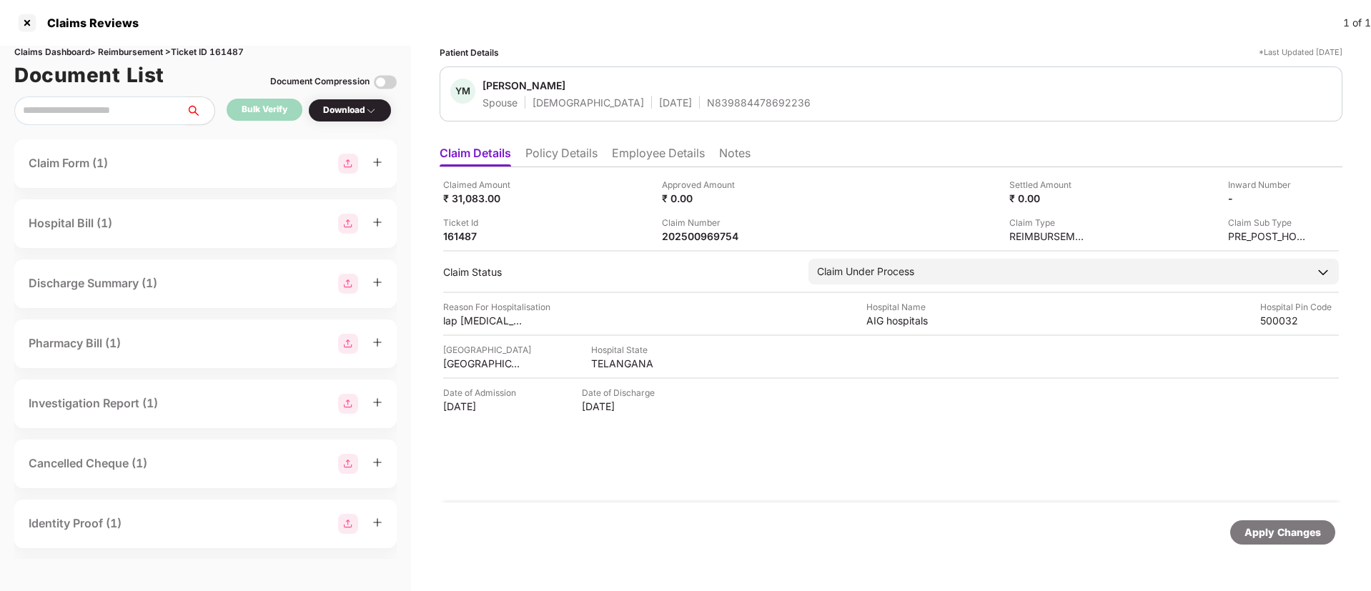
click at [339, 116] on div "Download" at bounding box center [350, 111] width 54 height 14
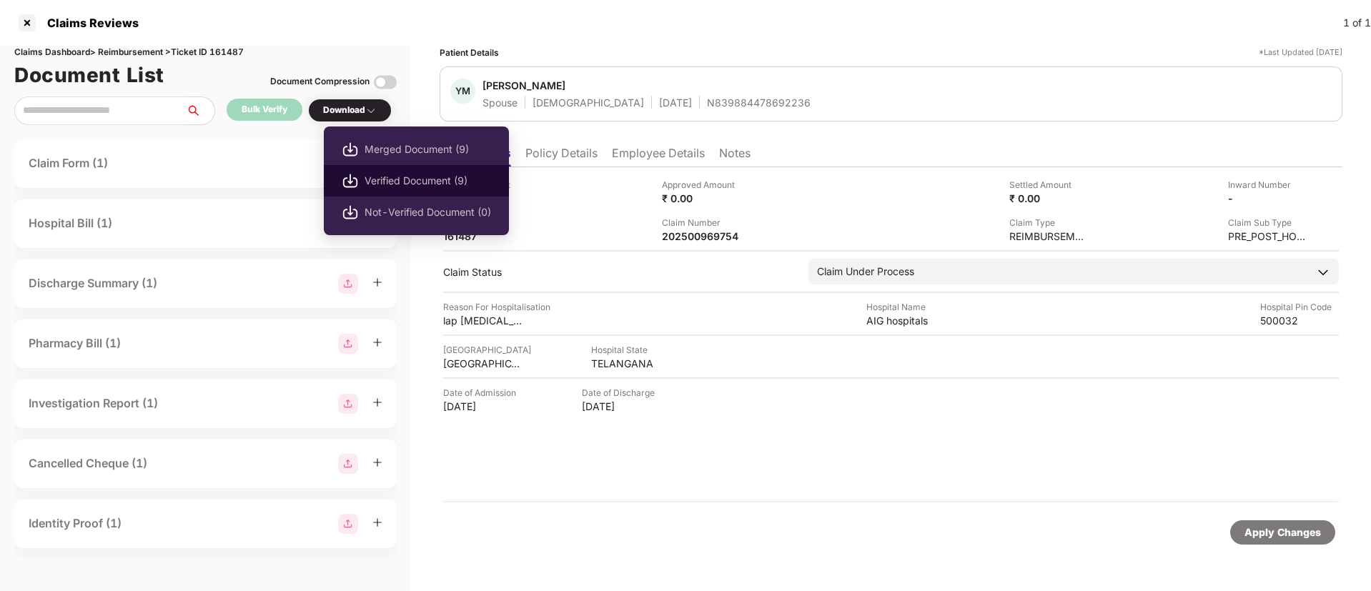
click at [407, 180] on span "Verified Document (9)" at bounding box center [427, 181] width 127 height 16
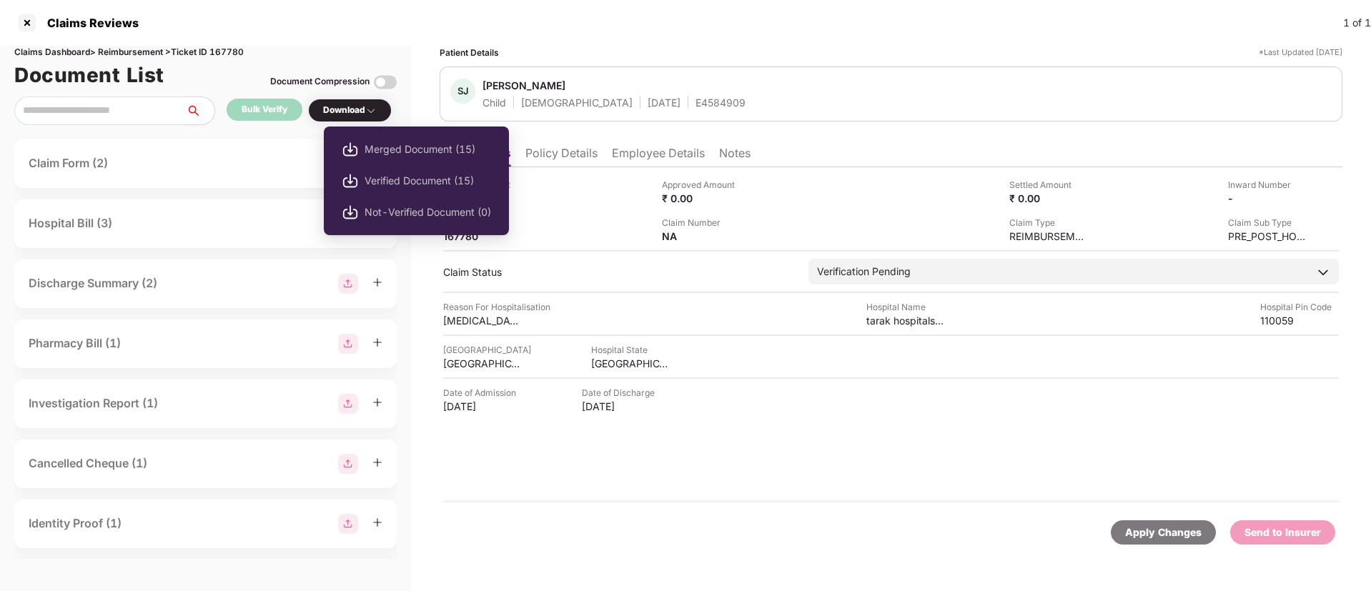
click at [364, 108] on div "Download" at bounding box center [350, 111] width 54 height 14
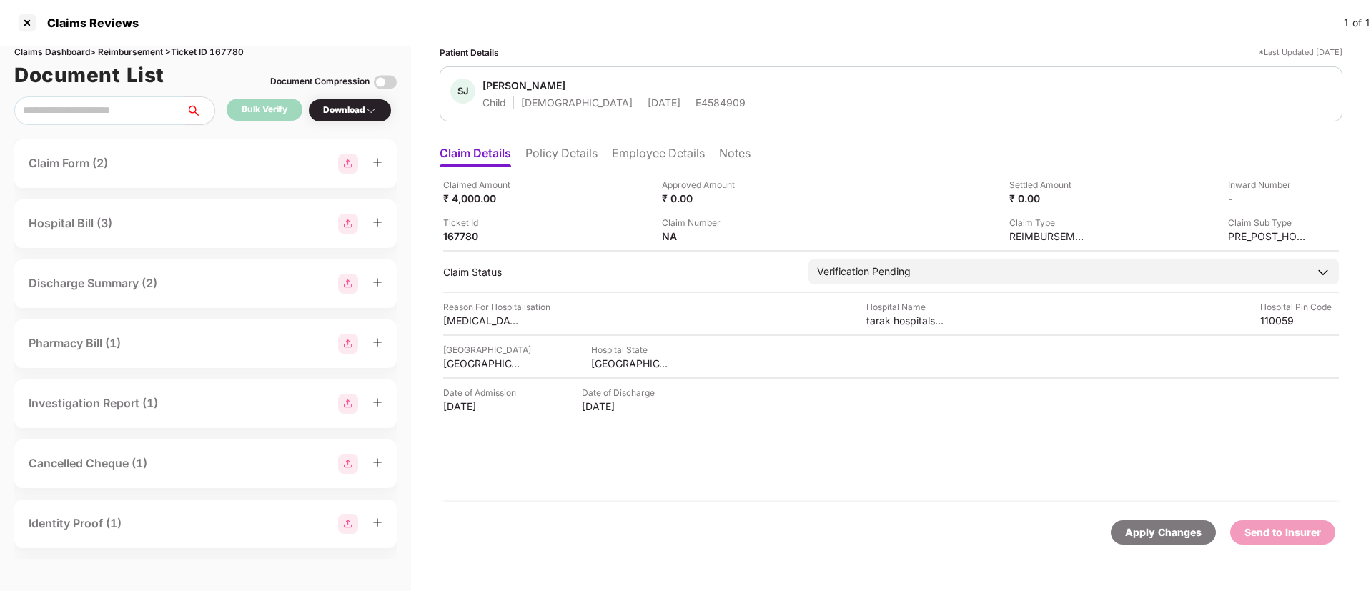
click at [364, 108] on div "Download" at bounding box center [350, 111] width 54 height 14
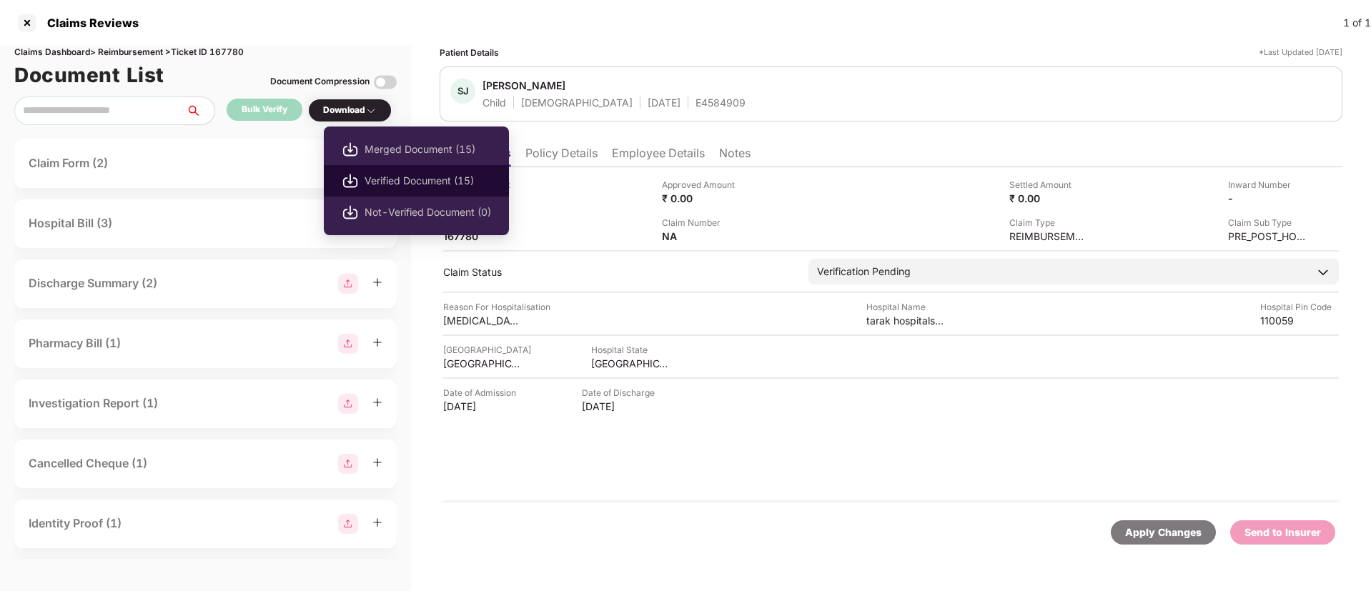
click at [410, 182] on span "Verified Document (15)" at bounding box center [427, 181] width 127 height 16
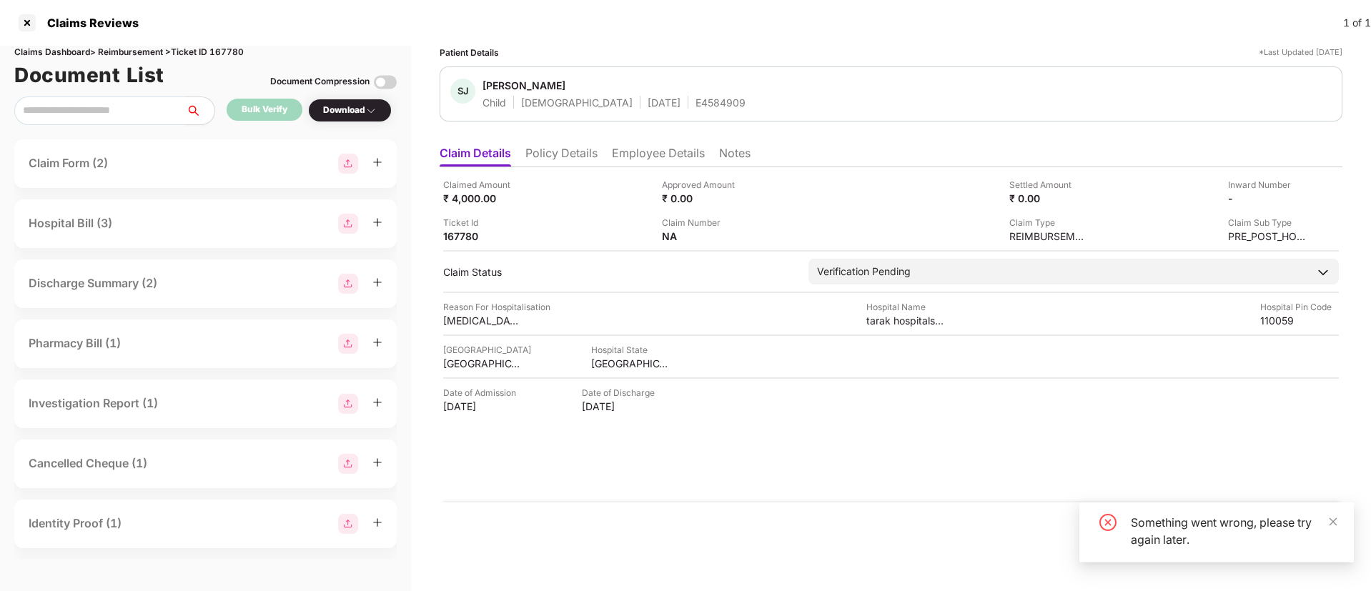
click at [891, 81] on div "SJ Shaurya J Nair Child Male 04 Nov 2009 E4584909" at bounding box center [890, 94] width 881 height 31
click at [1335, 520] on icon "close" at bounding box center [1333, 521] width 8 height 8
click at [808, 403] on div "Date of Admission 01 Aug 2025 Date of Discharge 11 Aug 2025" at bounding box center [891, 399] width 896 height 27
click at [354, 109] on div "Download" at bounding box center [350, 111] width 54 height 14
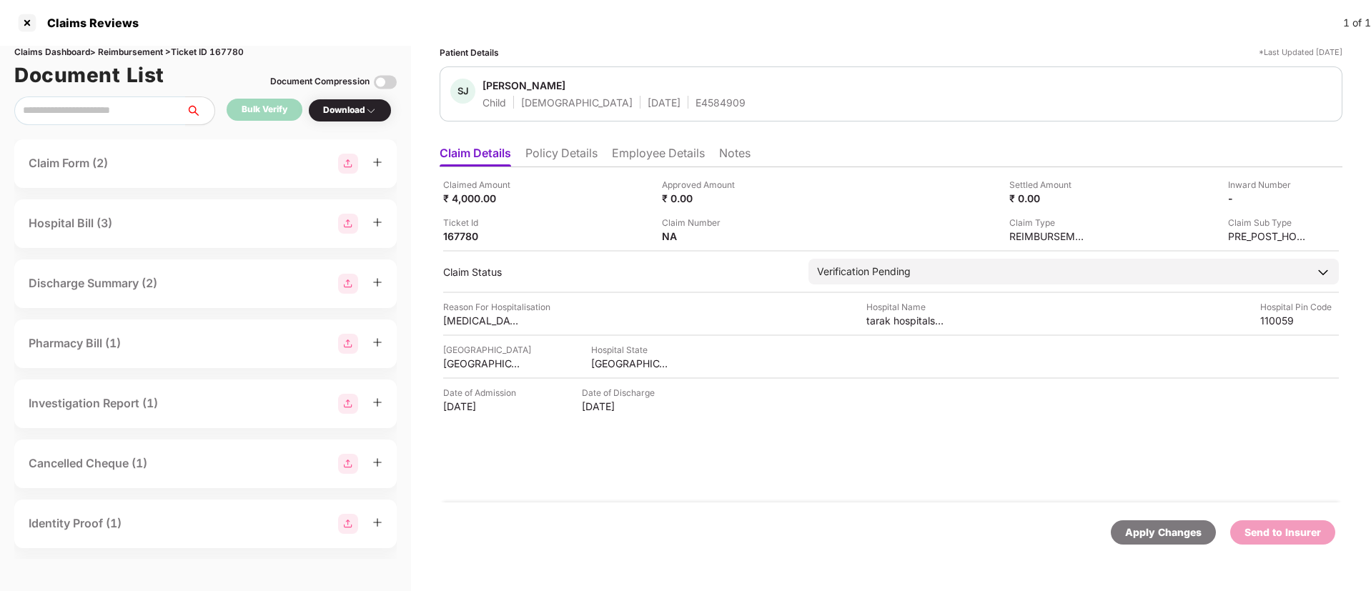
click at [354, 109] on div "Download" at bounding box center [350, 111] width 54 height 14
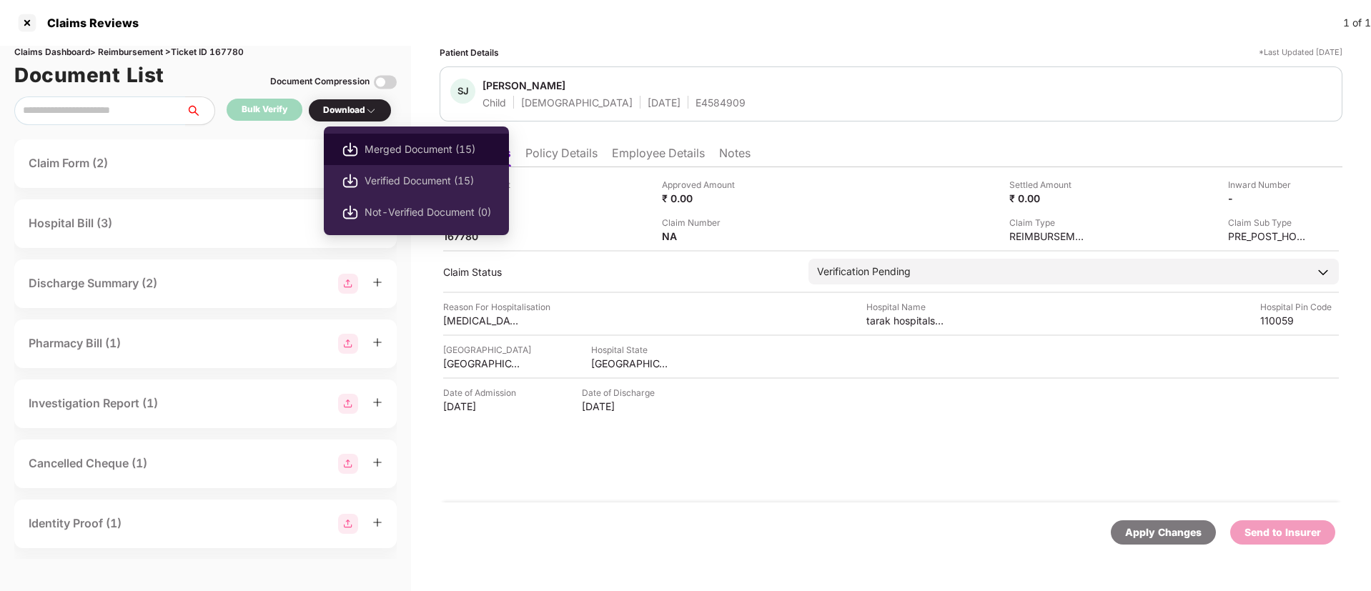
click at [402, 152] on span "Merged Document (15)" at bounding box center [427, 150] width 127 height 16
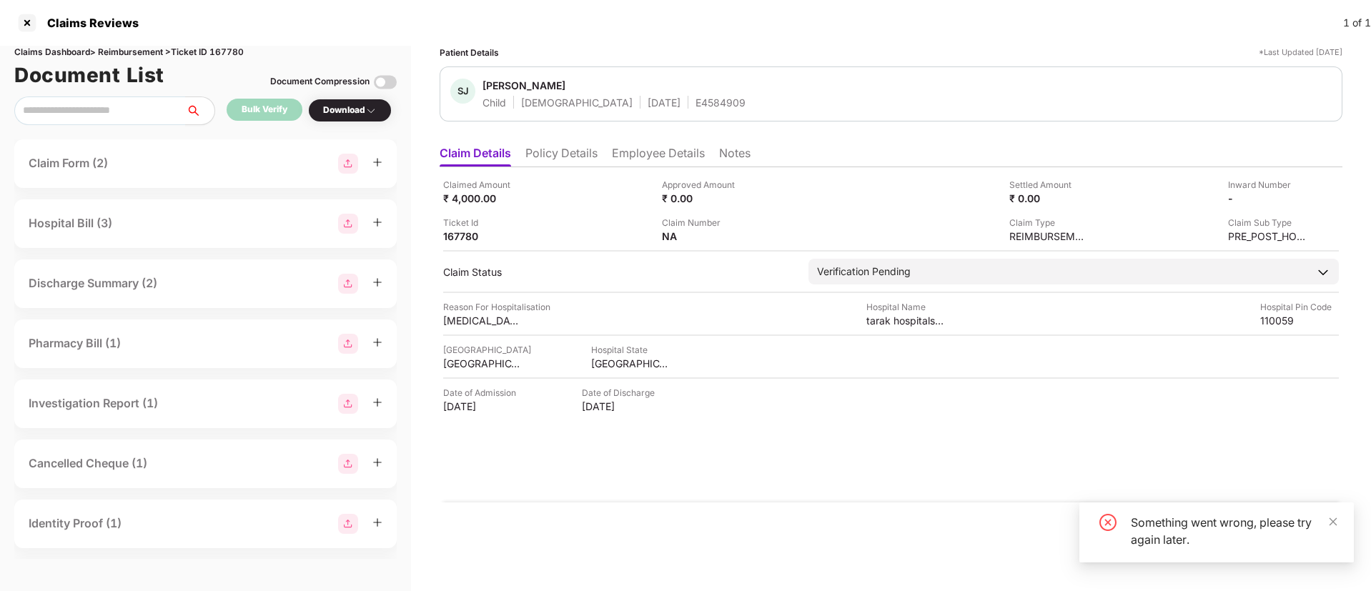
click at [1339, 521] on div "Something went wrong, please try again later." at bounding box center [1216, 532] width 274 height 60
click at [1331, 524] on icon "close" at bounding box center [1333, 521] width 8 height 8
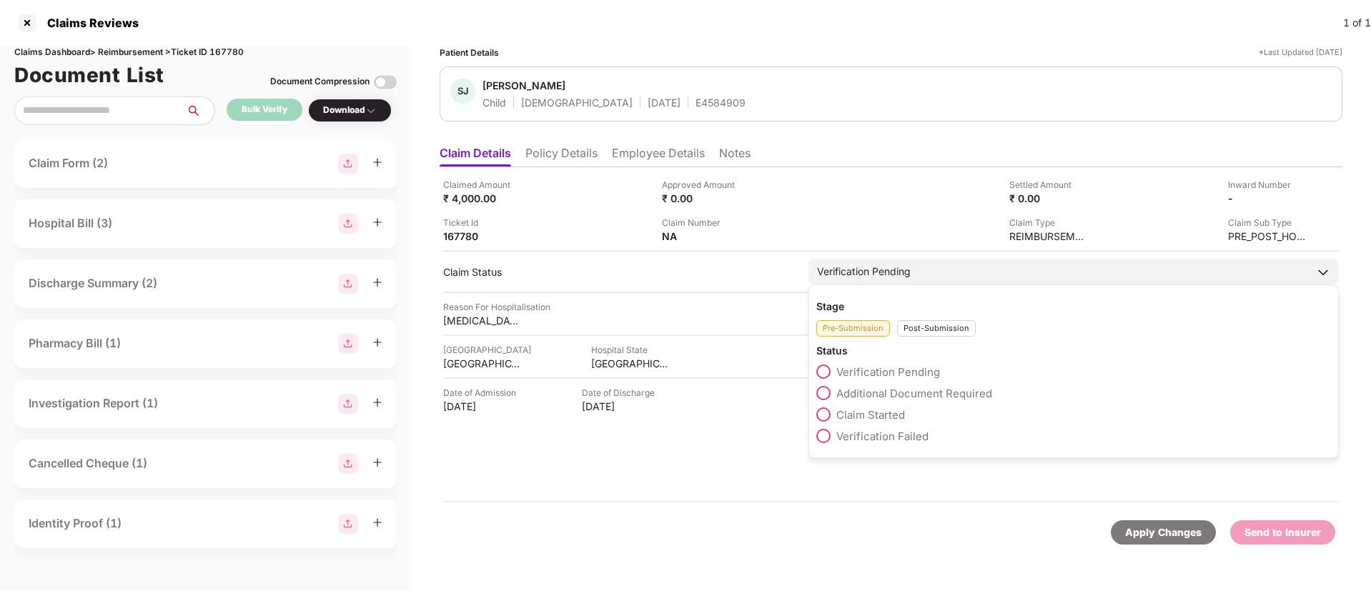
click at [845, 275] on div "Verification Pending" at bounding box center [864, 272] width 94 height 16
click at [824, 416] on span at bounding box center [823, 414] width 14 height 14
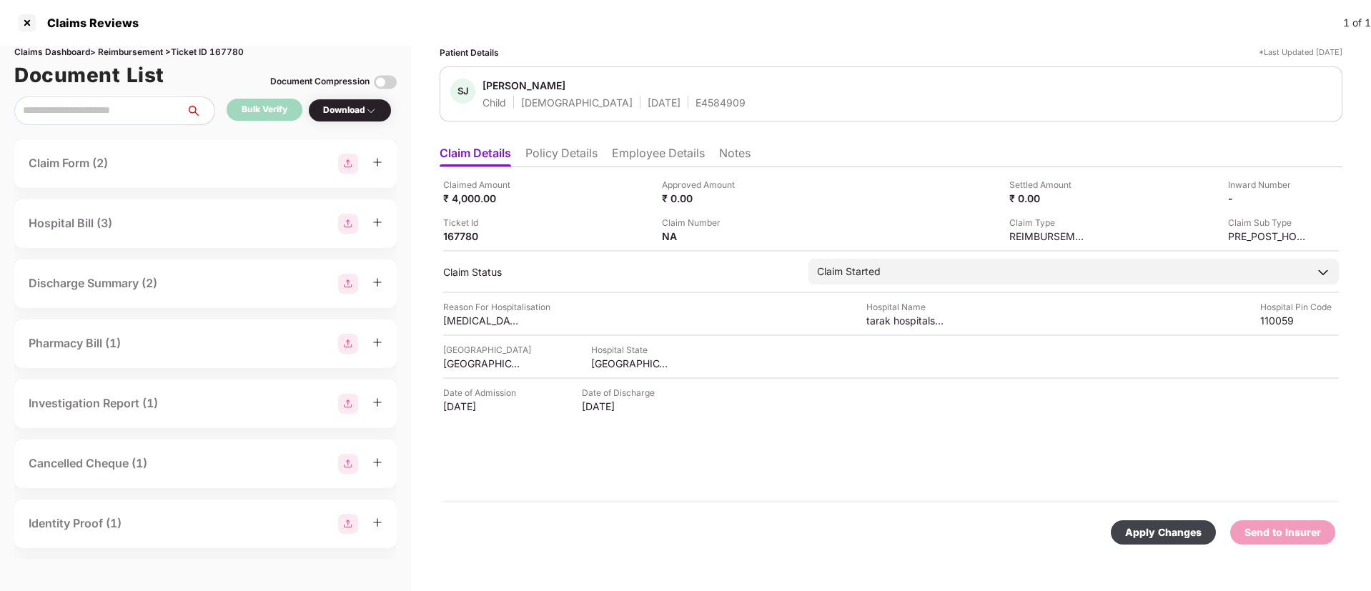
click at [1168, 527] on div "Apply Changes" at bounding box center [1163, 533] width 76 height 16
click at [370, 112] on img at bounding box center [370, 110] width 11 height 11
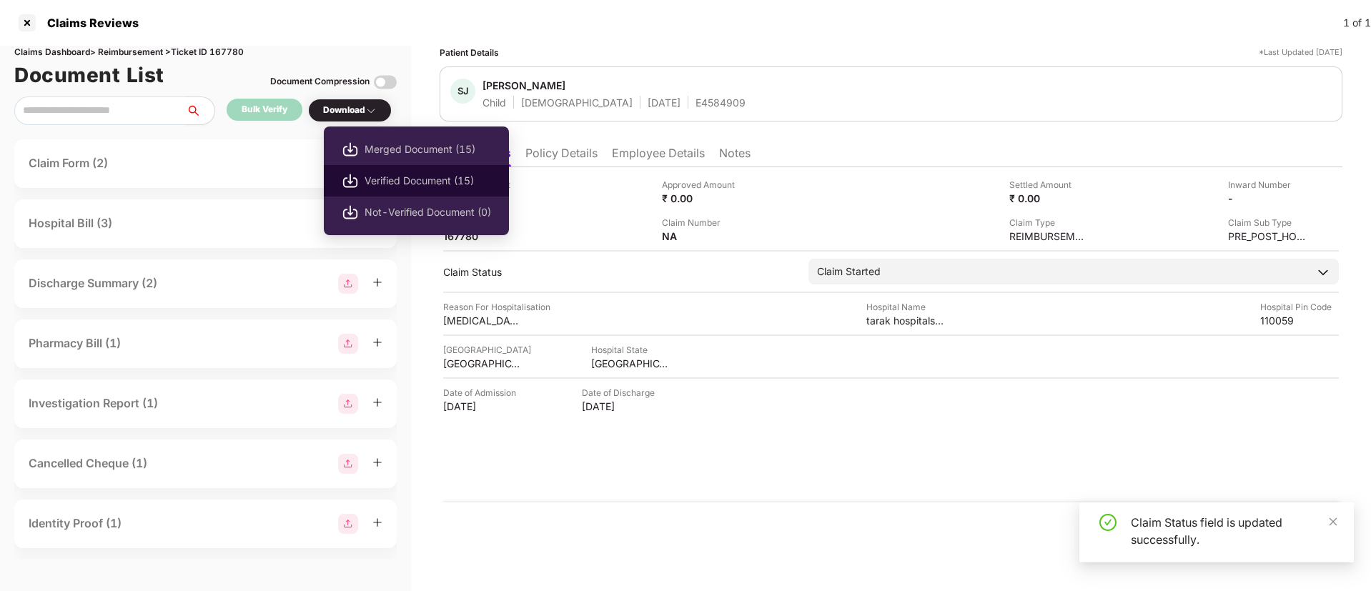
click at [372, 184] on span "Verified Document (15)" at bounding box center [427, 181] width 127 height 16
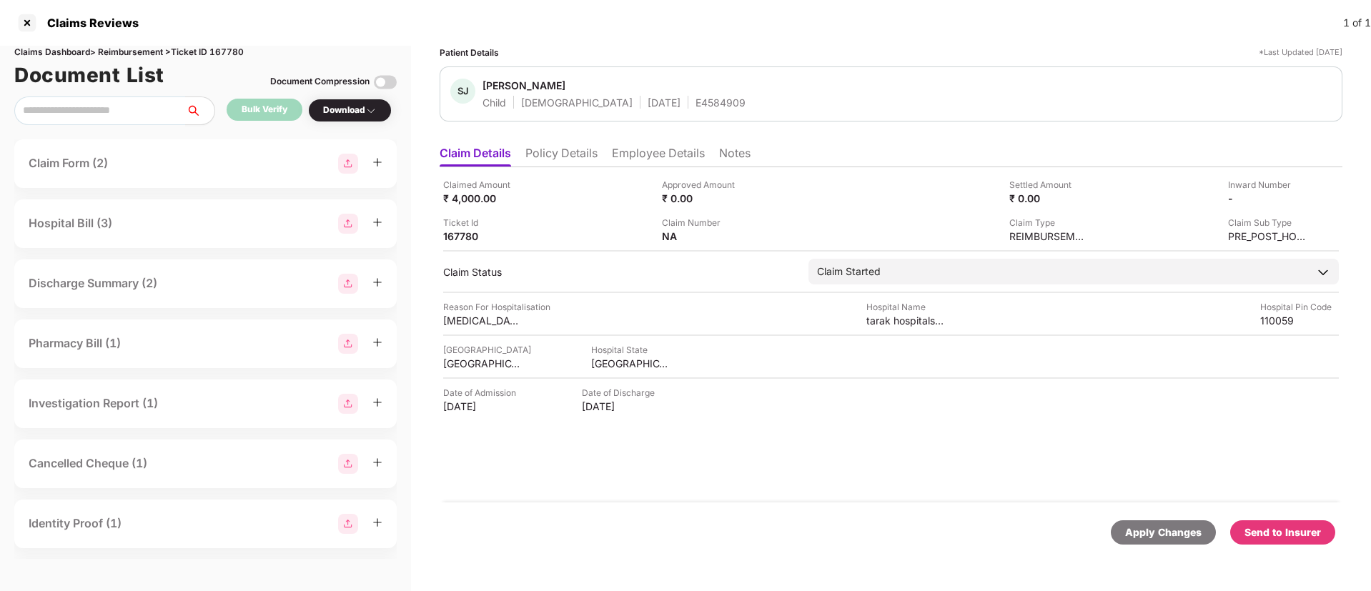
click at [229, 51] on div "Claims Dashboard > Reimbursement > Ticket ID 167780" at bounding box center [205, 53] width 382 height 14
copy div "167780"
click at [732, 155] on li "Notes" at bounding box center [734, 156] width 31 height 21
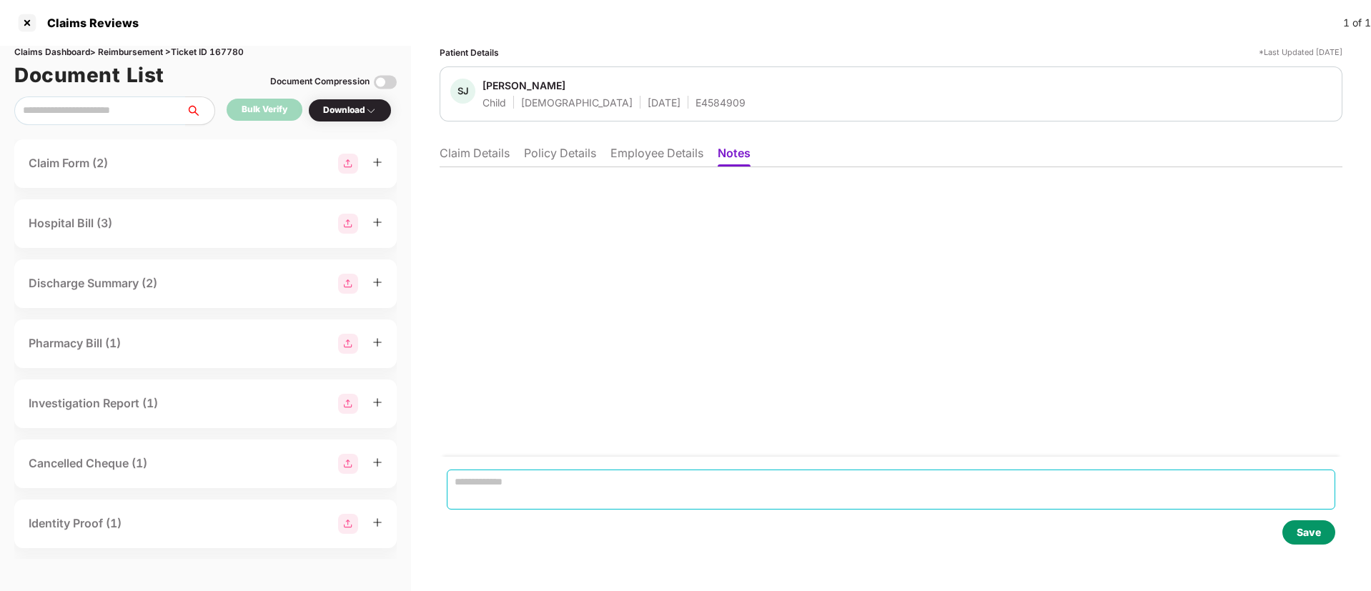
click at [510, 487] on textarea at bounding box center [891, 490] width 888 height 40
paste textarea "**********"
type textarea "**********"
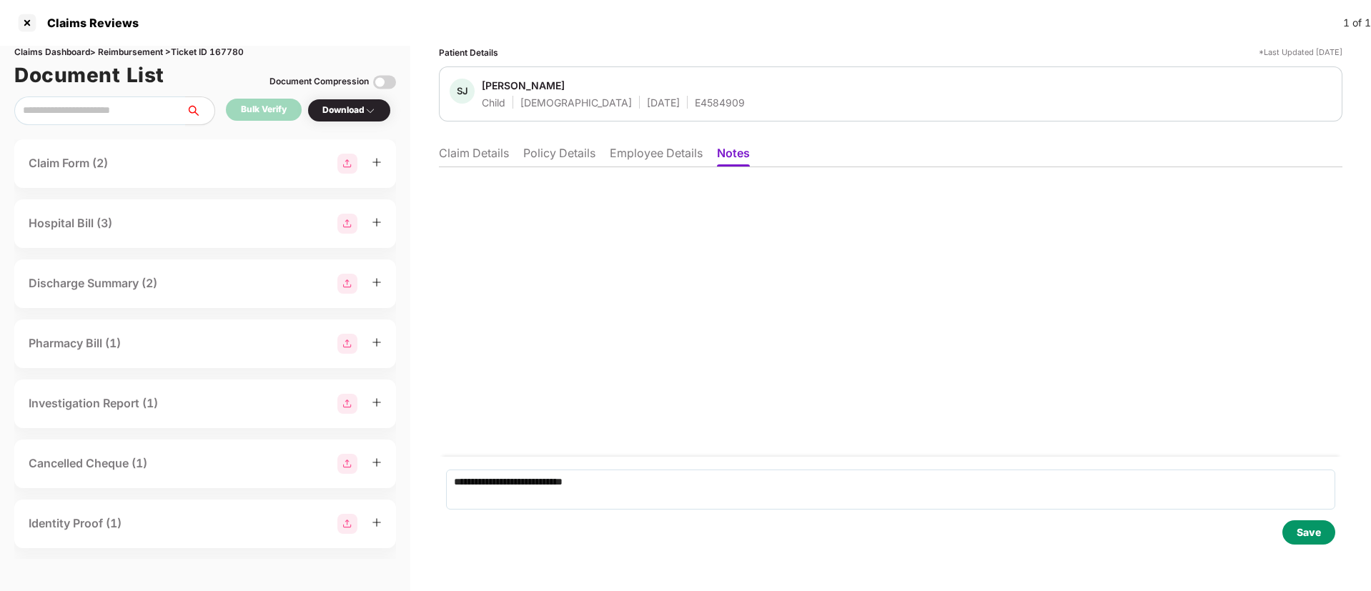
click at [481, 153] on li "Claim Details" at bounding box center [474, 156] width 70 height 21
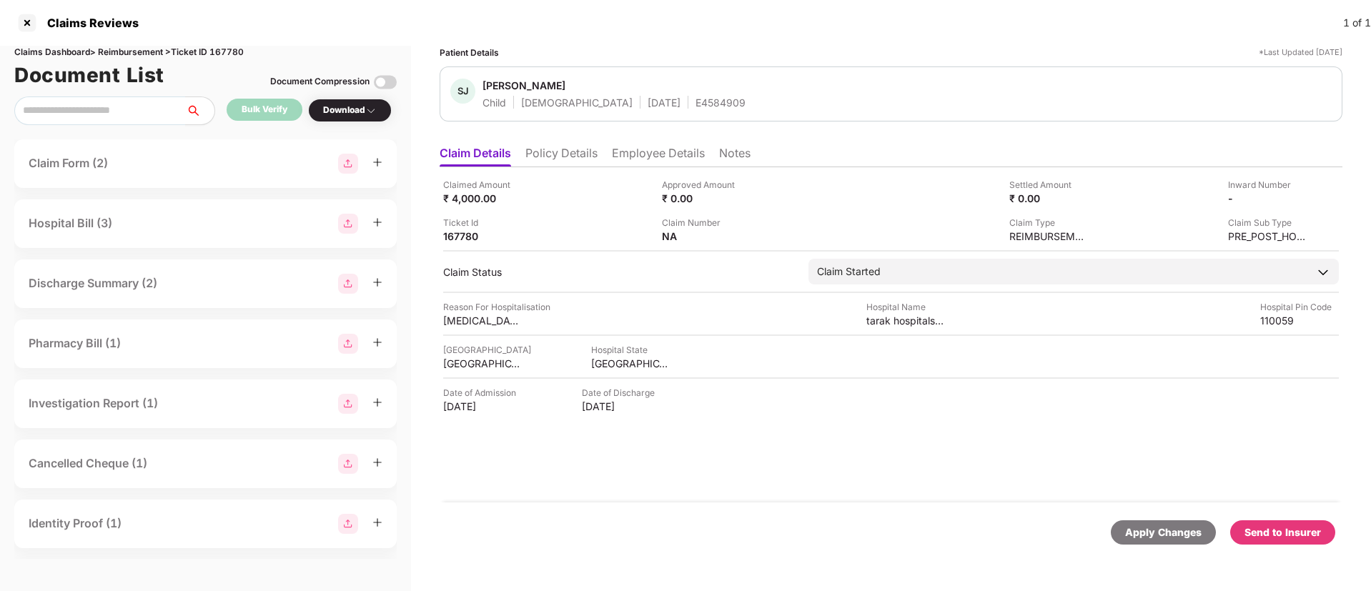
click at [334, 109] on div "Download" at bounding box center [350, 111] width 54 height 14
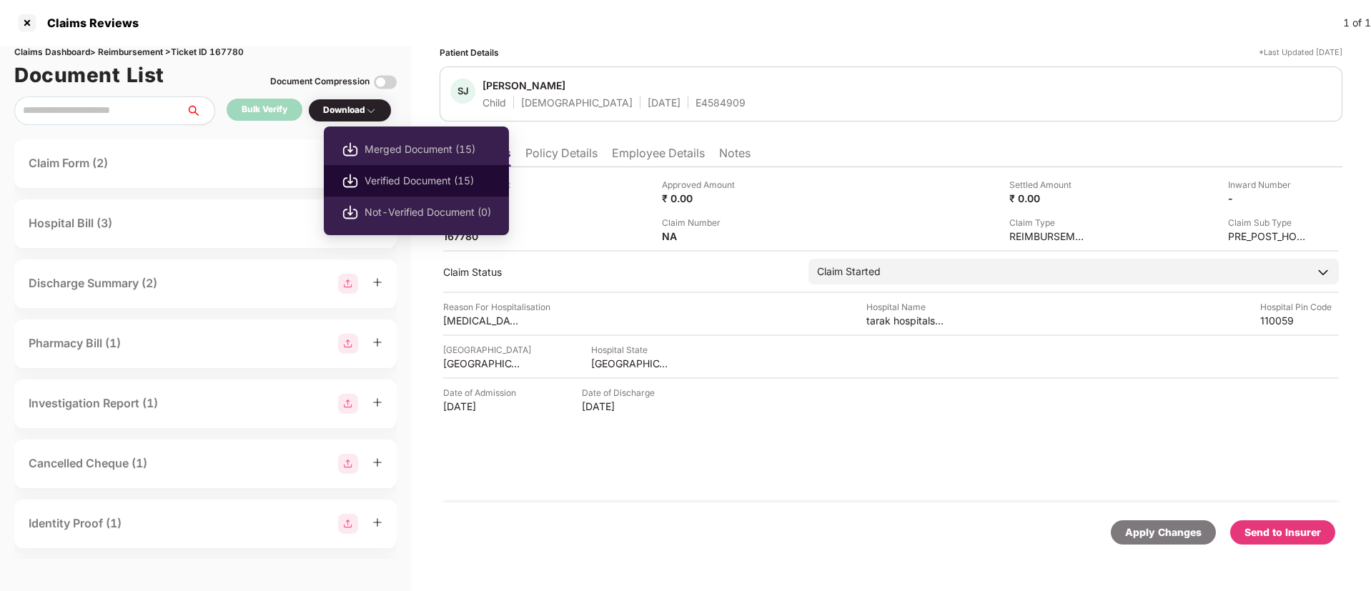
click at [393, 184] on span "Verified Document (15)" at bounding box center [427, 181] width 127 height 16
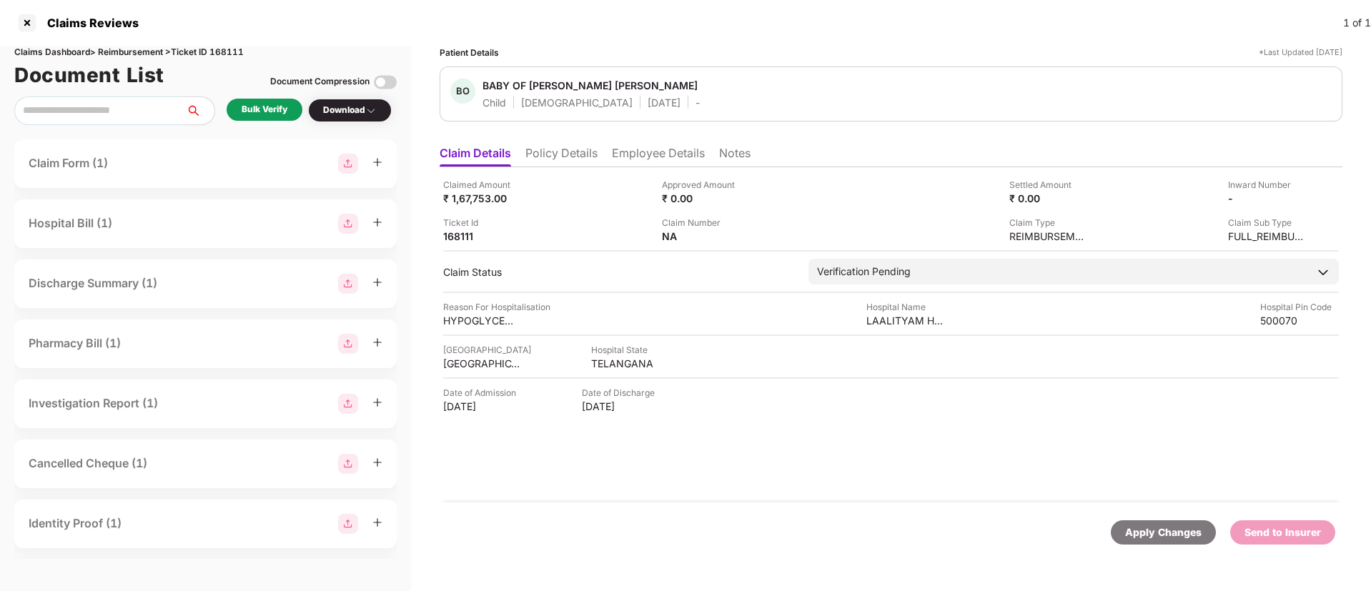
click at [625, 160] on li "Employee Details" at bounding box center [658, 156] width 93 height 21
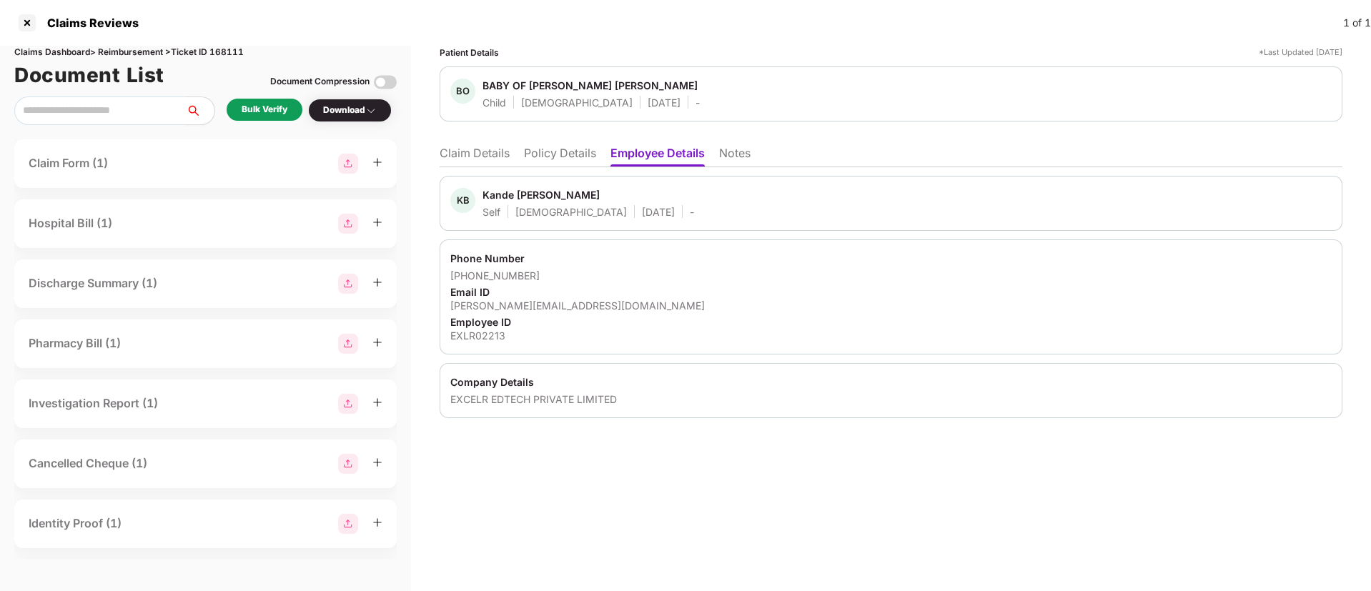
click at [550, 155] on li "Policy Details" at bounding box center [560, 156] width 72 height 21
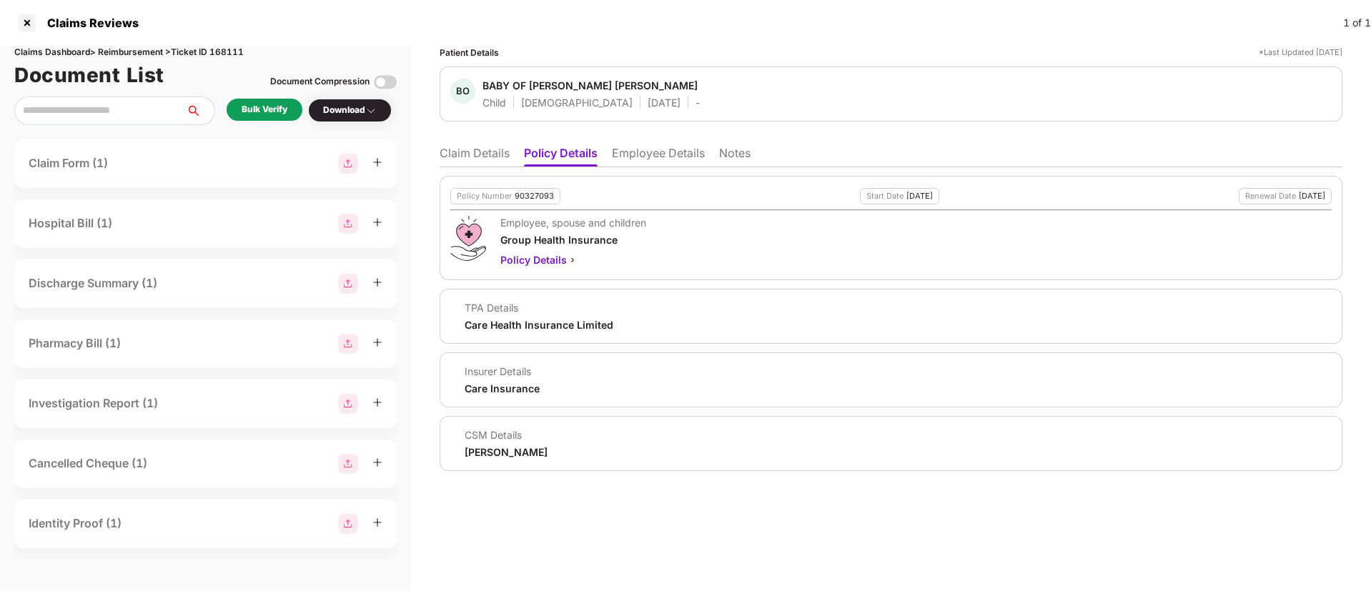
drag, startPoint x: 467, startPoint y: 452, endPoint x: 558, endPoint y: 449, distance: 91.6
click at [558, 449] on div "CSM Details [PERSON_NAME]" at bounding box center [890, 443] width 881 height 31
copy div "[PERSON_NAME]"
click at [621, 159] on li "Employee Details" at bounding box center [658, 156] width 93 height 21
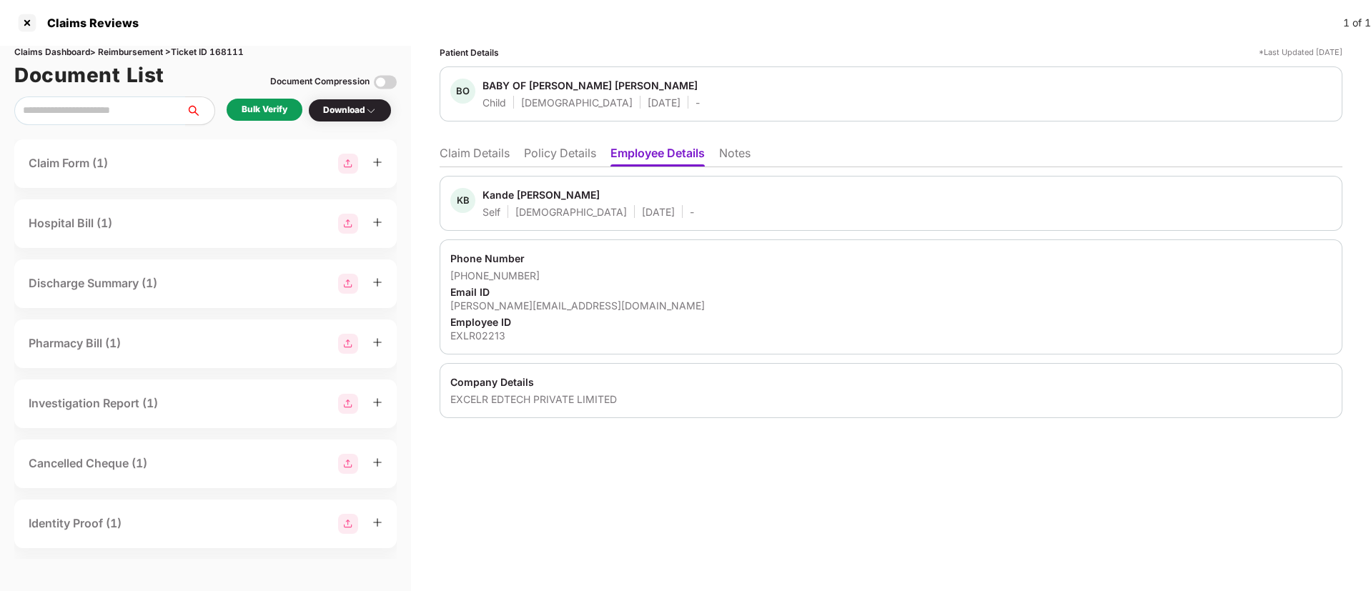
click at [542, 157] on li "Policy Details" at bounding box center [560, 156] width 72 height 21
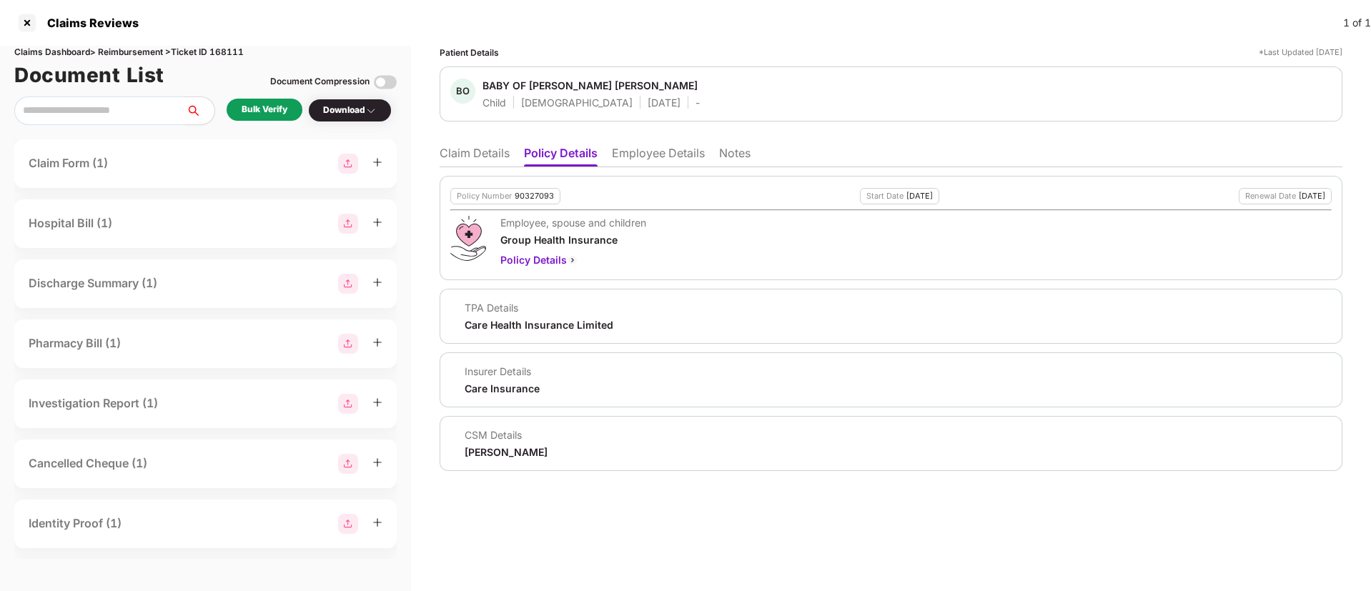
drag, startPoint x: 456, startPoint y: 450, endPoint x: 573, endPoint y: 455, distance: 117.3
click at [573, 455] on div "CSM Details [PERSON_NAME]" at bounding box center [890, 443] width 881 height 31
copy div "[PERSON_NAME]"
drag, startPoint x: 483, startPoint y: 85, endPoint x: 668, endPoint y: 89, distance: 184.4
click at [668, 89] on div "BO BABY OF [PERSON_NAME] [PERSON_NAME] Child [DEMOGRAPHIC_DATA] [DATE] -" at bounding box center [890, 94] width 881 height 31
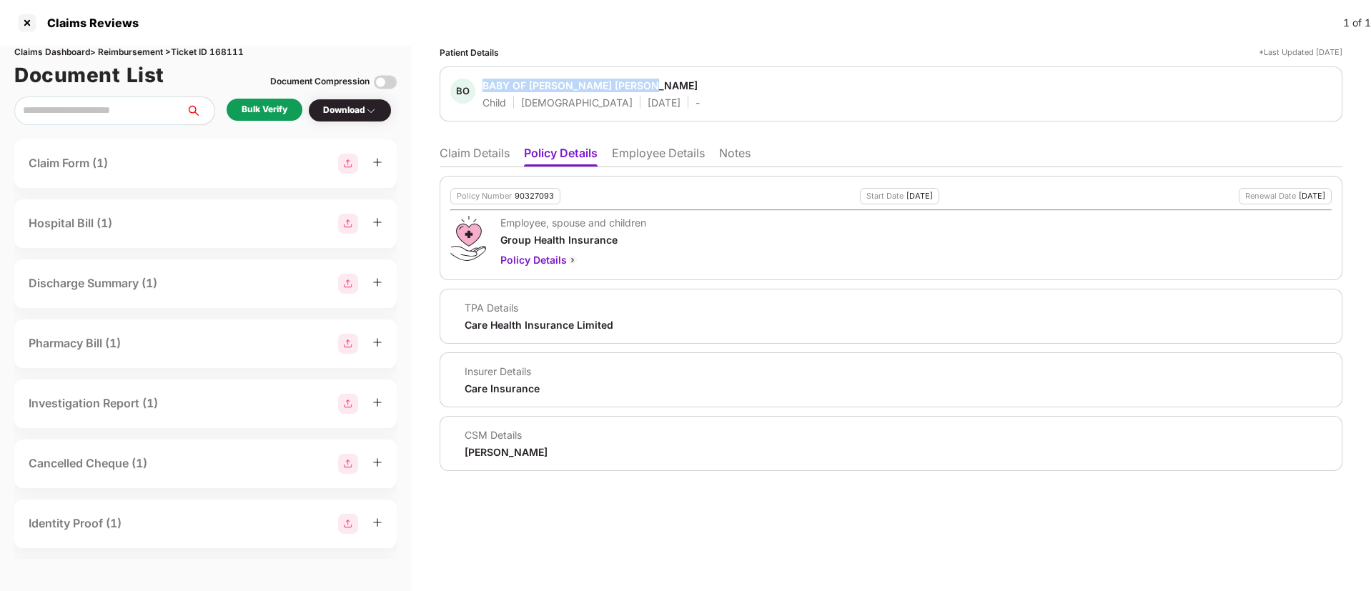
copy div "BABY OF [PERSON_NAME] [PERSON_NAME]"
click at [663, 160] on li "Employee Details" at bounding box center [658, 156] width 93 height 21
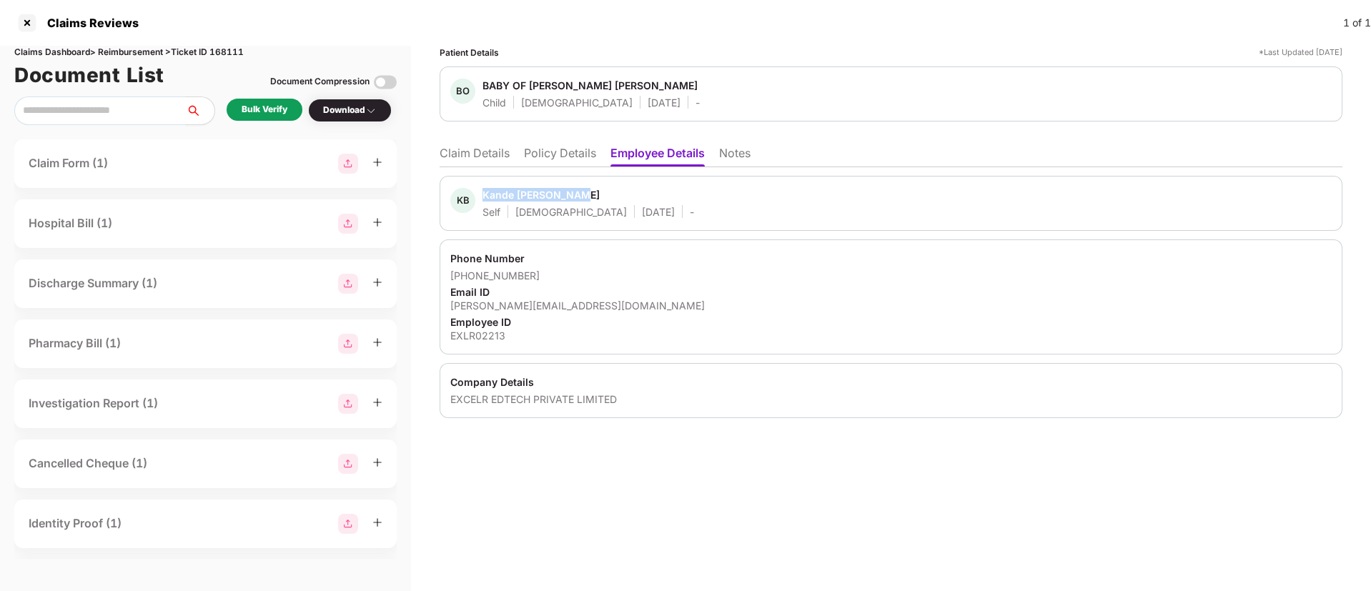
drag, startPoint x: 482, startPoint y: 194, endPoint x: 576, endPoint y: 194, distance: 94.3
click at [576, 194] on div "KB Kande Balaji Raju Self Male 21 June 1990 -" at bounding box center [572, 203] width 244 height 31
copy div "Kande Balaji Raju"
drag, startPoint x: 467, startPoint y: 277, endPoint x: 552, endPoint y: 274, distance: 85.1
click at [552, 274] on div "+918919586504" at bounding box center [890, 276] width 881 height 14
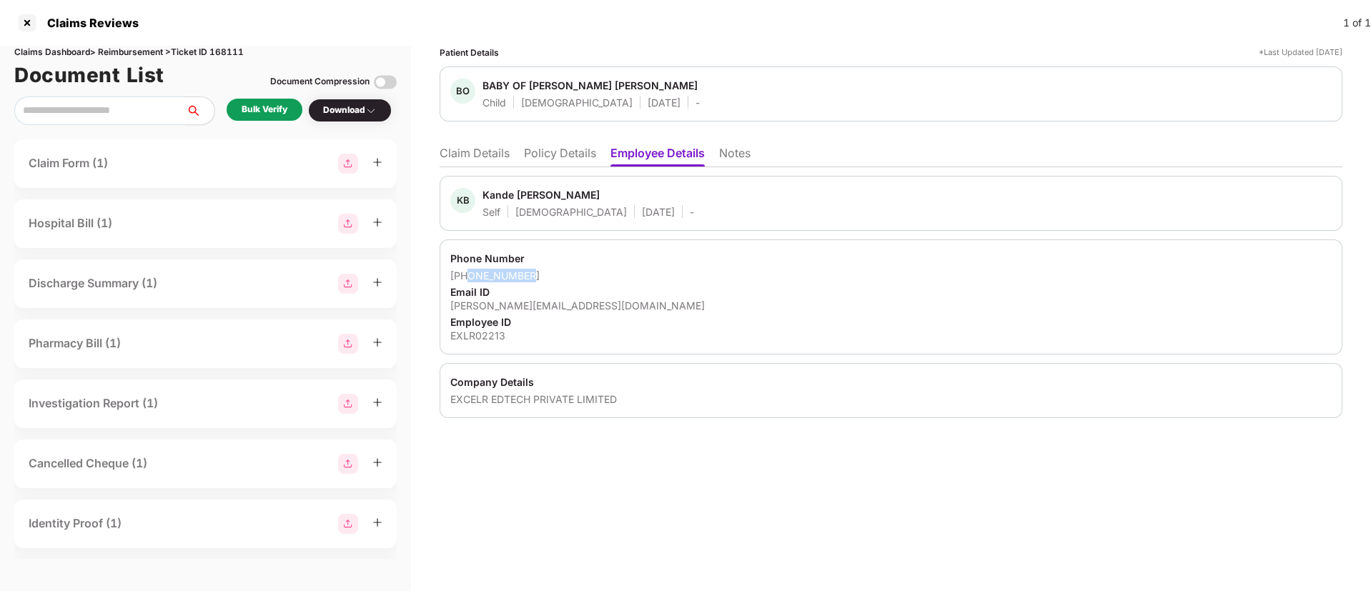
copy div "8919586504"
drag, startPoint x: 449, startPoint y: 304, endPoint x: 571, endPoint y: 307, distance: 122.2
click at [571, 307] on div "Phone Number +918919586504 Email ID kbalaji.raju@excelr.com Employee ID EXLR022…" at bounding box center [891, 296] width 903 height 115
copy div "kbalaji.raju@excelr.com"
click at [471, 339] on div "EXLR02213" at bounding box center [890, 336] width 881 height 14
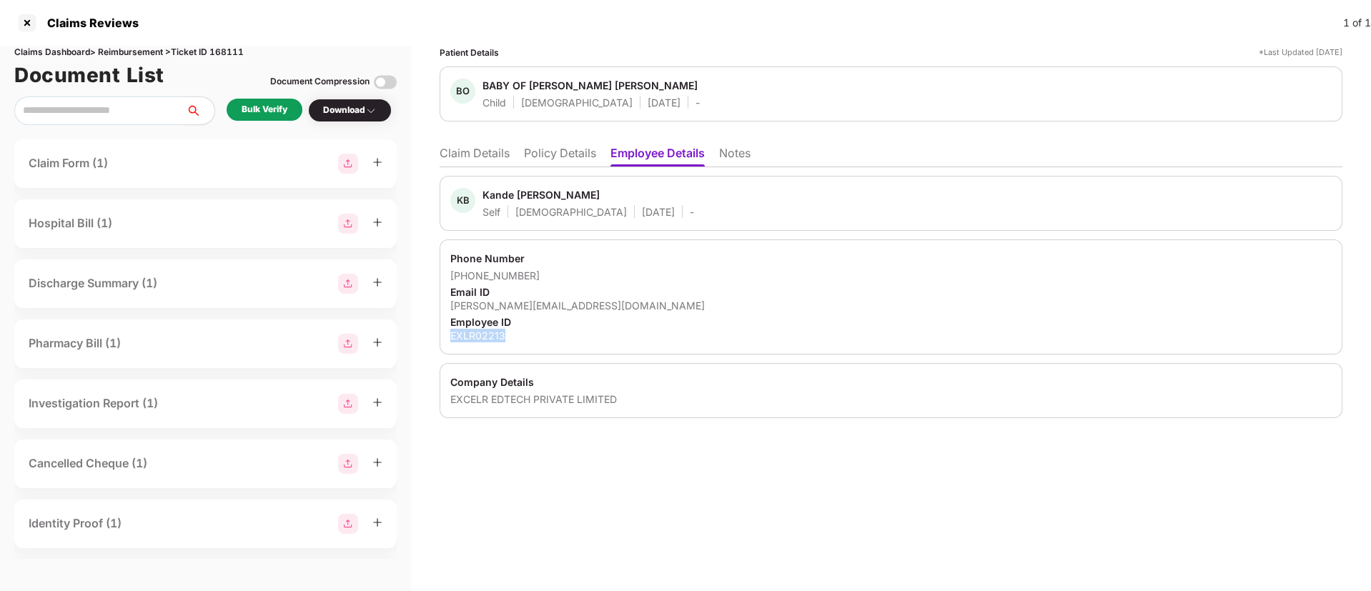
click at [471, 339] on div "EXLR02213" at bounding box center [890, 336] width 881 height 14
copy div "EXLR02213"
copy div "EXCELR EDTECH PRIVATE LIMITED"
drag, startPoint x: 449, startPoint y: 402, endPoint x: 614, endPoint y: 267, distance: 213.3
click at [614, 267] on div "KB Kande Balaji Raju Self Male 21 June 1990 - Phone Number +918919586504 Email …" at bounding box center [891, 297] width 903 height 242
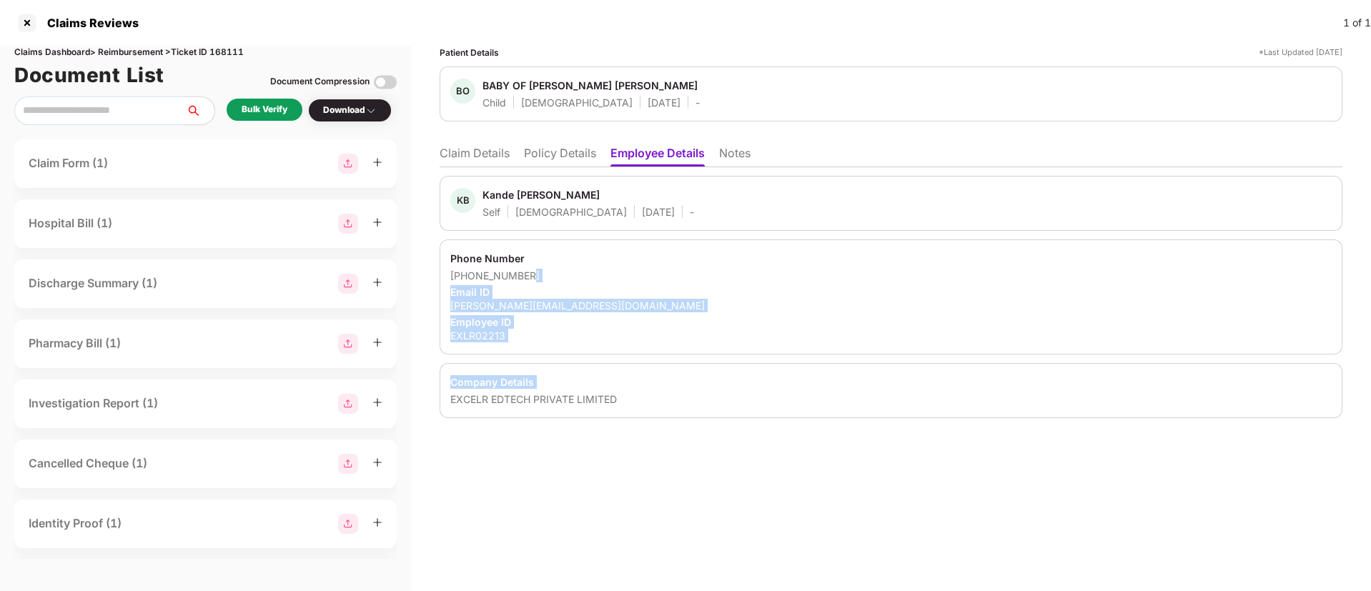
click at [574, 387] on div "Company Details" at bounding box center [890, 382] width 881 height 14
click at [454, 402] on div "EXCELR EDTECH PRIVATE LIMITED" at bounding box center [890, 399] width 881 height 14
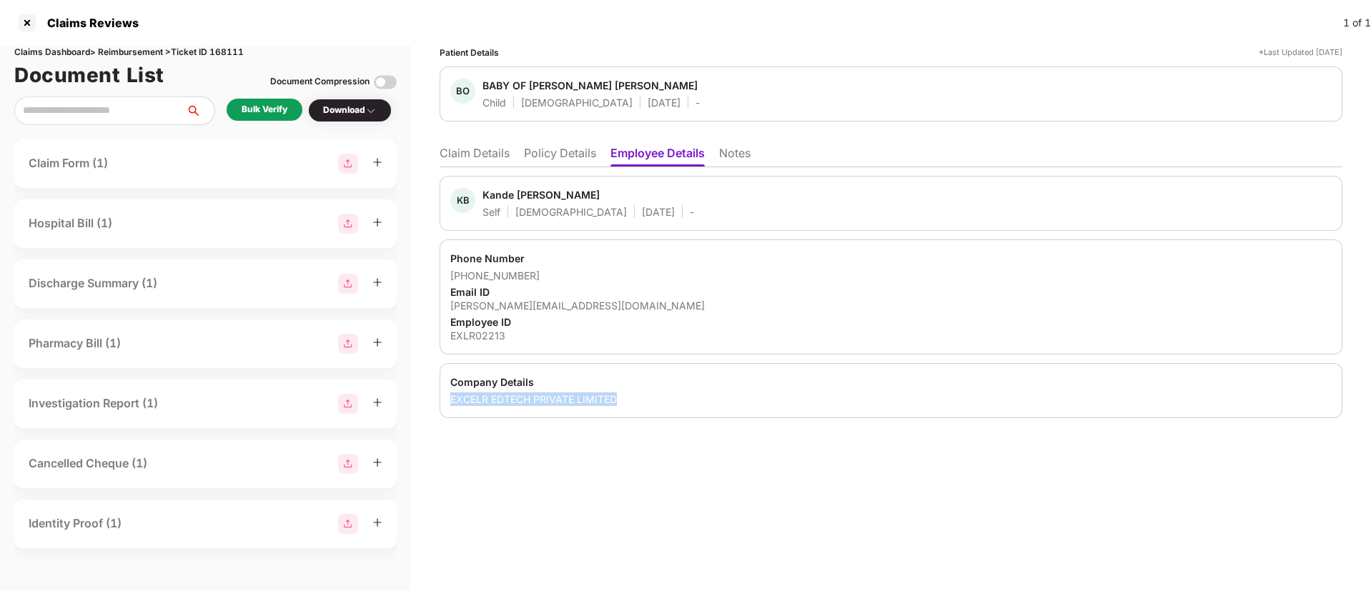
drag, startPoint x: 452, startPoint y: 402, endPoint x: 620, endPoint y: 407, distance: 168.7
click at [620, 407] on div "Company Details EXCELR EDTECH PRIVATE LIMITED" at bounding box center [891, 390] width 903 height 55
copy div "EXCELR EDTECH PRIVATE LIMITED"
click at [624, 235] on div "KB Kande Balaji Raju Self Male 21 June 1990 - Phone Number +918919586504 Email …" at bounding box center [891, 297] width 903 height 242
drag, startPoint x: 674, startPoint y: 477, endPoint x: 643, endPoint y: 397, distance: 85.7
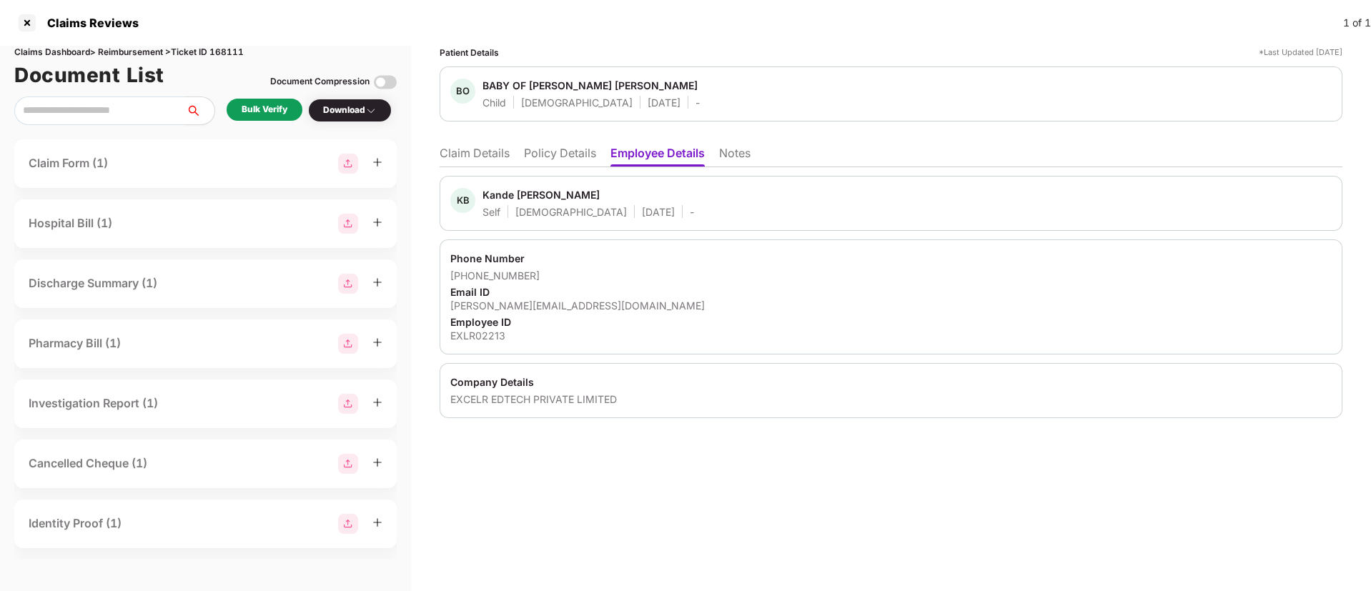
click at [674, 477] on div "Patient Details *Last Updated 25 Aug 2025 BO BABY OF PATURU SIVA NIVEDITHA Chil…" at bounding box center [891, 318] width 960 height 545
click at [264, 96] on div "Bulk Verify Download" at bounding box center [205, 110] width 382 height 29
click at [264, 107] on div "Bulk Verify" at bounding box center [265, 110] width 46 height 14
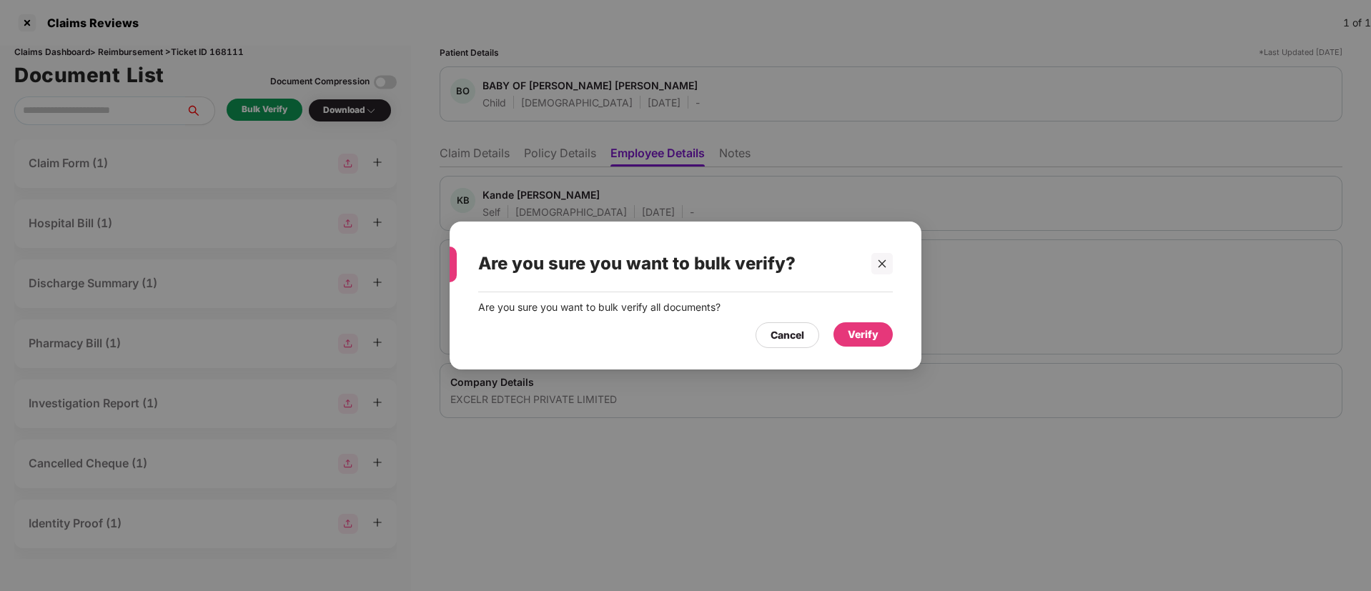
click at [850, 328] on div "Verify" at bounding box center [863, 335] width 31 height 16
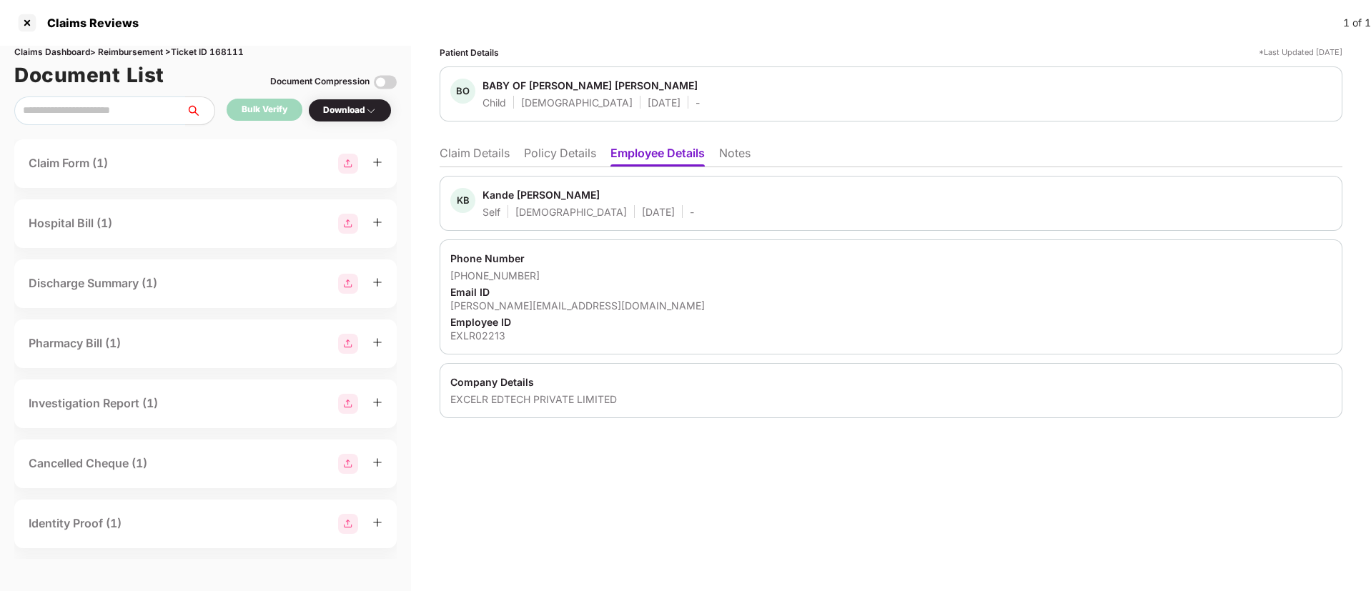
click at [472, 161] on li "Claim Details" at bounding box center [475, 156] width 70 height 21
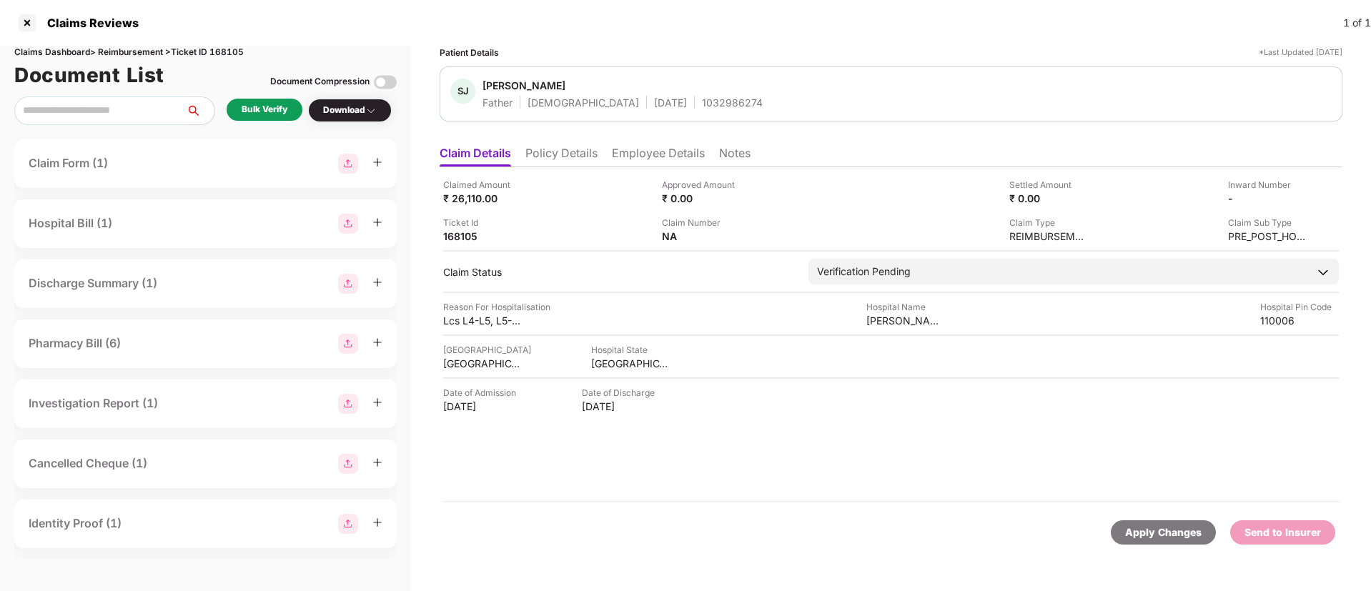
click at [543, 158] on li "Policy Details" at bounding box center [561, 156] width 72 height 21
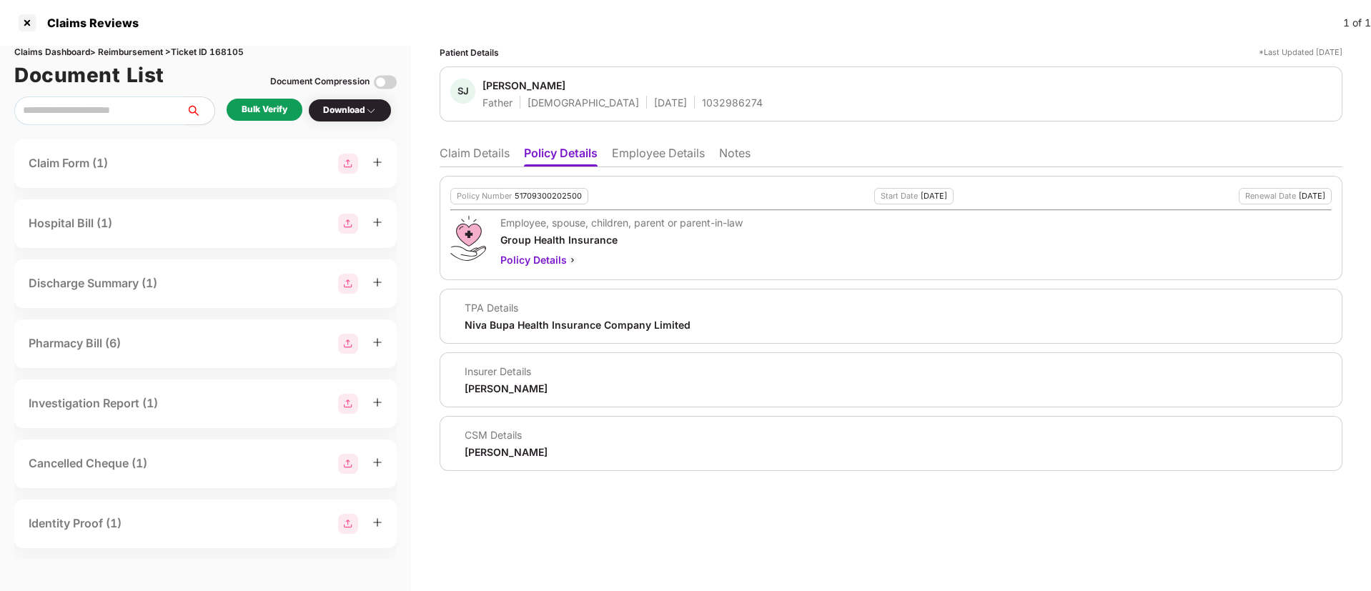
click at [541, 189] on div "Policy Number 51709300202500" at bounding box center [519, 196] width 138 height 16
click at [702, 99] on div "1032986274" at bounding box center [732, 103] width 61 height 14
copy div "1032986274"
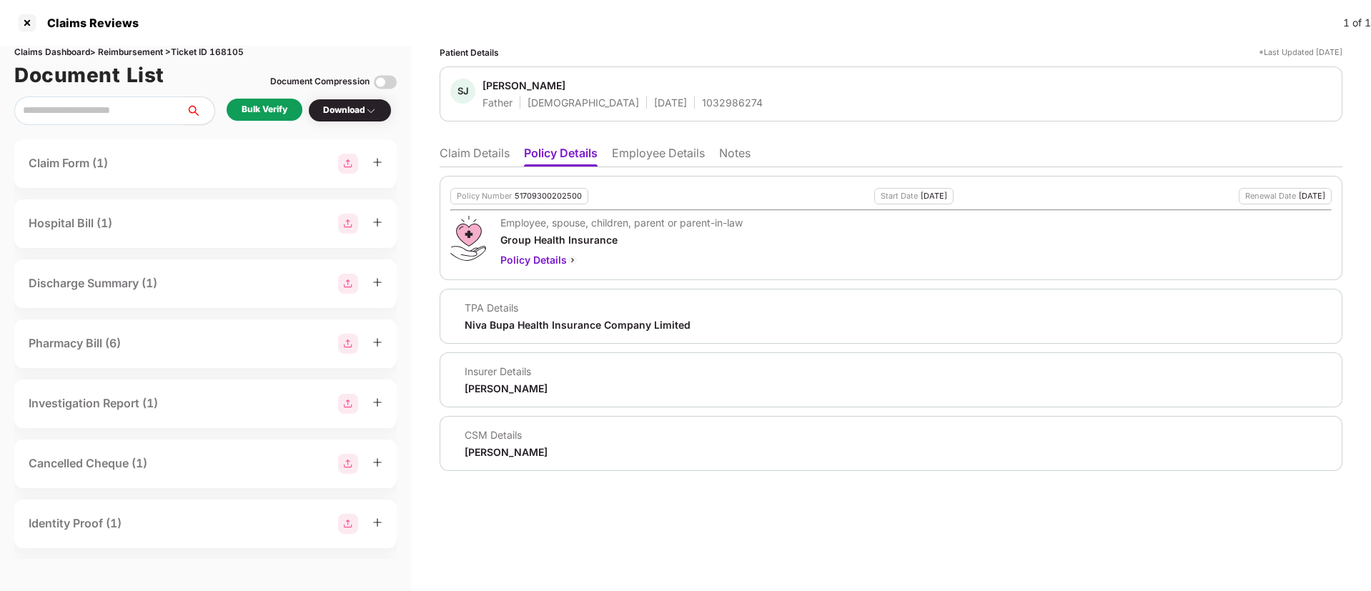
click at [474, 152] on li "Claim Details" at bounding box center [475, 156] width 70 height 21
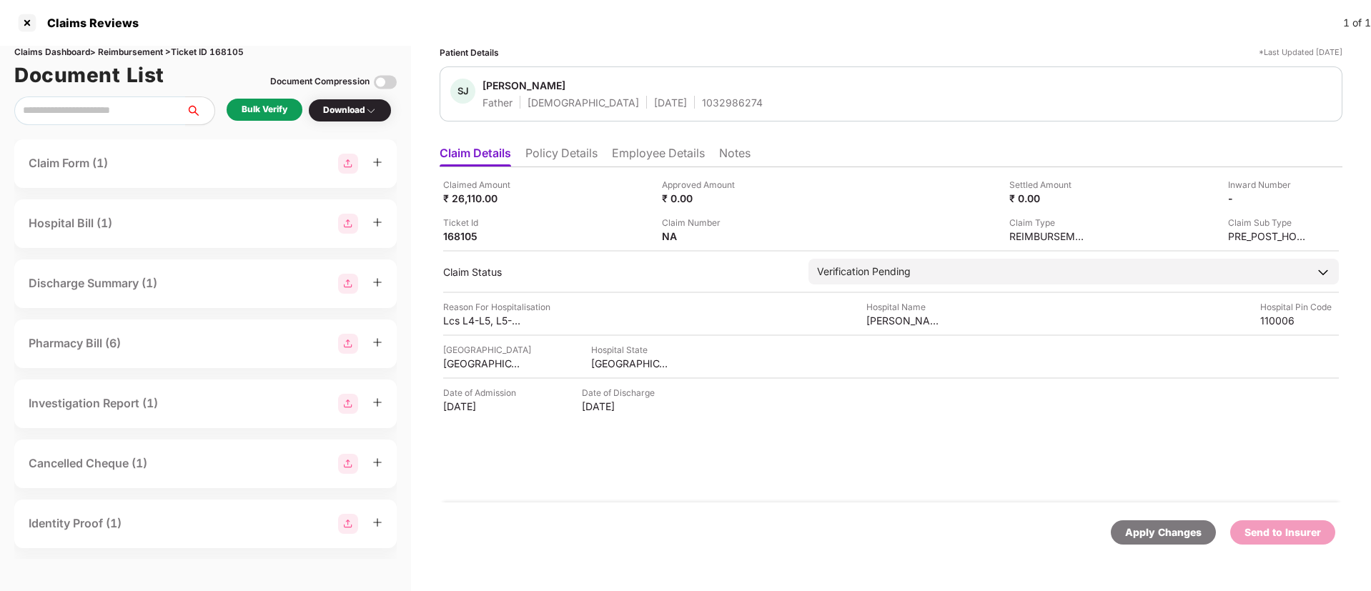
click at [275, 119] on div "Bulk Verify" at bounding box center [265, 110] width 76 height 22
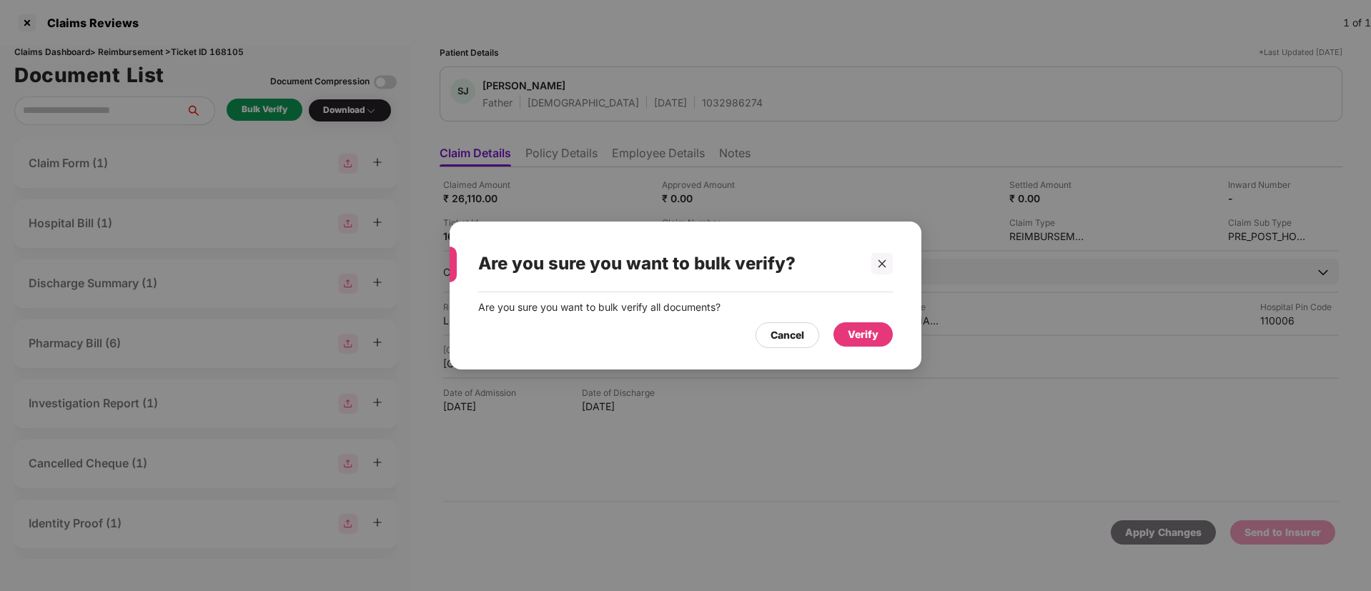
click at [879, 328] on div "Verify" at bounding box center [862, 334] width 59 height 24
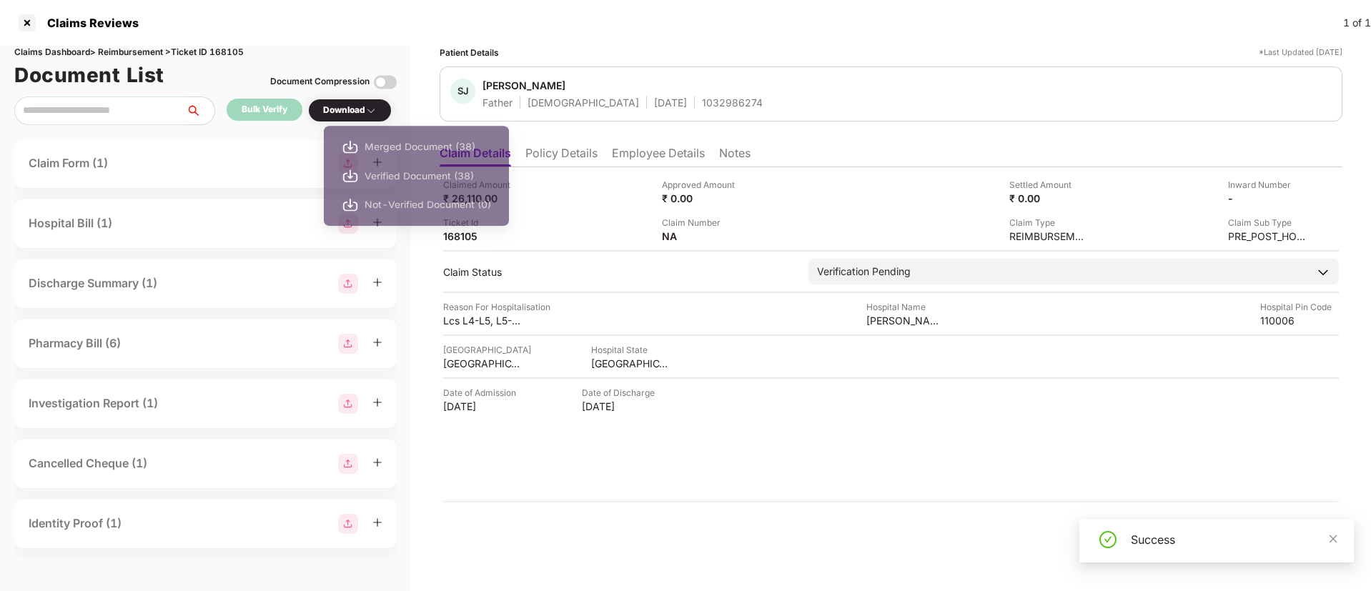
click at [342, 108] on div "Download" at bounding box center [350, 111] width 54 height 14
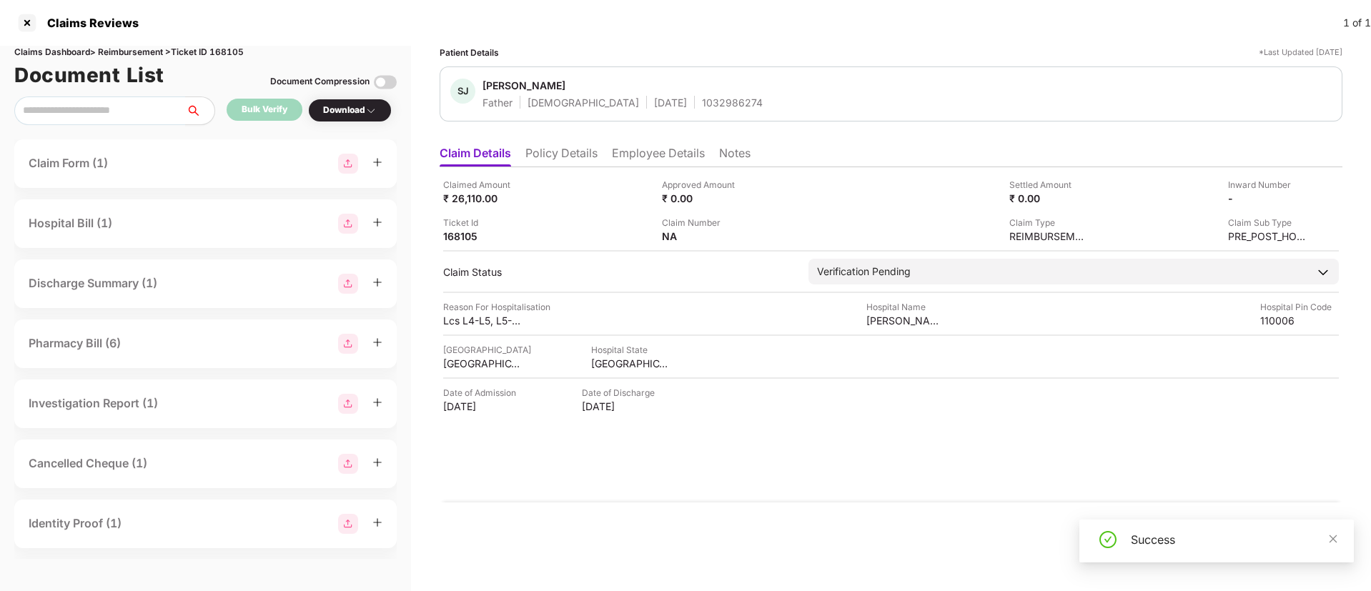
click at [342, 108] on div "Download" at bounding box center [350, 111] width 54 height 14
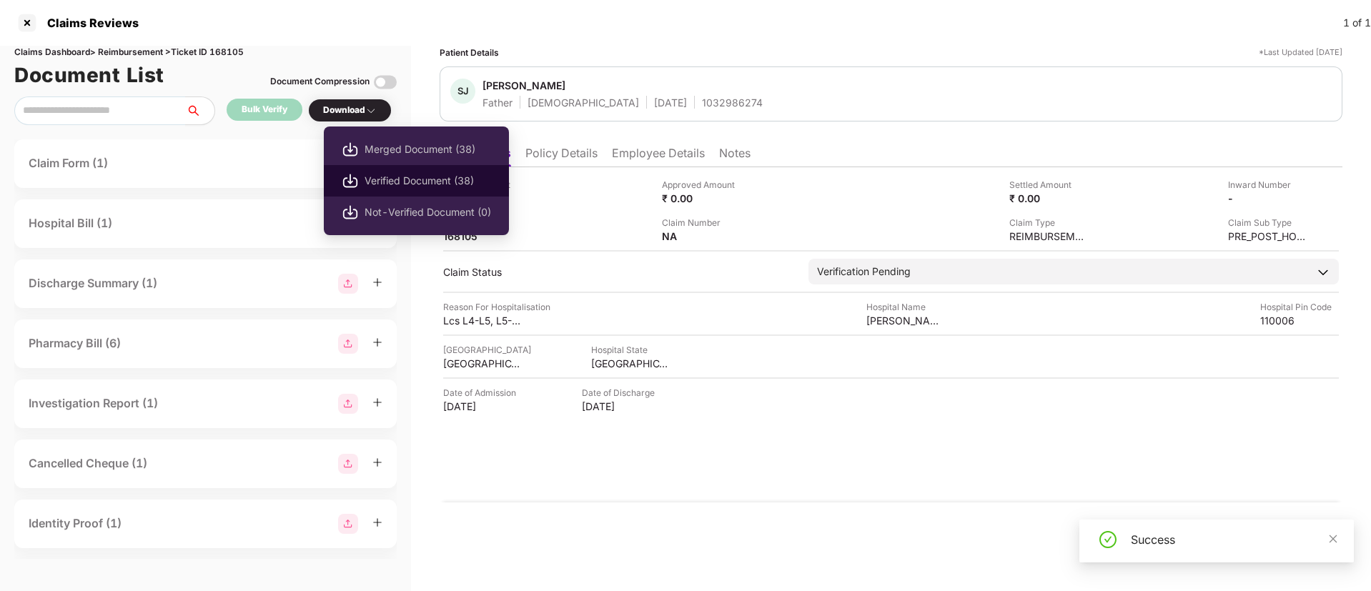
click at [395, 184] on span "Verified Document (38)" at bounding box center [427, 181] width 127 height 16
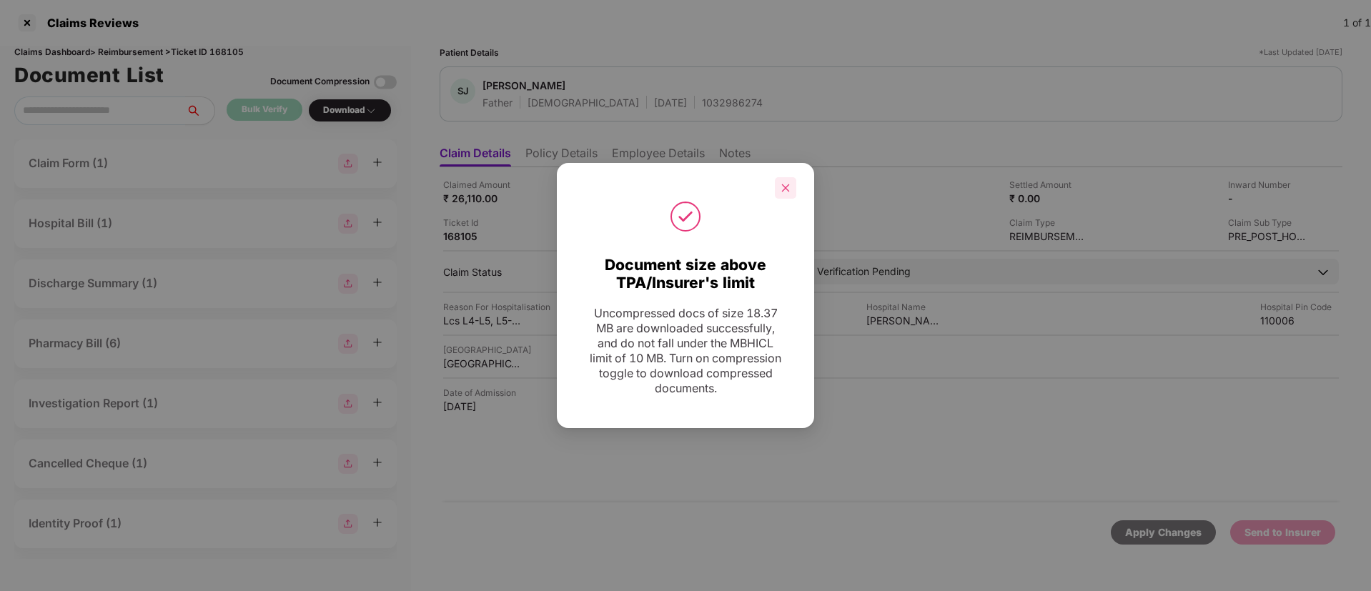
click at [788, 192] on icon "close" at bounding box center [785, 188] width 10 height 10
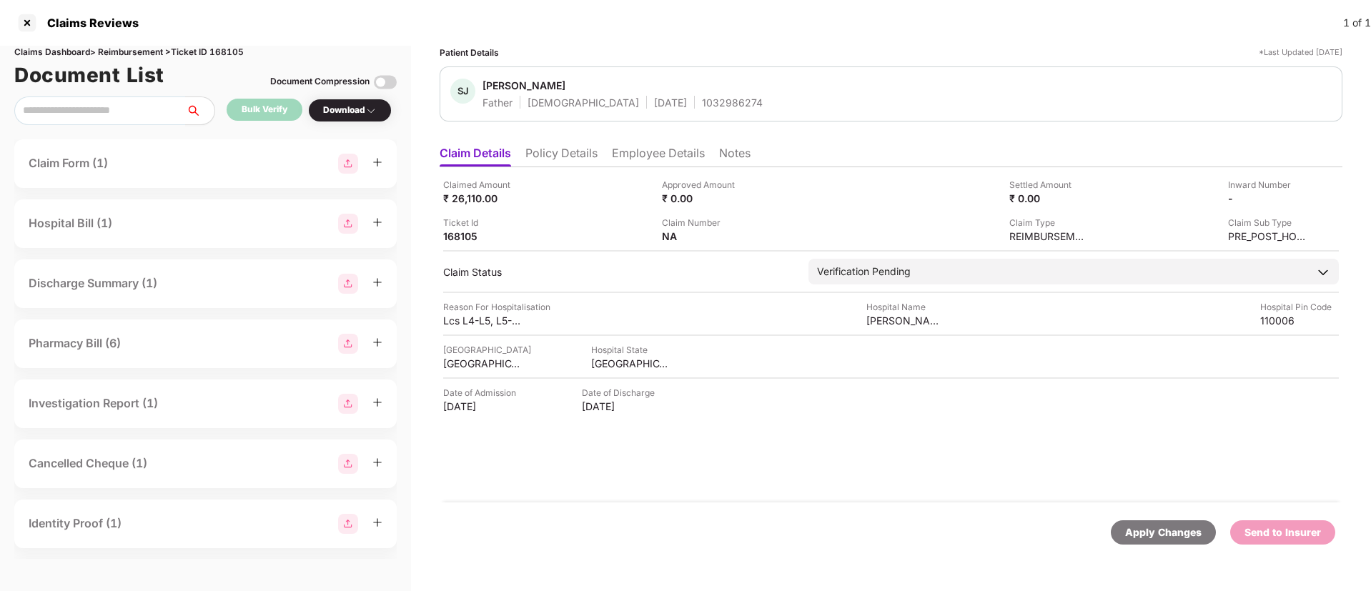
click at [623, 154] on li "Employee Details" at bounding box center [658, 156] width 93 height 21
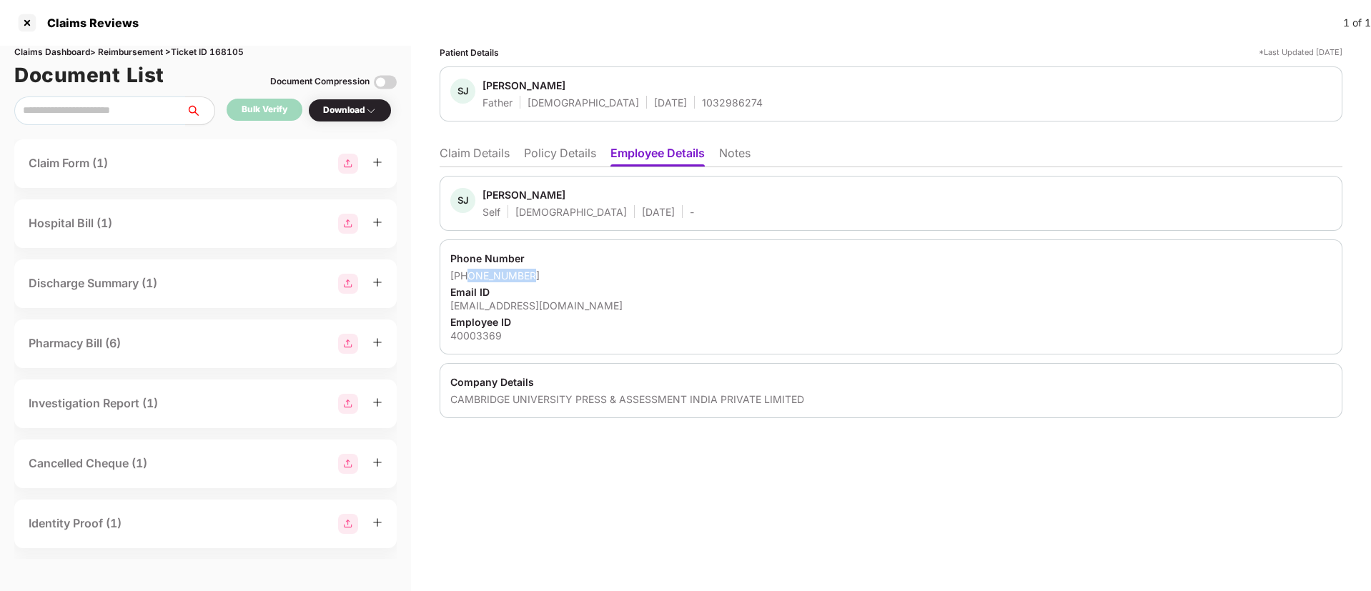
drag, startPoint x: 468, startPoint y: 275, endPoint x: 568, endPoint y: 276, distance: 100.1
click at [568, 276] on div "[PHONE_NUMBER]" at bounding box center [890, 276] width 881 height 14
copy div "9999102228"
drag, startPoint x: 449, startPoint y: 310, endPoint x: 611, endPoint y: 315, distance: 162.3
click at [611, 315] on div "Phone Number [PHONE_NUMBER] Email ID [EMAIL_ADDRESS][DOMAIN_NAME] Employee ID 4…" at bounding box center [891, 296] width 903 height 115
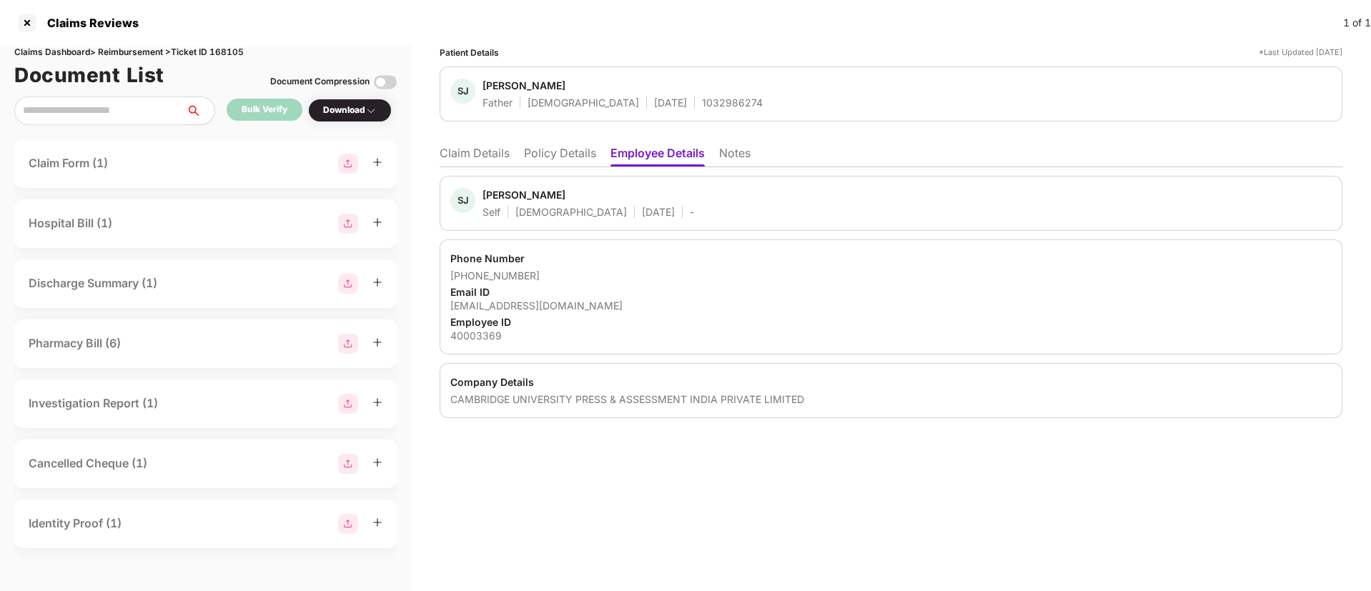
click at [606, 294] on div "Email ID" at bounding box center [890, 292] width 881 height 14
drag, startPoint x: 449, startPoint y: 306, endPoint x: 597, endPoint y: 311, distance: 148.0
click at [597, 311] on div "Phone Number +919999102228 Email ID shreya.jain@cambridge.org Employee ID 40003…" at bounding box center [891, 296] width 903 height 115
copy div "shreya.jain@cambridge.org"
click at [500, 158] on li "Claim Details" at bounding box center [475, 156] width 70 height 21
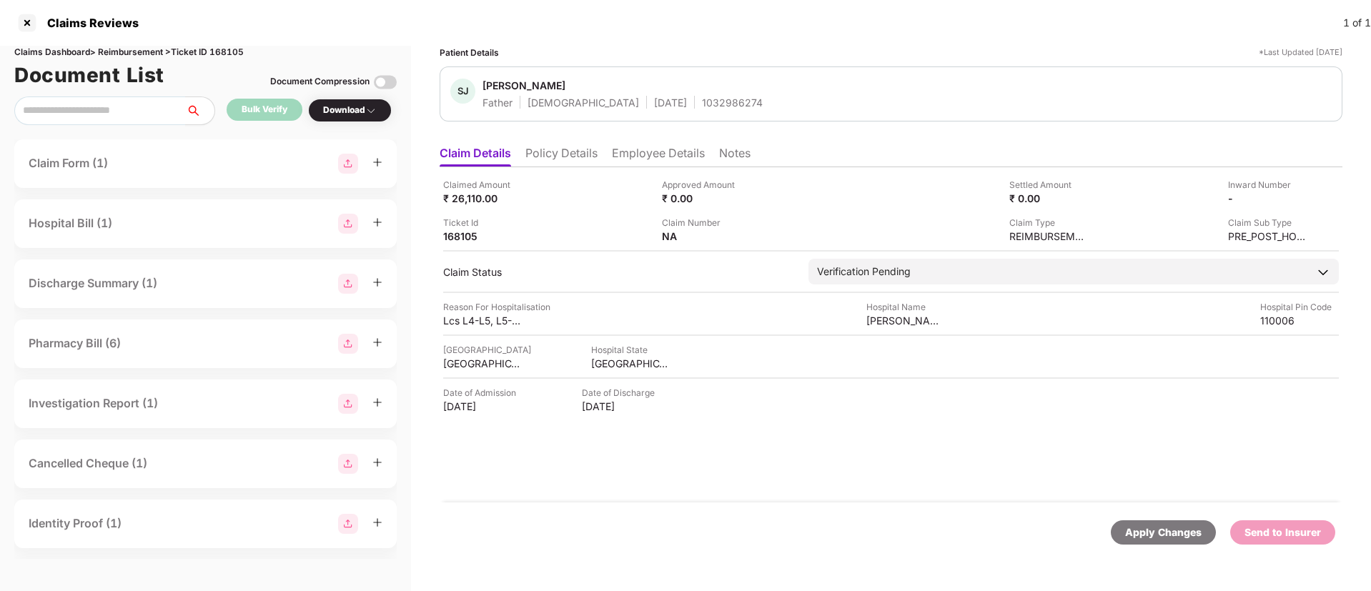
click at [480, 355] on div "[GEOGRAPHIC_DATA]" at bounding box center [487, 350] width 88 height 14
click at [467, 357] on div "NORTH DELHI" at bounding box center [482, 364] width 79 height 14
copy div "NORTH DELHI"
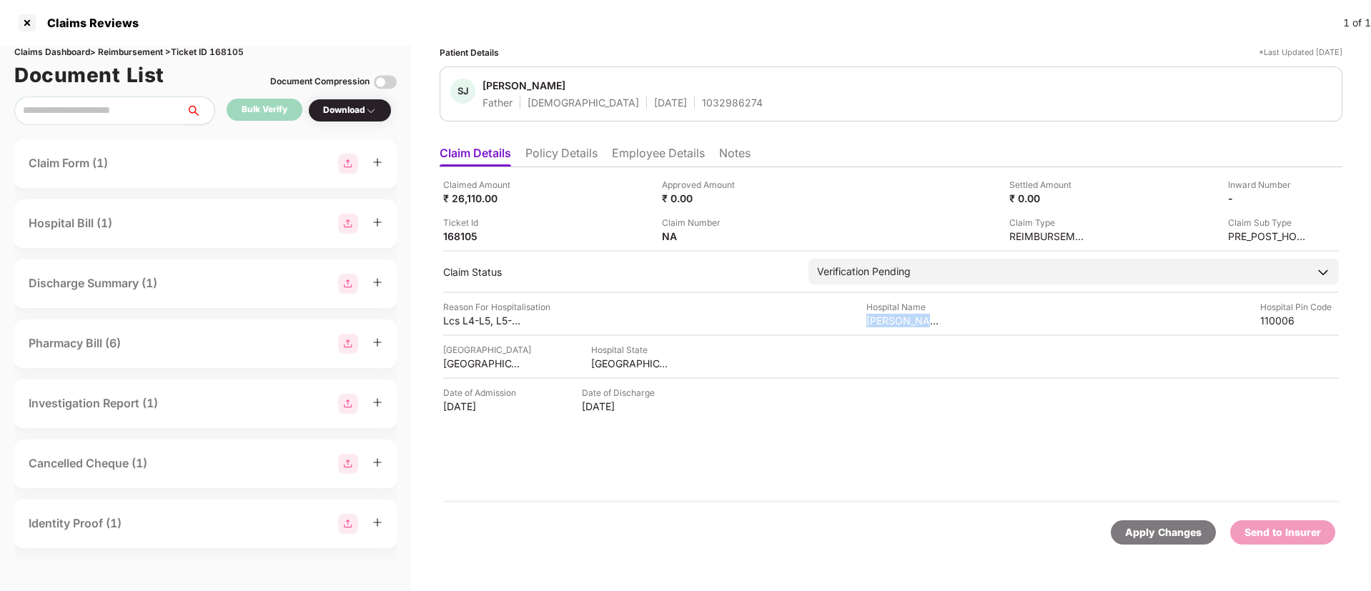
drag, startPoint x: 861, startPoint y: 327, endPoint x: 948, endPoint y: 322, distance: 87.4
click at [948, 322] on div "Reason For Hospitalisation Lcs L4-L5, L5-S1, Operation- Posterior Decompression…" at bounding box center [891, 313] width 896 height 27
copy div "Sant Parmanand"
click at [1306, 195] on img at bounding box center [1300, 197] width 11 height 11
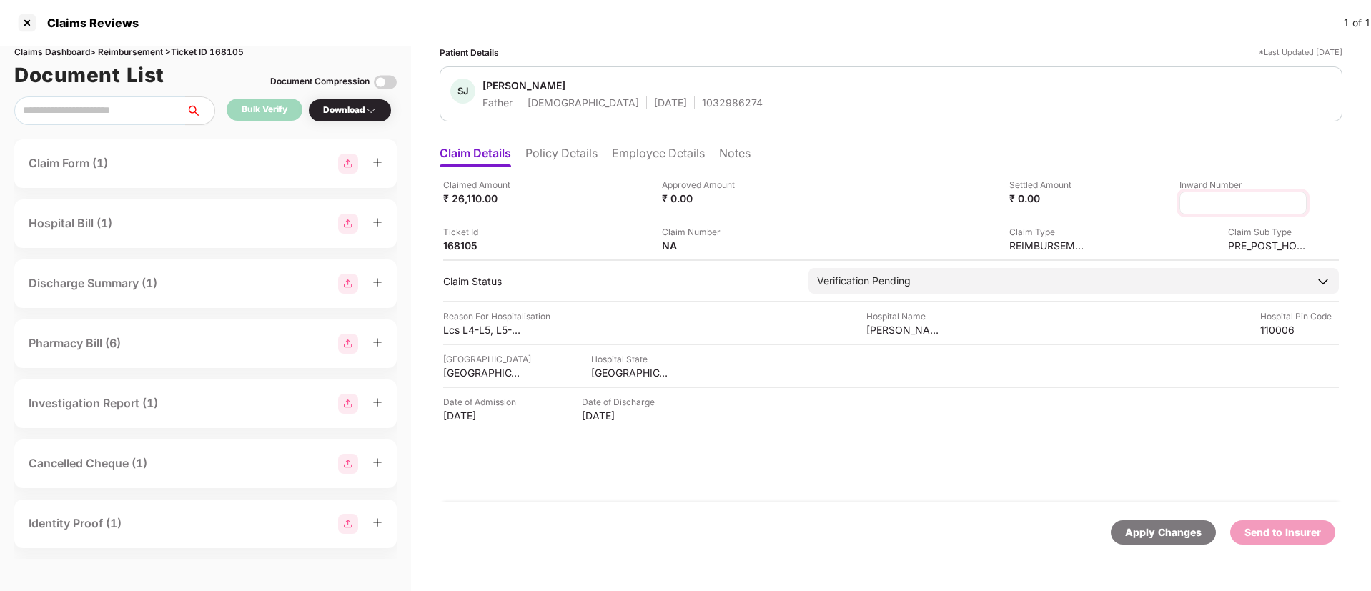
click at [1195, 199] on input at bounding box center [1242, 203] width 103 height 15
type input "**********"
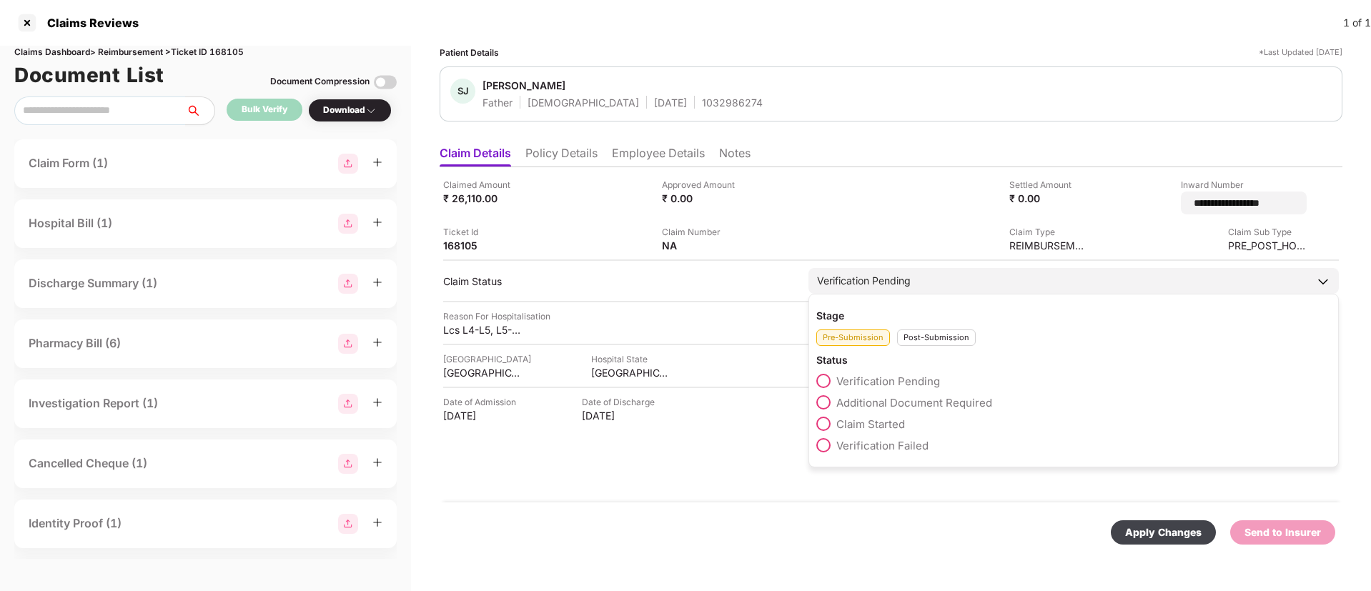
click at [922, 338] on div "Stage Pre-Submission Post-Submission Status Verification Pending Additional Doc…" at bounding box center [1073, 381] width 530 height 174
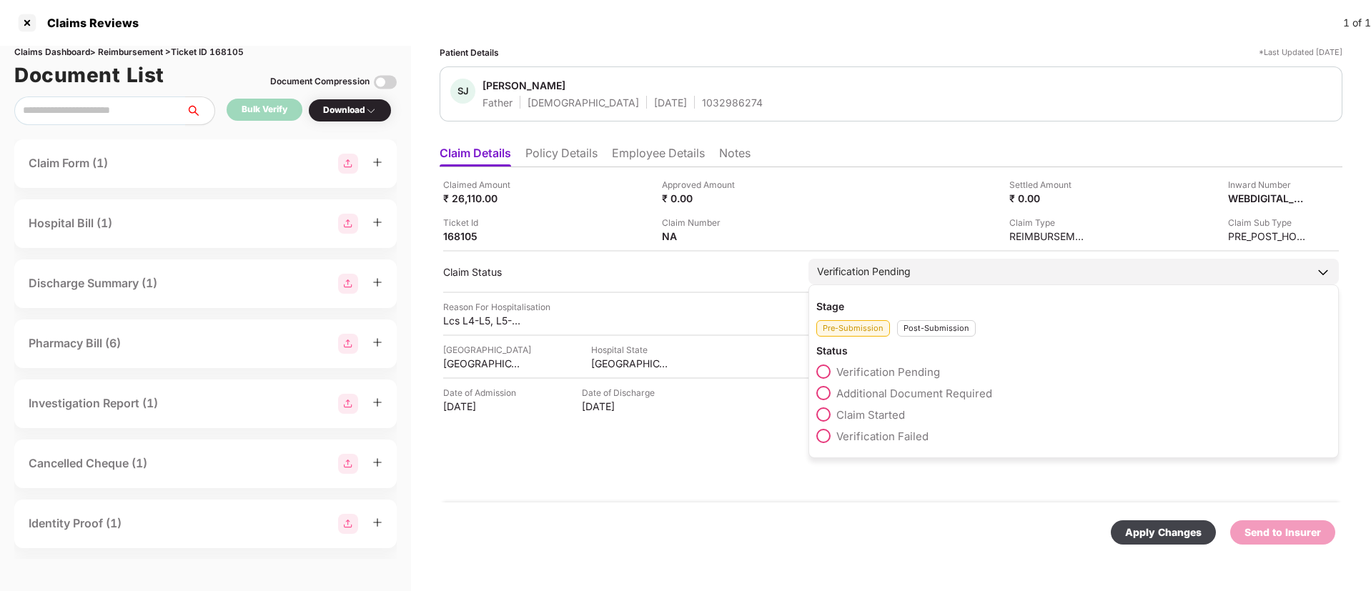
click at [931, 331] on div "Post-Submission" at bounding box center [936, 328] width 79 height 16
click at [823, 395] on span at bounding box center [823, 393] width 14 height 14
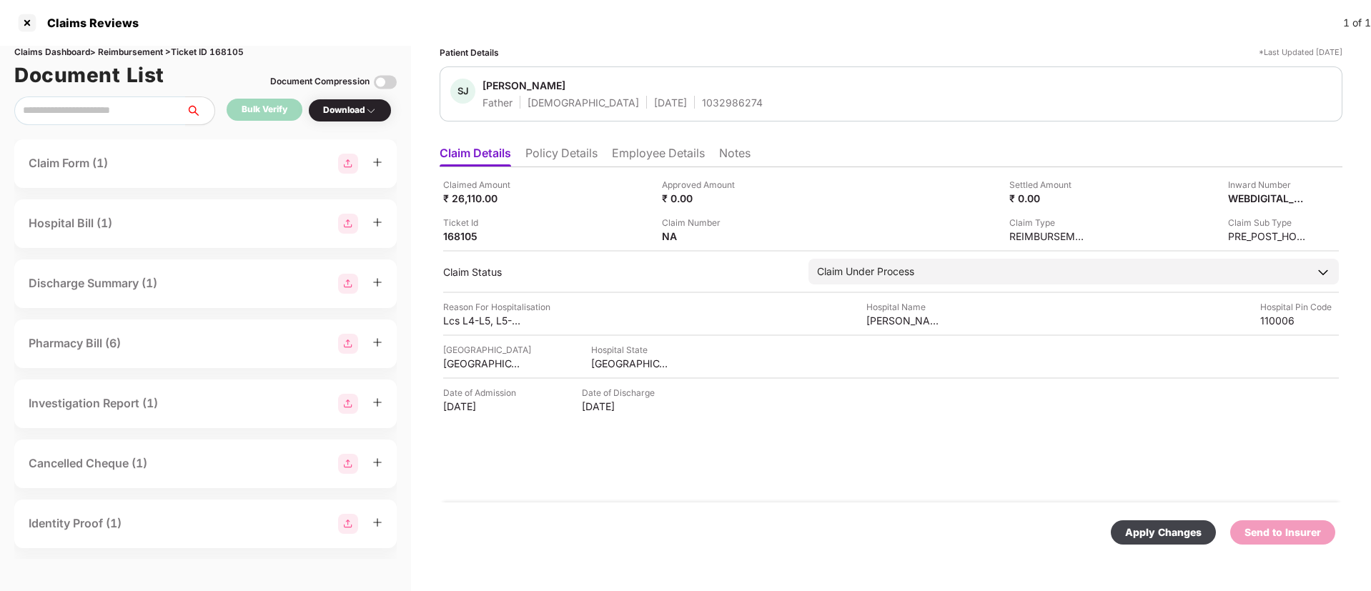
click at [1142, 525] on div "Apply Changes" at bounding box center [1163, 533] width 76 height 16
click at [702, 99] on div "1032986274" at bounding box center [732, 103] width 61 height 14
copy div "1032986274"
click at [275, 111] on div "Bulk Verify" at bounding box center [265, 110] width 46 height 14
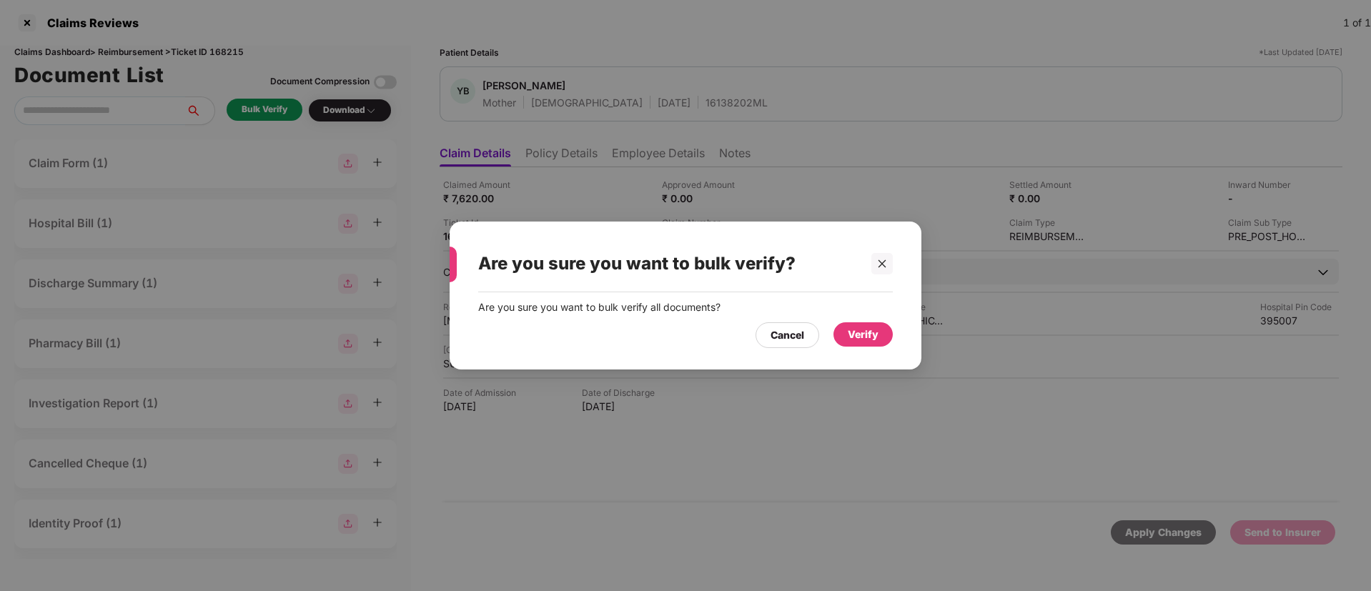
click at [858, 331] on div "Verify" at bounding box center [863, 335] width 31 height 16
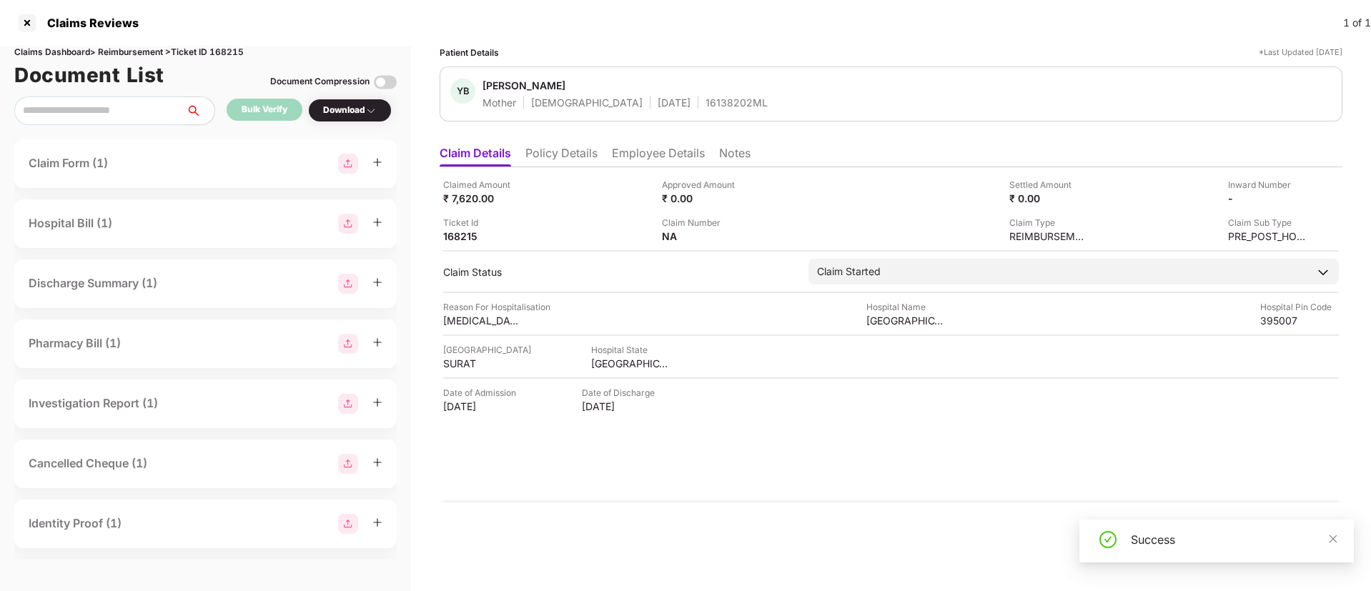
click at [355, 115] on div "Download" at bounding box center [350, 111] width 54 height 14
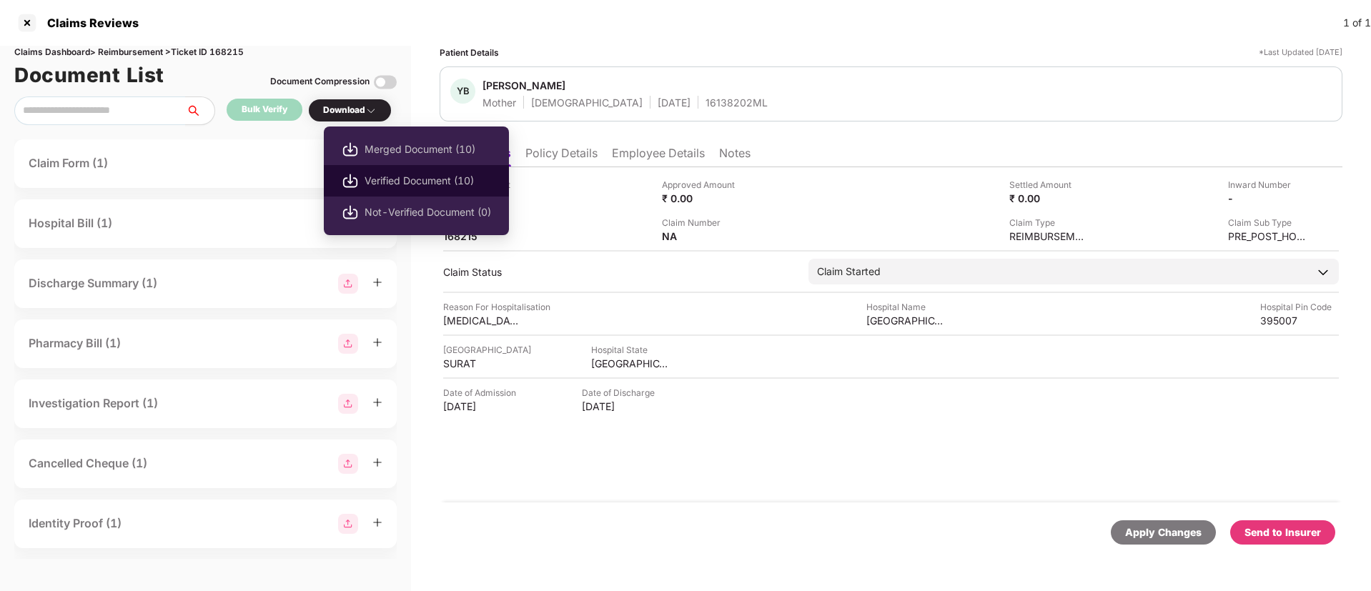
click at [382, 180] on span "Verified Document (10)" at bounding box center [427, 181] width 127 height 16
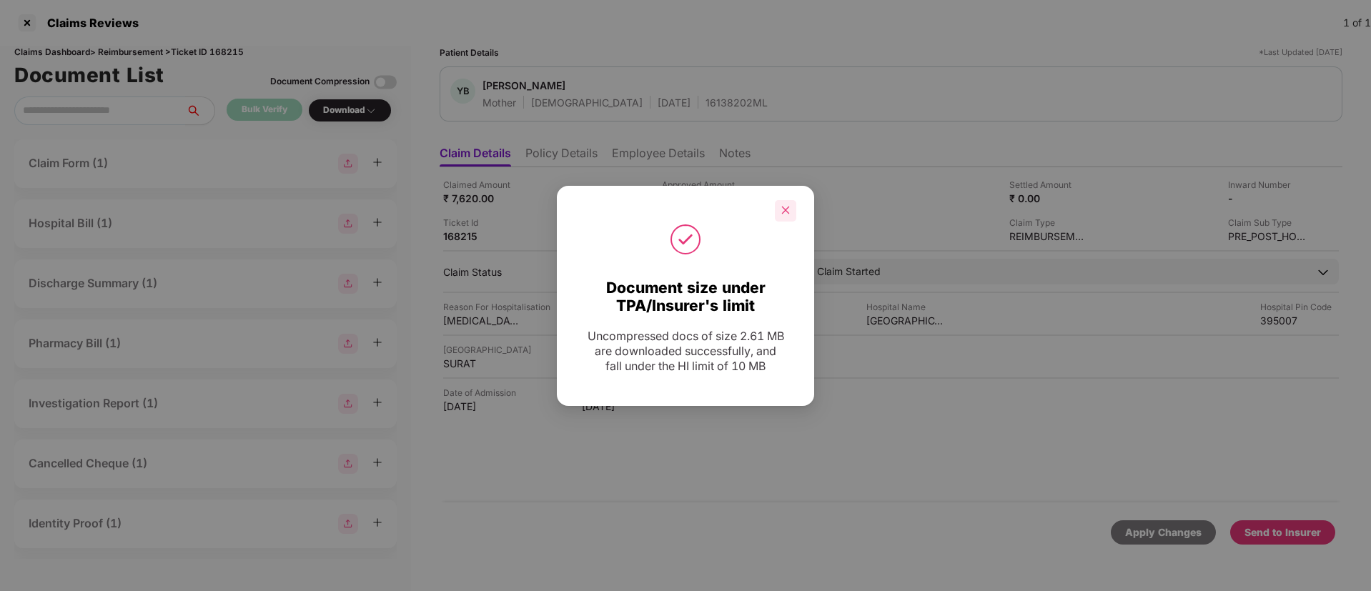
click at [791, 212] on div at bounding box center [785, 210] width 21 height 21
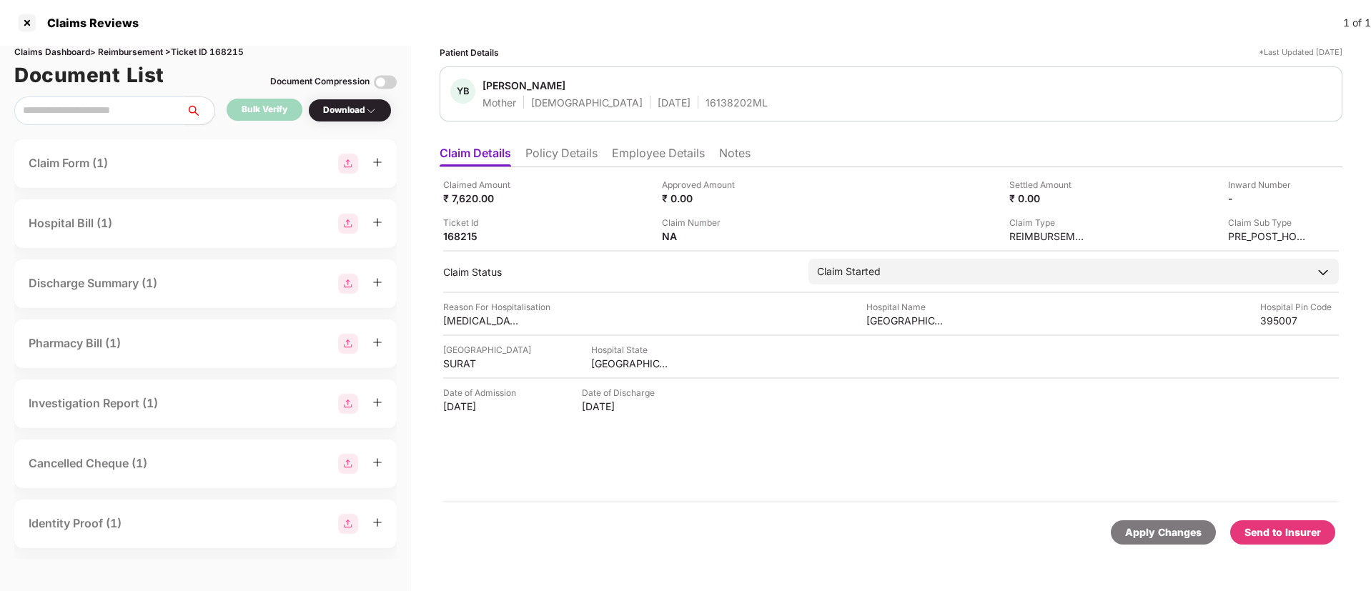
click at [1287, 537] on div "Send to Insurer" at bounding box center [1282, 533] width 76 height 16
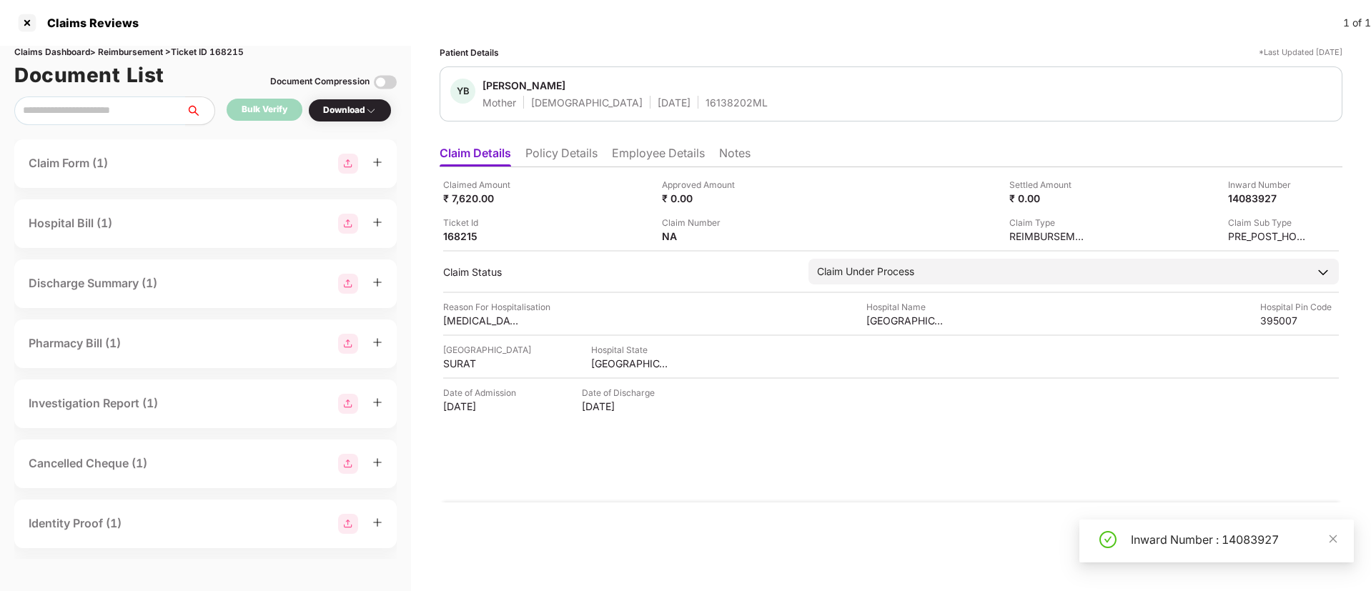
click at [566, 160] on li "Policy Details" at bounding box center [561, 156] width 72 height 21
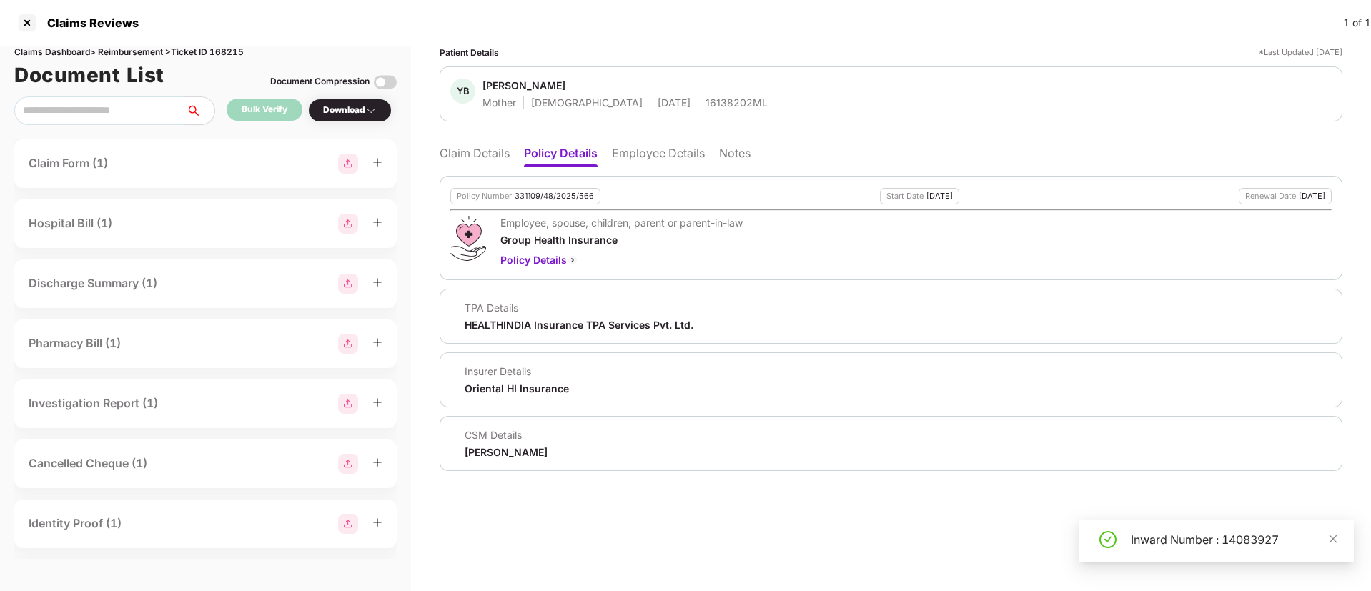
click at [629, 150] on li "Employee Details" at bounding box center [658, 156] width 93 height 21
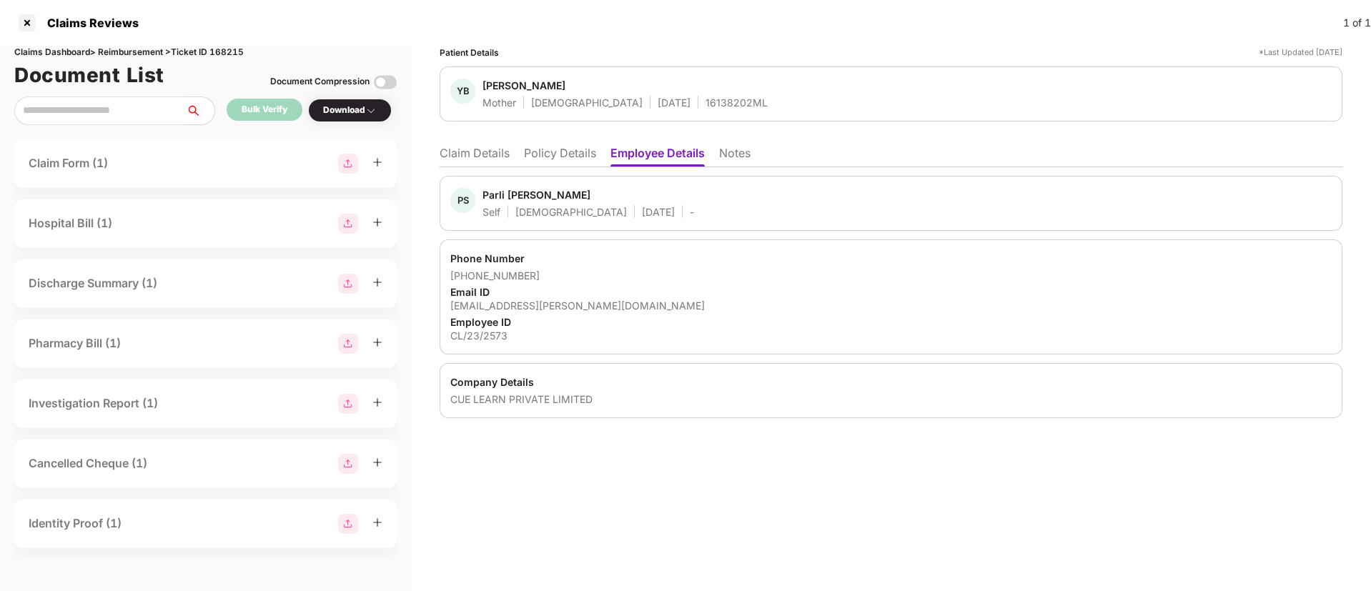
click at [467, 162] on li "Claim Details" at bounding box center [475, 156] width 70 height 21
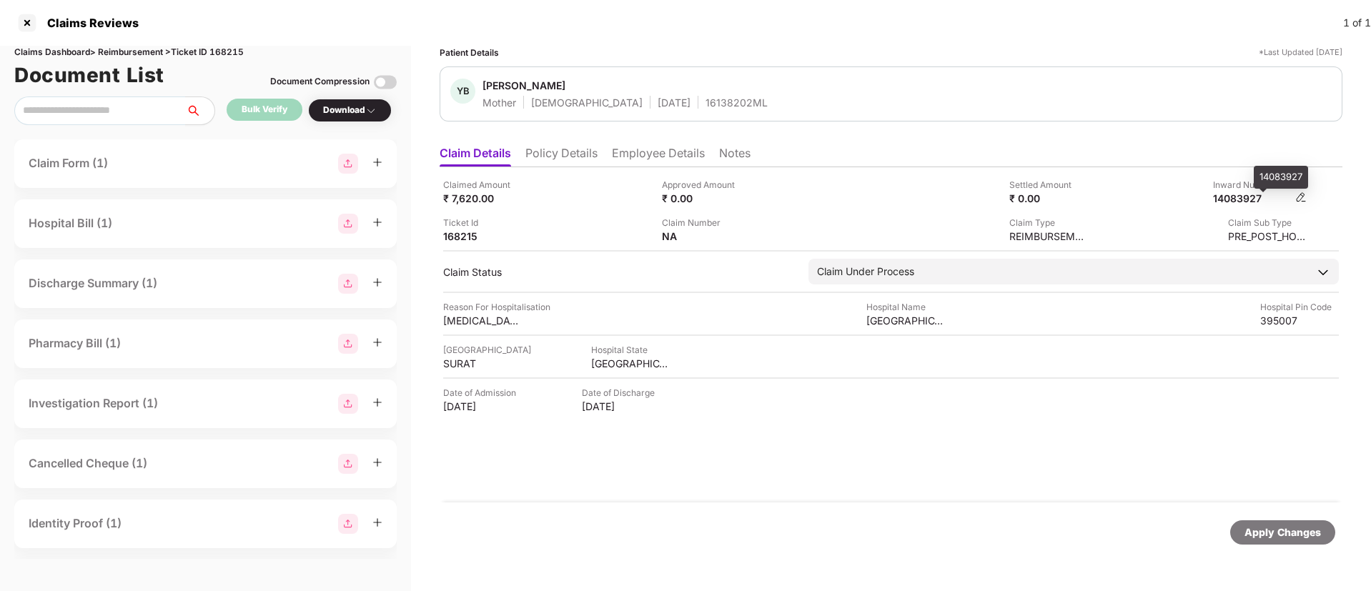
click at [1239, 197] on div "14083927" at bounding box center [1252, 199] width 79 height 14
copy div "14083927"
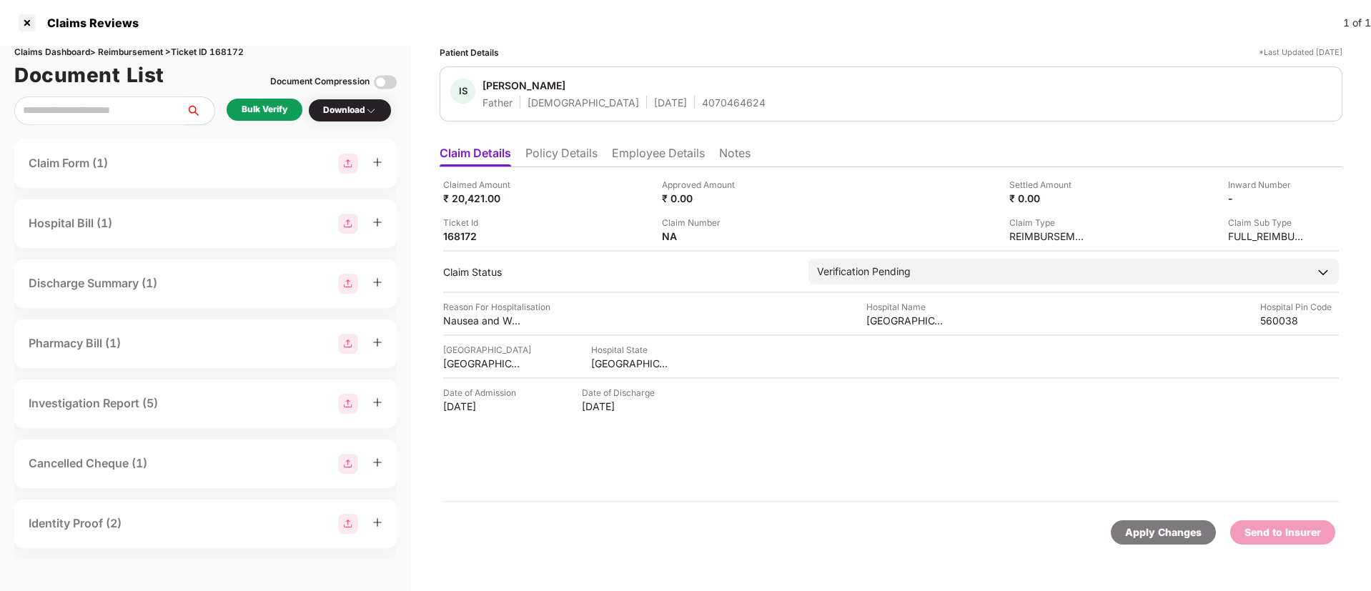
click at [272, 109] on div "Bulk Verify" at bounding box center [265, 110] width 46 height 14
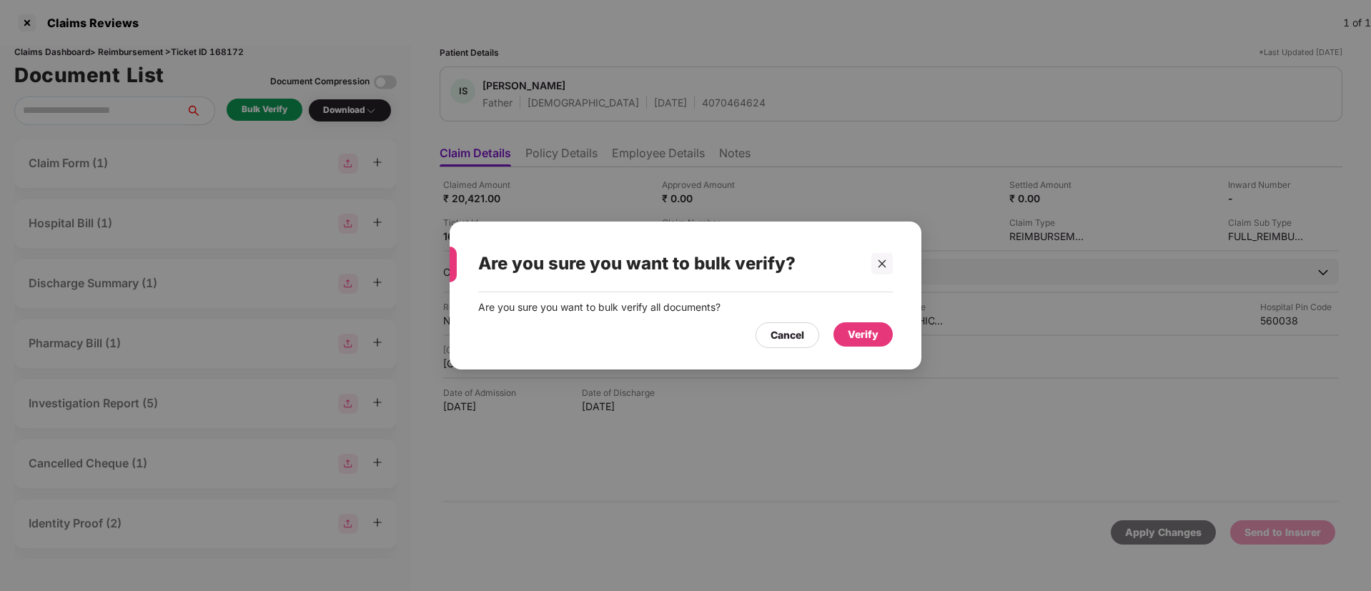
click at [864, 337] on div "Verify" at bounding box center [863, 335] width 31 height 16
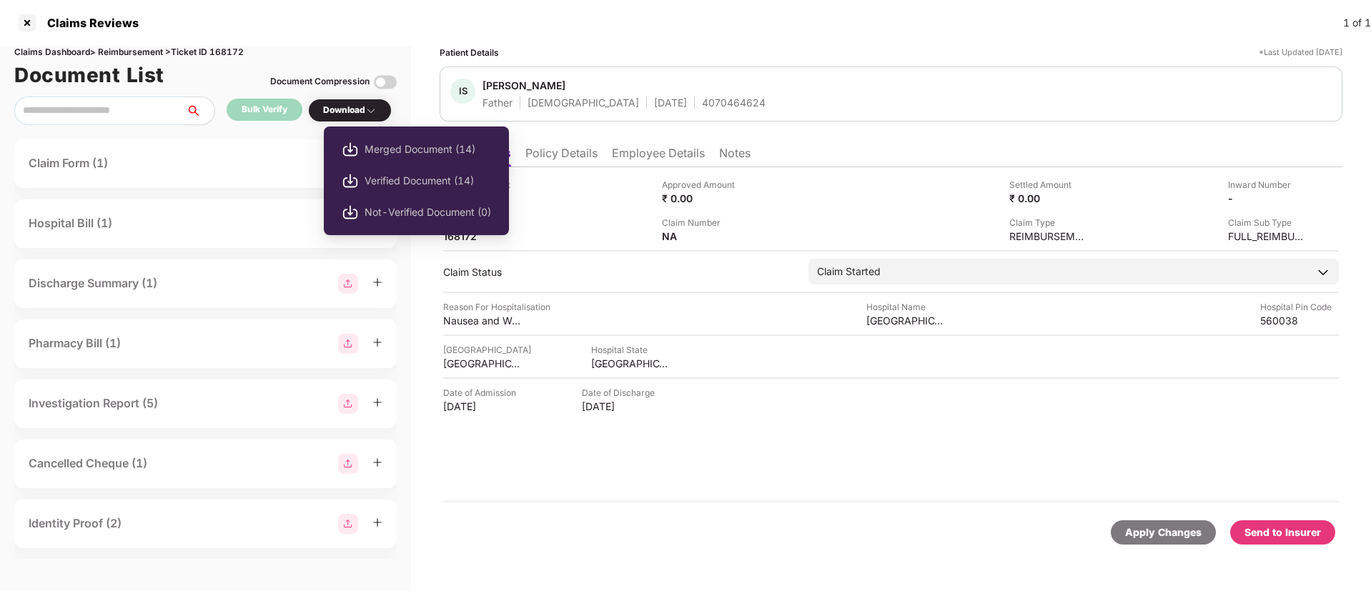
click at [356, 106] on div "Download" at bounding box center [350, 111] width 54 height 14
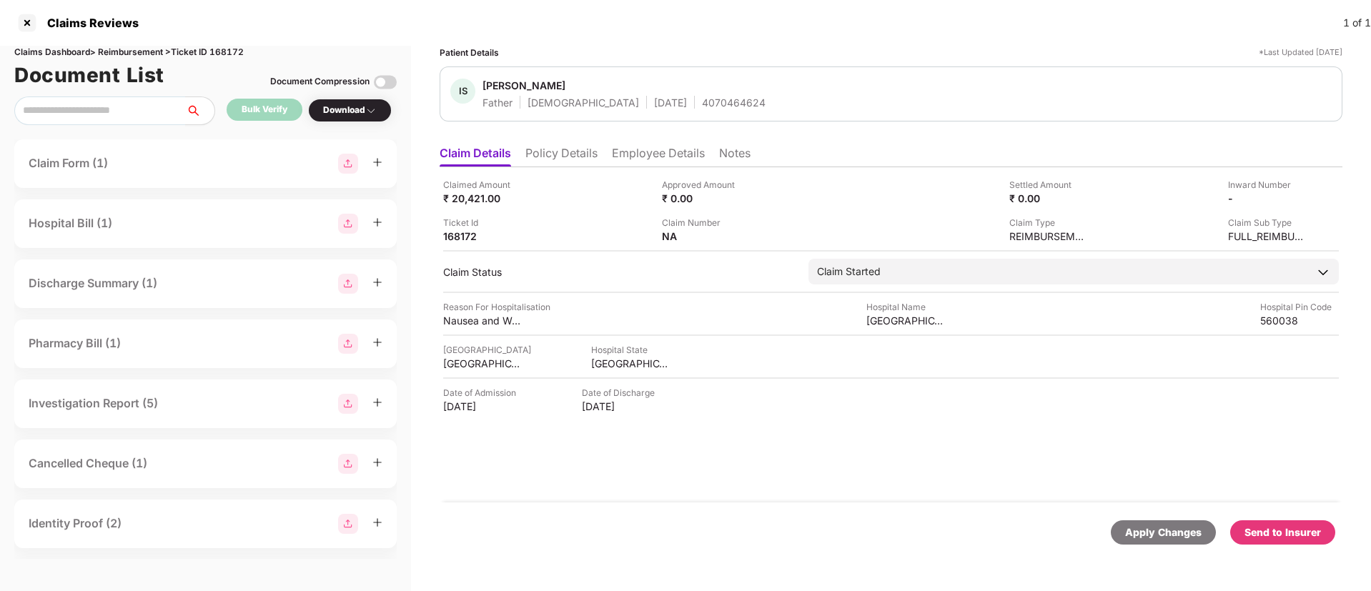
click at [356, 106] on div "Download" at bounding box center [350, 111] width 54 height 14
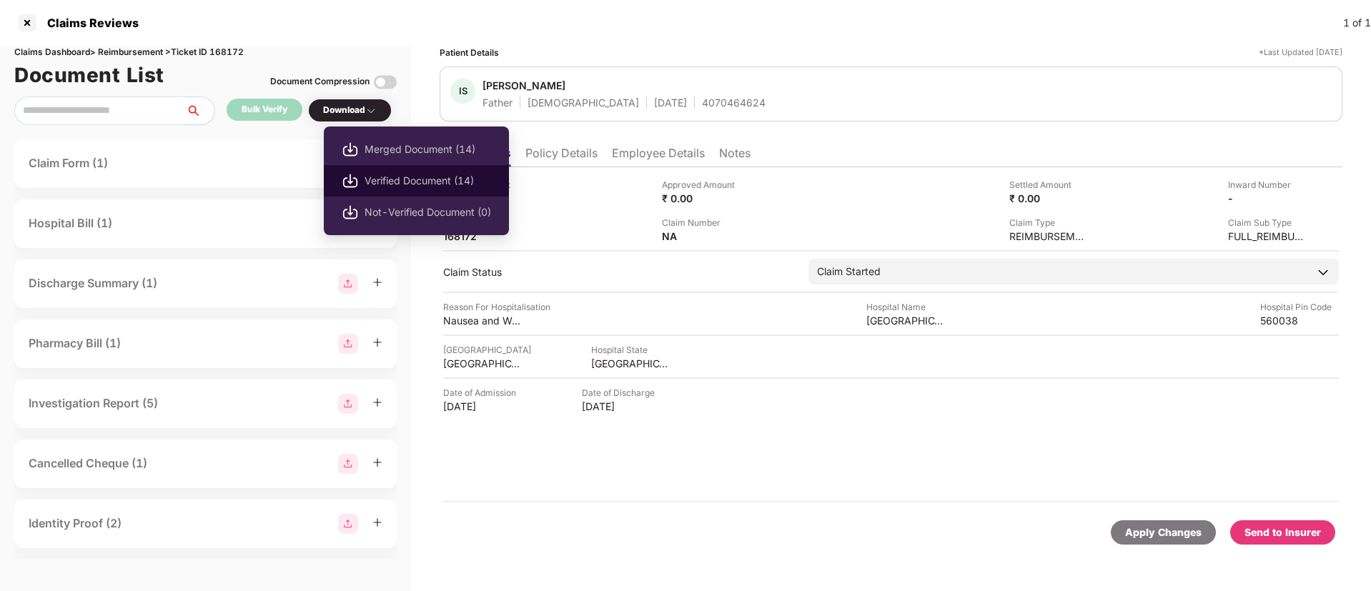
click at [364, 181] on li "Verified Document (14)" at bounding box center [416, 180] width 185 height 31
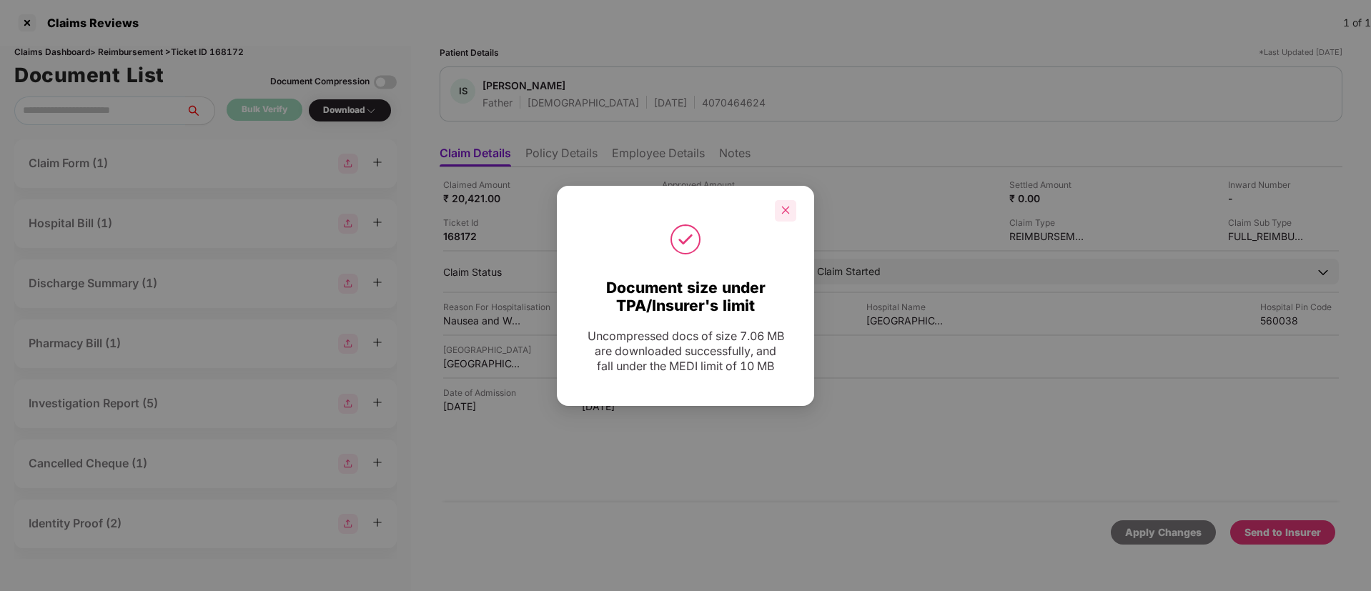
click at [791, 210] on div at bounding box center [785, 210] width 21 height 21
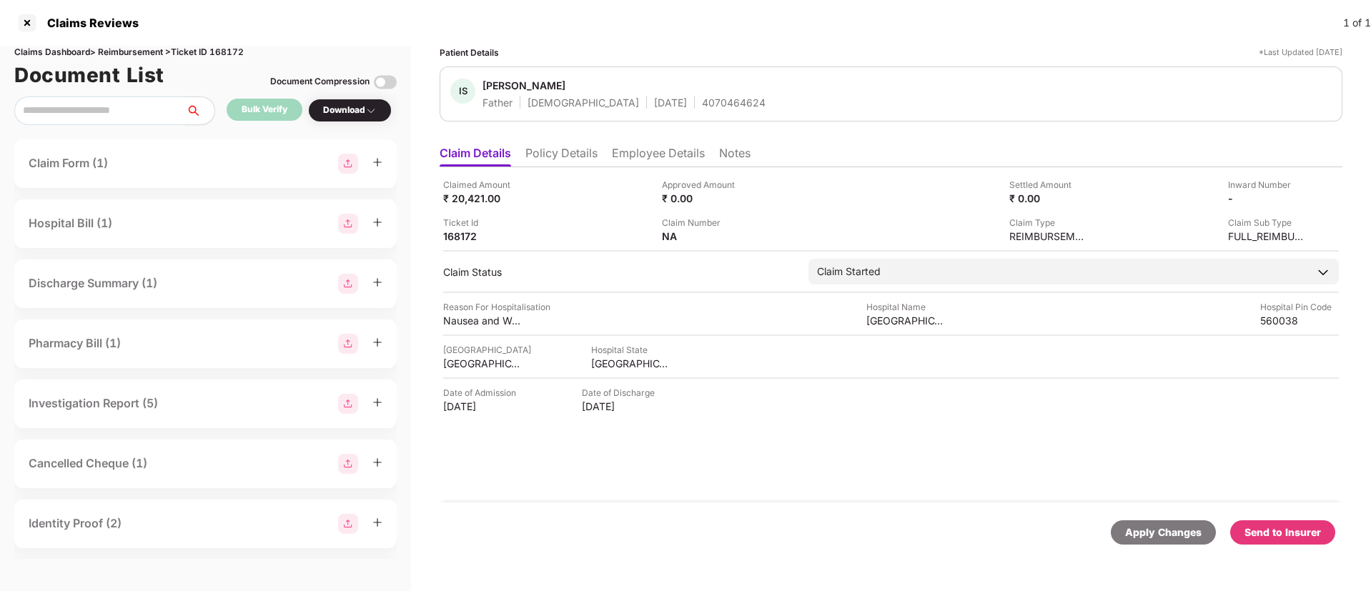
click at [1285, 538] on div "Send to Insurer" at bounding box center [1282, 533] width 76 height 16
click at [533, 156] on li "Policy Details" at bounding box center [561, 156] width 72 height 21
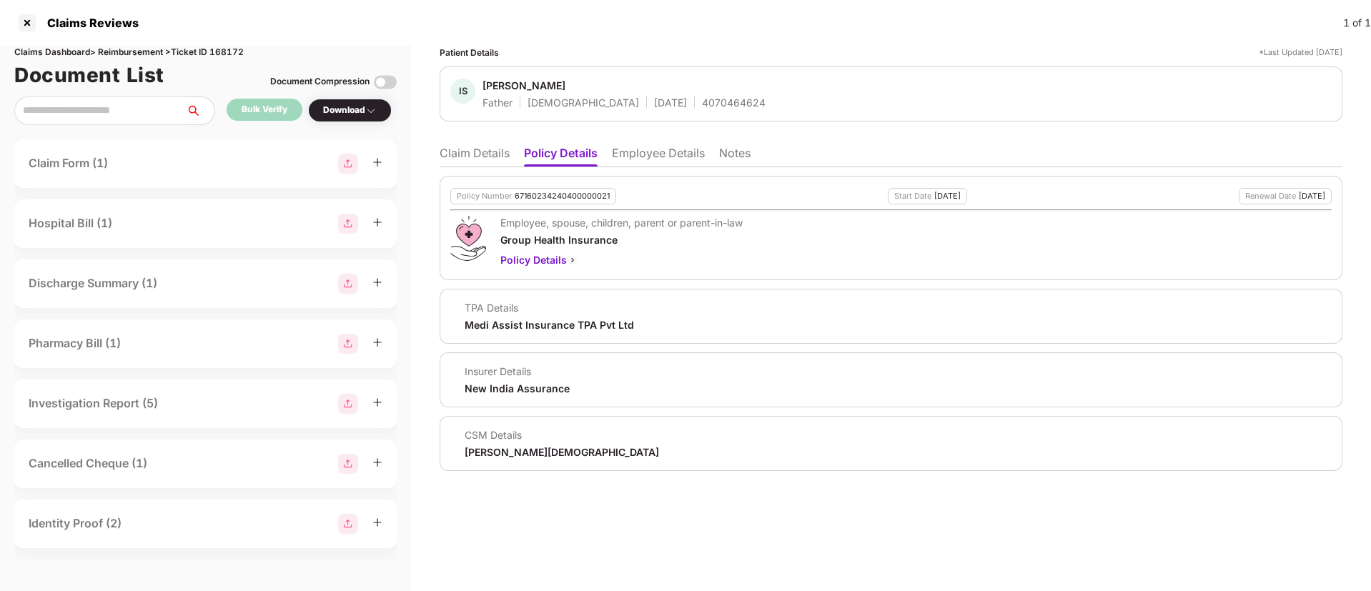
click at [623, 150] on li "Employee Details" at bounding box center [658, 156] width 93 height 21
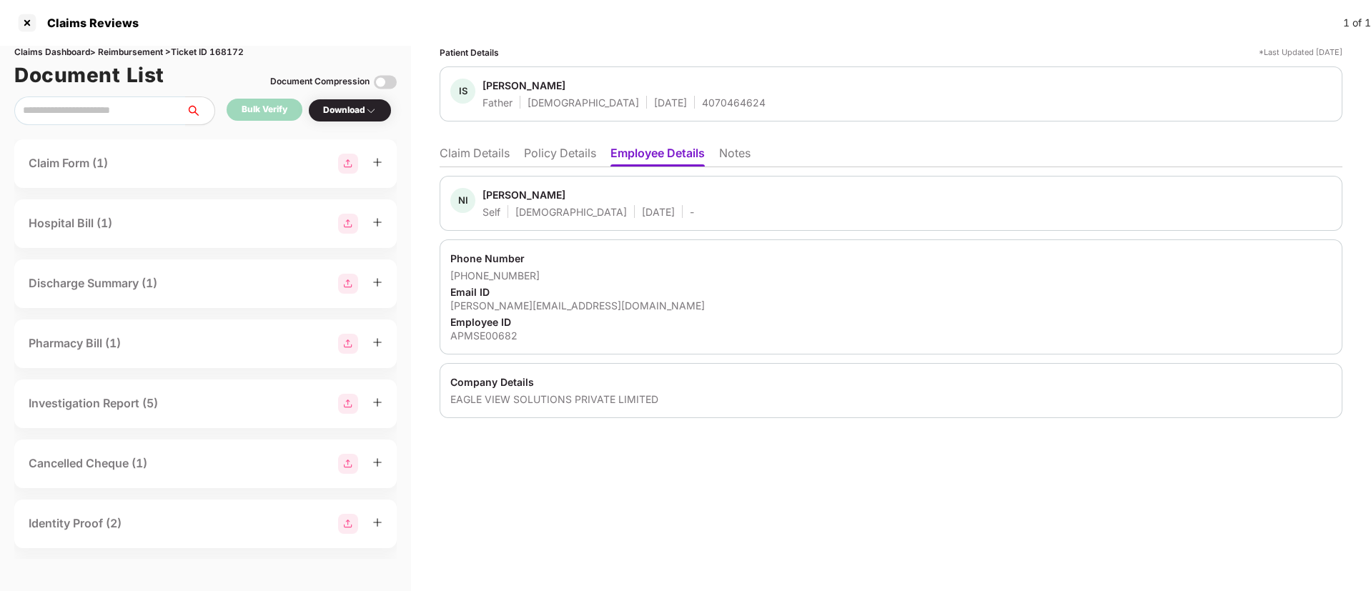
click at [545, 156] on li "Policy Details" at bounding box center [560, 156] width 72 height 21
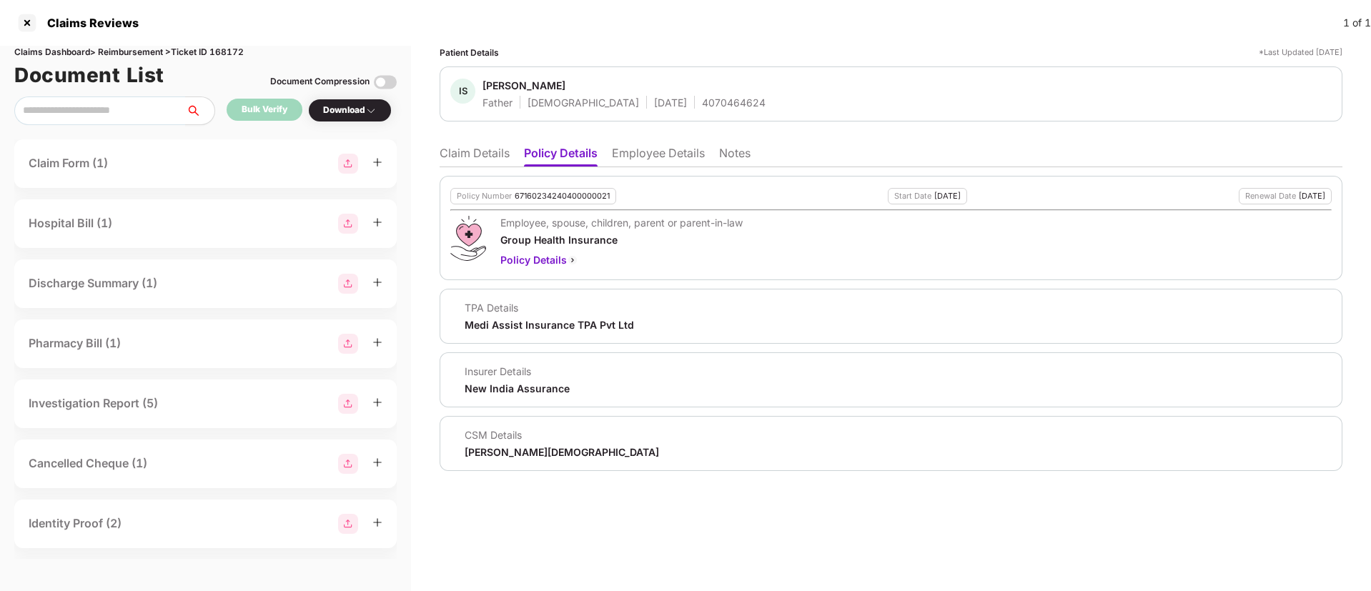
click at [618, 152] on li "Employee Details" at bounding box center [658, 156] width 93 height 21
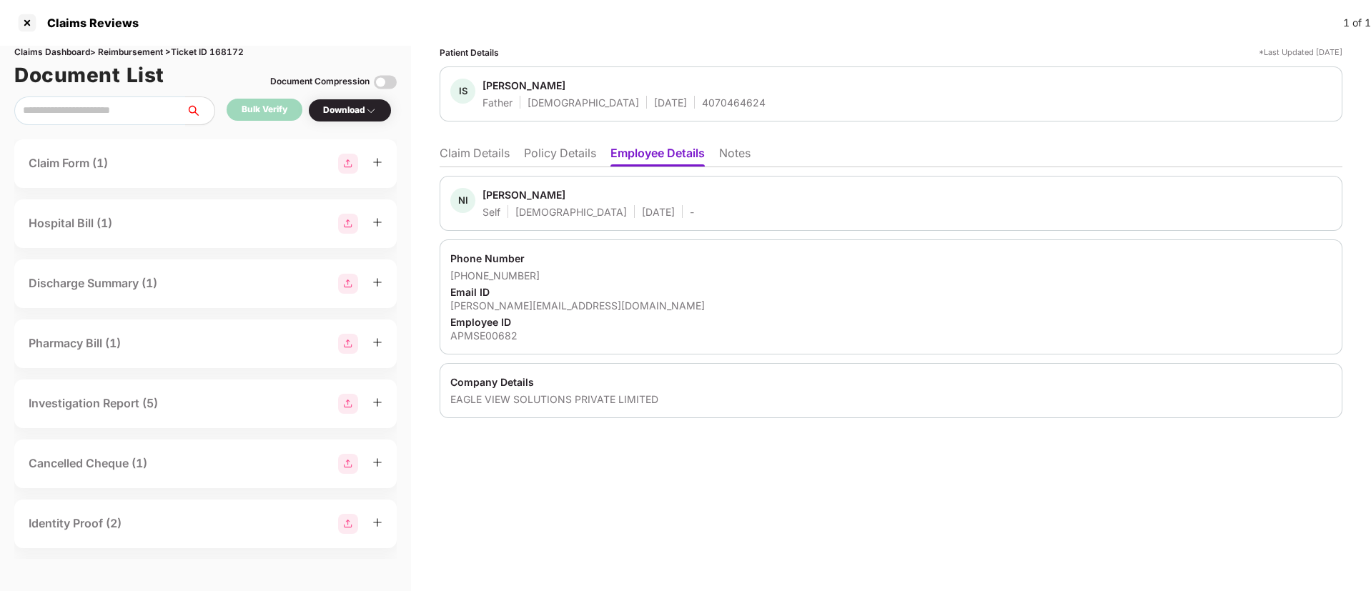
click at [499, 159] on li "Claim Details" at bounding box center [475, 156] width 70 height 21
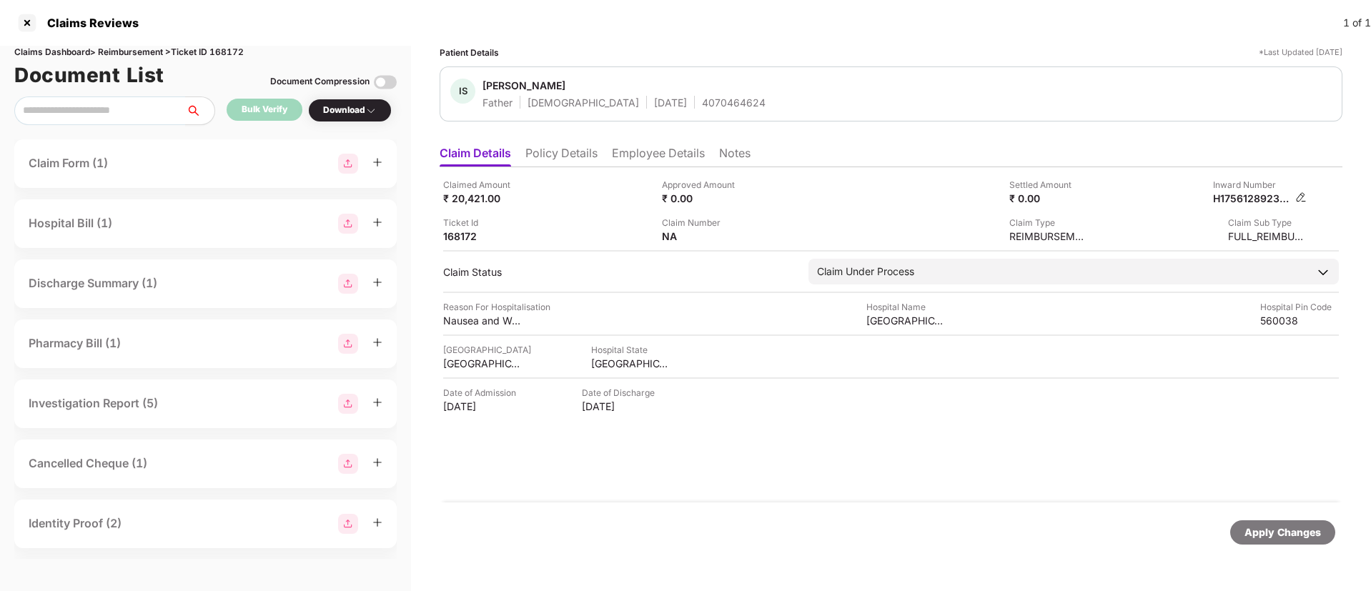
click at [1298, 197] on img at bounding box center [1300, 197] width 11 height 11
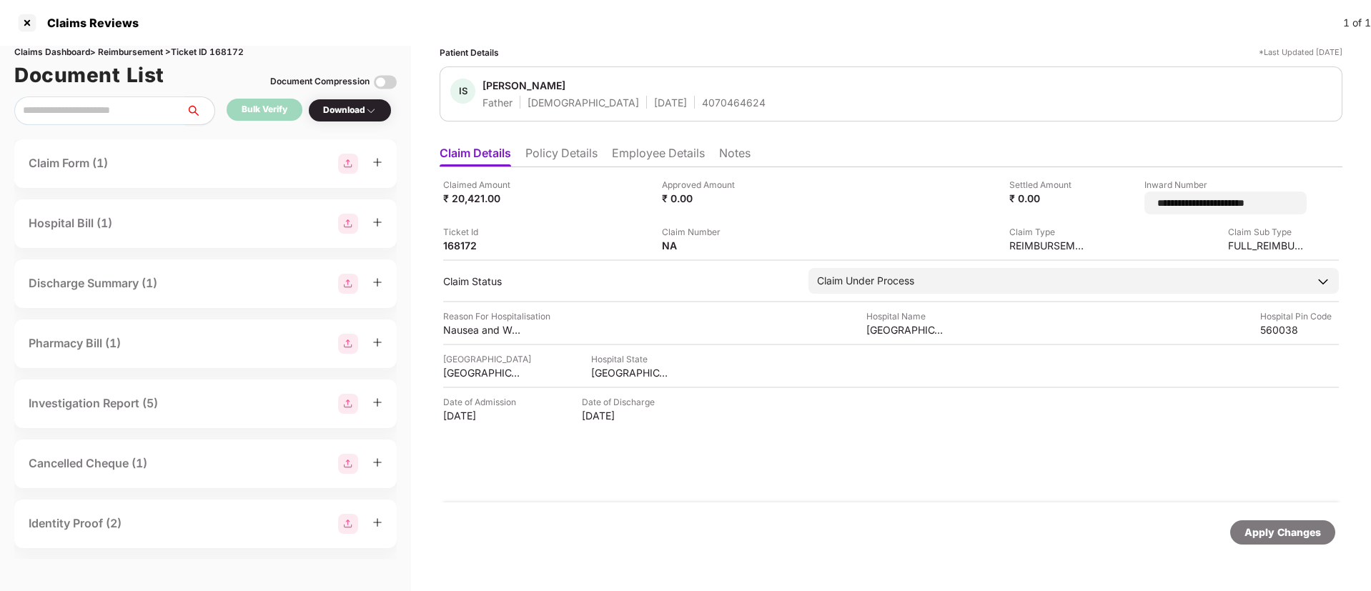
drag, startPoint x: 1293, startPoint y: 205, endPoint x: 1138, endPoint y: 202, distance: 155.1
click at [1138, 202] on div "**********" at bounding box center [1203, 196] width 208 height 36
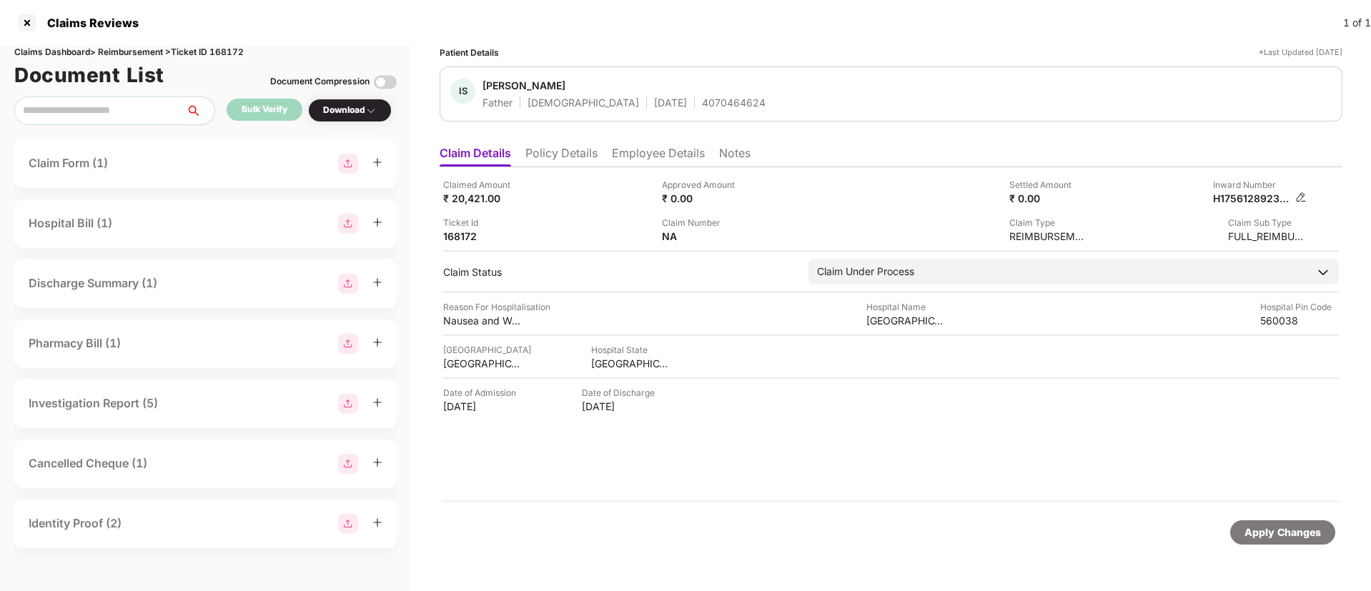
click at [1299, 197] on img at bounding box center [1300, 197] width 11 height 11
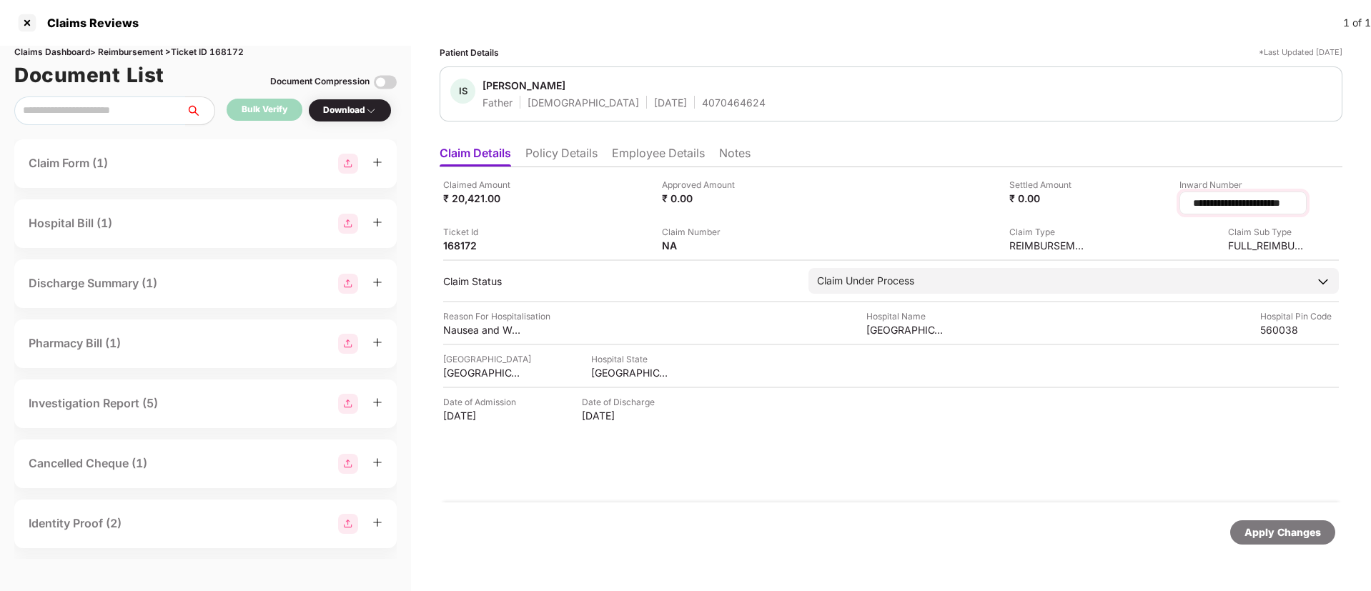
scroll to position [0, 11]
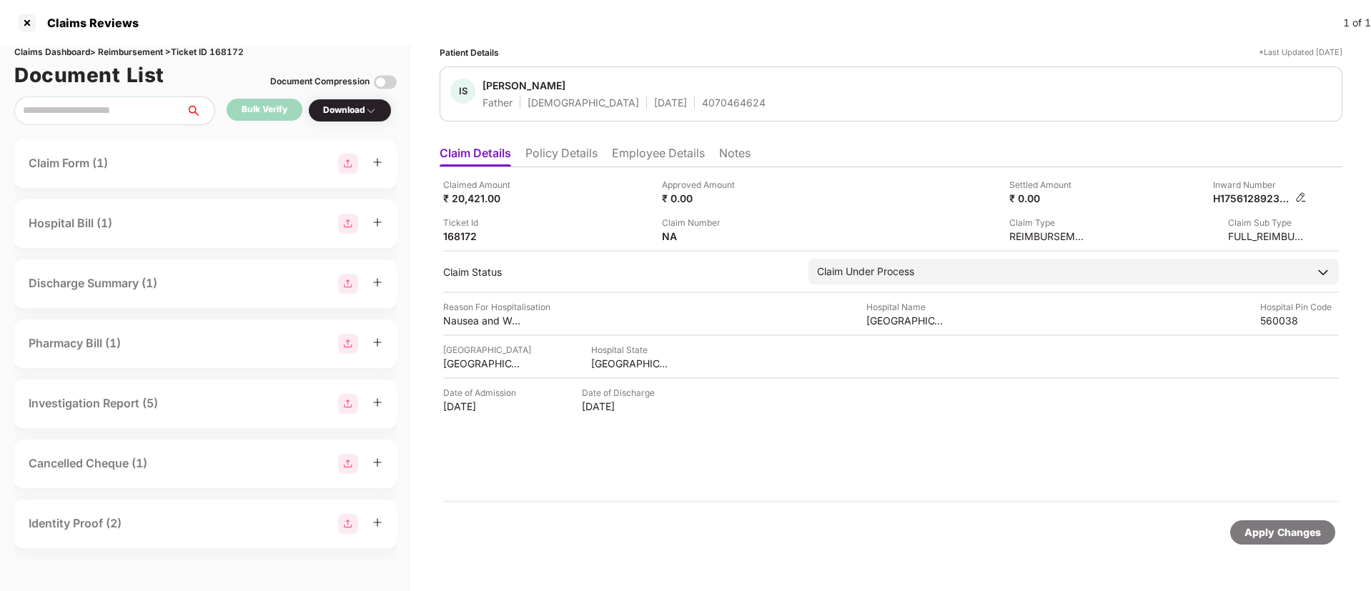
click at [1299, 197] on img at bounding box center [1300, 197] width 11 height 11
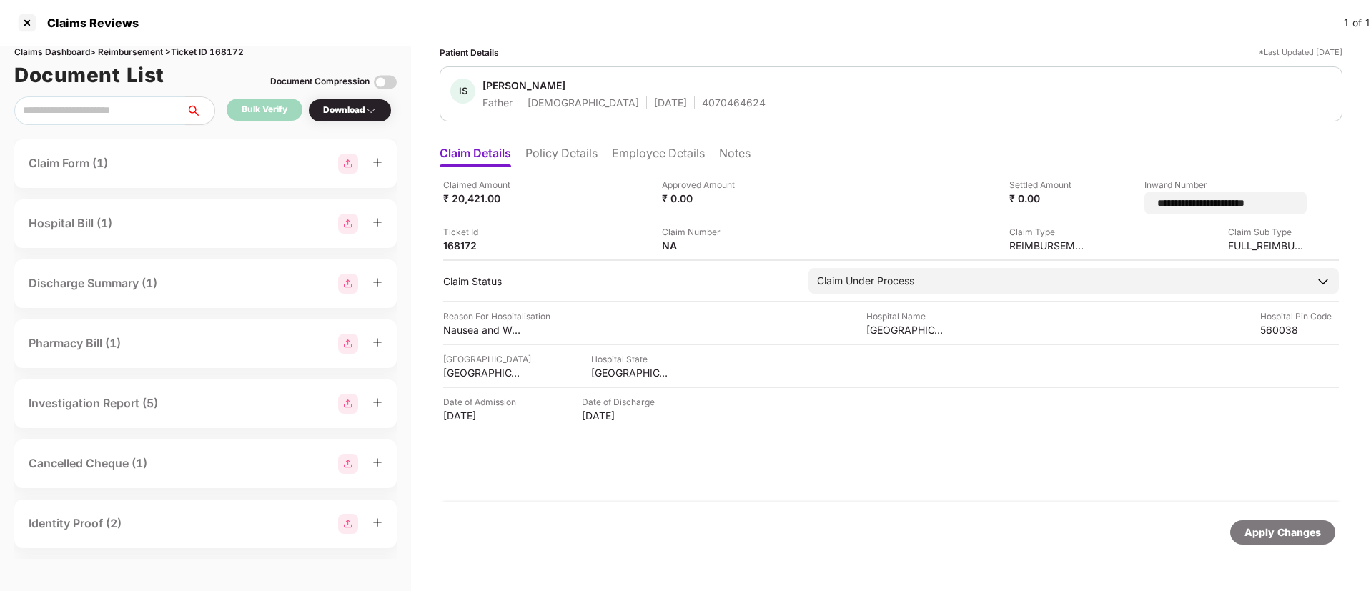
scroll to position [0, 0]
drag, startPoint x: 1294, startPoint y: 198, endPoint x: 1102, endPoint y: 203, distance: 192.3
click at [1102, 203] on div "**********" at bounding box center [1203, 196] width 208 height 36
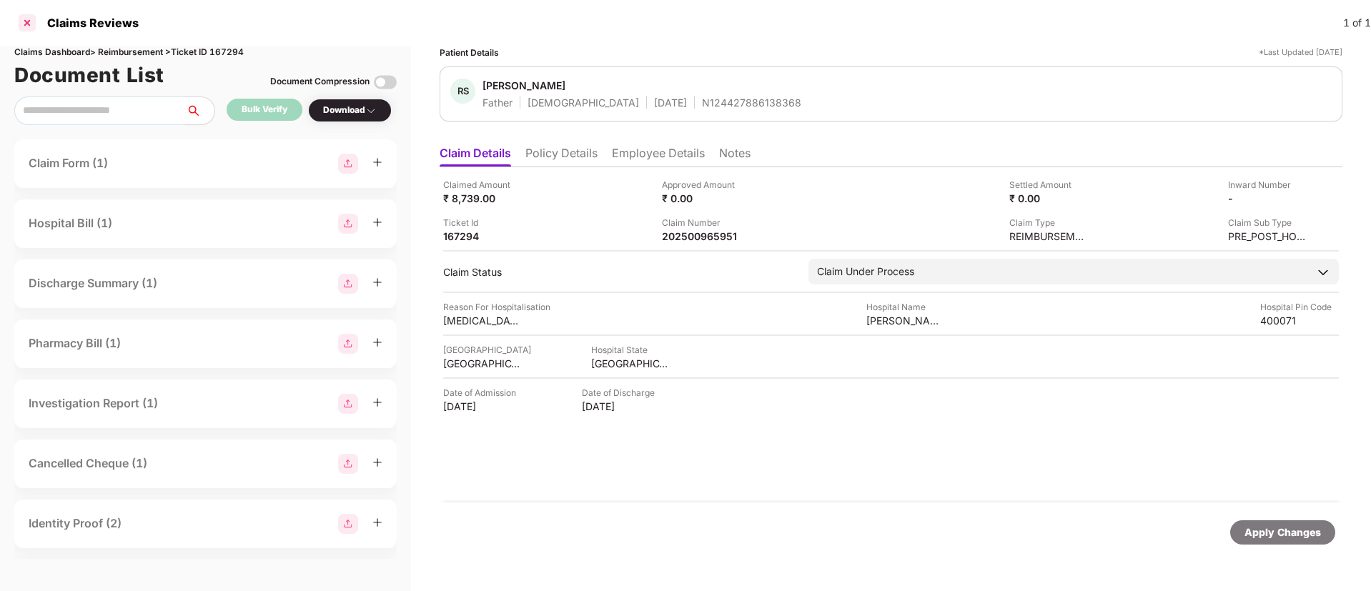
click at [30, 21] on div at bounding box center [27, 22] width 23 height 23
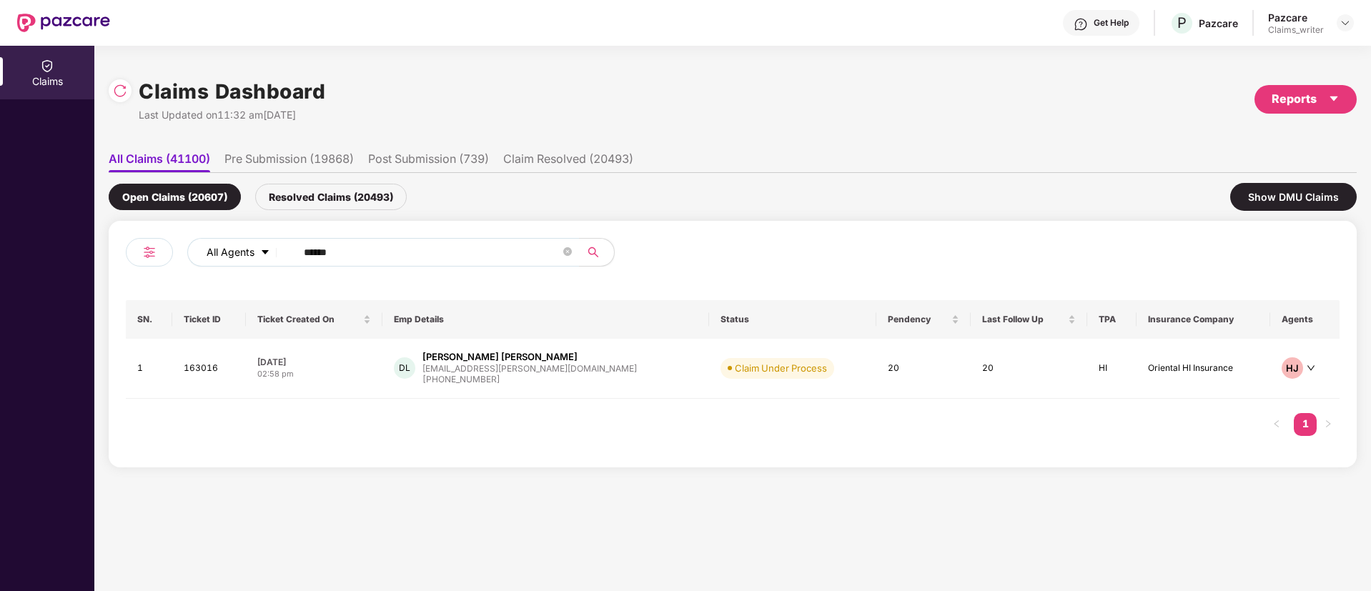
drag, startPoint x: 380, startPoint y: 263, endPoint x: 250, endPoint y: 251, distance: 130.6
click at [250, 251] on div "All Agents ******" at bounding box center [551, 252] width 728 height 29
click at [312, 249] on input "******" at bounding box center [432, 252] width 257 height 21
paste input "text"
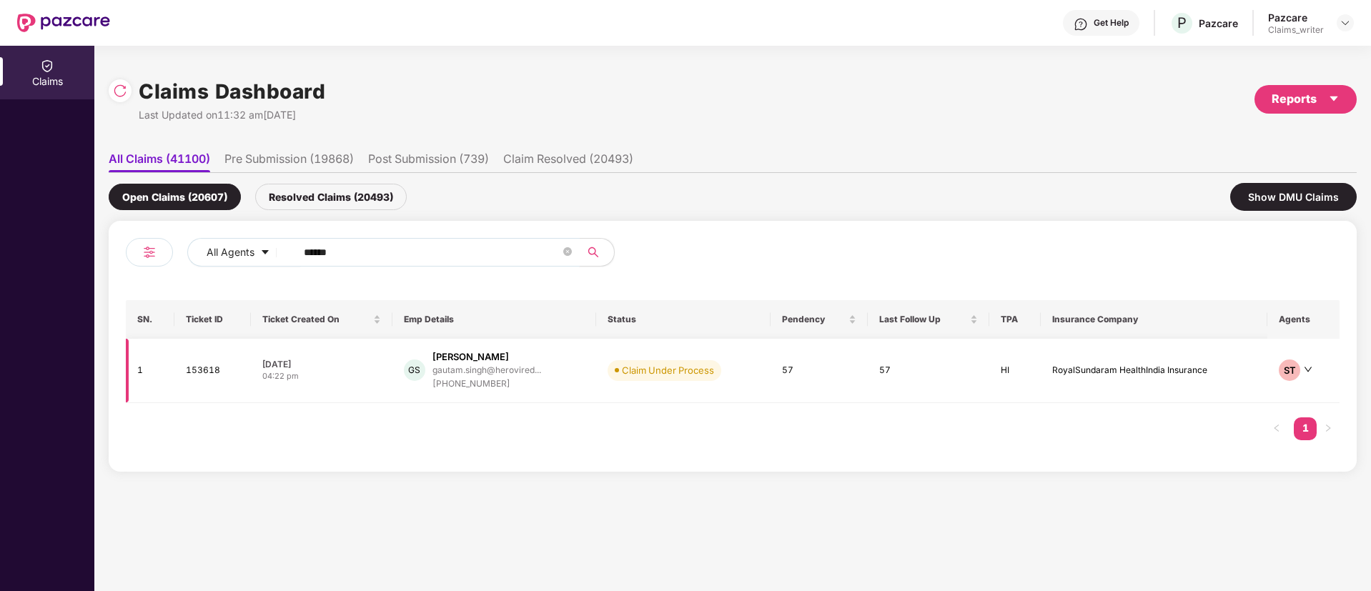
type input "******"
click at [198, 377] on td "153618" at bounding box center [212, 371] width 76 height 64
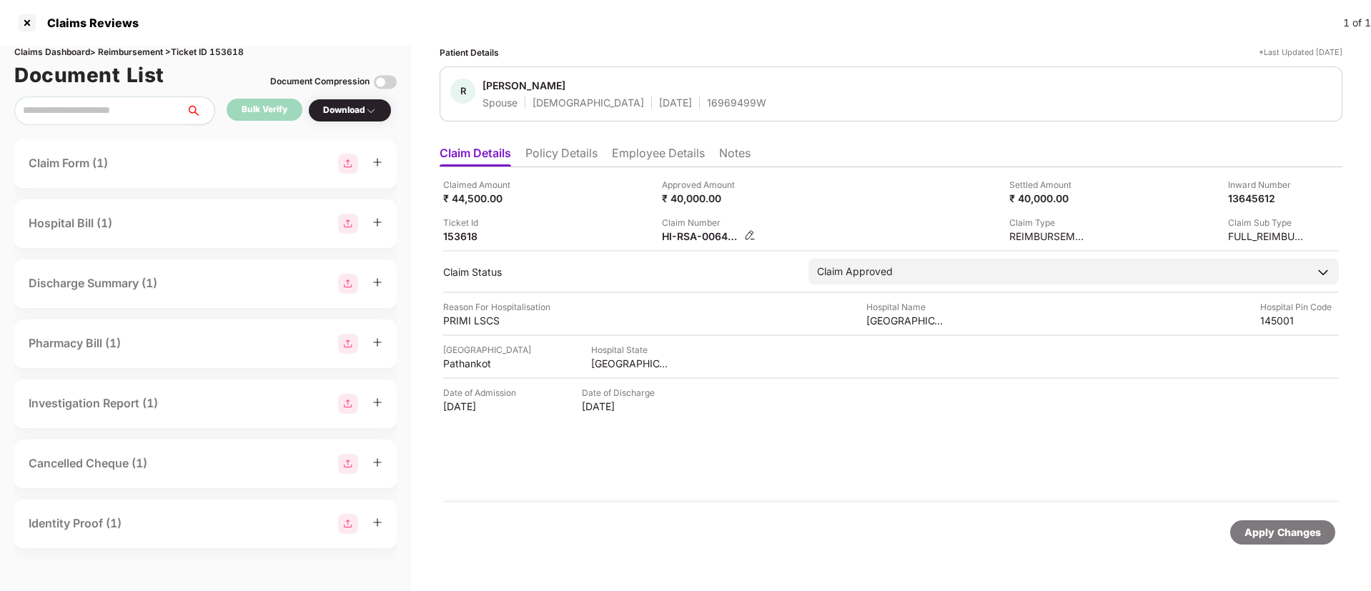
click at [747, 232] on img at bounding box center [749, 234] width 11 height 11
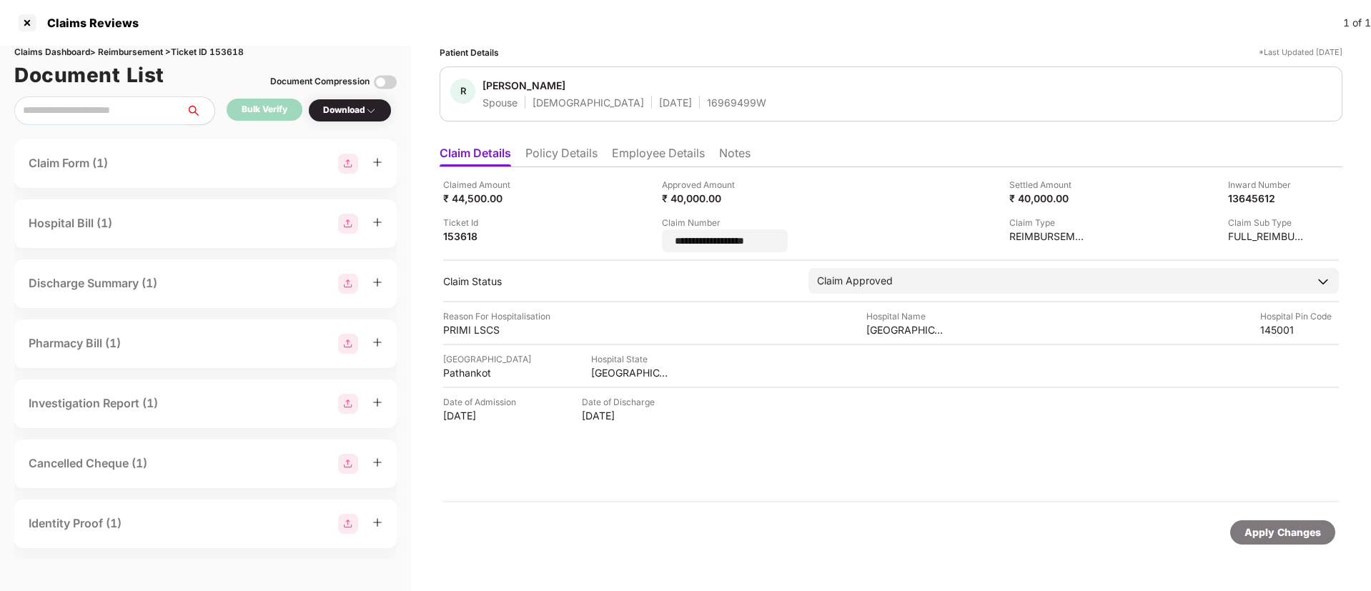
drag, startPoint x: 770, startPoint y: 242, endPoint x: 647, endPoint y: 241, distance: 122.9
click at [647, 241] on div "**********" at bounding box center [891, 215] width 896 height 74
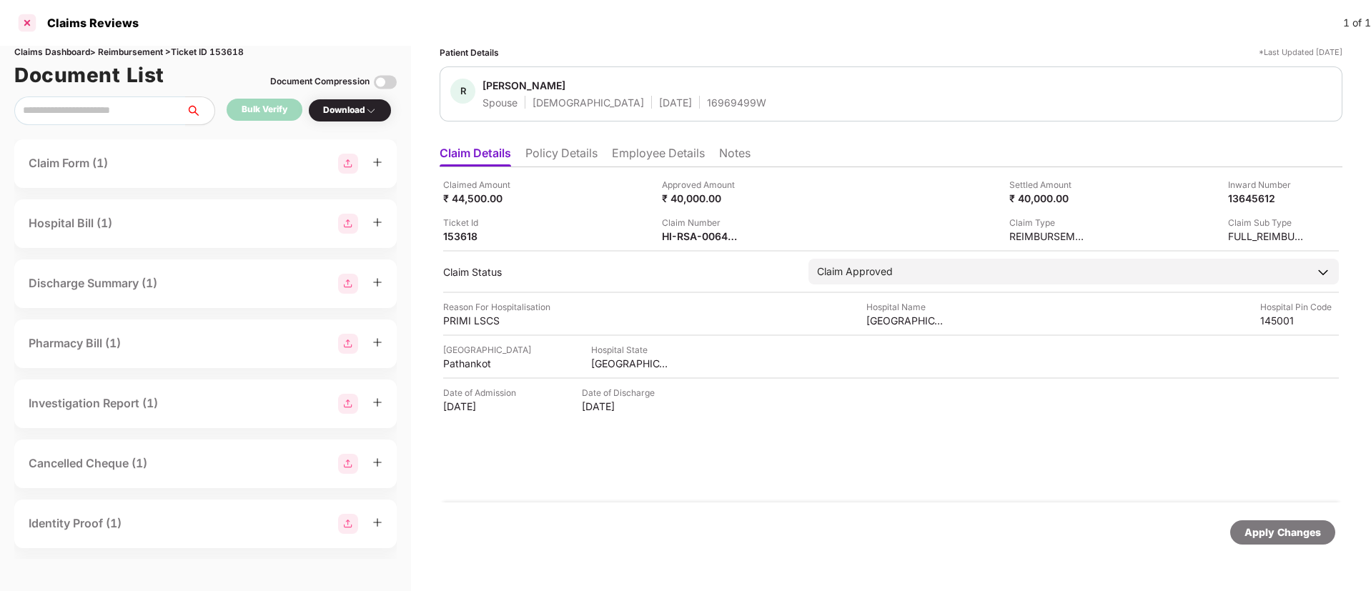
click at [24, 23] on div at bounding box center [27, 22] width 23 height 23
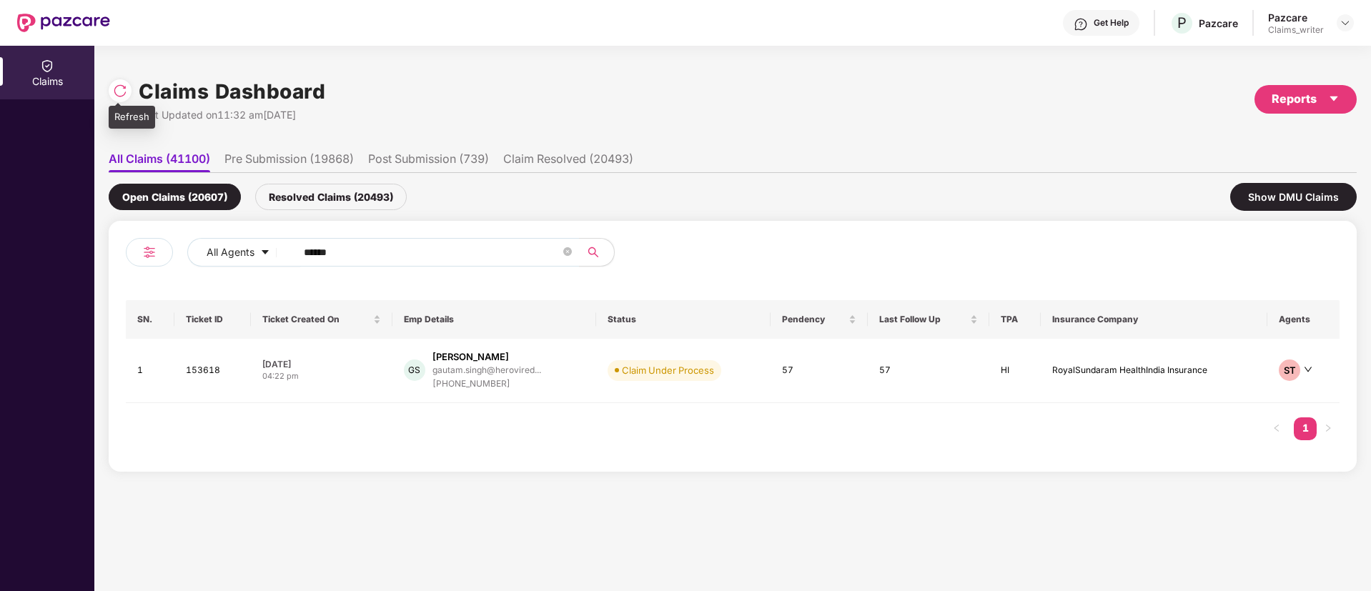
click at [122, 92] on img at bounding box center [120, 91] width 14 height 14
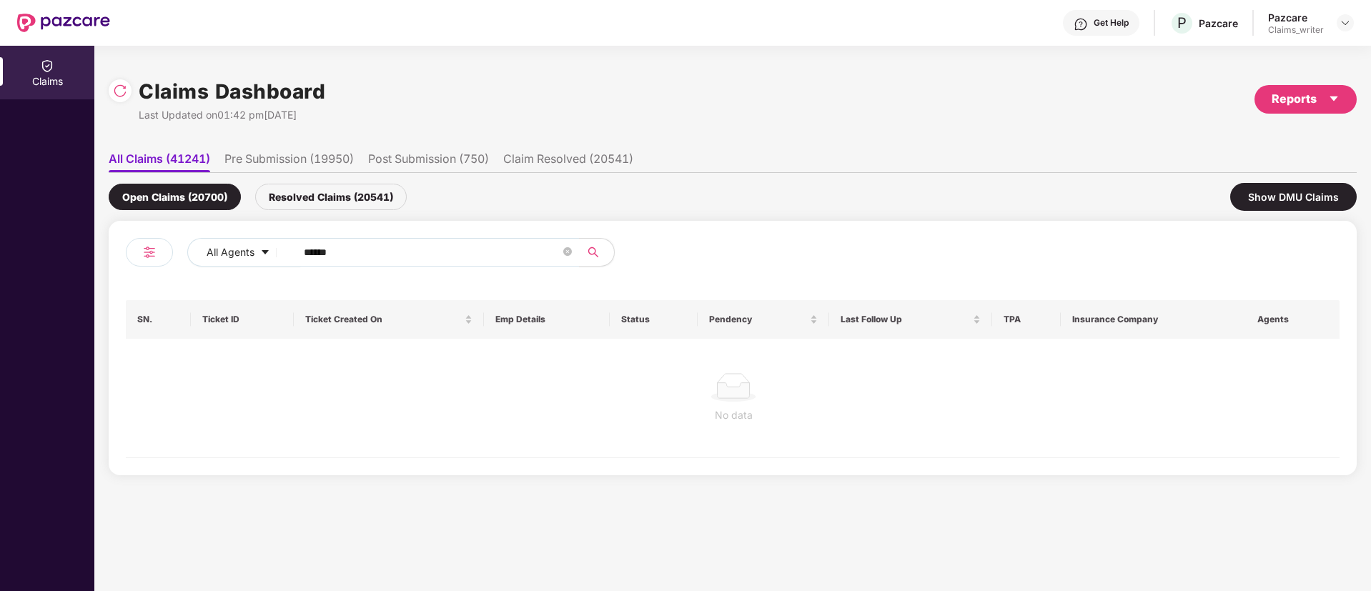
click at [327, 199] on div "Resolved Claims (20541)" at bounding box center [331, 197] width 152 height 26
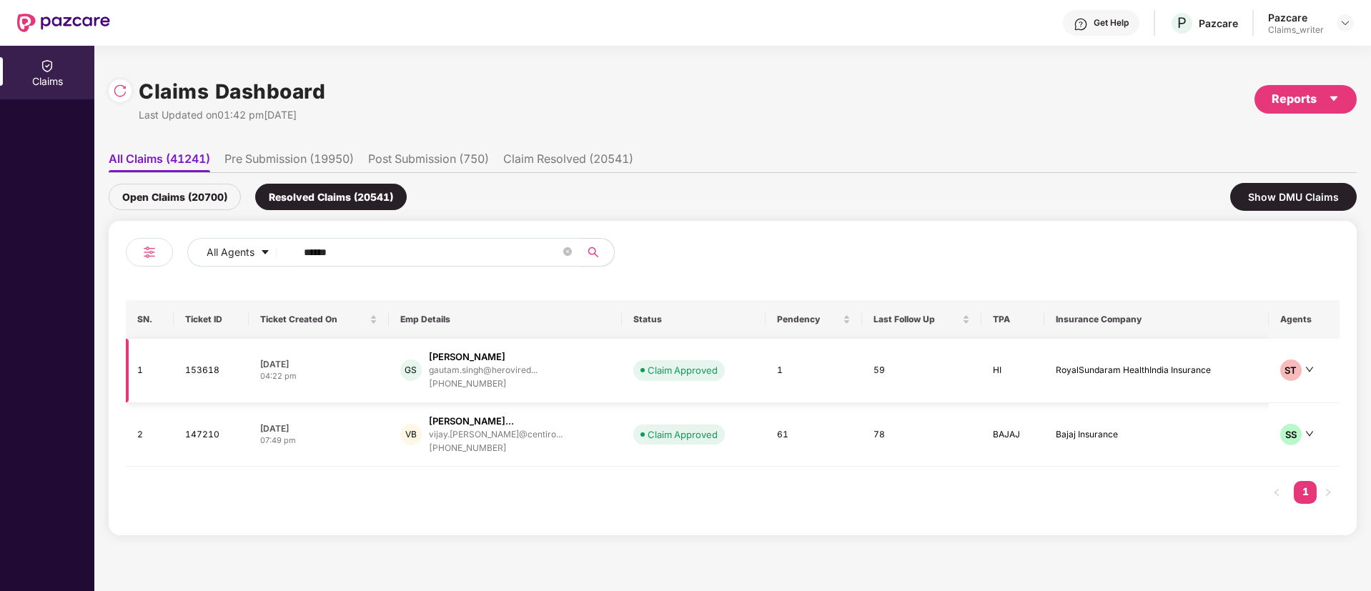
click at [205, 372] on td "153618" at bounding box center [212, 371] width 76 height 64
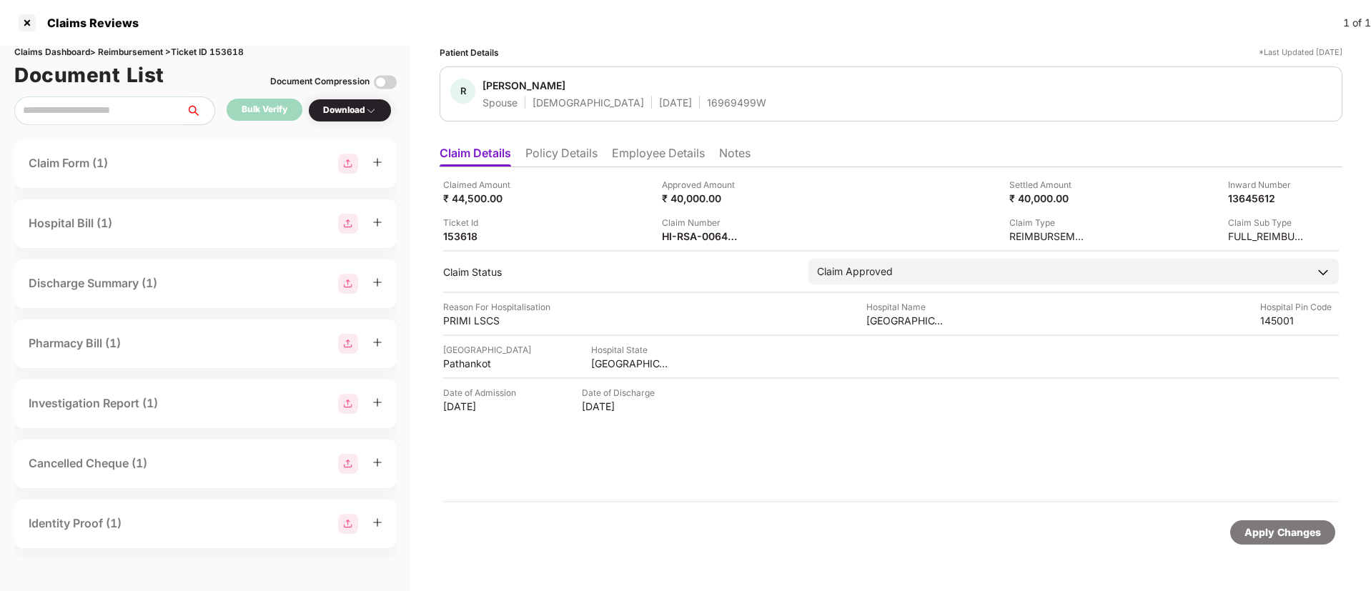
click at [656, 153] on li "Employee Details" at bounding box center [658, 156] width 93 height 21
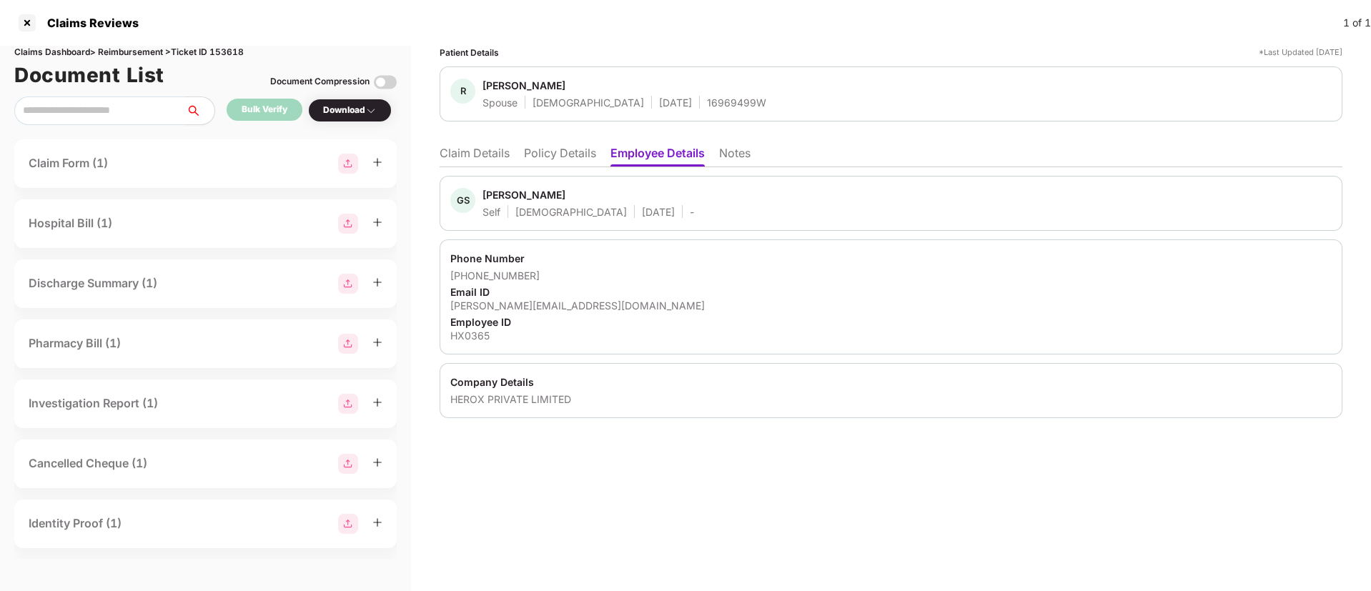
click at [492, 159] on li "Claim Details" at bounding box center [475, 156] width 70 height 21
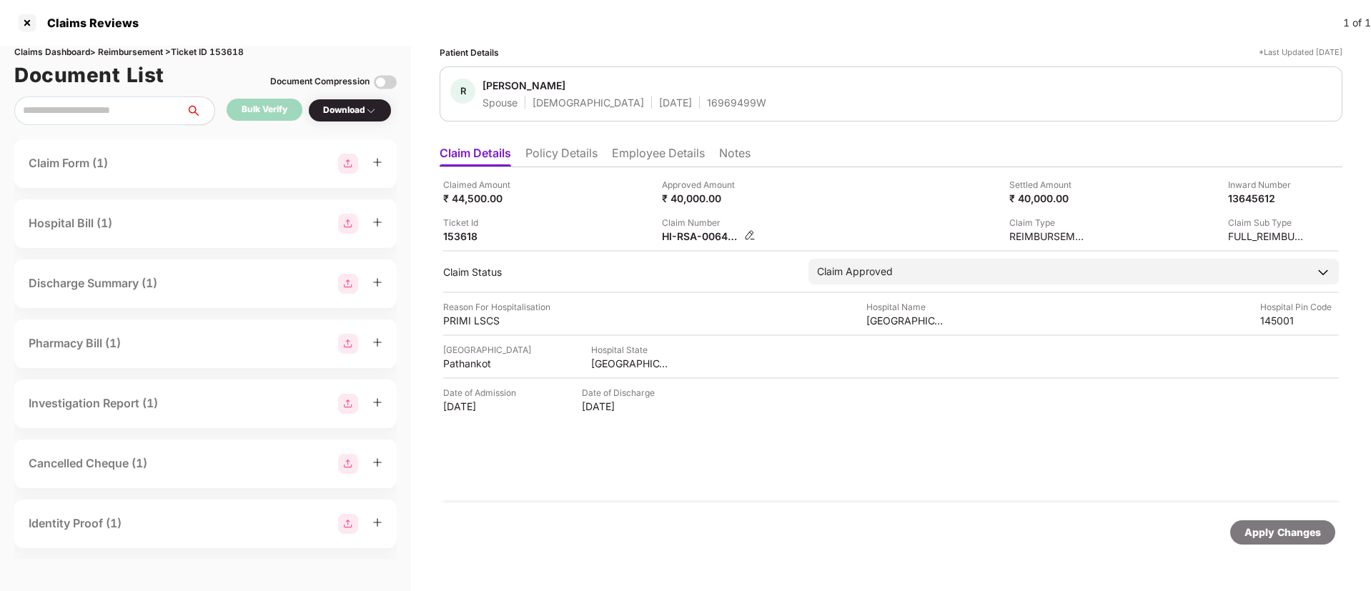
click at [749, 233] on img at bounding box center [749, 234] width 11 height 11
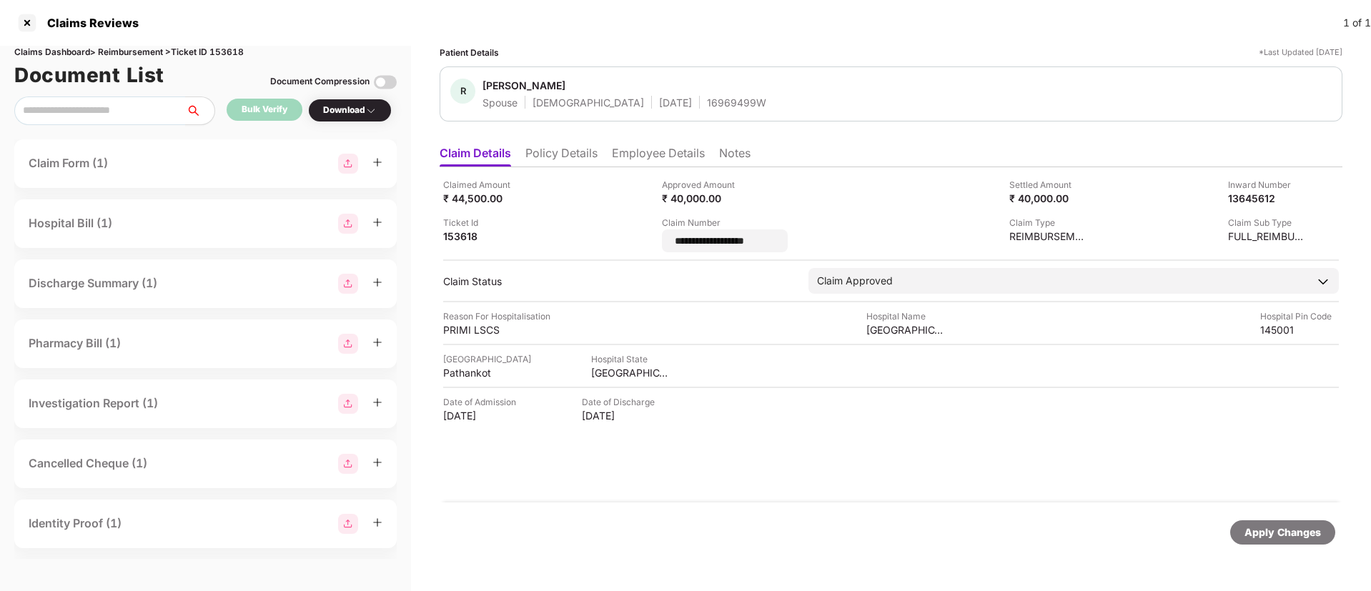
drag, startPoint x: 791, startPoint y: 239, endPoint x: 640, endPoint y: 247, distance: 151.0
click at [640, 247] on div "**********" at bounding box center [891, 215] width 896 height 74
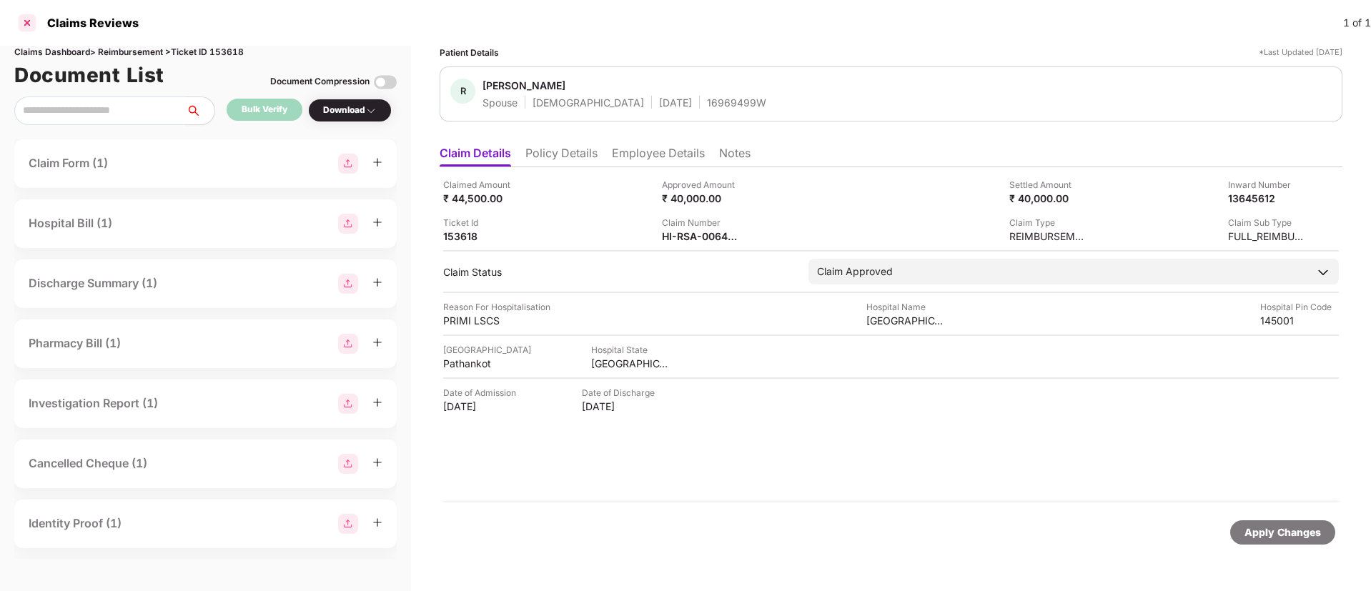
click at [30, 21] on div at bounding box center [27, 22] width 23 height 23
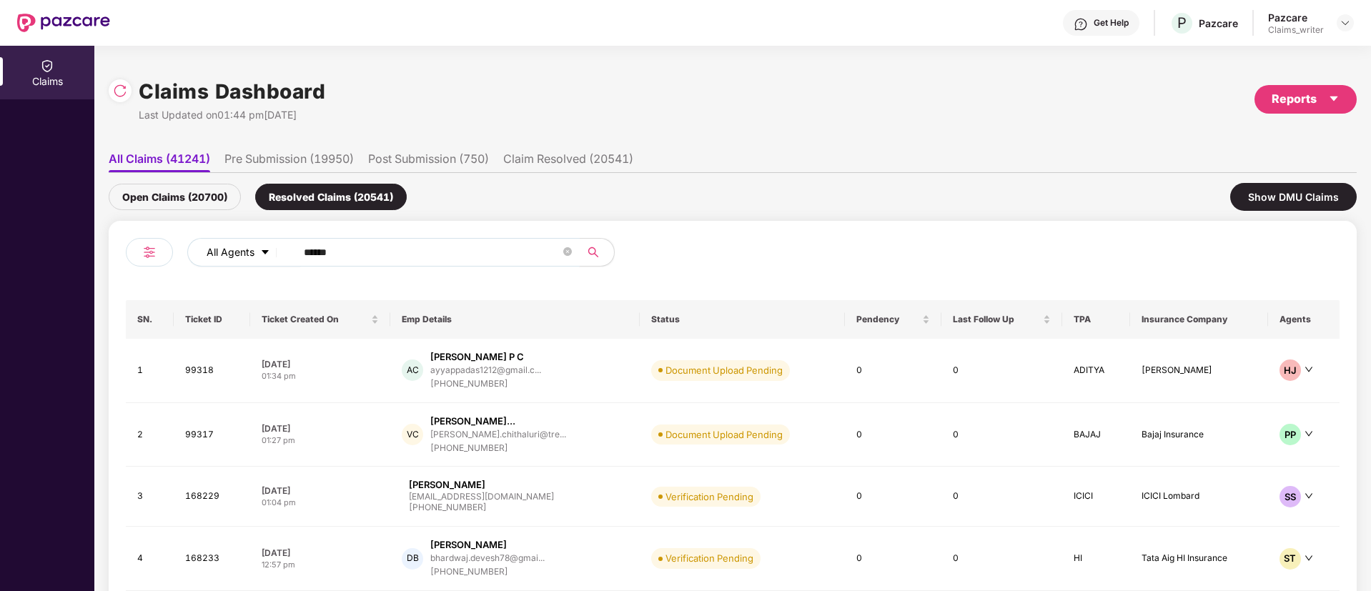
drag, startPoint x: 363, startPoint y: 263, endPoint x: 244, endPoint y: 252, distance: 119.2
click at [244, 252] on div "All Agents ******" at bounding box center [551, 252] width 728 height 29
paste input "text"
type input "******"
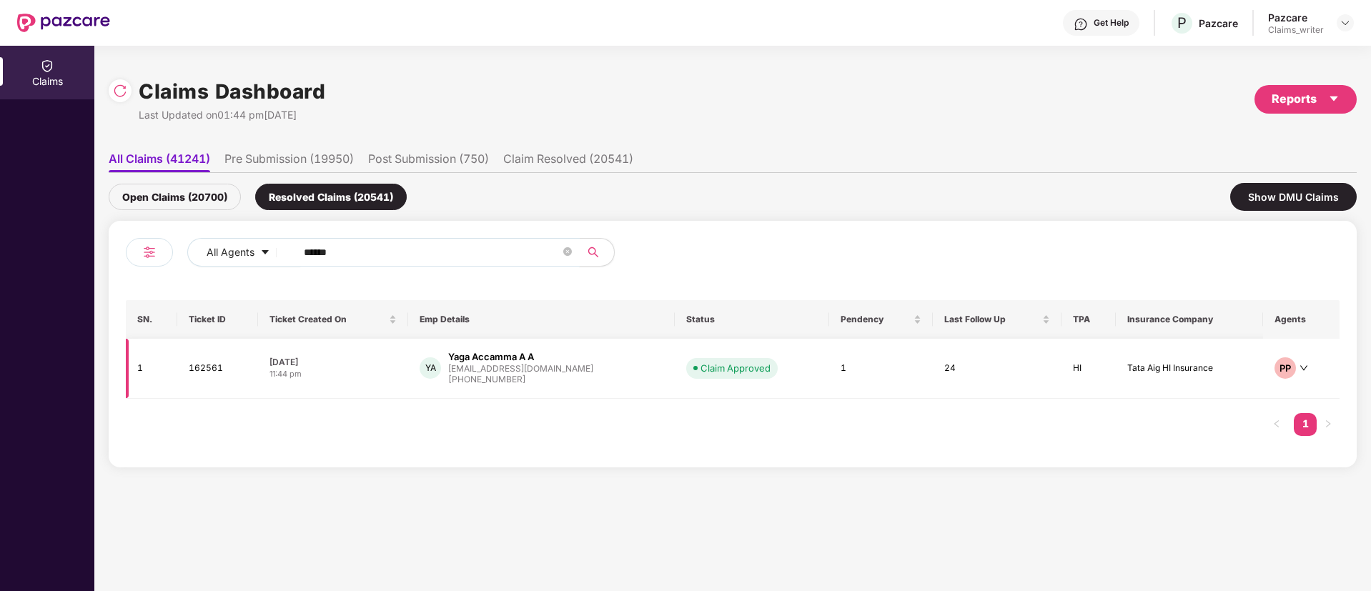
click at [210, 374] on td "162561" at bounding box center [217, 369] width 81 height 60
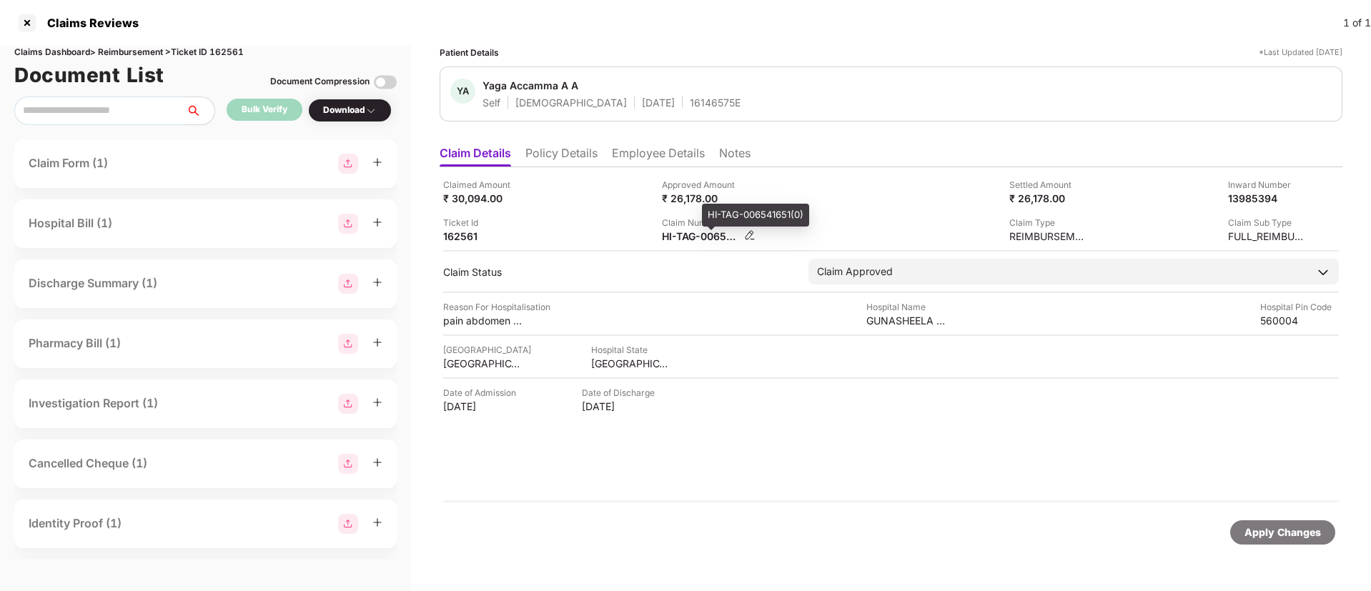
click at [740, 235] on div "HI-TAG-006541651(0)" at bounding box center [701, 236] width 79 height 14
click at [748, 235] on img at bounding box center [749, 234] width 11 height 11
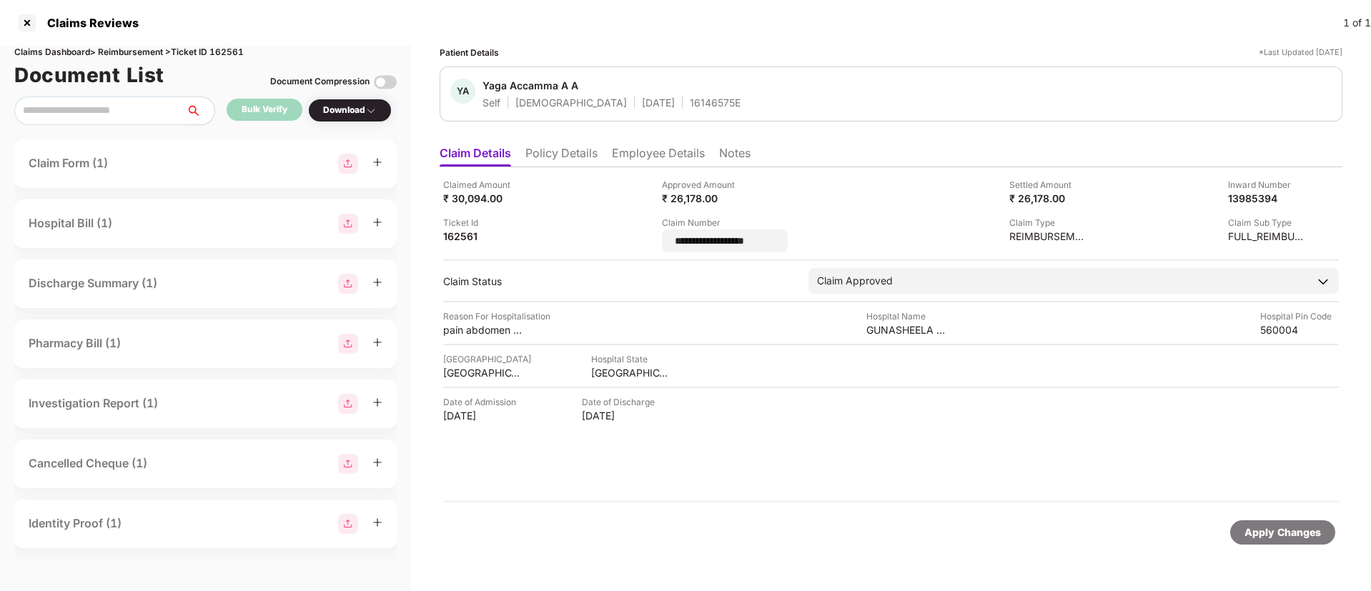
drag, startPoint x: 780, startPoint y: 238, endPoint x: 650, endPoint y: 244, distance: 130.2
click at [650, 244] on div "**********" at bounding box center [891, 215] width 896 height 74
click at [650, 244] on div "**********" at bounding box center [891, 334] width 903 height 335
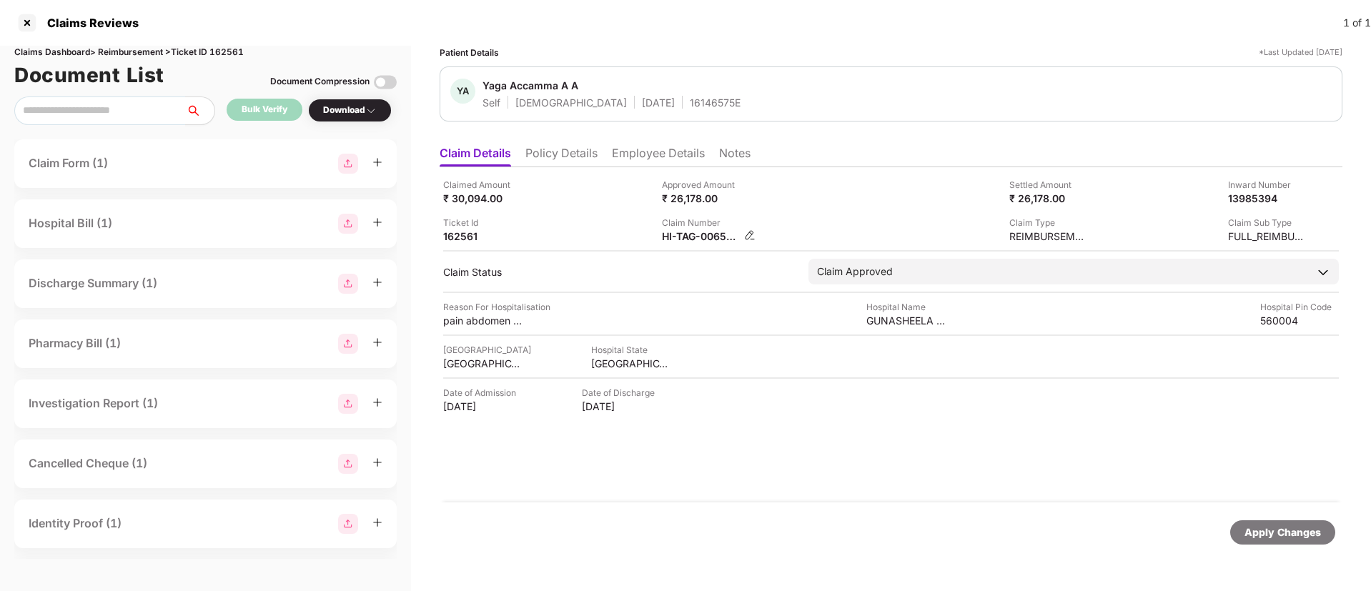
click at [749, 229] on img at bounding box center [749, 234] width 11 height 11
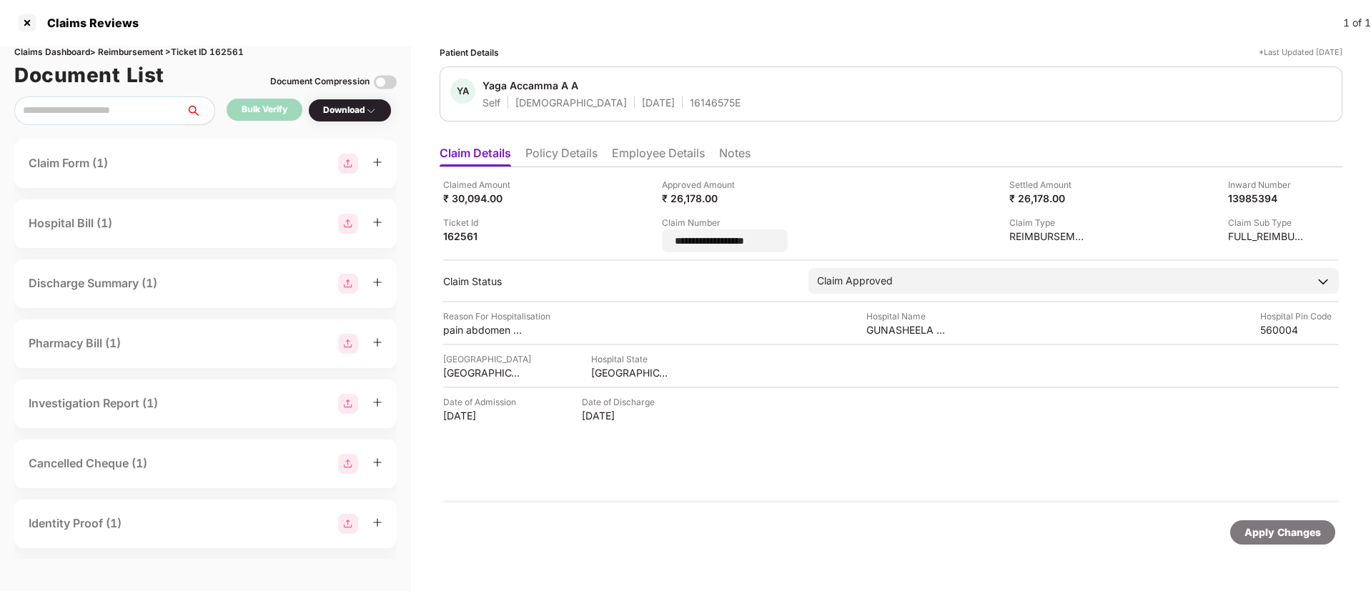
drag, startPoint x: 766, startPoint y: 245, endPoint x: 658, endPoint y: 244, distance: 107.9
click at [658, 244] on div "**********" at bounding box center [891, 215] width 896 height 74
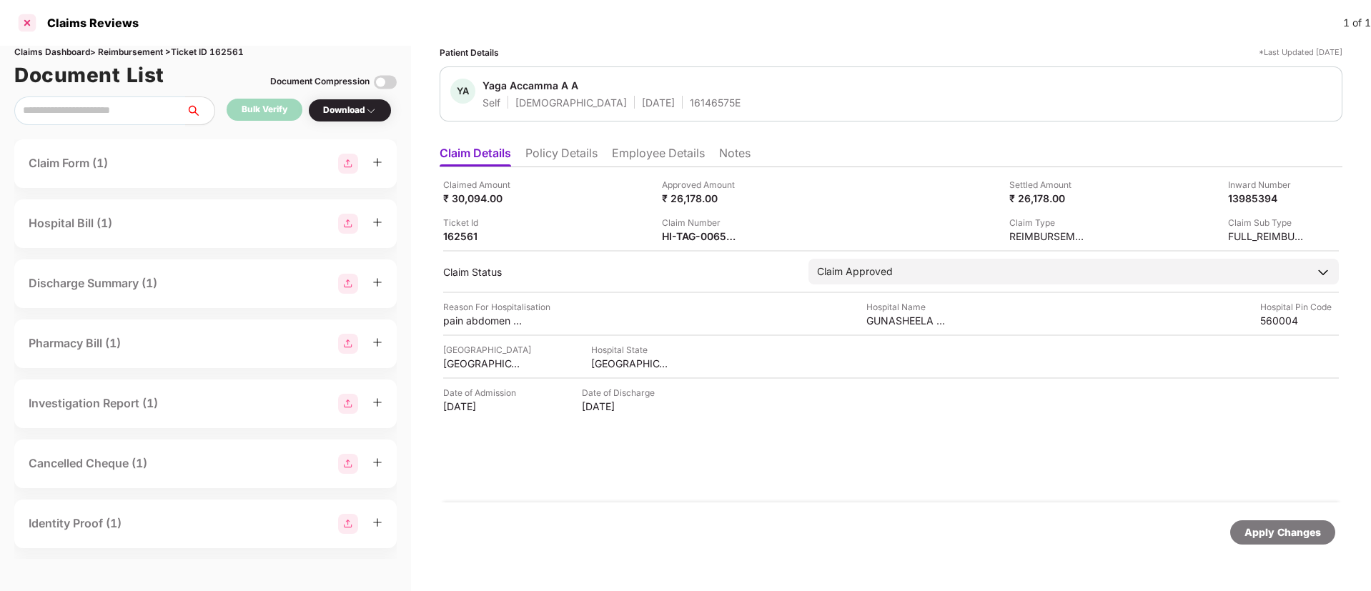
click at [30, 25] on div at bounding box center [27, 22] width 23 height 23
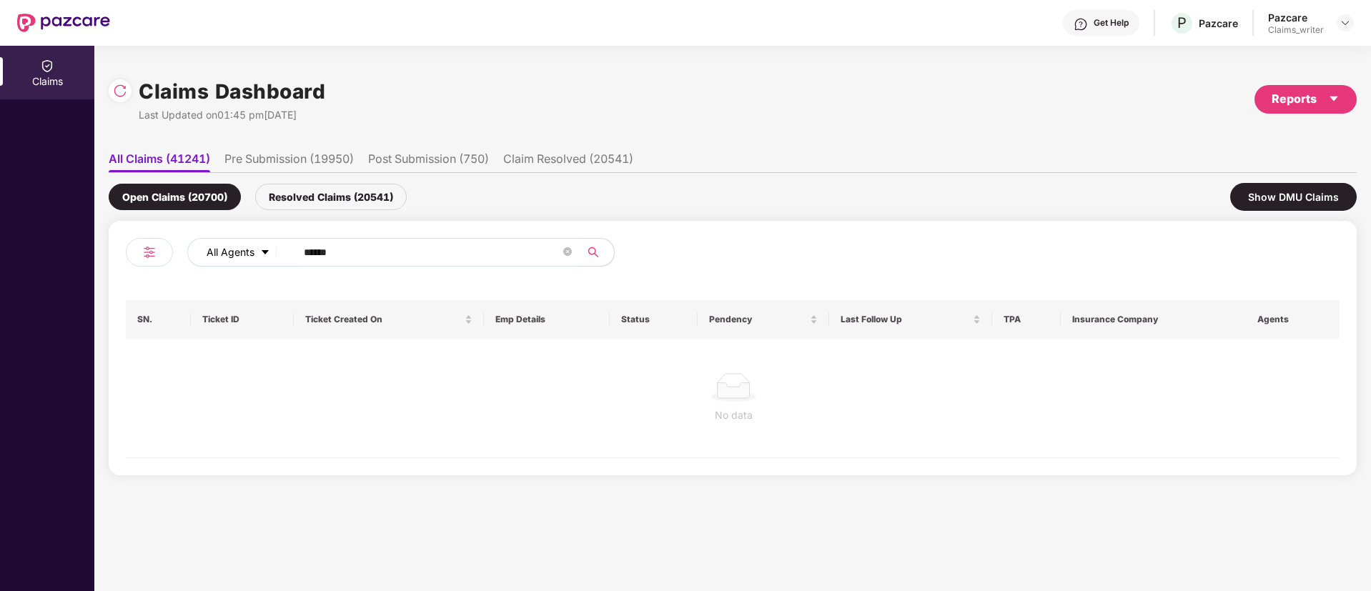
drag, startPoint x: 354, startPoint y: 259, endPoint x: 284, endPoint y: 252, distance: 69.7
click at [284, 252] on div "All Agents ******" at bounding box center [551, 252] width 728 height 29
paste input "text"
type input "******"
click at [323, 202] on div "Resolved Claims (20541)" at bounding box center [331, 197] width 152 height 26
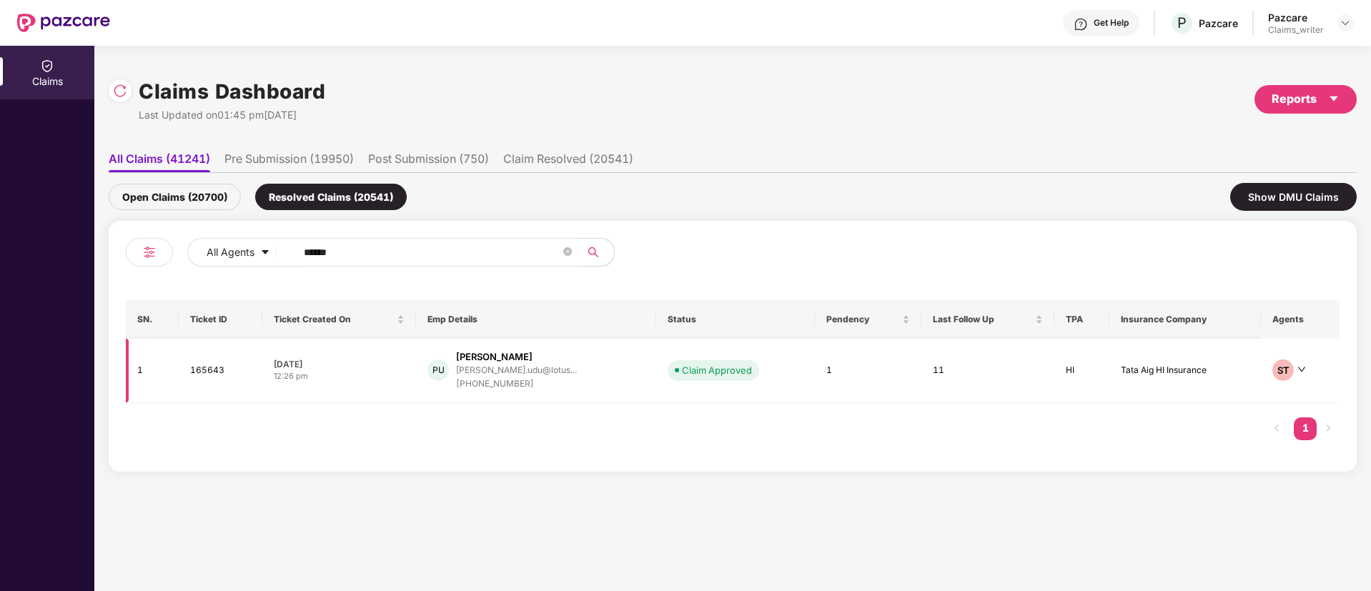
click at [217, 372] on td "165643" at bounding box center [221, 371] width 84 height 64
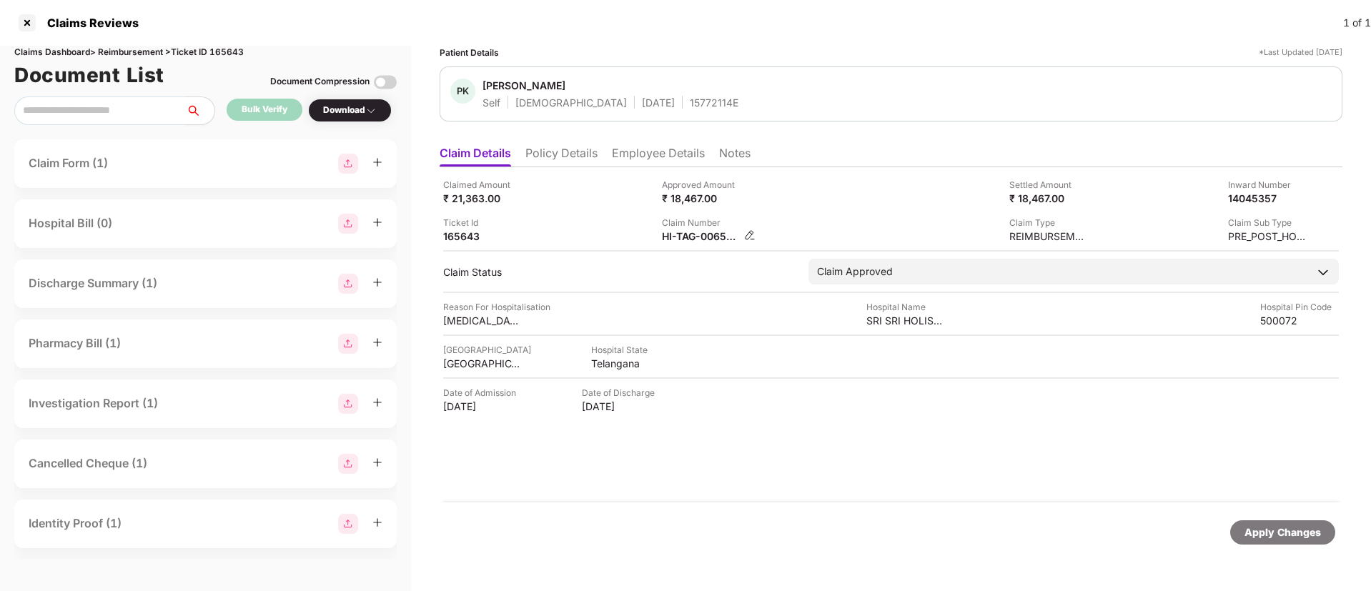
click at [748, 236] on img at bounding box center [749, 234] width 11 height 11
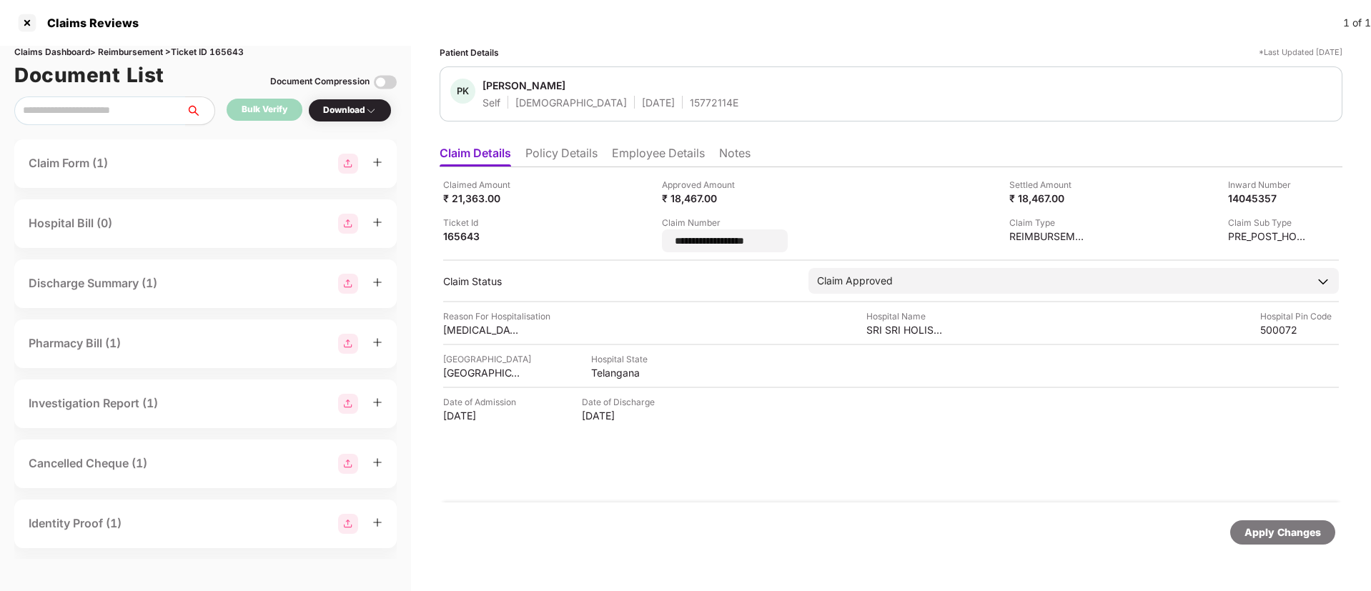
drag, startPoint x: 786, startPoint y: 237, endPoint x: 623, endPoint y: 234, distance: 163.0
click at [623, 234] on div "**********" at bounding box center [891, 215] width 896 height 74
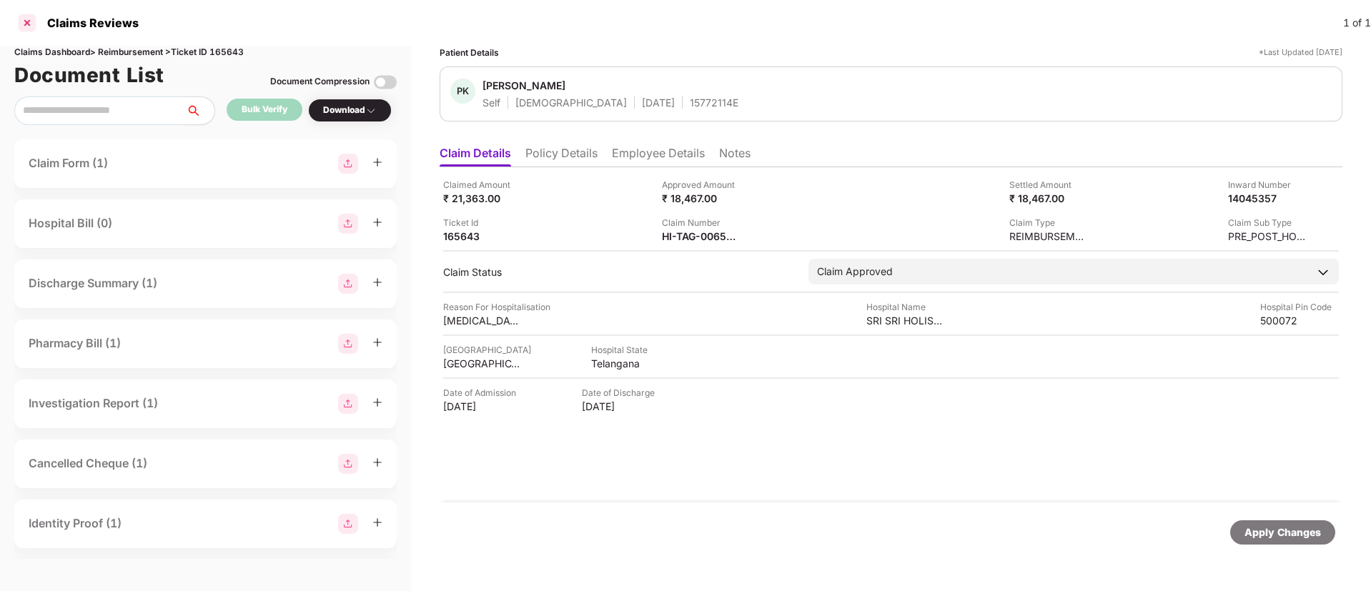
click at [35, 25] on div at bounding box center [27, 22] width 23 height 23
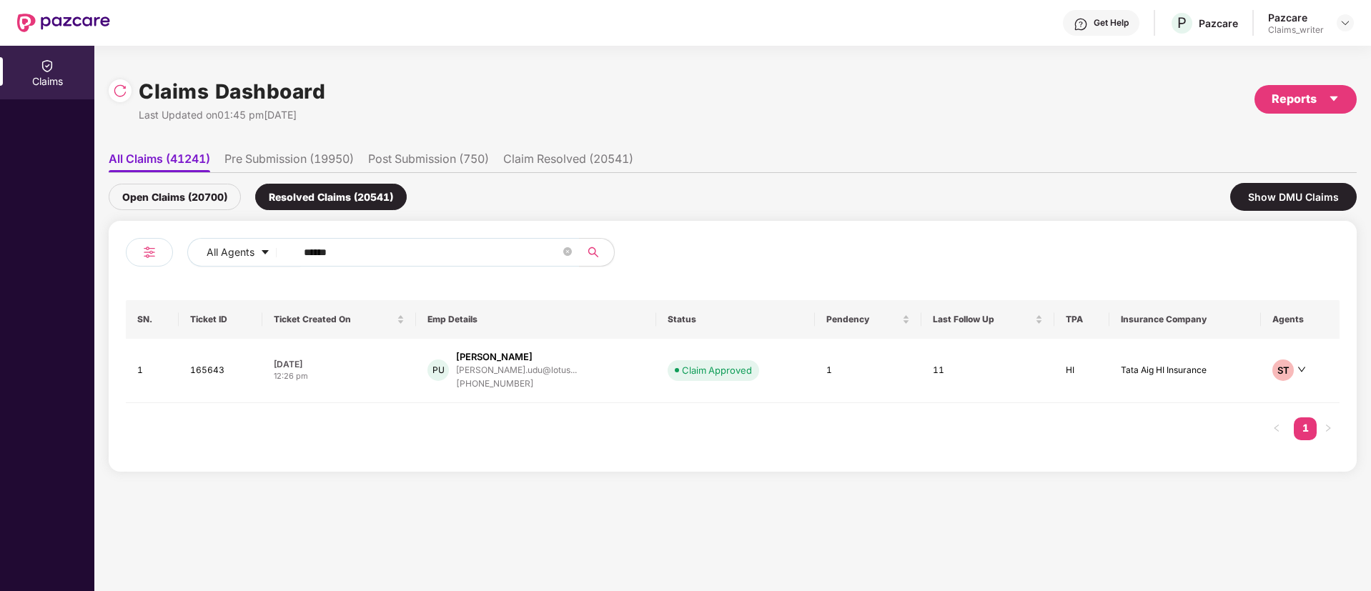
click at [214, 195] on div "Open Claims (20700)" at bounding box center [175, 197] width 132 height 26
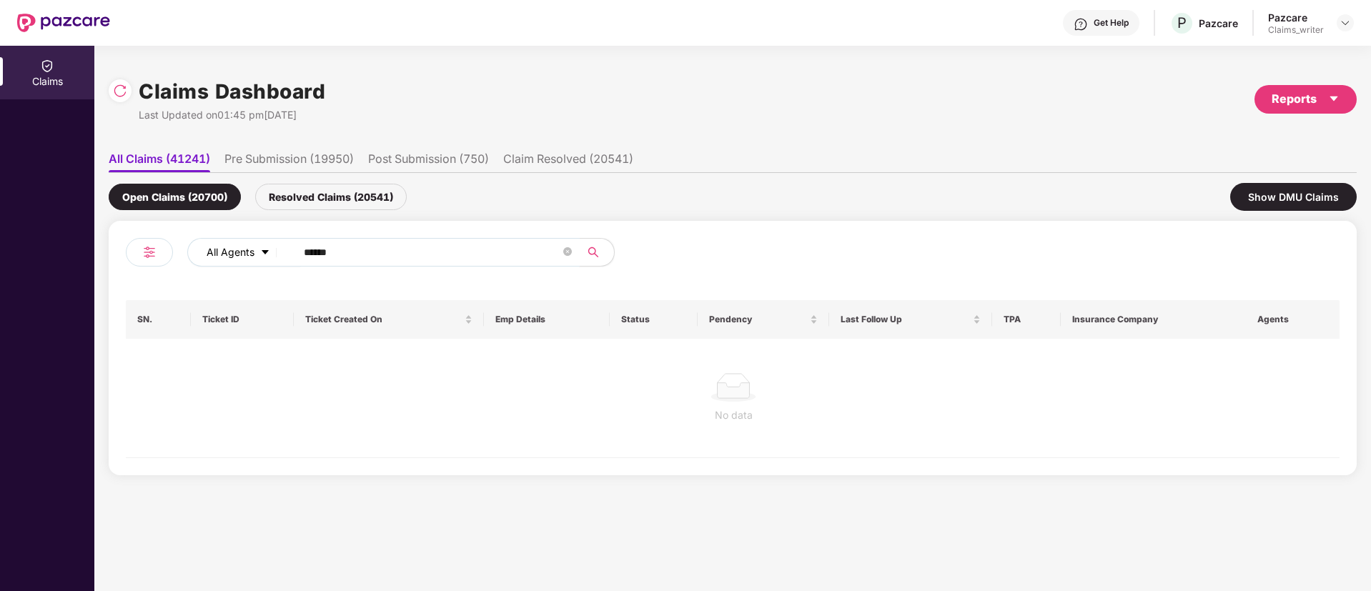
drag, startPoint x: 352, startPoint y: 247, endPoint x: 257, endPoint y: 252, distance: 95.9
click at [257, 252] on div "All Agents ******" at bounding box center [551, 252] width 728 height 29
paste input "text"
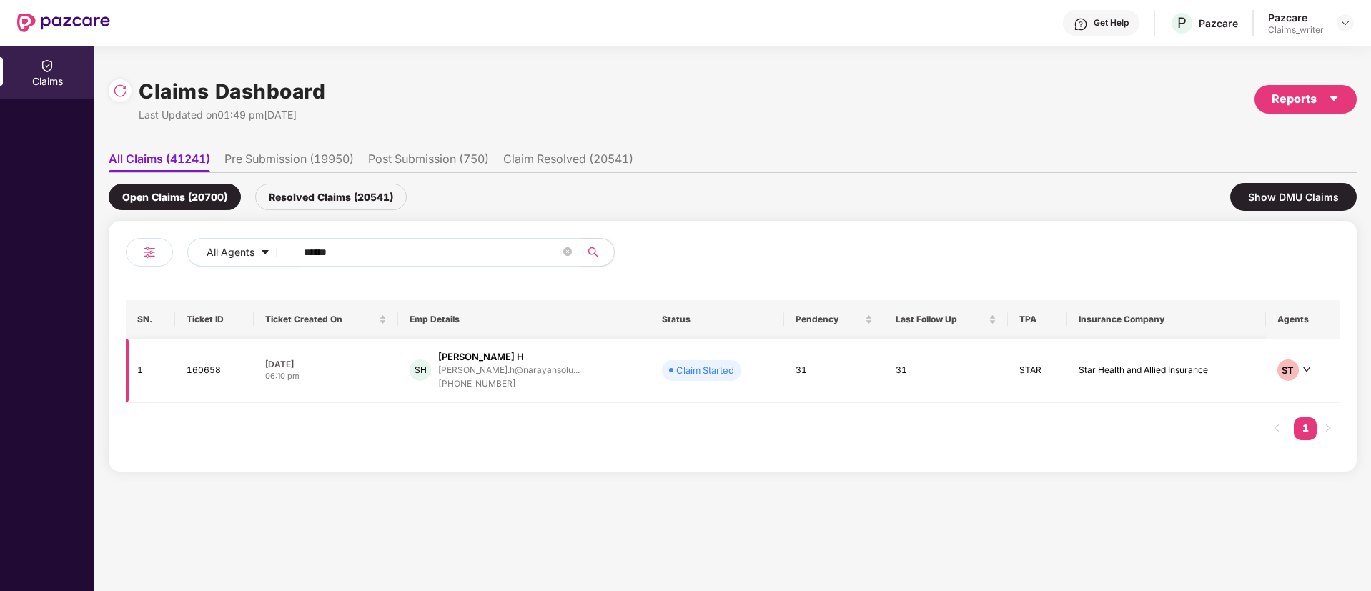
type input "******"
click at [208, 365] on td "160658" at bounding box center [214, 371] width 79 height 64
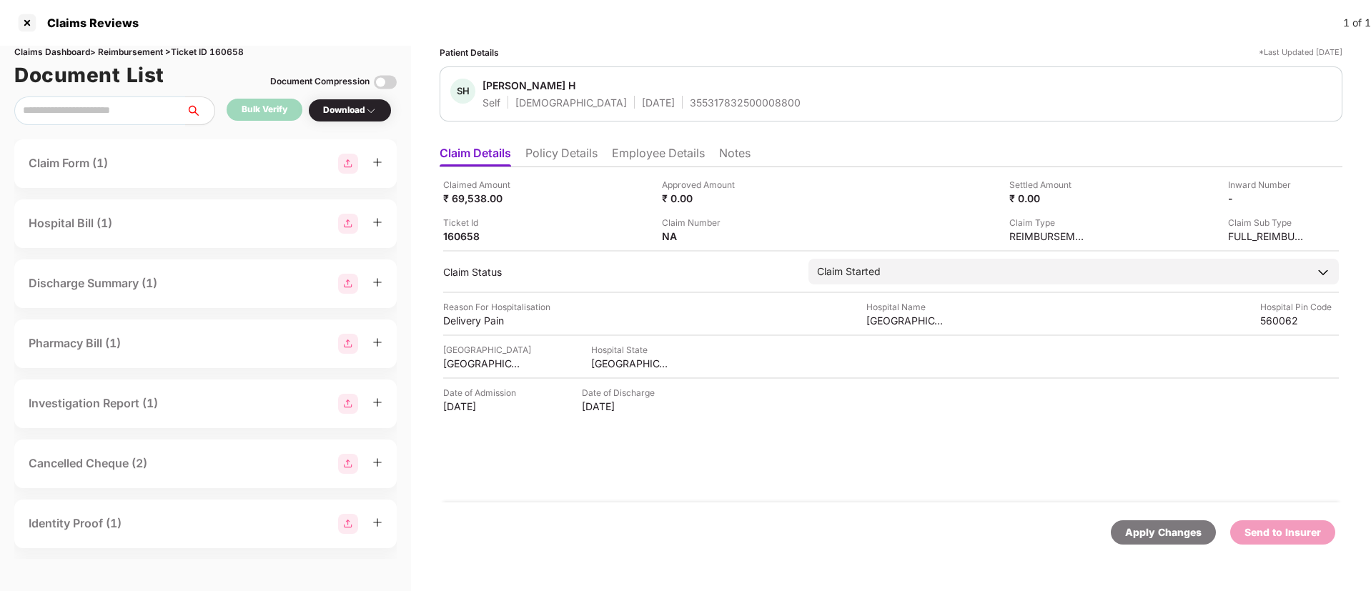
click at [589, 158] on li "Policy Details" at bounding box center [561, 156] width 72 height 21
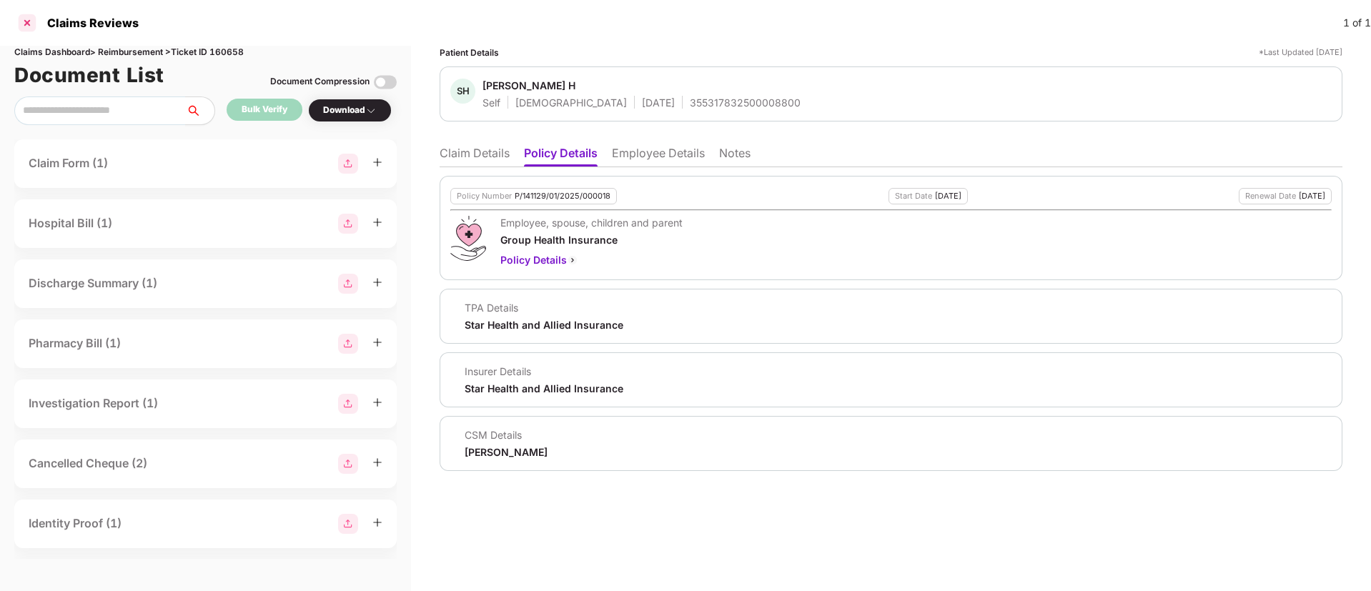
click at [31, 21] on div at bounding box center [27, 22] width 23 height 23
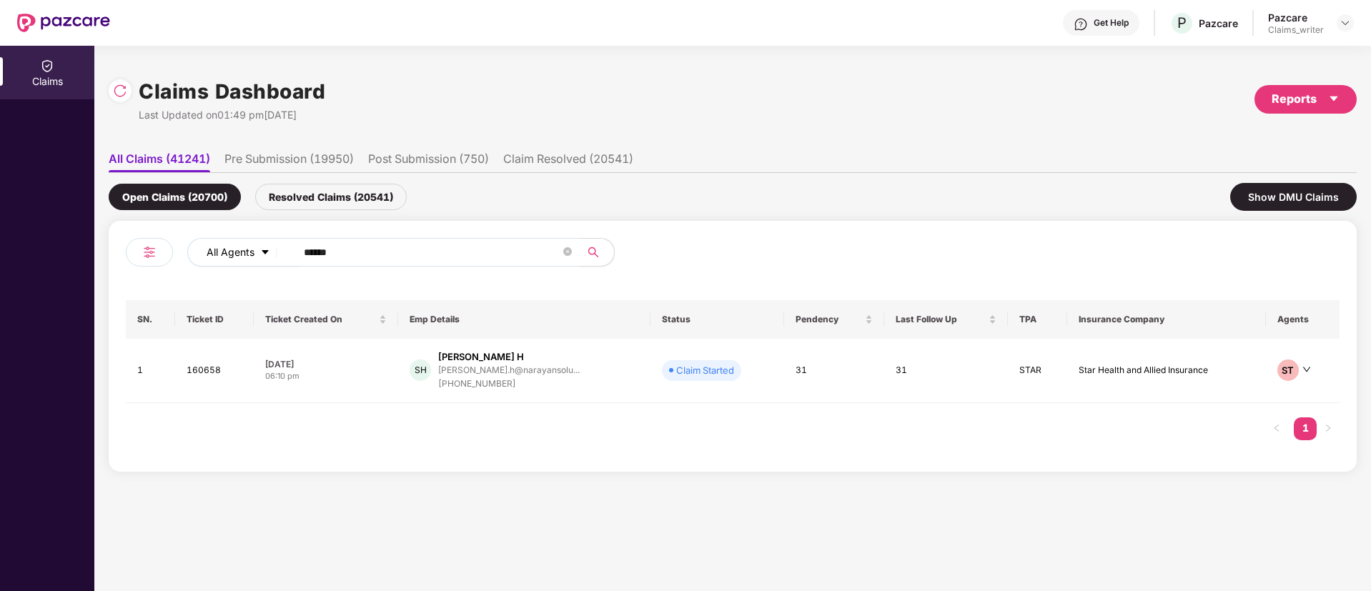
drag, startPoint x: 351, startPoint y: 250, endPoint x: 269, endPoint y: 256, distance: 81.7
click at [269, 256] on div "All Agents ******" at bounding box center [551, 252] width 728 height 29
paste input "text"
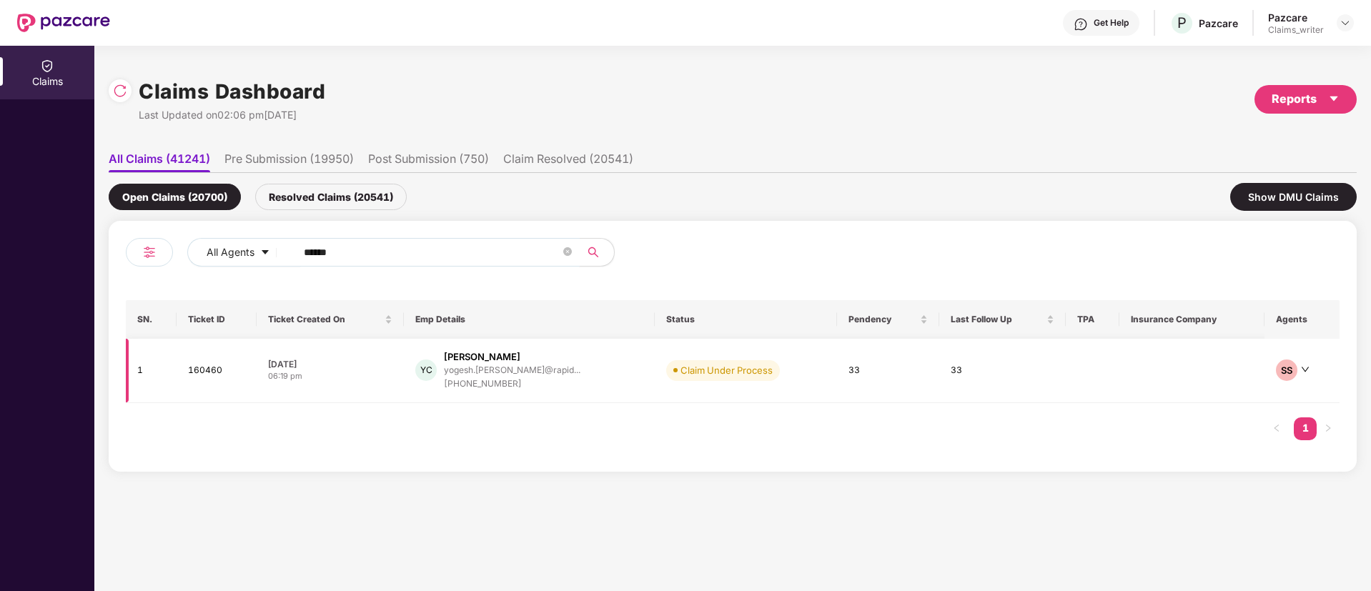
type input "******"
click at [197, 367] on td "160460" at bounding box center [217, 371] width 80 height 64
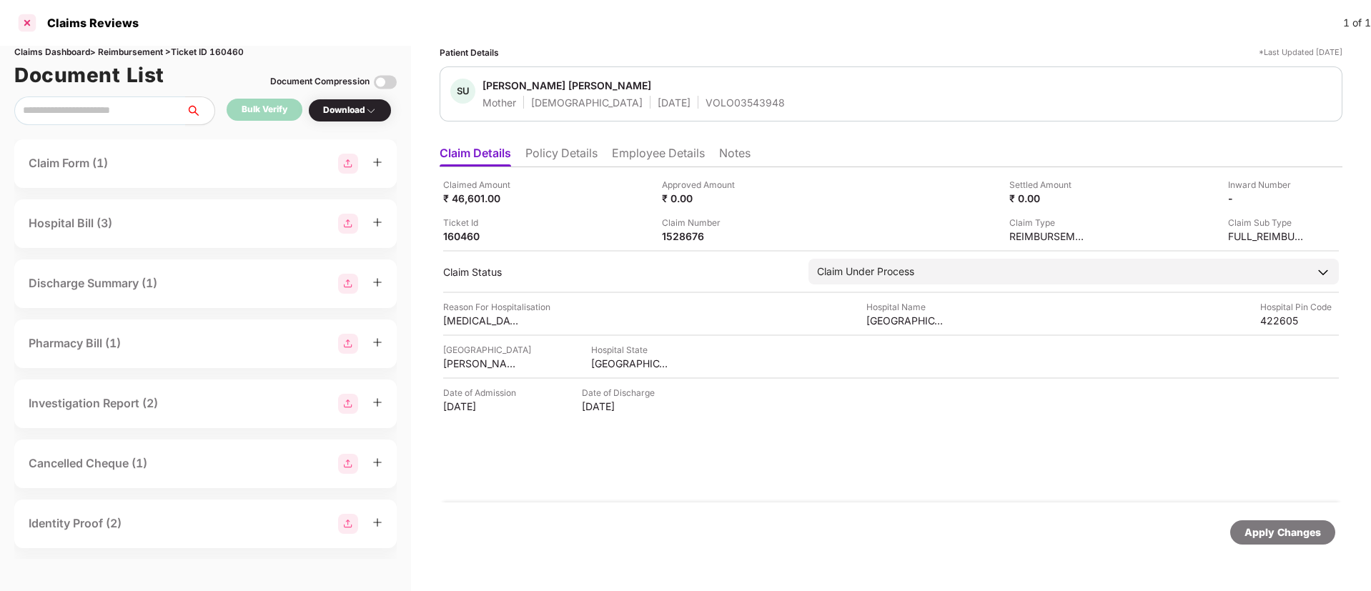
click at [32, 21] on div at bounding box center [27, 22] width 23 height 23
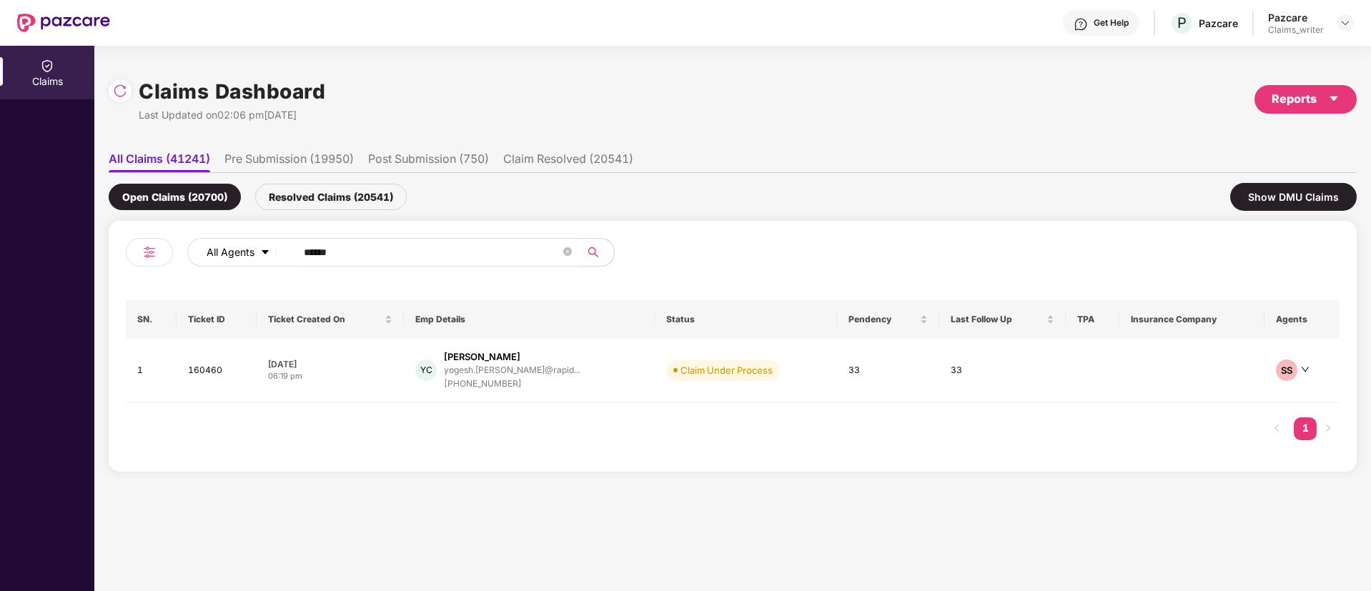
drag, startPoint x: 362, startPoint y: 259, endPoint x: 269, endPoint y: 247, distance: 94.4
click at [269, 247] on div "All Agents ******" at bounding box center [551, 252] width 728 height 29
paste input "text"
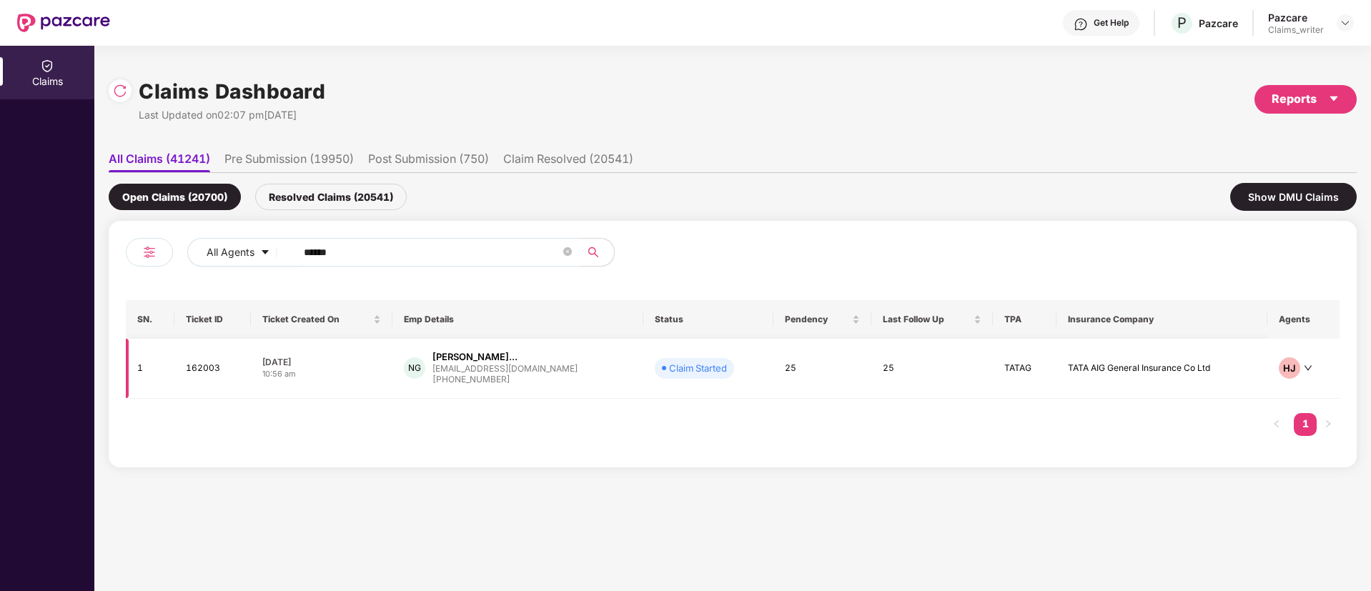
type input "******"
click at [220, 367] on td "162003" at bounding box center [212, 369] width 76 height 60
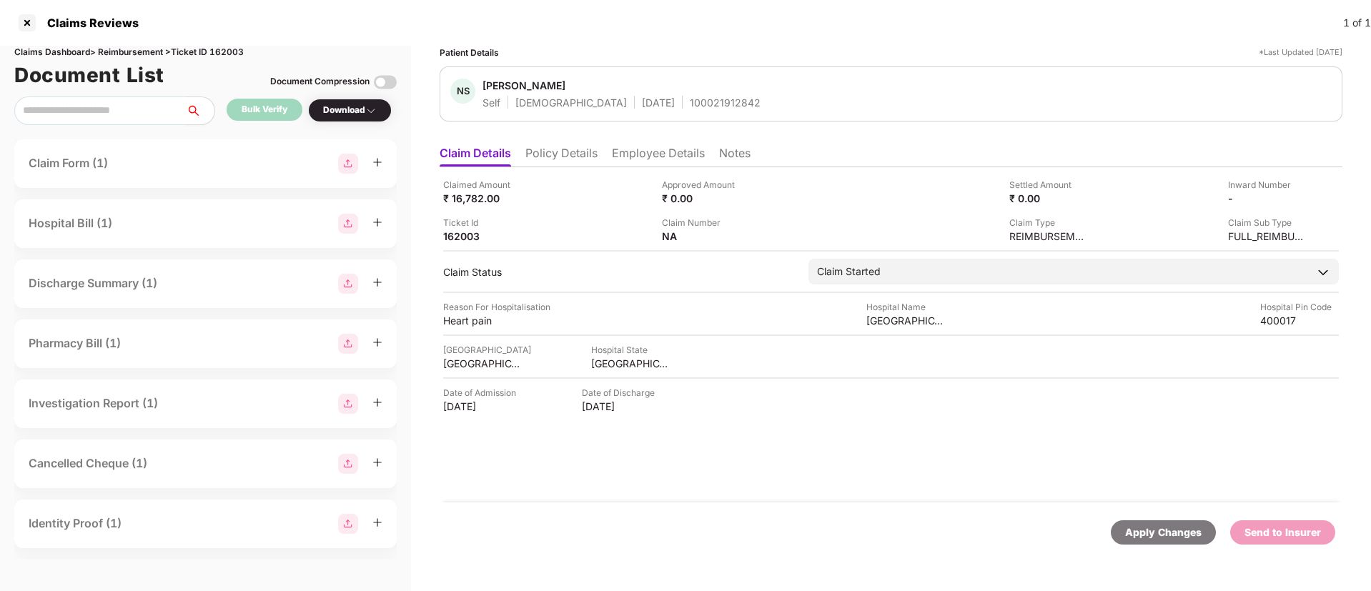
click at [575, 157] on li "Policy Details" at bounding box center [561, 156] width 72 height 21
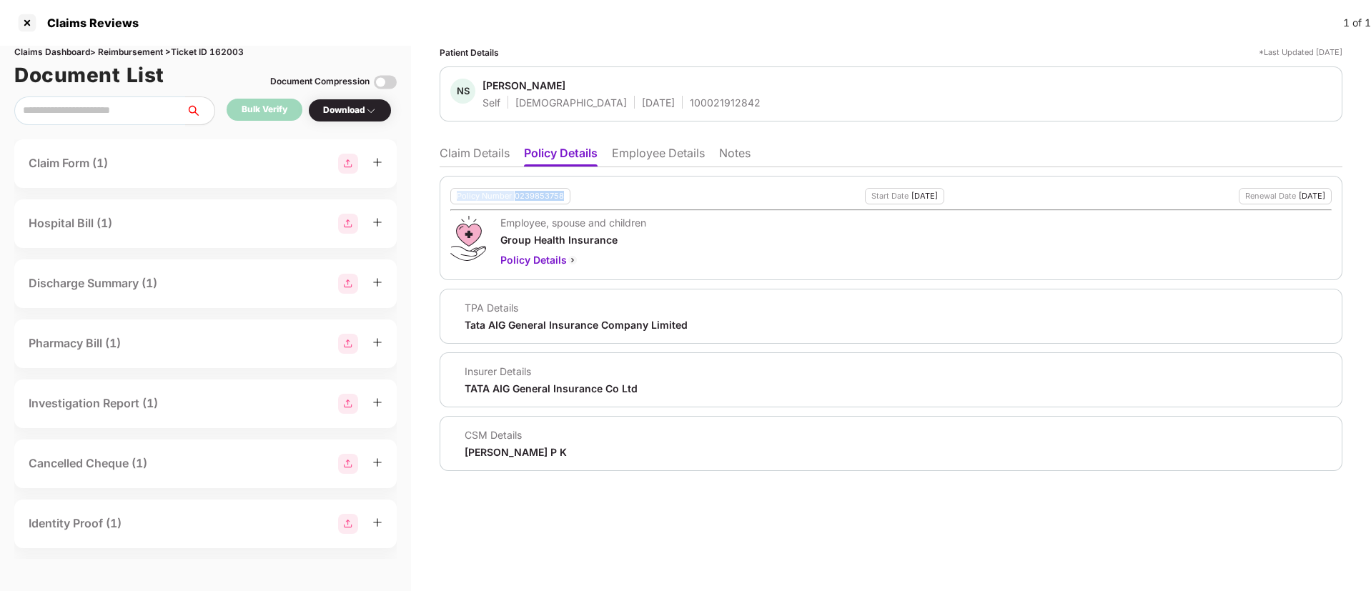
drag, startPoint x: 455, startPoint y: 192, endPoint x: 567, endPoint y: 197, distance: 111.6
click at [567, 197] on div "Policy Number 0239853758" at bounding box center [510, 196] width 120 height 16
copy div "Policy Number 0239853758"
click at [568, 195] on div "Policy Number 0239853758" at bounding box center [510, 196] width 120 height 16
click at [537, 196] on div "0239853758" at bounding box center [539, 196] width 49 height 9
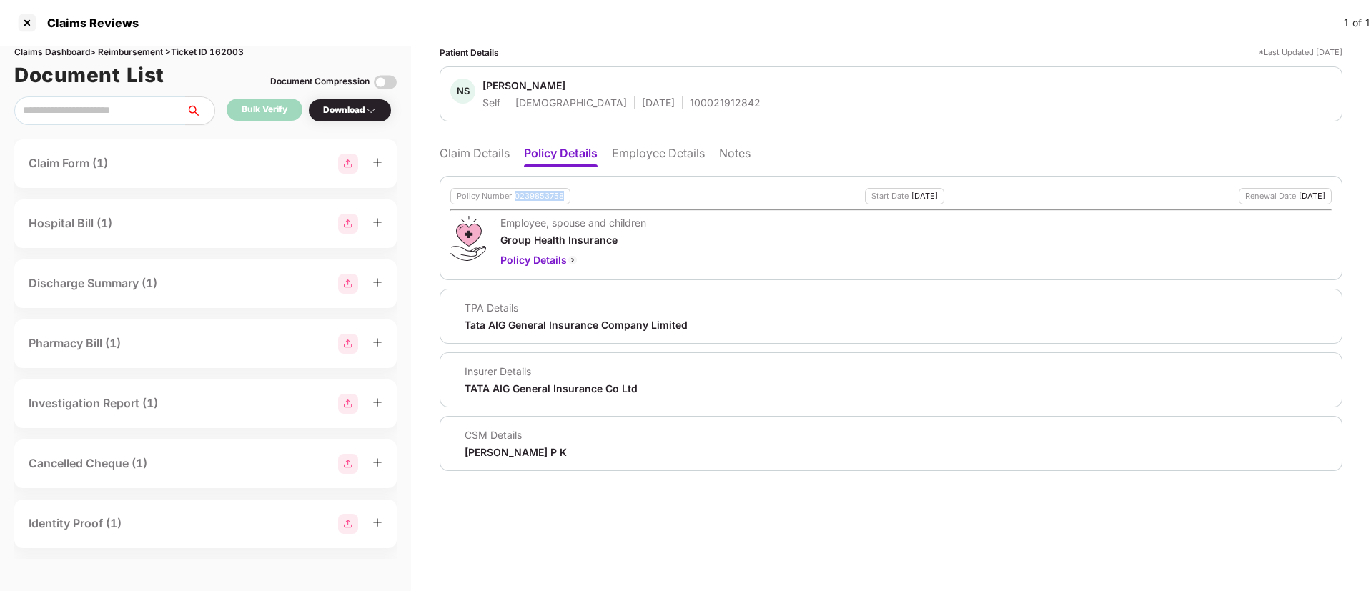
click at [537, 196] on div "0239853758" at bounding box center [539, 196] width 49 height 9
copy div "0239853758"
click at [690, 105] on div "100021912842" at bounding box center [725, 103] width 71 height 14
copy div "100021912842"
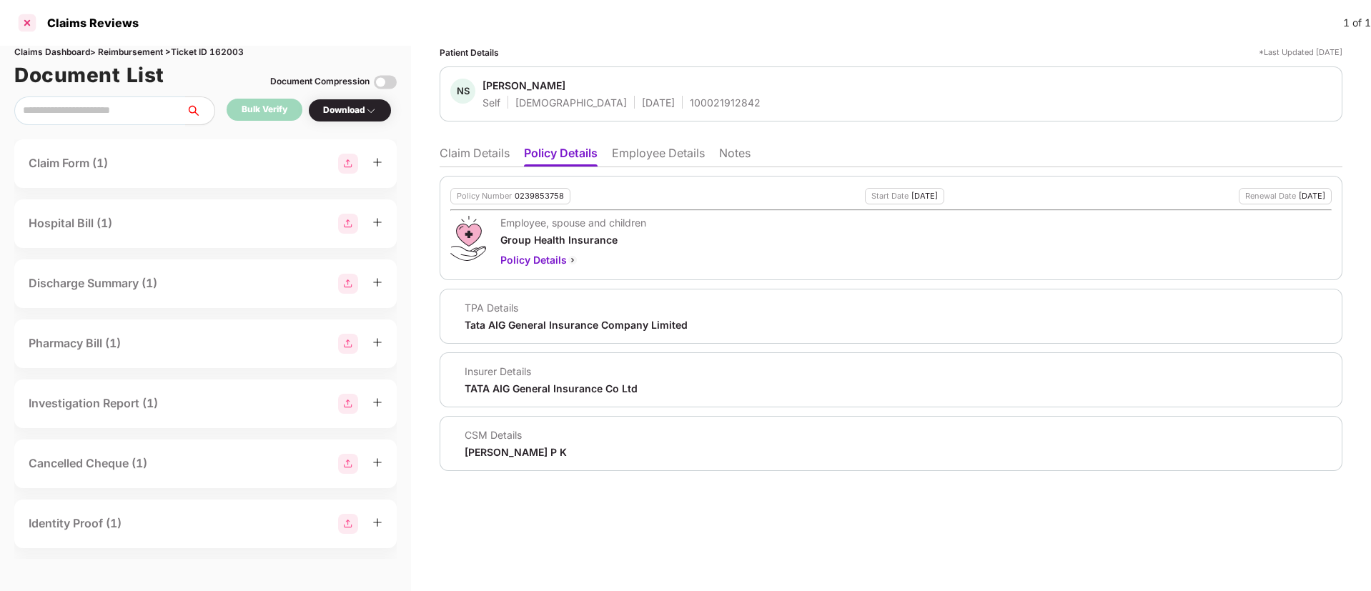
click at [23, 26] on div at bounding box center [27, 22] width 23 height 23
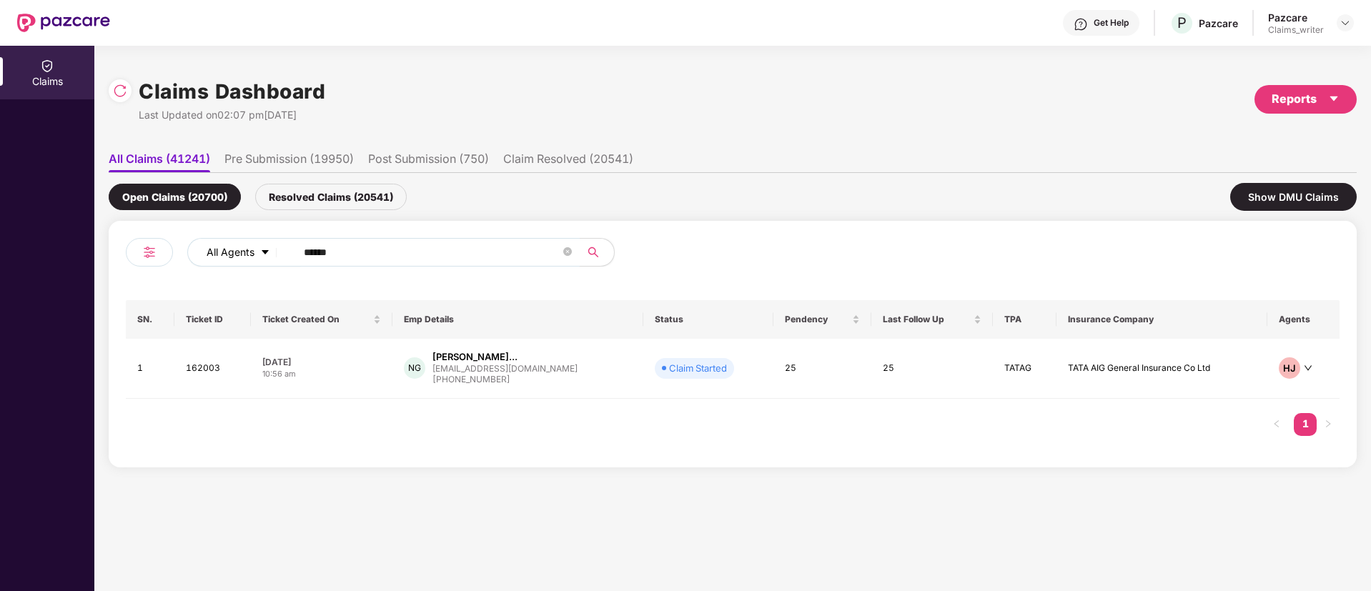
drag, startPoint x: 381, startPoint y: 243, endPoint x: 280, endPoint y: 252, distance: 101.2
click at [280, 252] on div "All Agents ******" at bounding box center [551, 252] width 728 height 29
paste input "text"
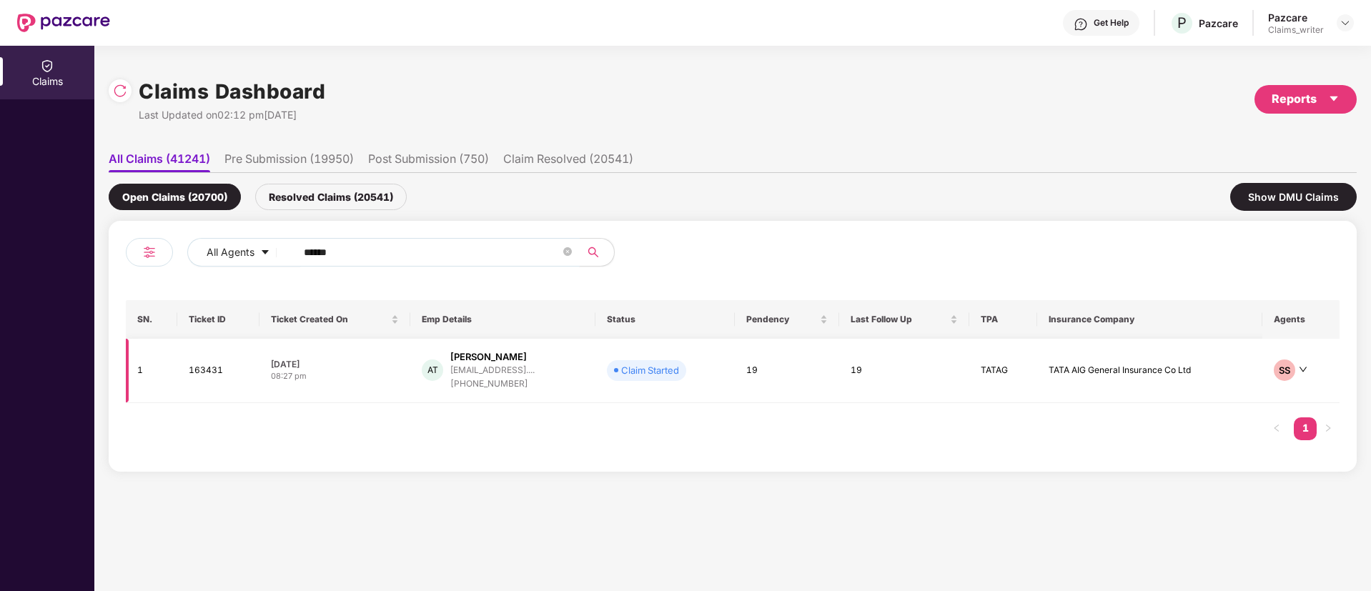
type input "******"
click at [212, 376] on td "163431" at bounding box center [218, 371] width 82 height 64
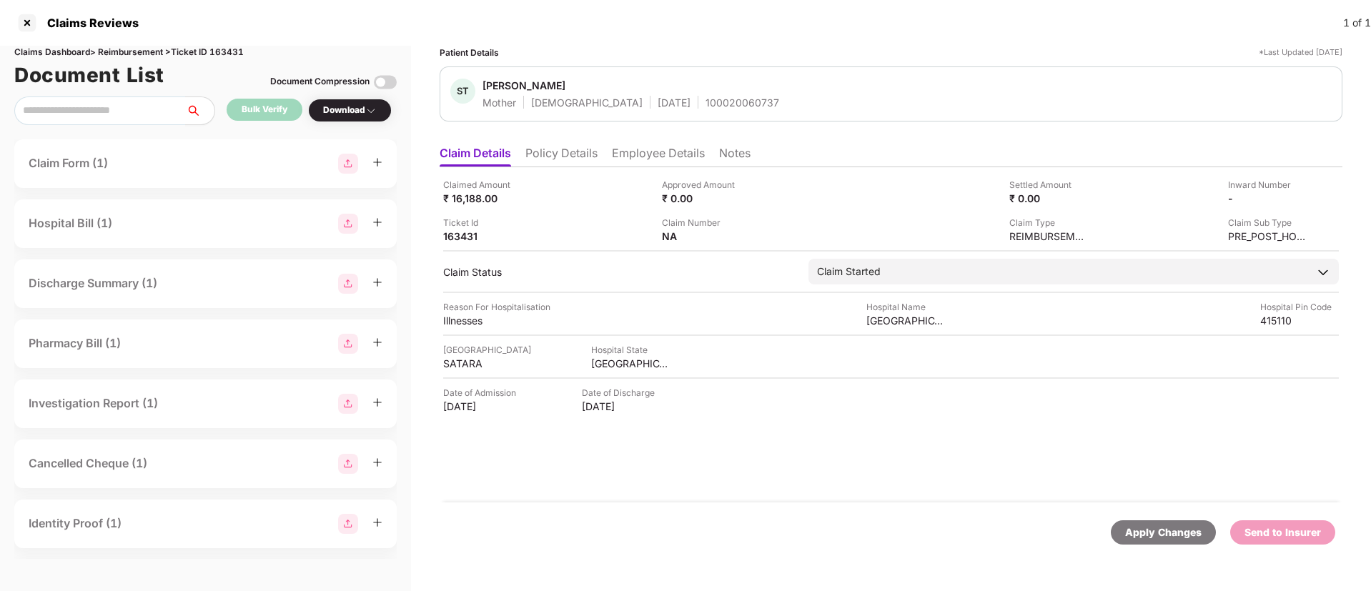
click at [568, 159] on li "Policy Details" at bounding box center [561, 156] width 72 height 21
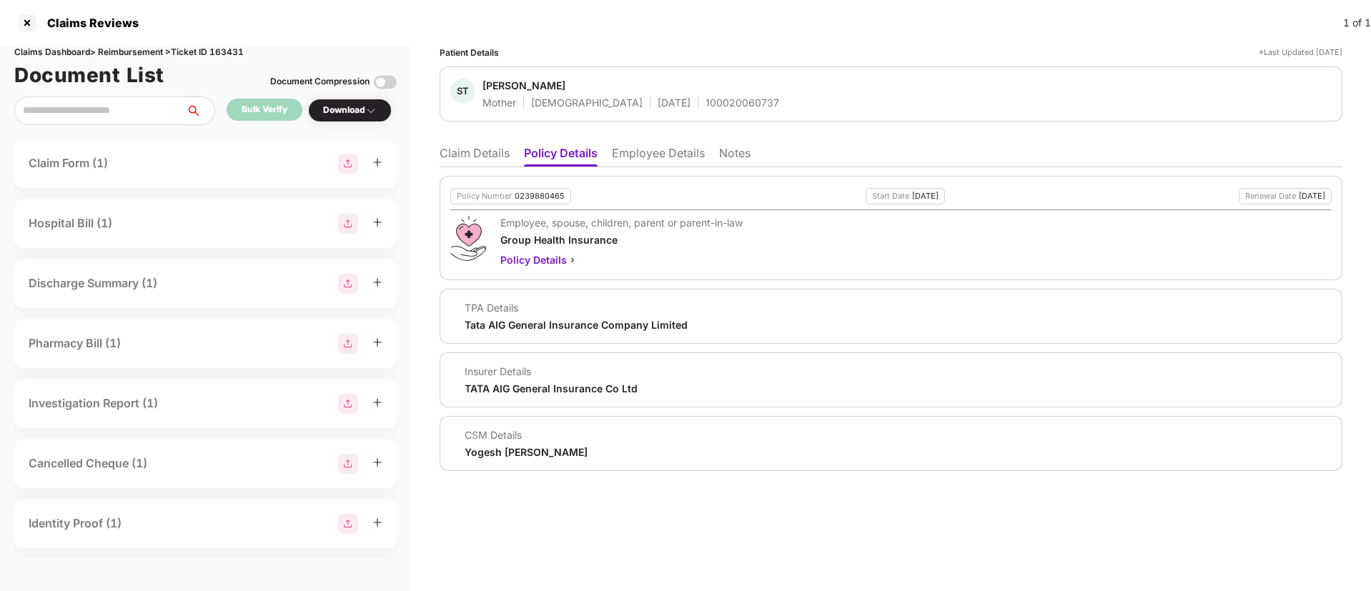
click at [535, 202] on div "Policy Number 0239880465" at bounding box center [510, 196] width 121 height 16
click at [534, 199] on div "0239880465" at bounding box center [540, 196] width 50 height 9
copy div "0239880465"
click at [705, 96] on div "100020060737" at bounding box center [742, 103] width 74 height 14
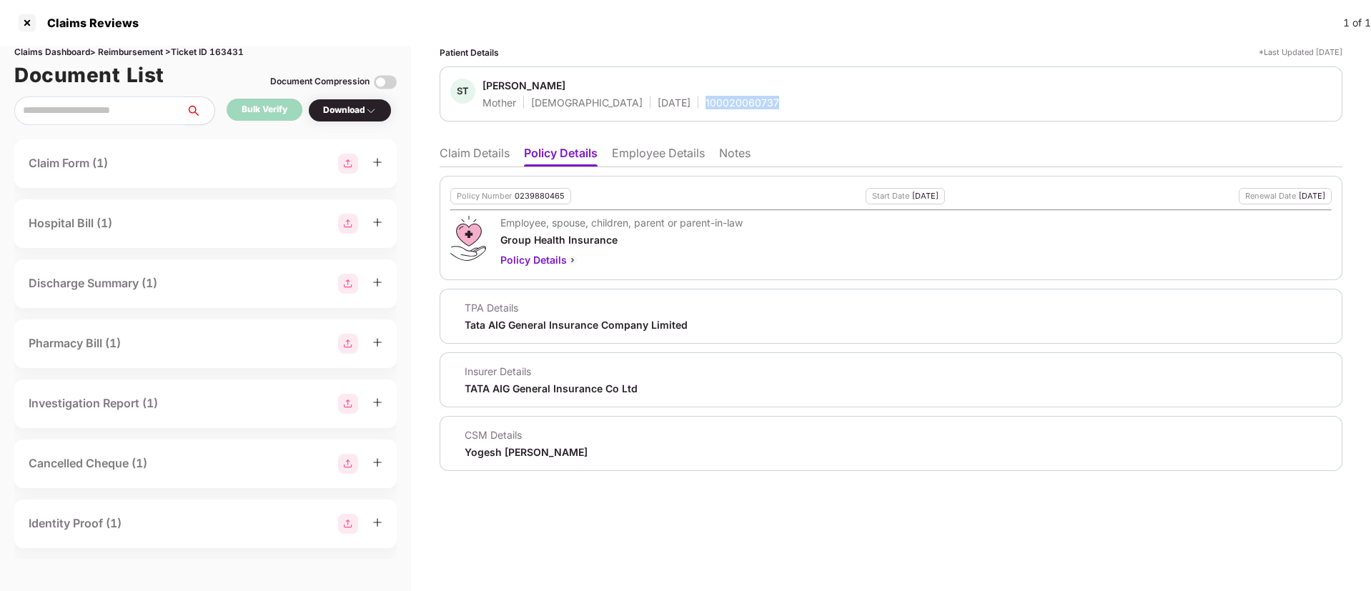
click at [705, 96] on div "100020060737" at bounding box center [742, 103] width 74 height 14
copy div "100020060737"
click at [35, 30] on div at bounding box center [27, 22] width 23 height 23
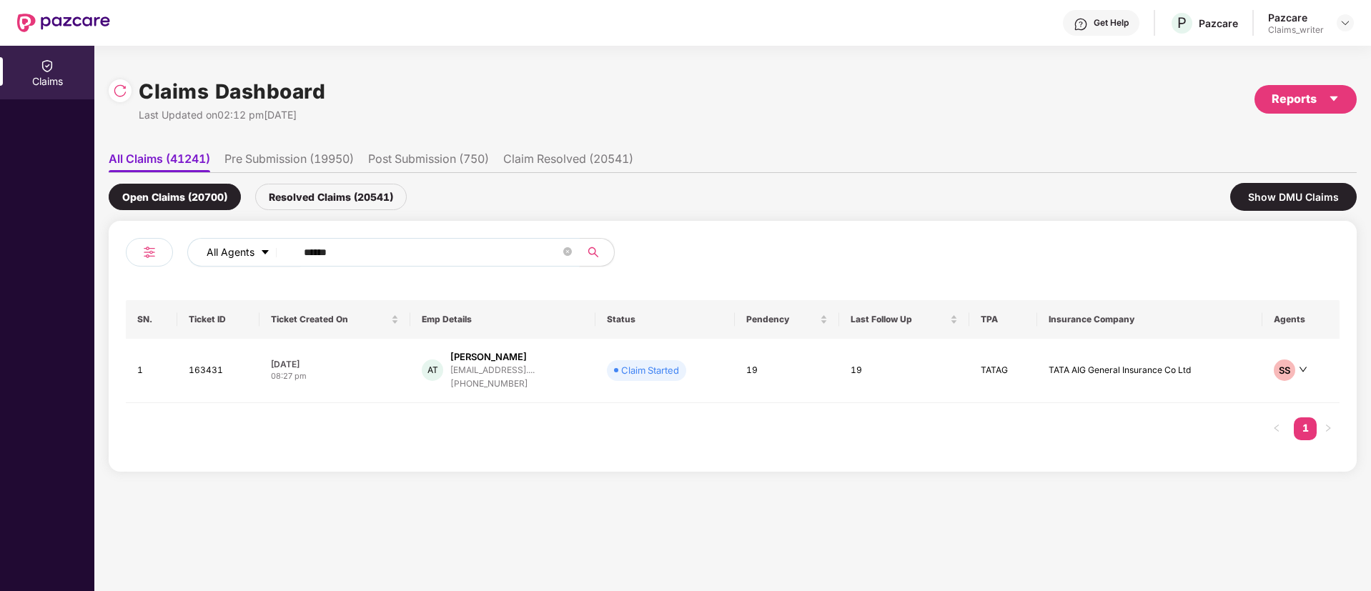
drag, startPoint x: 350, startPoint y: 250, endPoint x: 267, endPoint y: 249, distance: 82.9
click at [267, 249] on div "All Agents ******" at bounding box center [551, 252] width 728 height 29
paste input "text"
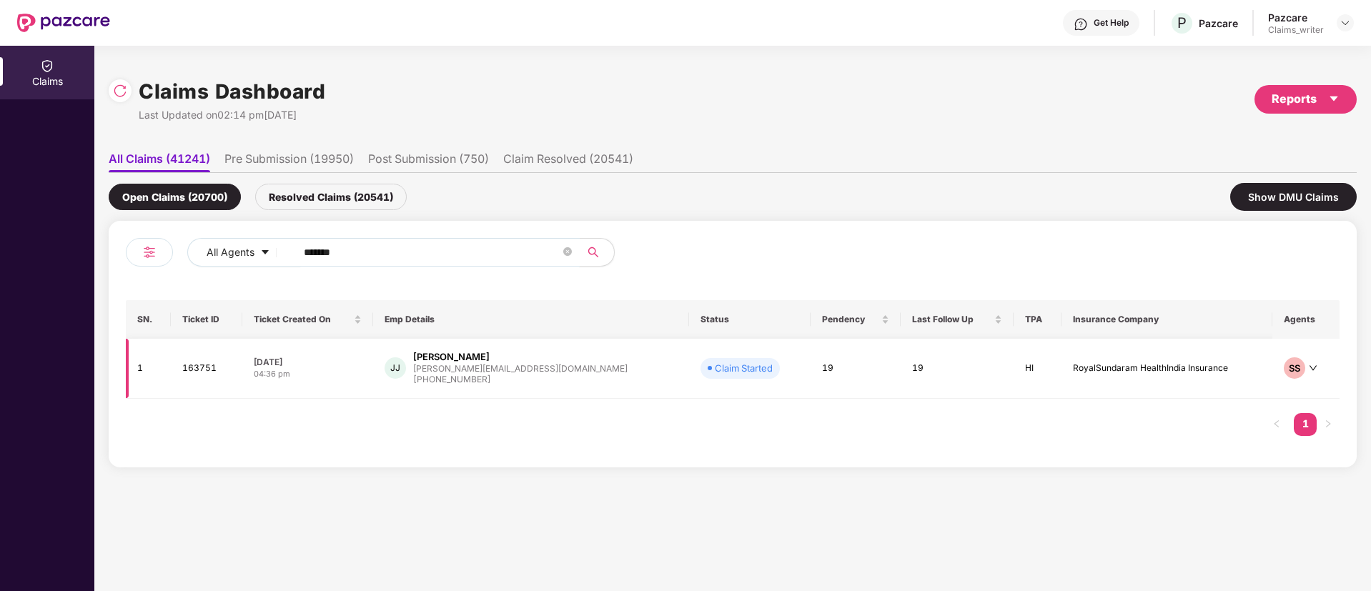
type input "******"
click at [197, 368] on td "163751" at bounding box center [206, 369] width 71 height 60
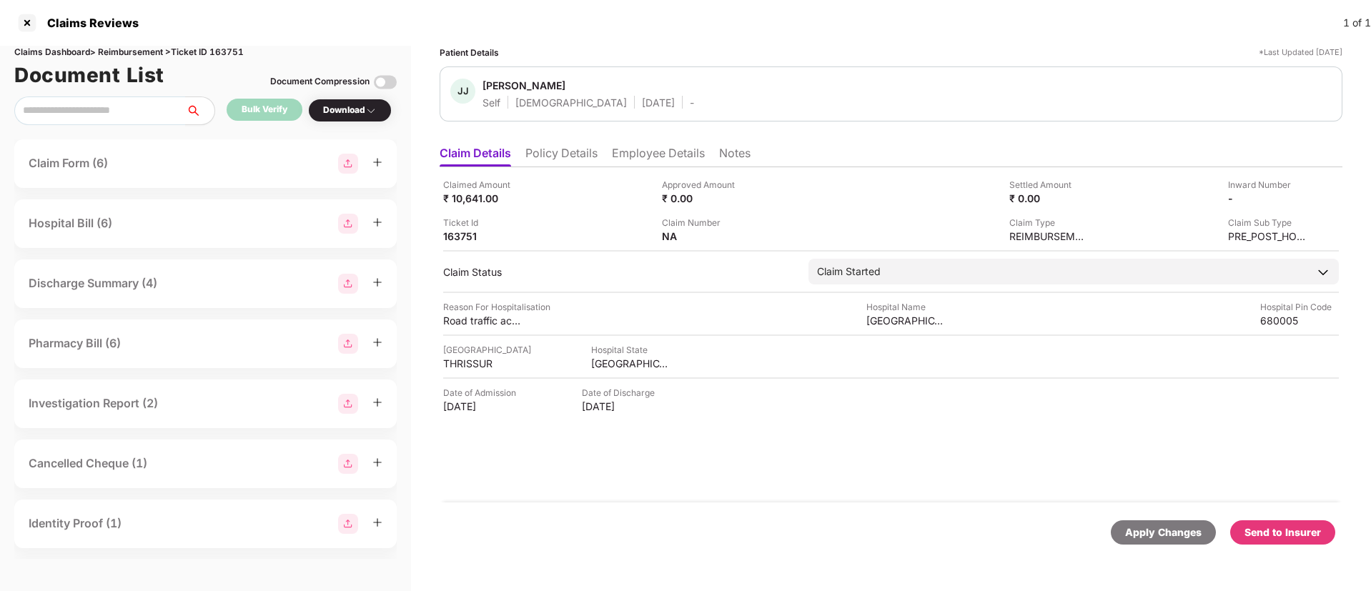
click at [732, 152] on li "Notes" at bounding box center [734, 156] width 31 height 21
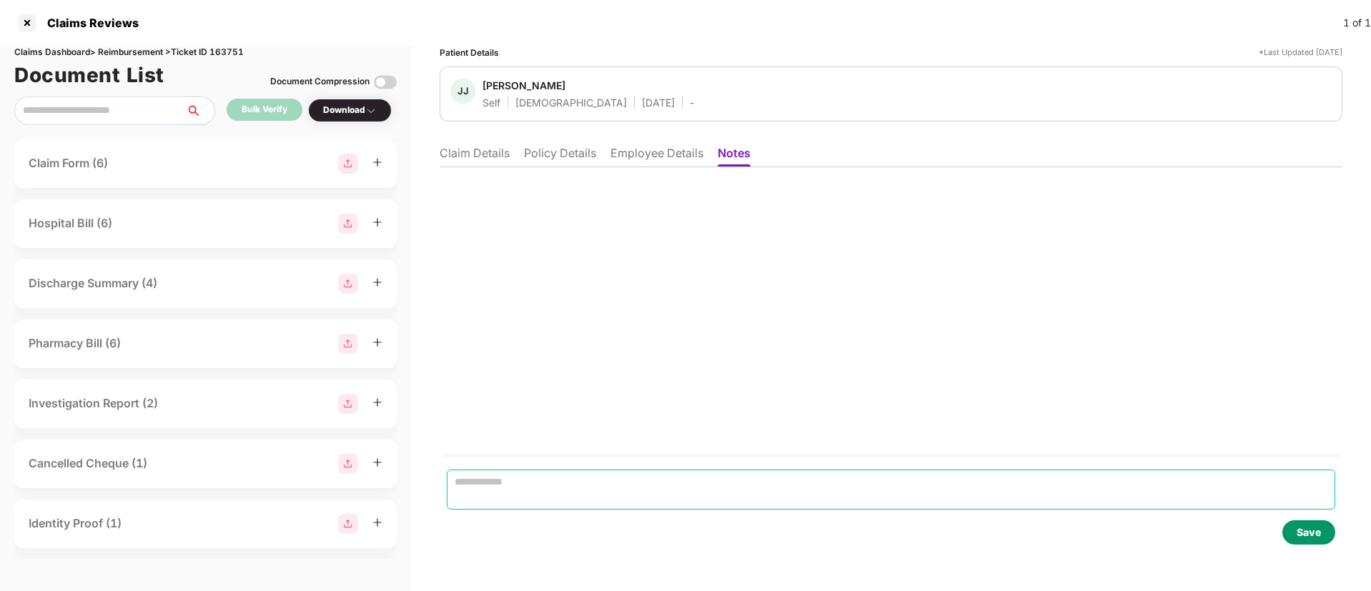
click at [551, 472] on textarea at bounding box center [891, 490] width 888 height 40
paste textarea "**********"
type textarea "**********"
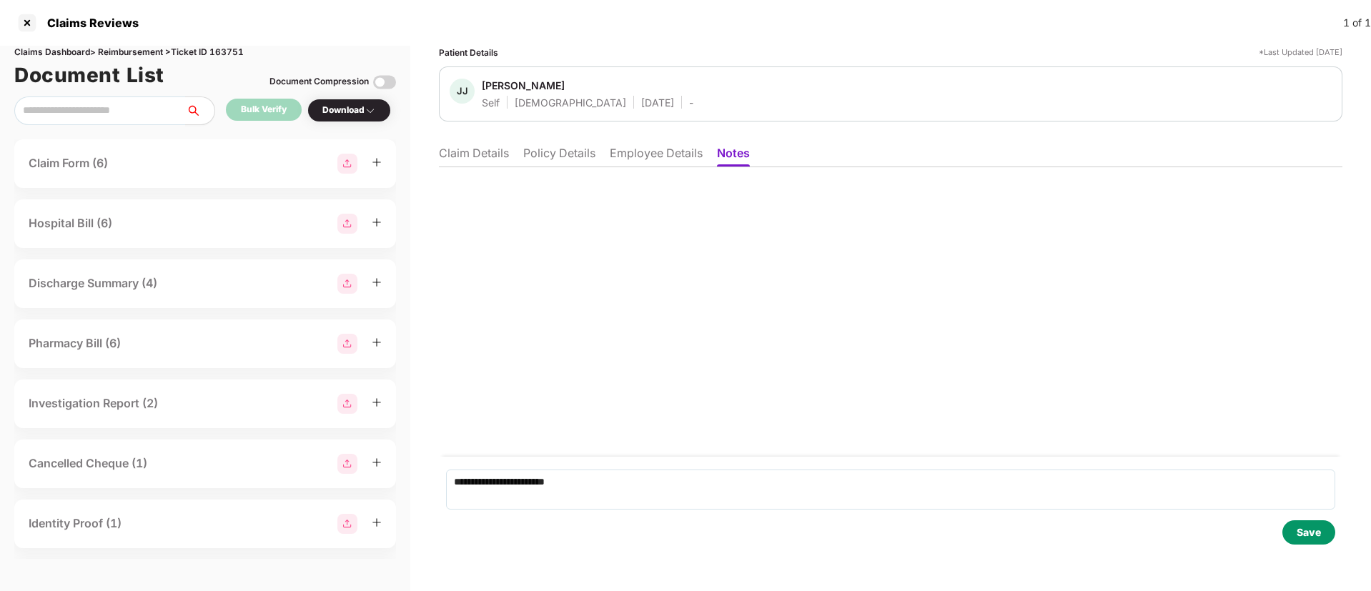
click at [1291, 530] on div "Save" at bounding box center [1308, 532] width 53 height 24
click at [495, 154] on li "Claim Details" at bounding box center [474, 156] width 70 height 21
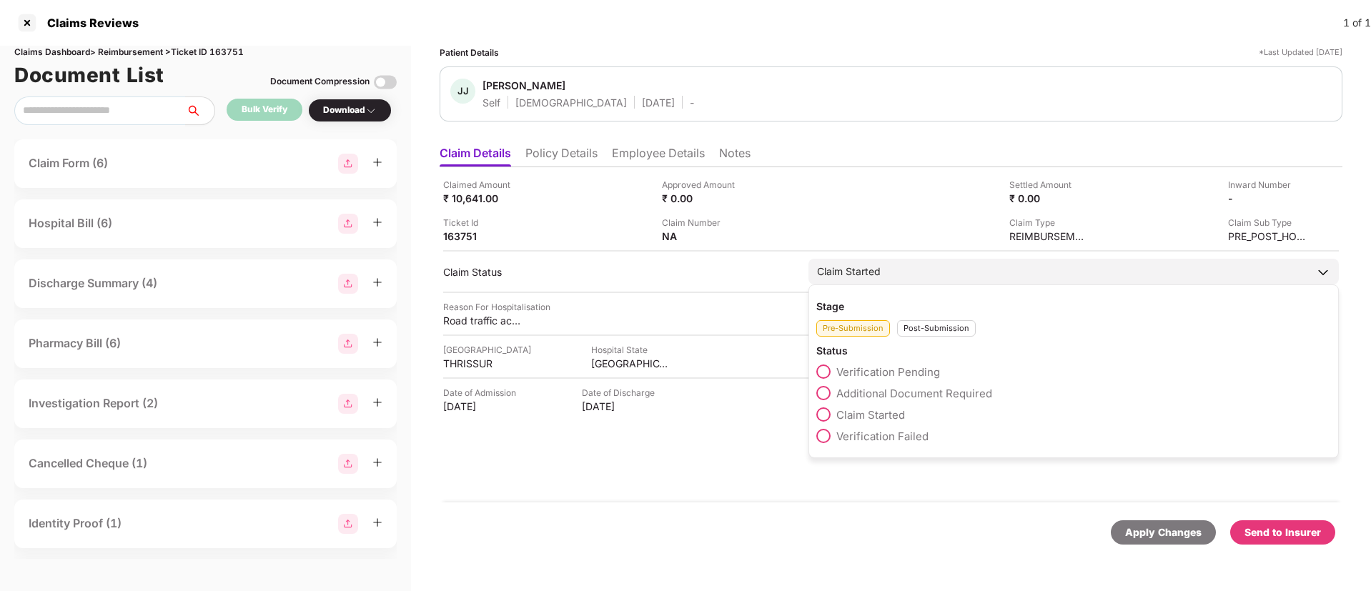
click at [926, 327] on div "Post-Submission" at bounding box center [936, 328] width 79 height 16
click at [820, 460] on span at bounding box center [823, 457] width 14 height 14
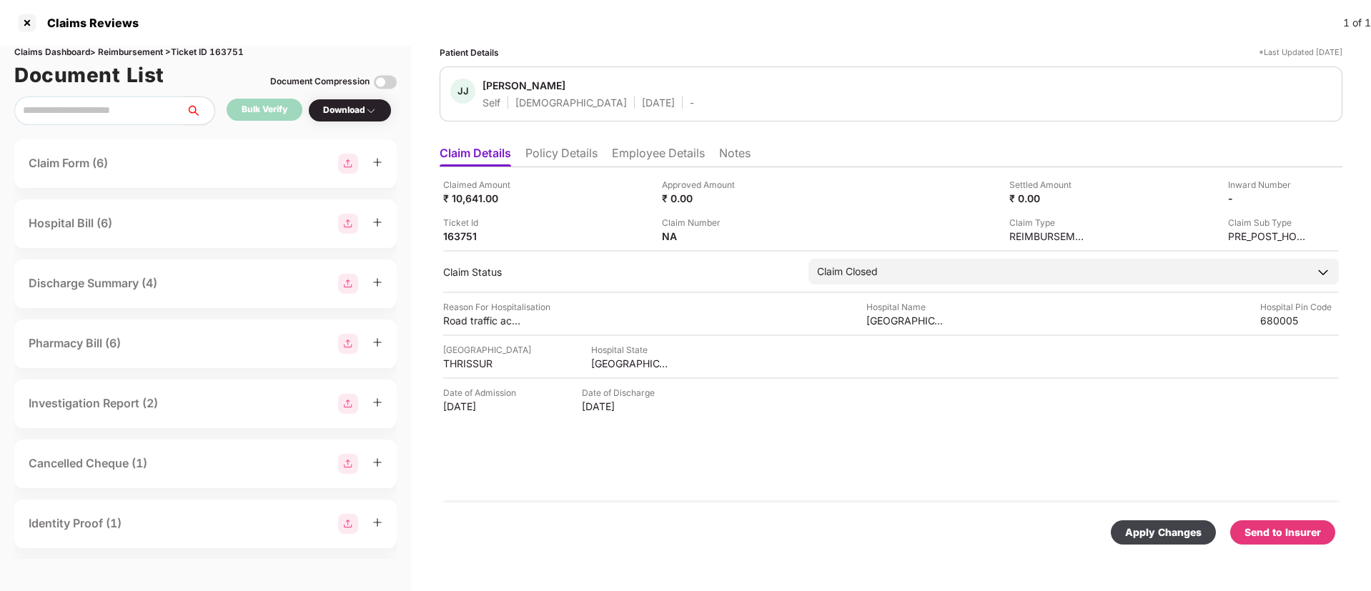
click at [1150, 528] on div "Apply Changes" at bounding box center [1163, 533] width 76 height 16
click at [34, 23] on div at bounding box center [27, 22] width 23 height 23
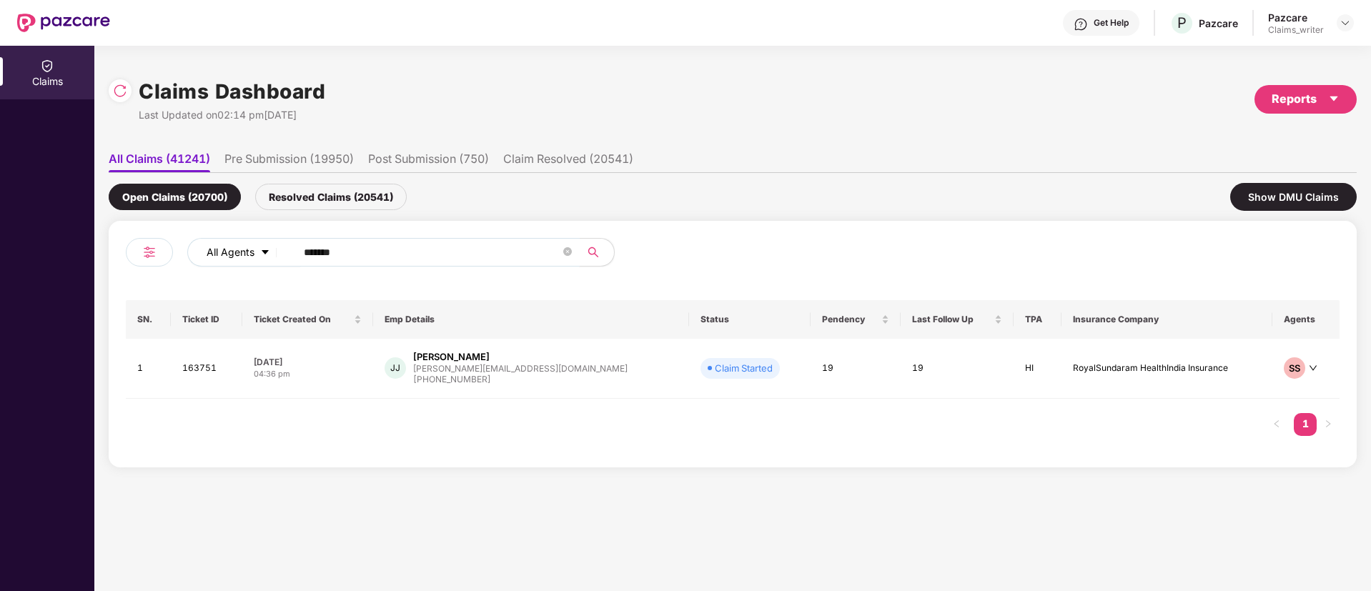
drag, startPoint x: 390, startPoint y: 262, endPoint x: 255, endPoint y: 249, distance: 135.0
click at [255, 249] on div "All Agents ******" at bounding box center [551, 252] width 728 height 29
paste input "text"
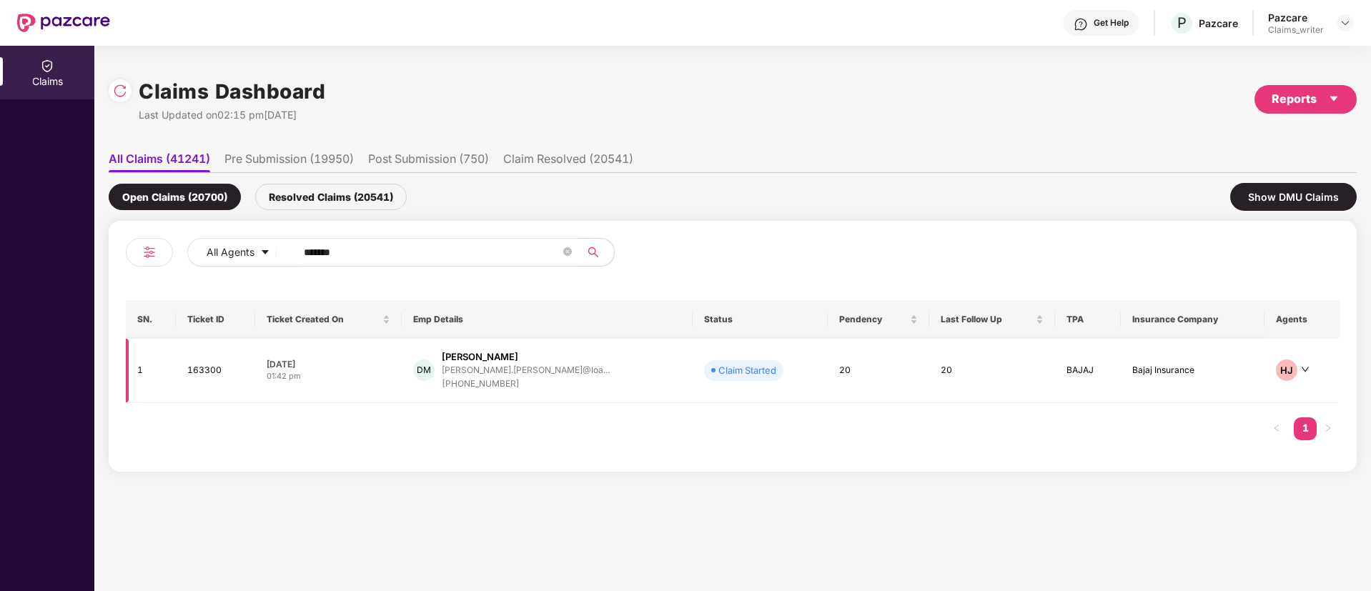
type input "******"
click at [217, 375] on td "163300" at bounding box center [215, 371] width 79 height 64
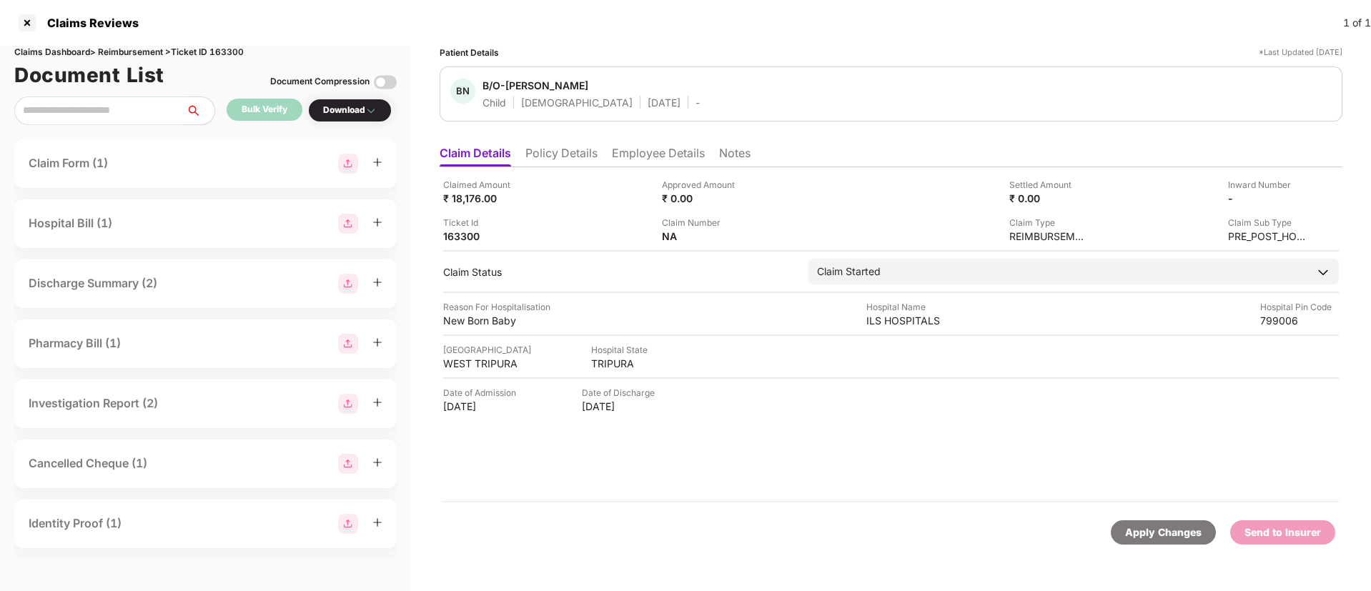
click at [739, 158] on li "Notes" at bounding box center [734, 156] width 31 height 21
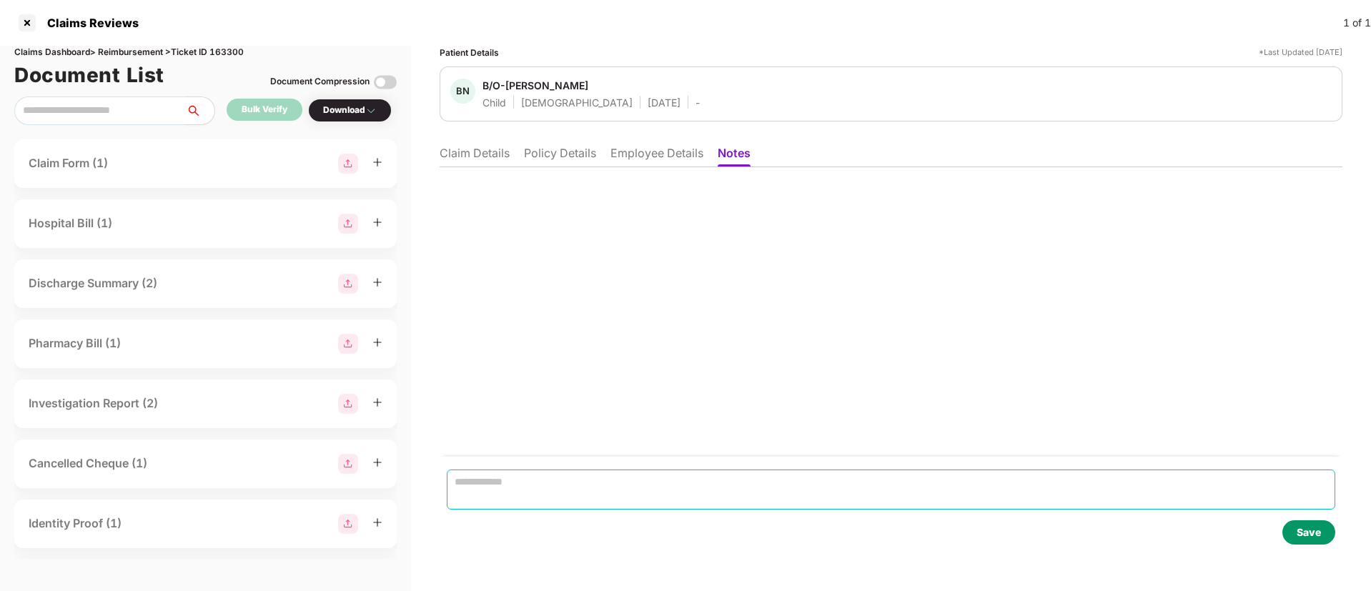
click at [497, 487] on textarea at bounding box center [891, 490] width 888 height 40
paste textarea "**********"
type textarea "**********"
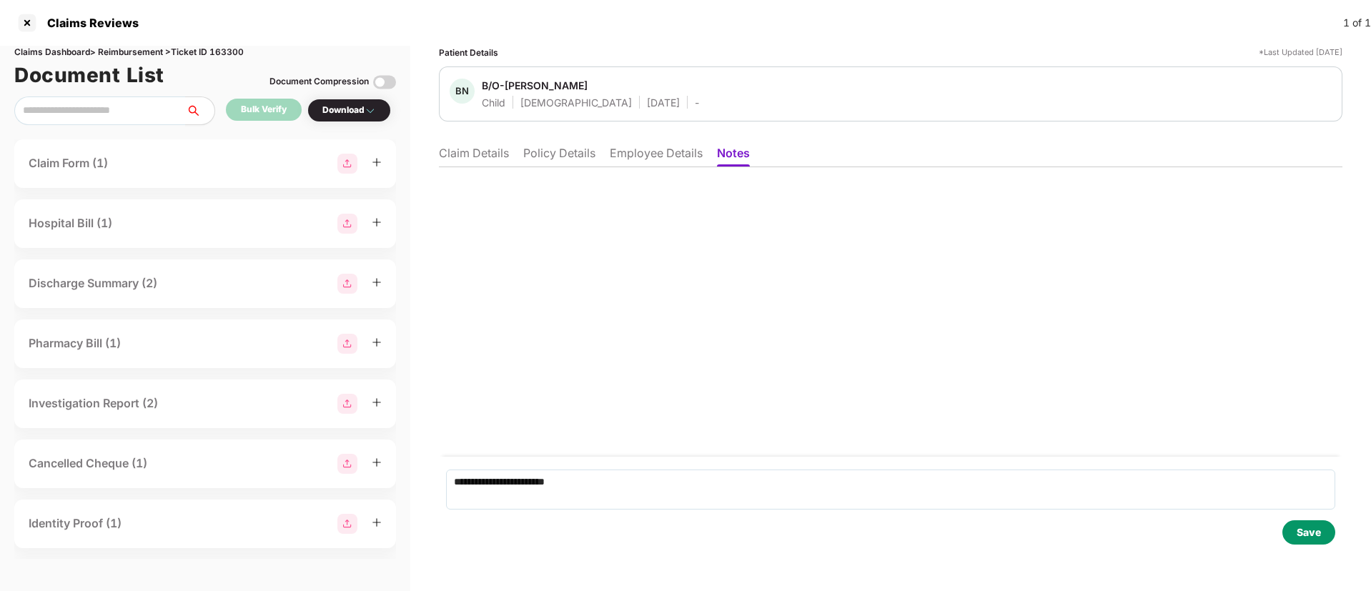
click at [1301, 527] on div "Save" at bounding box center [1308, 533] width 24 height 16
click at [476, 154] on li "Claim Details" at bounding box center [474, 156] width 70 height 21
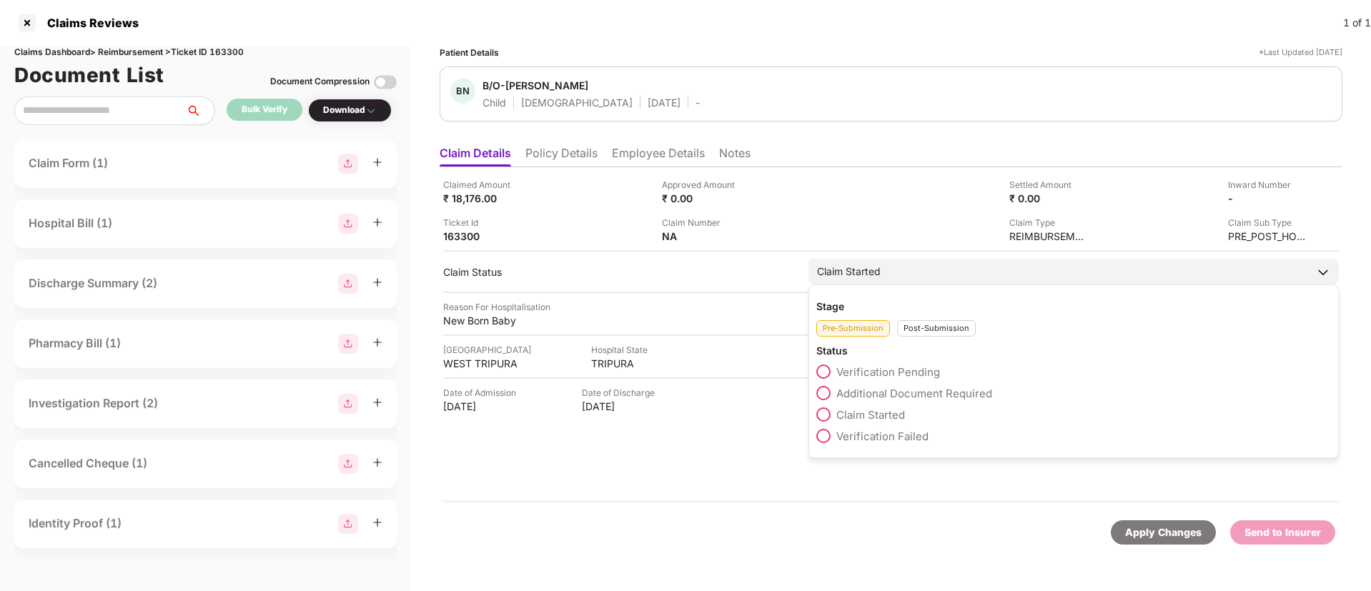
click at [925, 322] on div "Post-Submission" at bounding box center [936, 328] width 79 height 16
click at [824, 455] on span at bounding box center [823, 457] width 14 height 14
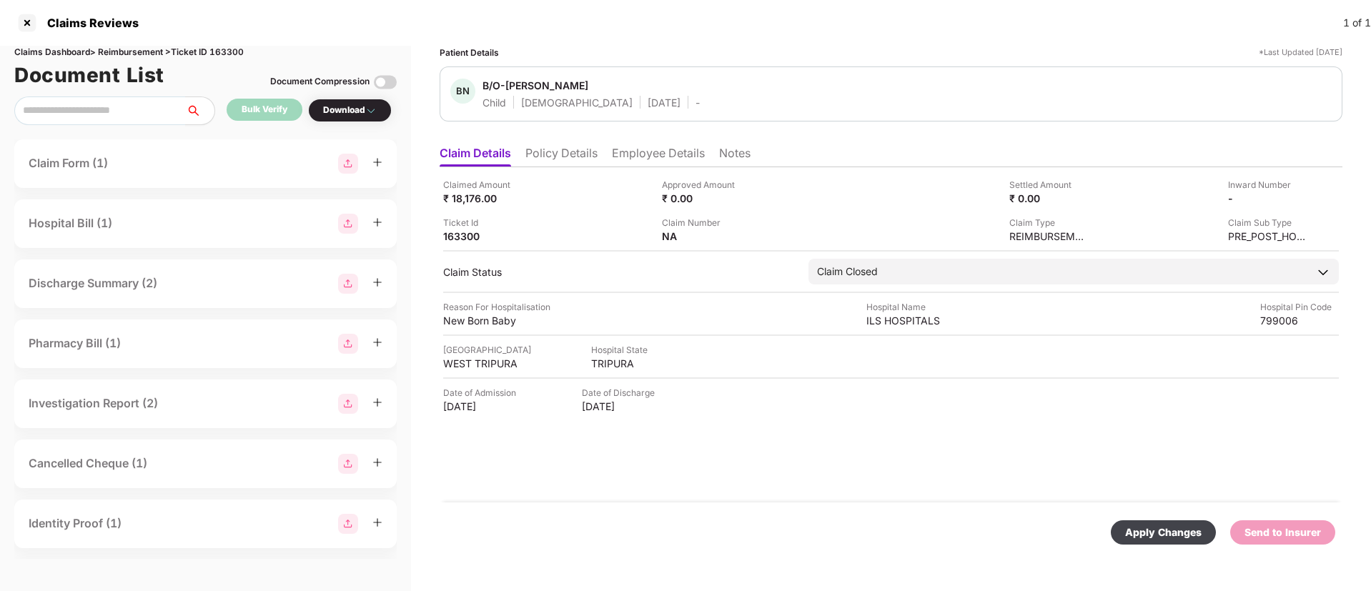
click at [1137, 528] on div "Apply Changes" at bounding box center [1163, 533] width 76 height 16
click at [31, 26] on div at bounding box center [27, 22] width 23 height 23
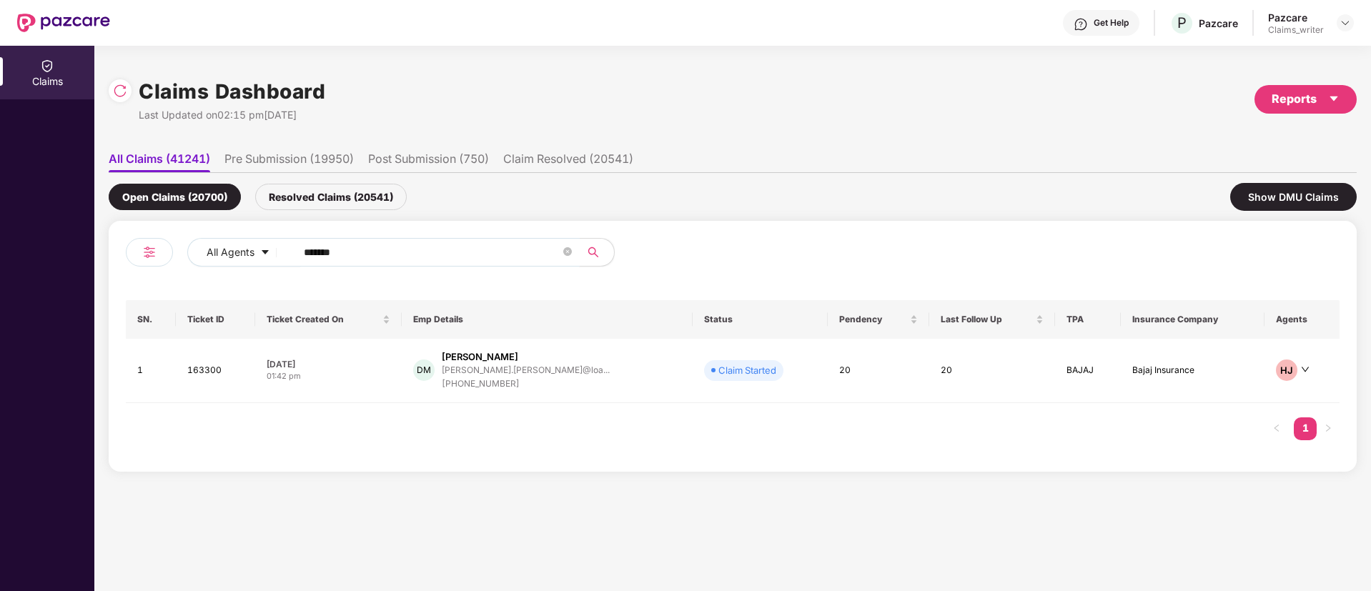
drag, startPoint x: 338, startPoint y: 244, endPoint x: 347, endPoint y: 244, distance: 8.6
click at [344, 244] on input "******" at bounding box center [432, 252] width 257 height 21
click at [344, 249] on input "******" at bounding box center [432, 252] width 257 height 21
drag, startPoint x: 363, startPoint y: 248, endPoint x: 284, endPoint y: 250, distance: 78.6
click at [284, 250] on div "All Agents ******" at bounding box center [551, 252] width 728 height 29
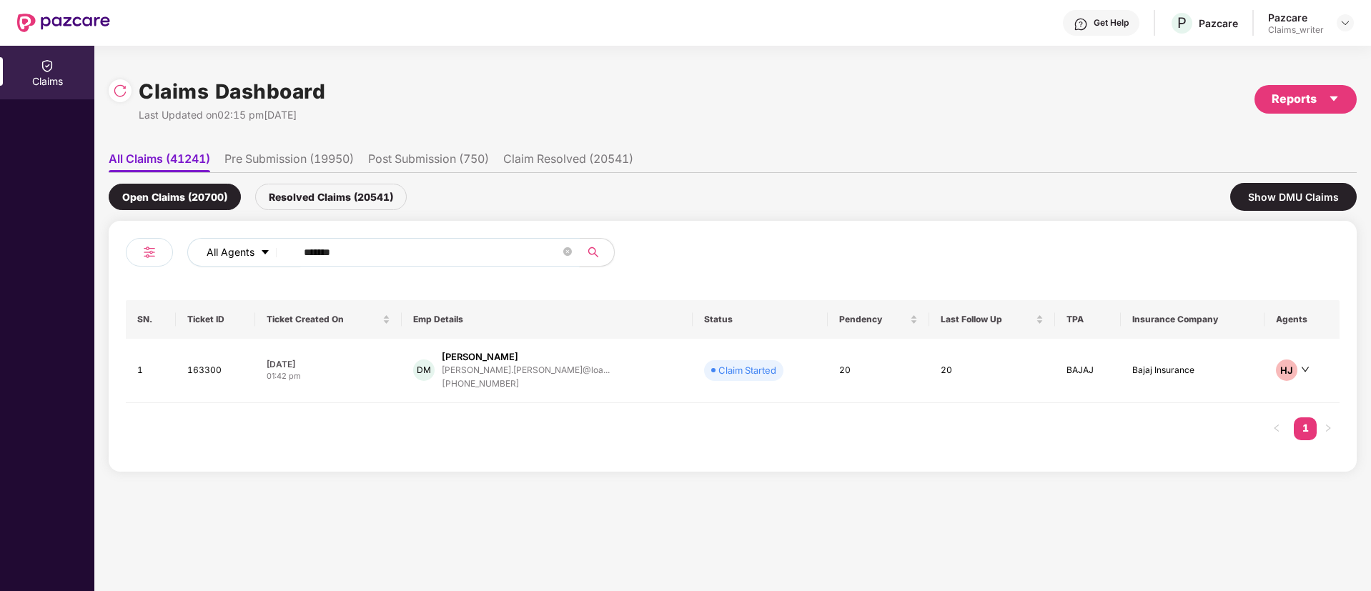
paste input "text"
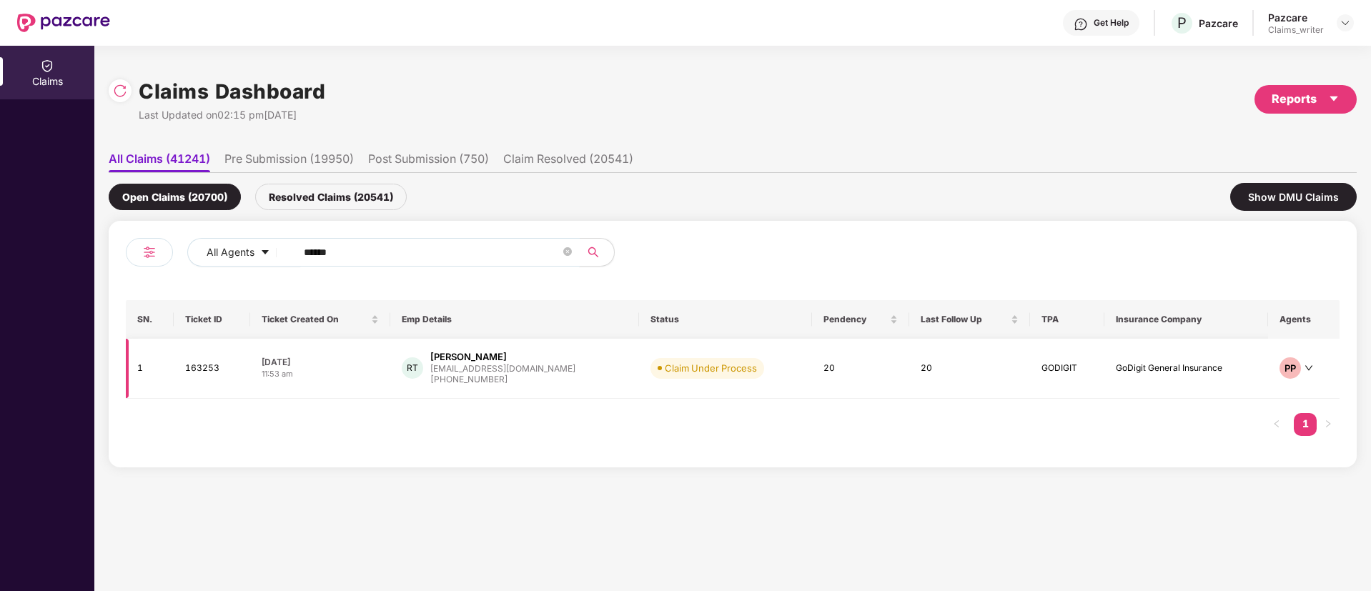
type input "******"
click at [209, 367] on td "163253" at bounding box center [212, 369] width 76 height 60
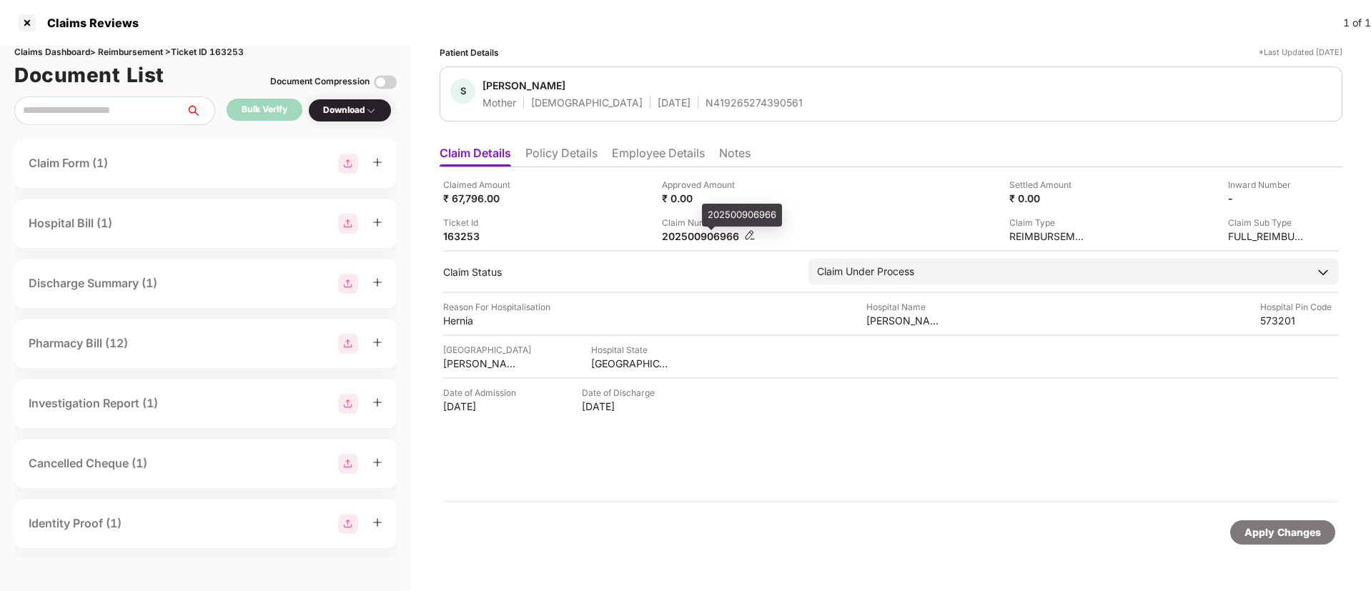
click at [694, 230] on div "202500906966" at bounding box center [701, 236] width 79 height 14
copy div "202500906966"
click at [29, 21] on div at bounding box center [27, 22] width 23 height 23
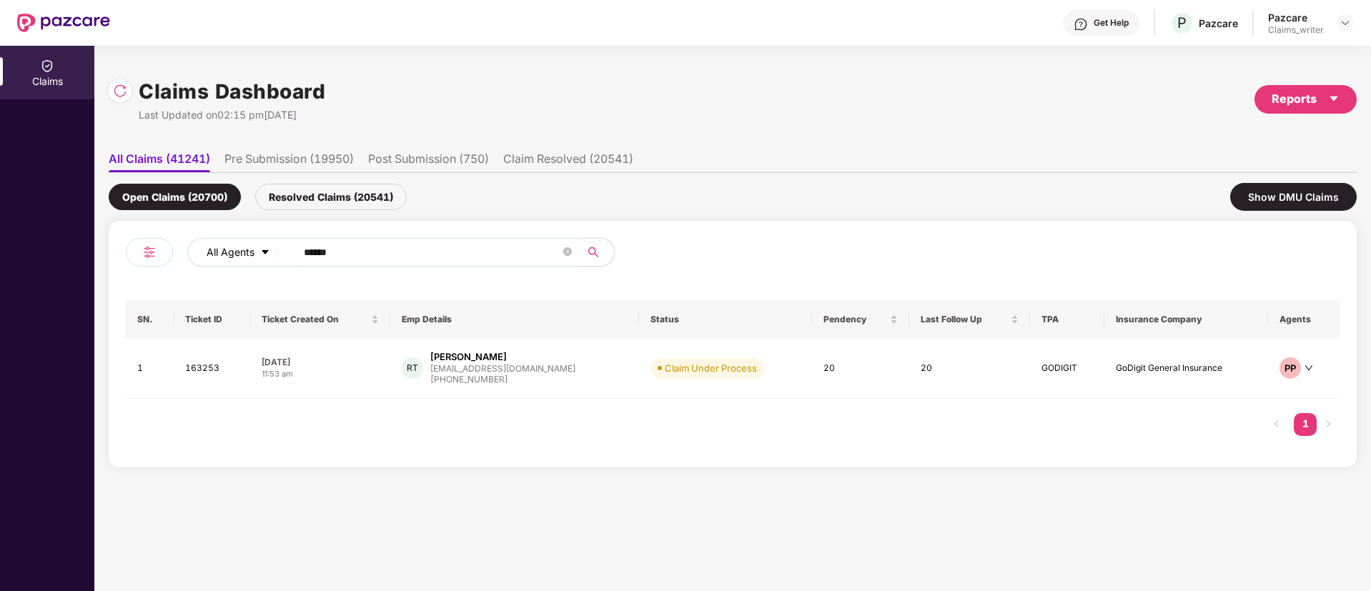
drag, startPoint x: 369, startPoint y: 259, endPoint x: 271, endPoint y: 254, distance: 98.0
click at [271, 254] on div "All Agents ******" at bounding box center [551, 252] width 728 height 29
paste input "text"
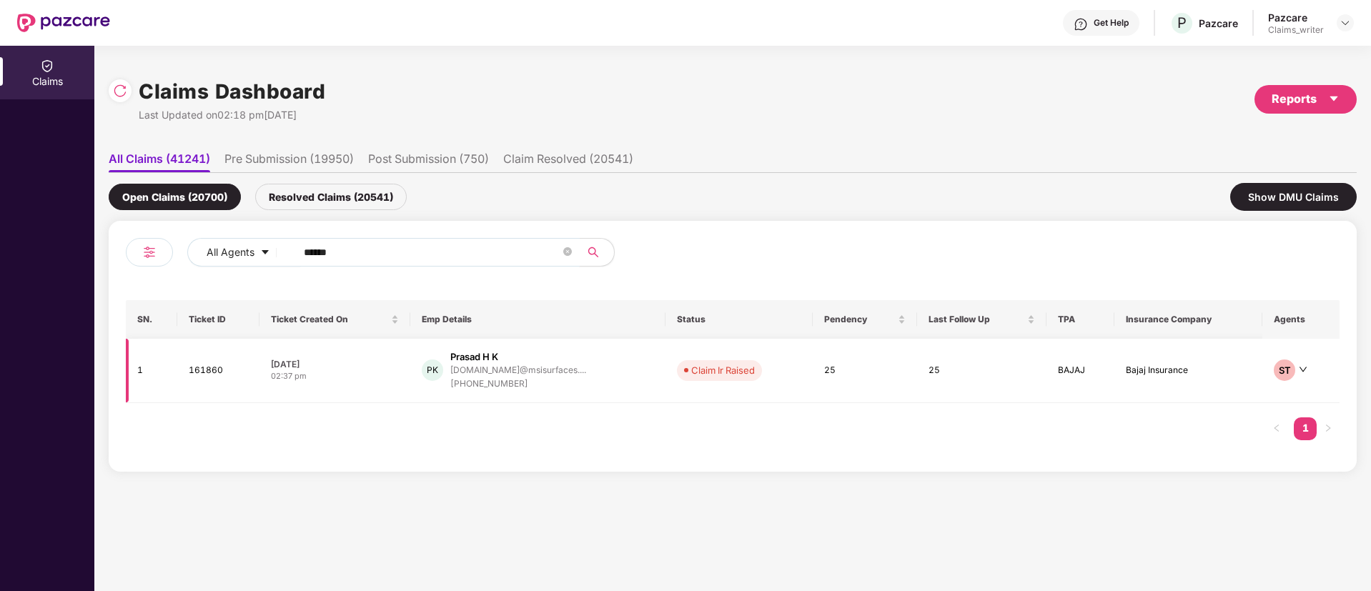
type input "******"
click at [206, 379] on td "161860" at bounding box center [217, 371] width 81 height 64
